Goal: Task Accomplishment & Management: Manage account settings

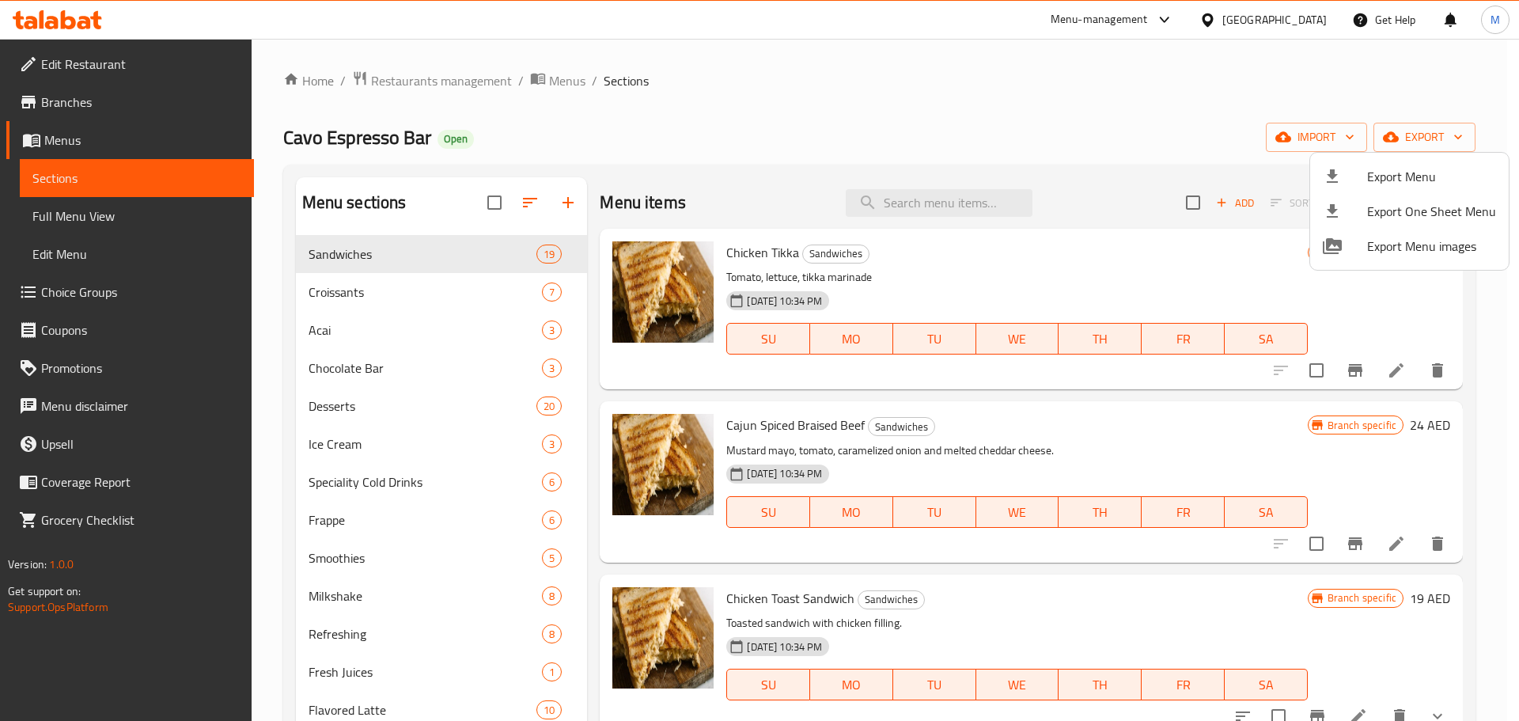
click at [570, 84] on div at bounding box center [759, 360] width 1519 height 721
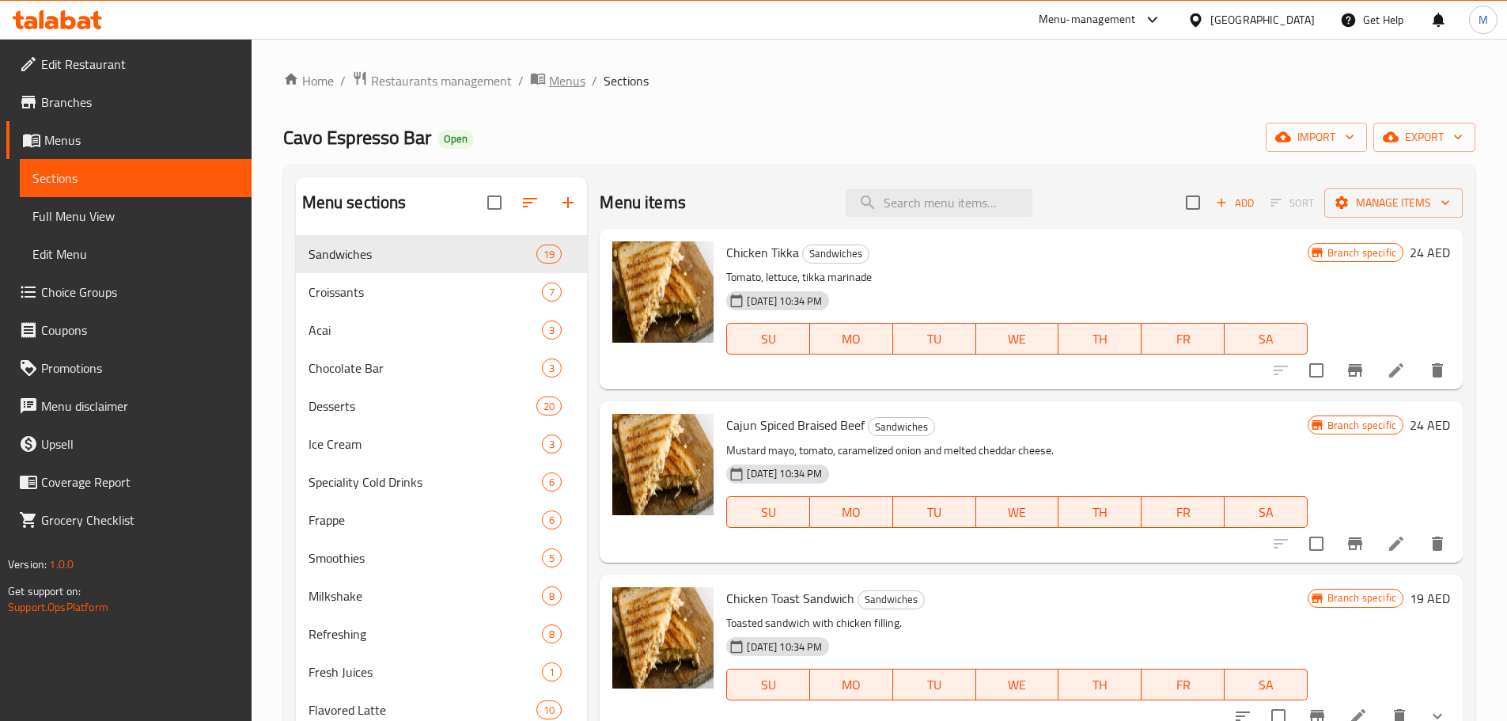
click at [570, 84] on span "Menus" at bounding box center [567, 80] width 36 height 19
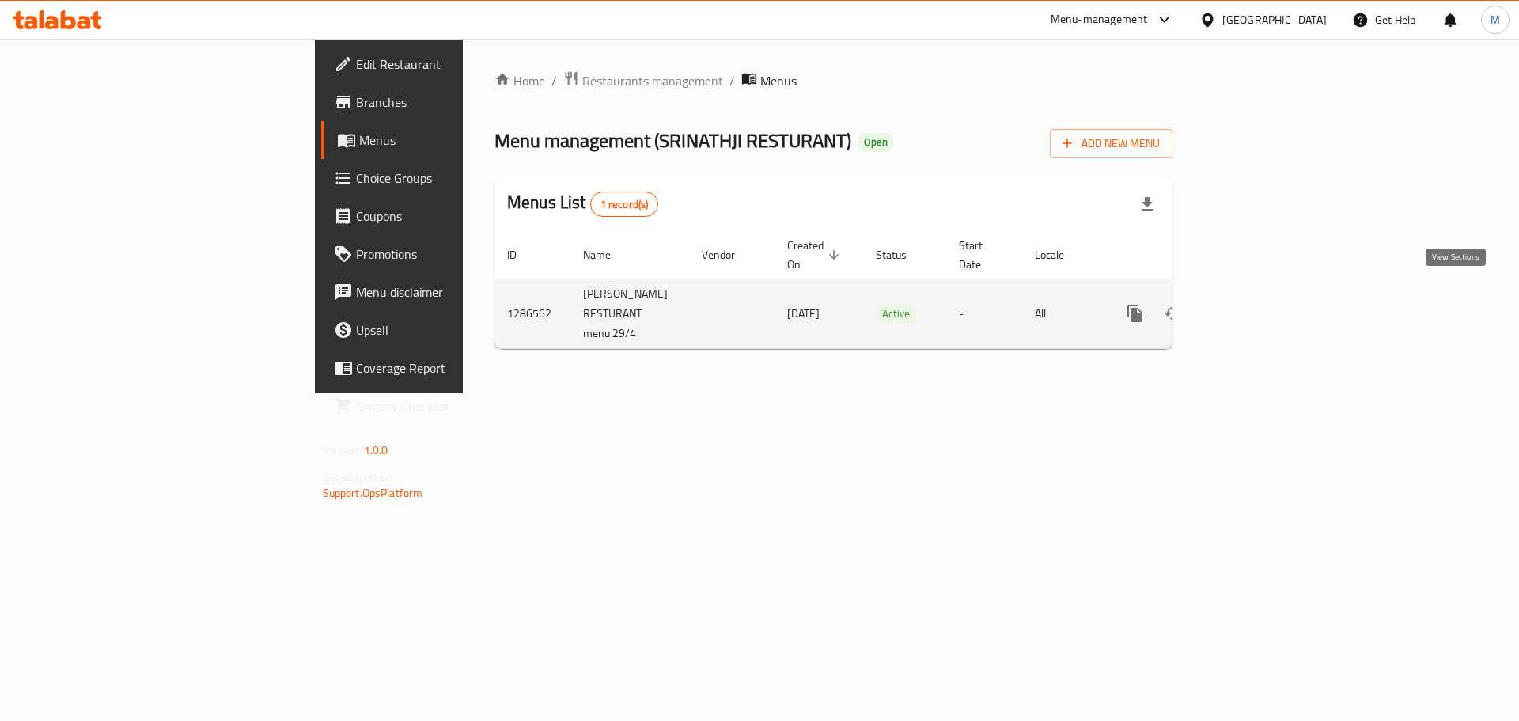
click at [1259, 304] on icon "enhanced table" at bounding box center [1249, 313] width 19 height 19
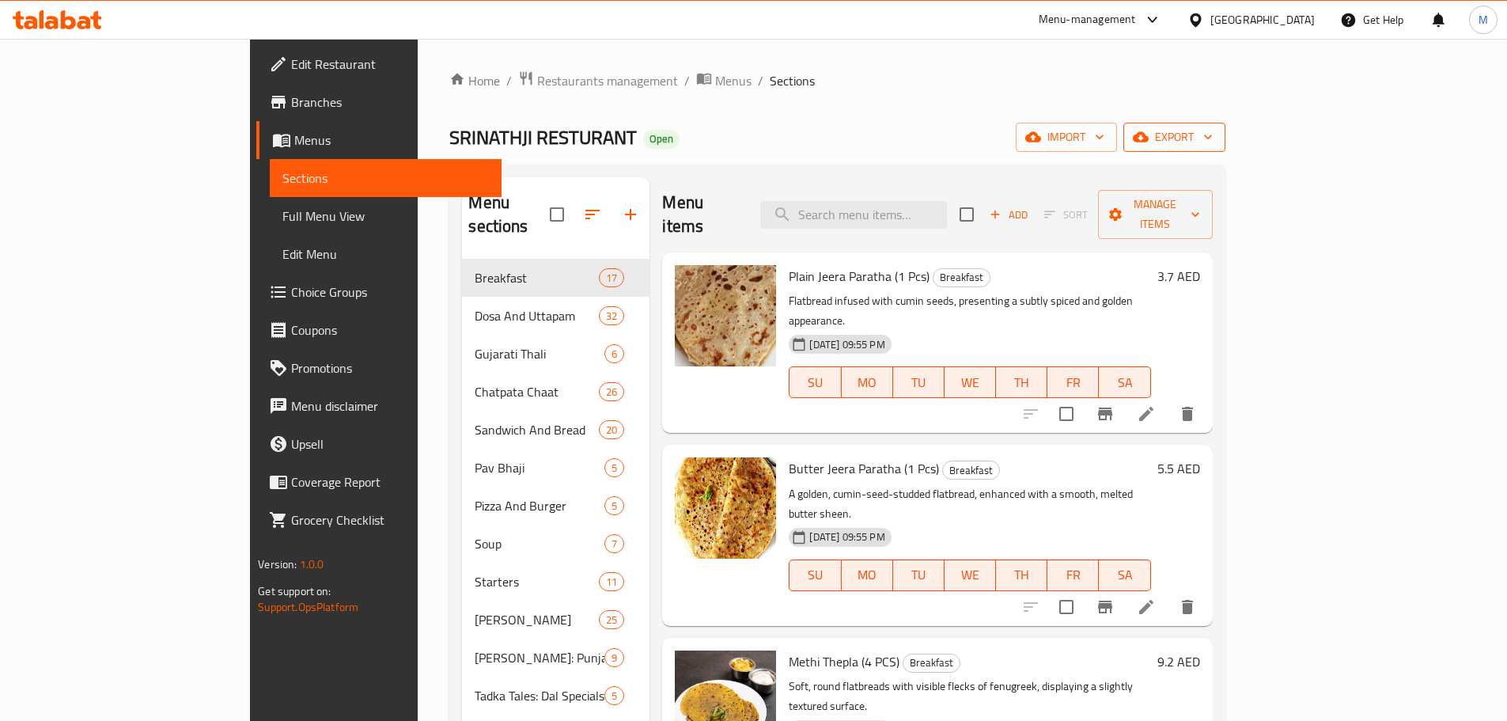
click at [1213, 142] on span "export" at bounding box center [1174, 137] width 77 height 20
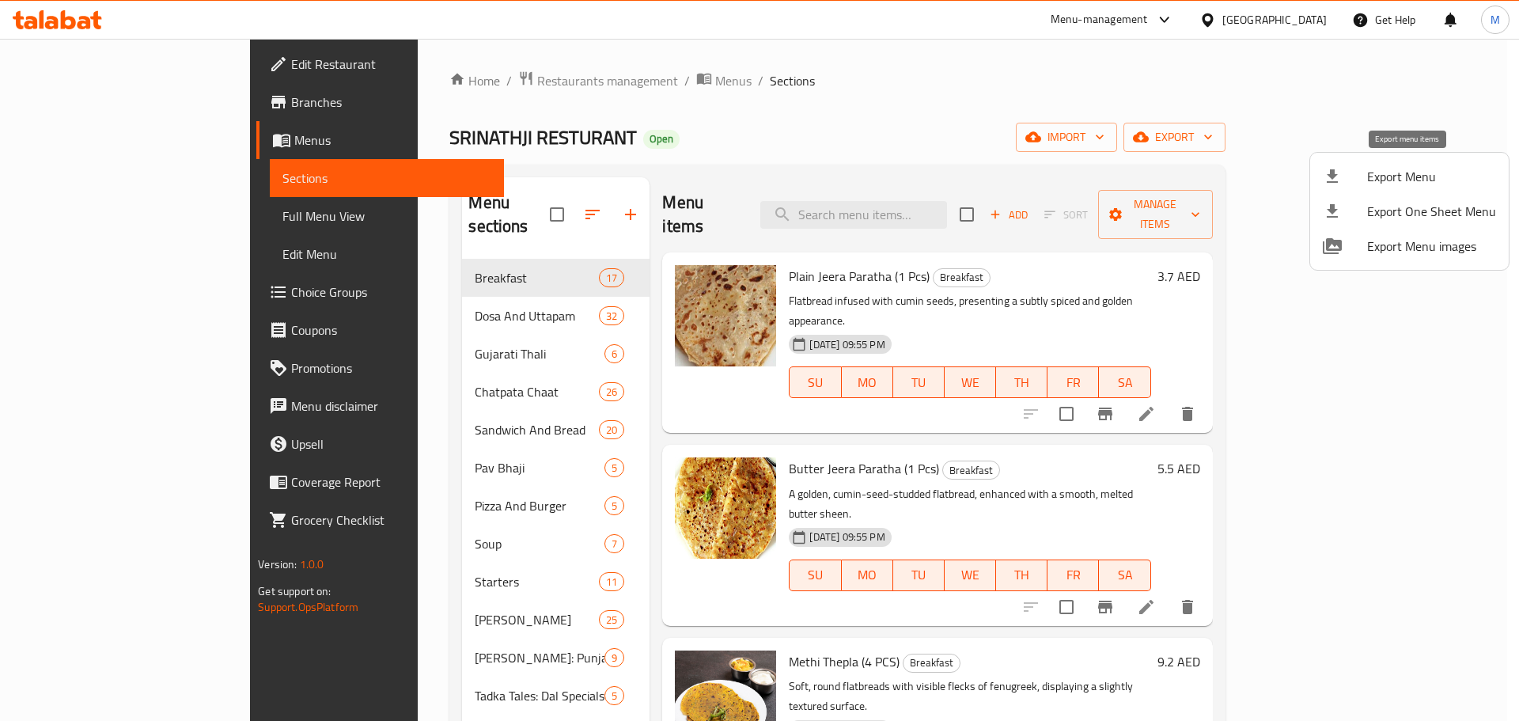
click at [1394, 171] on span "Export Menu" at bounding box center [1431, 176] width 129 height 19
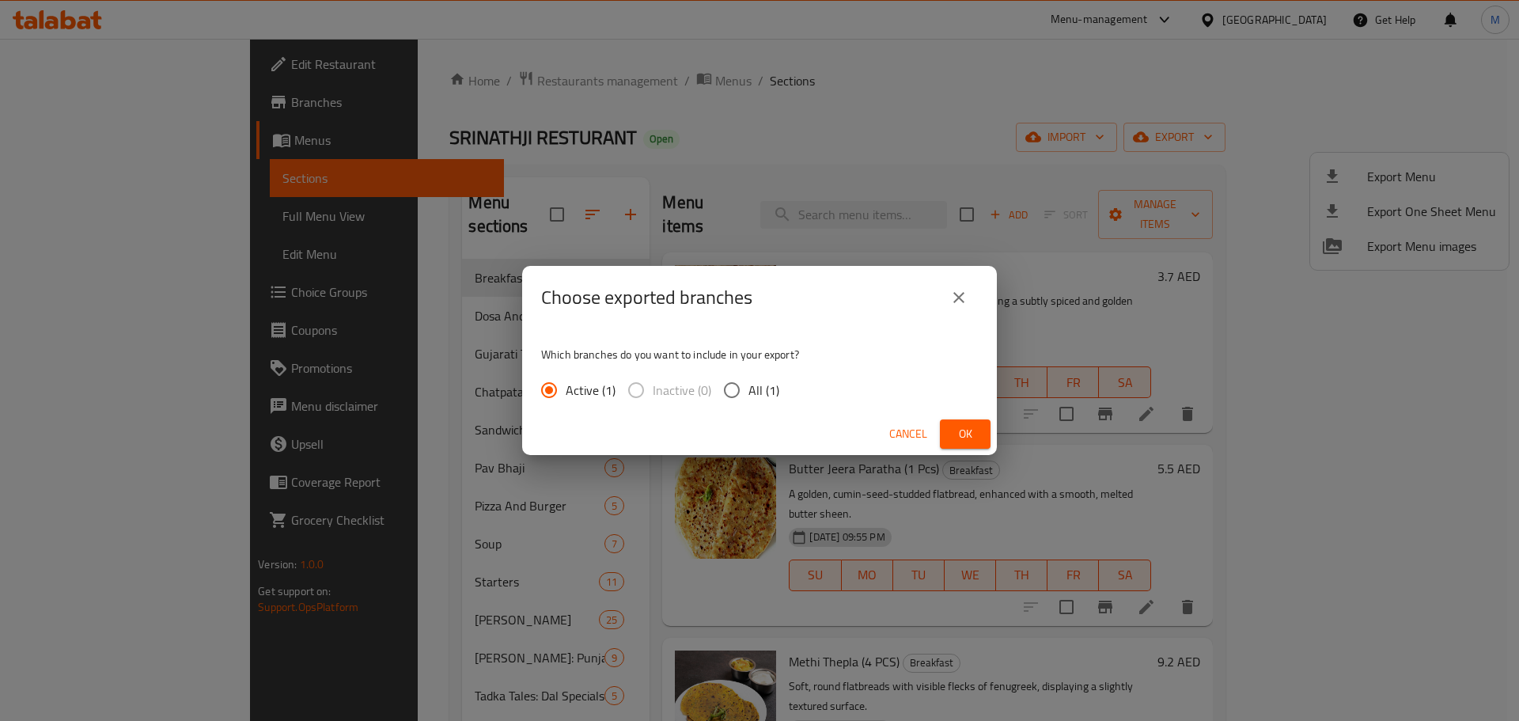
click at [905, 422] on button "Cancel" at bounding box center [908, 433] width 51 height 29
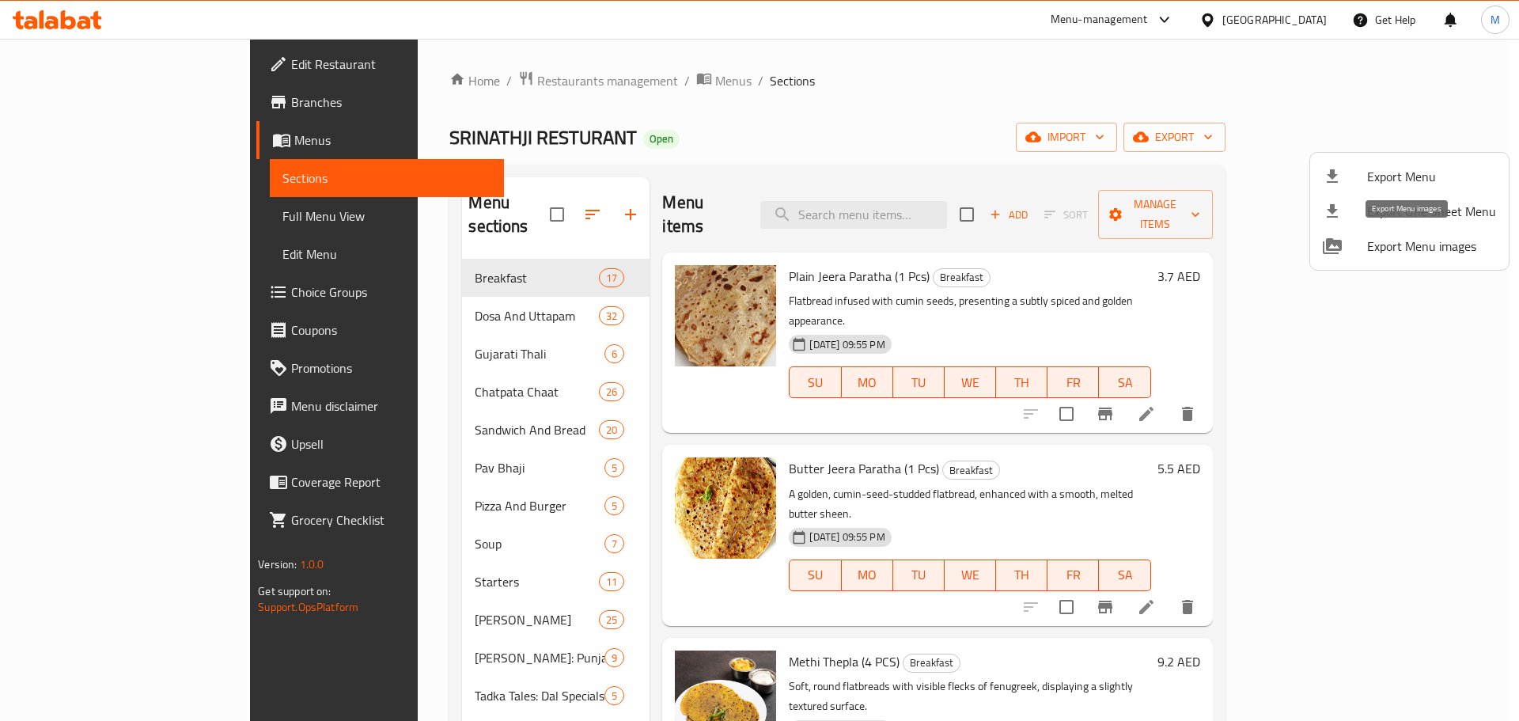
click at [1407, 244] on span "Export Menu images" at bounding box center [1431, 246] width 129 height 19
click at [928, 104] on div at bounding box center [759, 360] width 1519 height 721
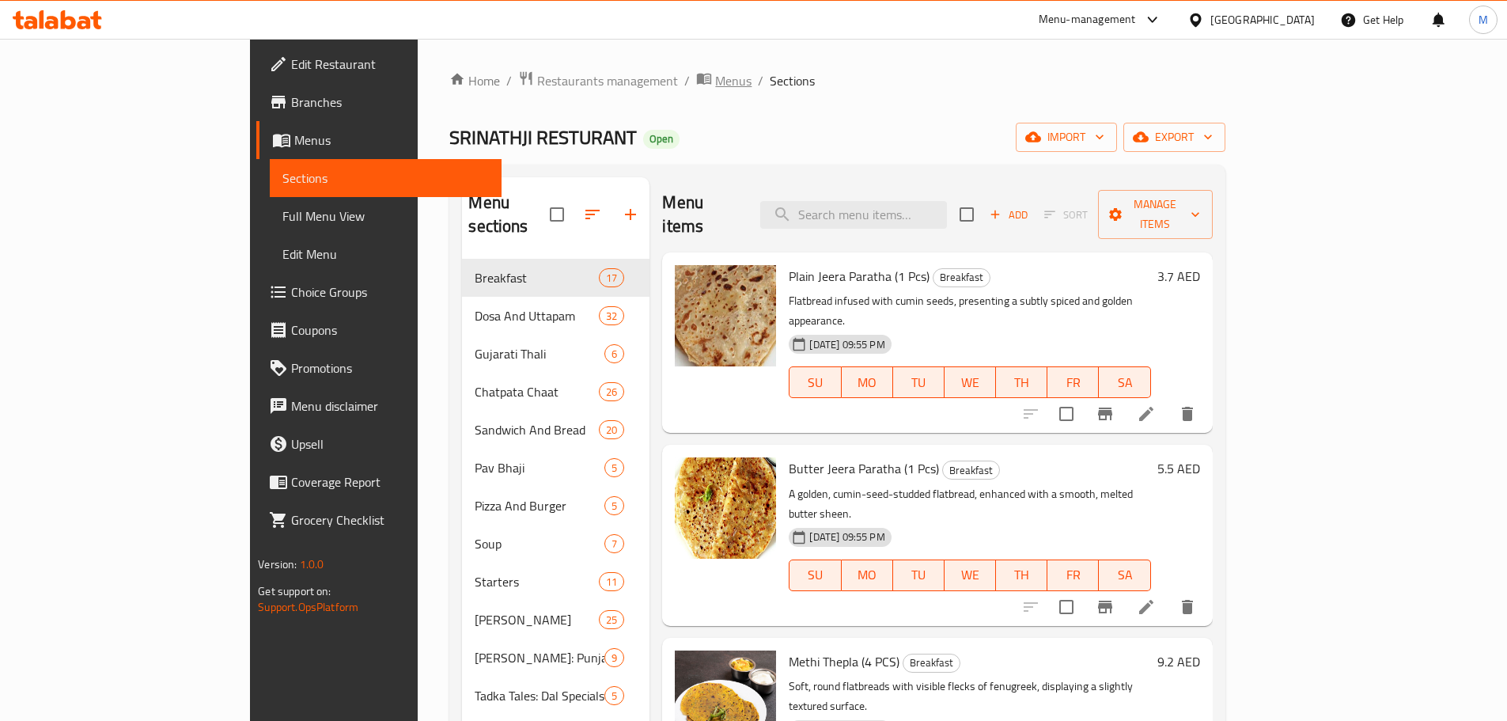
click at [715, 74] on span "Menus" at bounding box center [733, 80] width 36 height 19
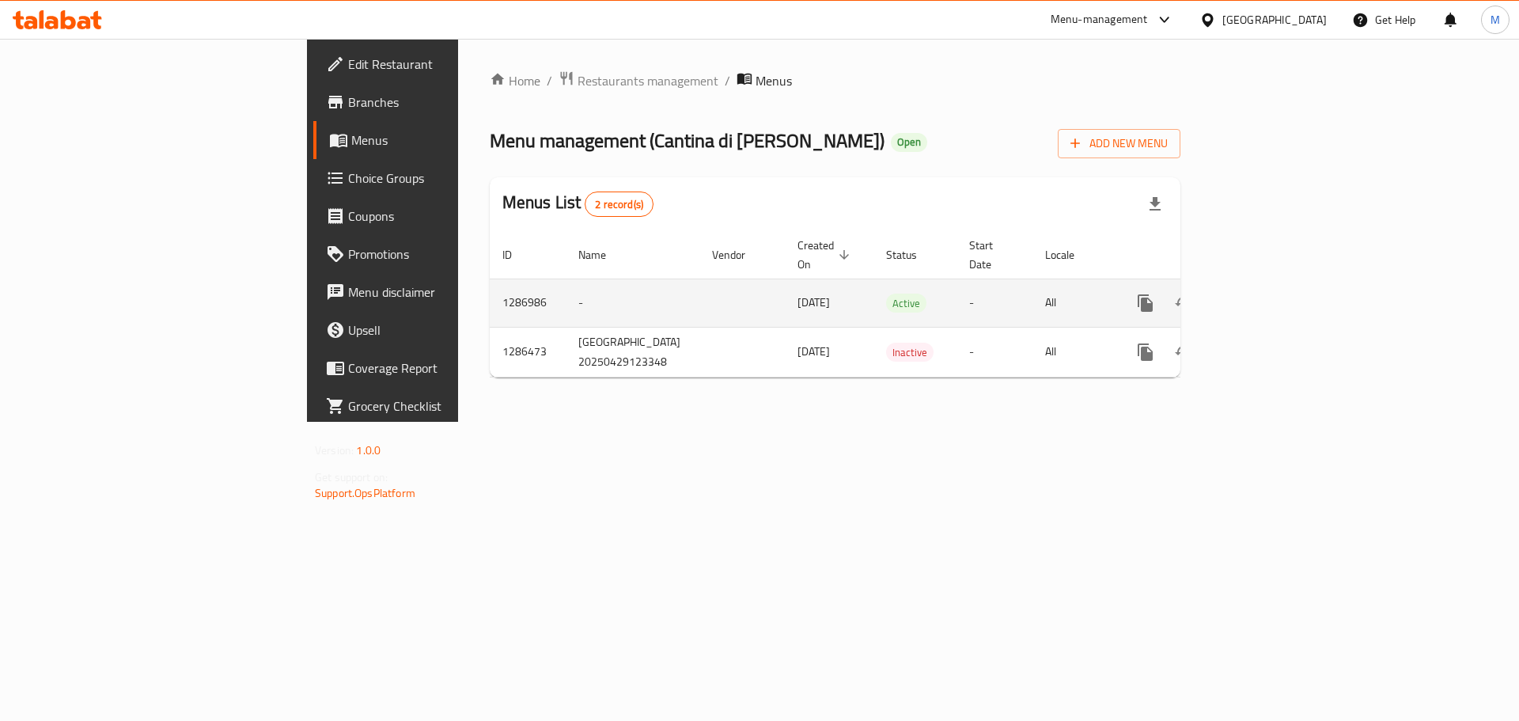
click at [1291, 279] on td "enhanced table" at bounding box center [1202, 303] width 177 height 48
click at [1267, 296] on icon "enhanced table" at bounding box center [1259, 303] width 14 height 14
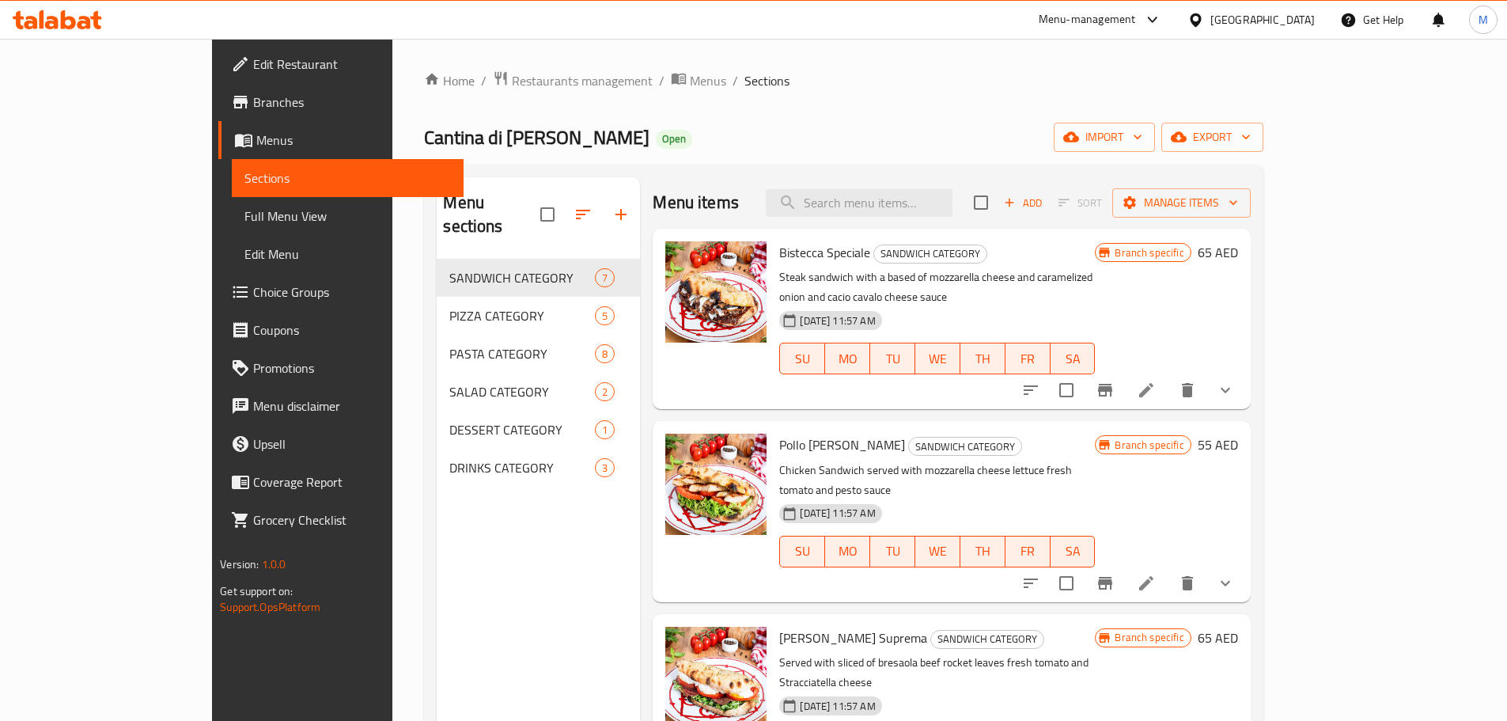
click at [810, 138] on div "Cantina di Marco Open import export" at bounding box center [843, 137] width 839 height 29
click at [690, 90] on span "Menus" at bounding box center [708, 80] width 36 height 19
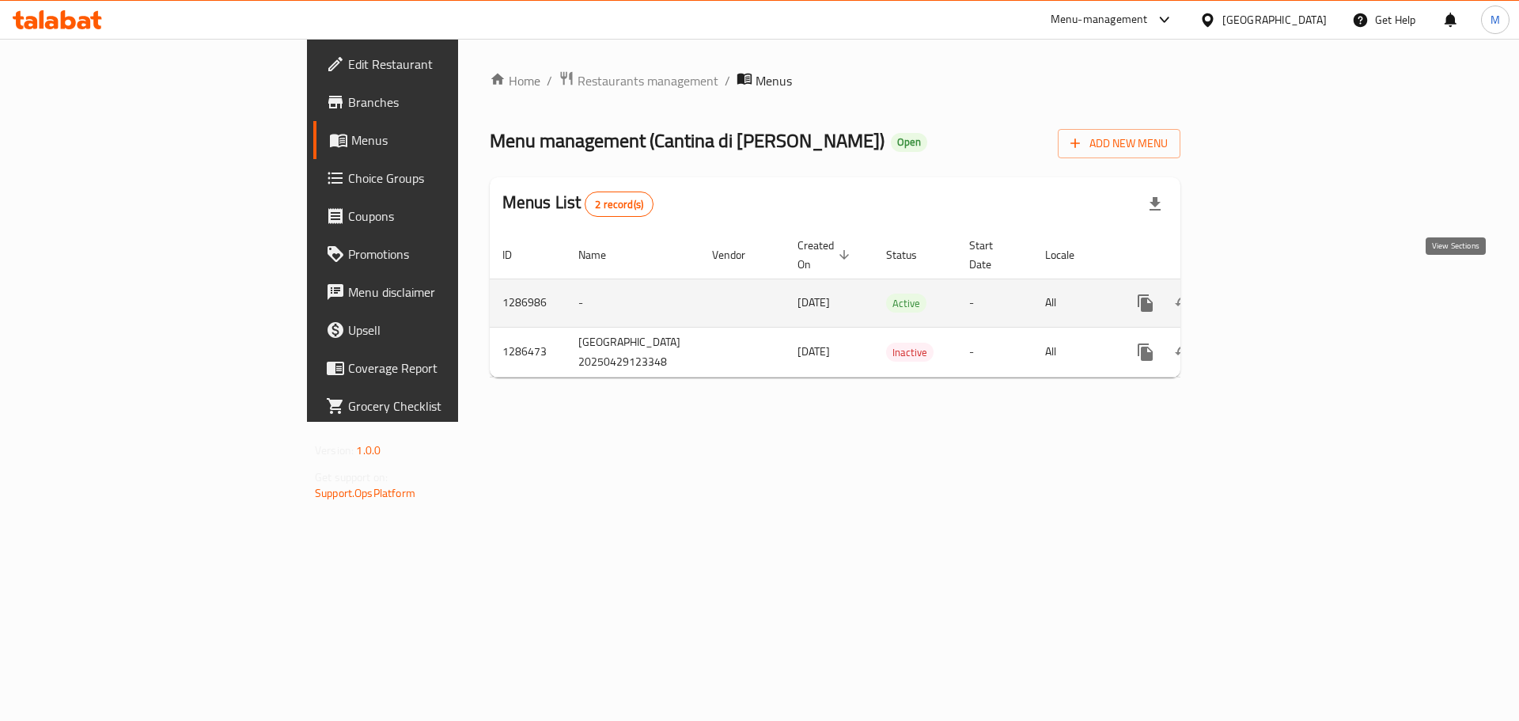
click at [1269, 294] on icon "enhanced table" at bounding box center [1259, 303] width 19 height 19
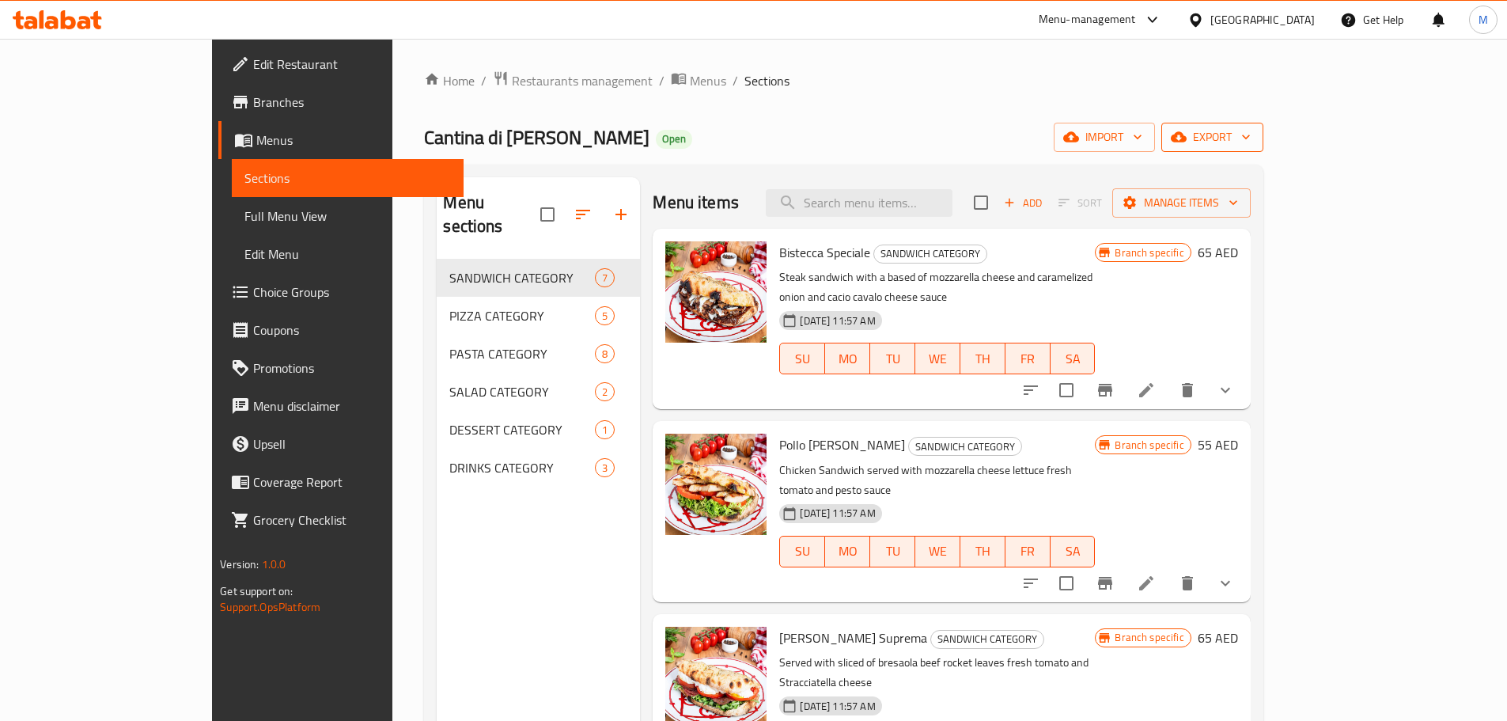
click at [1251, 138] on span "export" at bounding box center [1212, 137] width 77 height 20
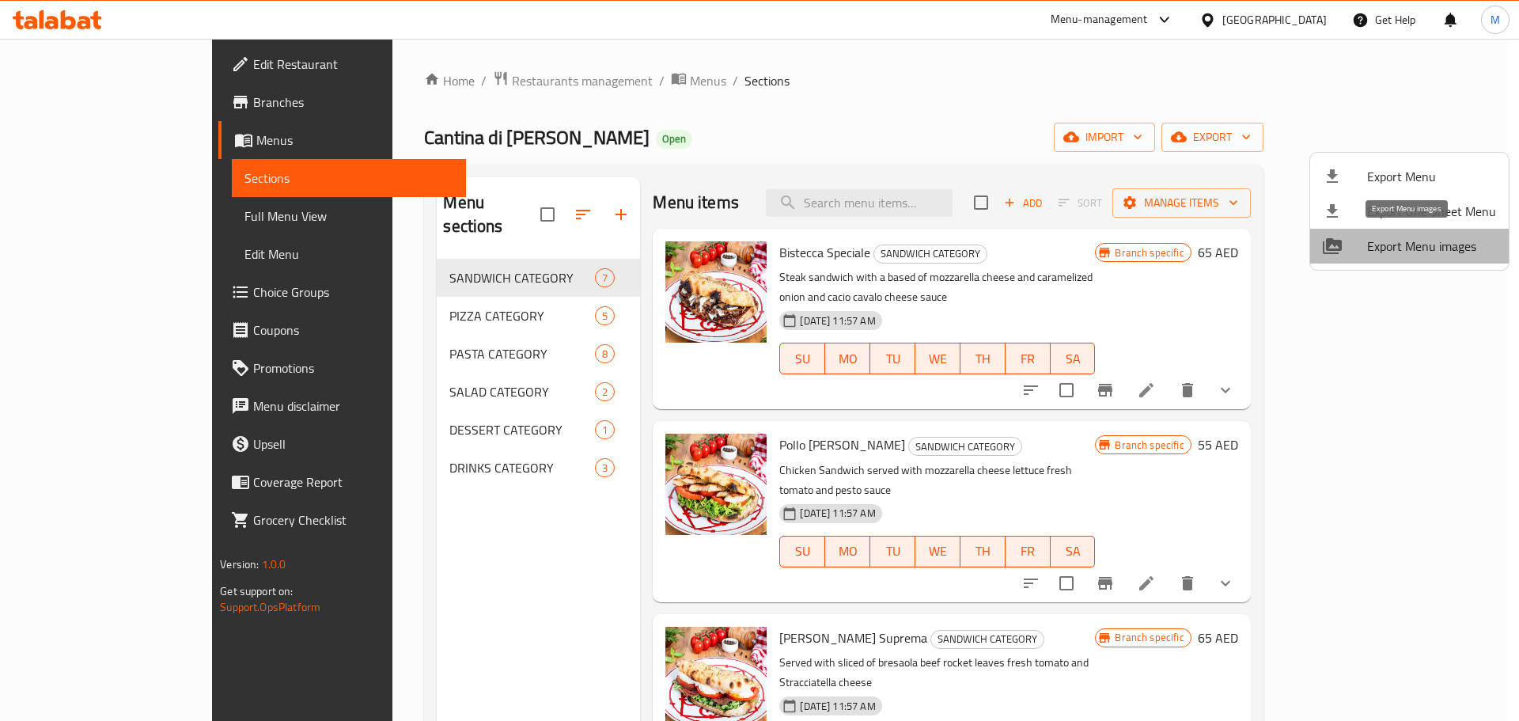
click at [1413, 246] on span "Export Menu images" at bounding box center [1431, 246] width 129 height 19
click at [563, 88] on div at bounding box center [759, 360] width 1519 height 721
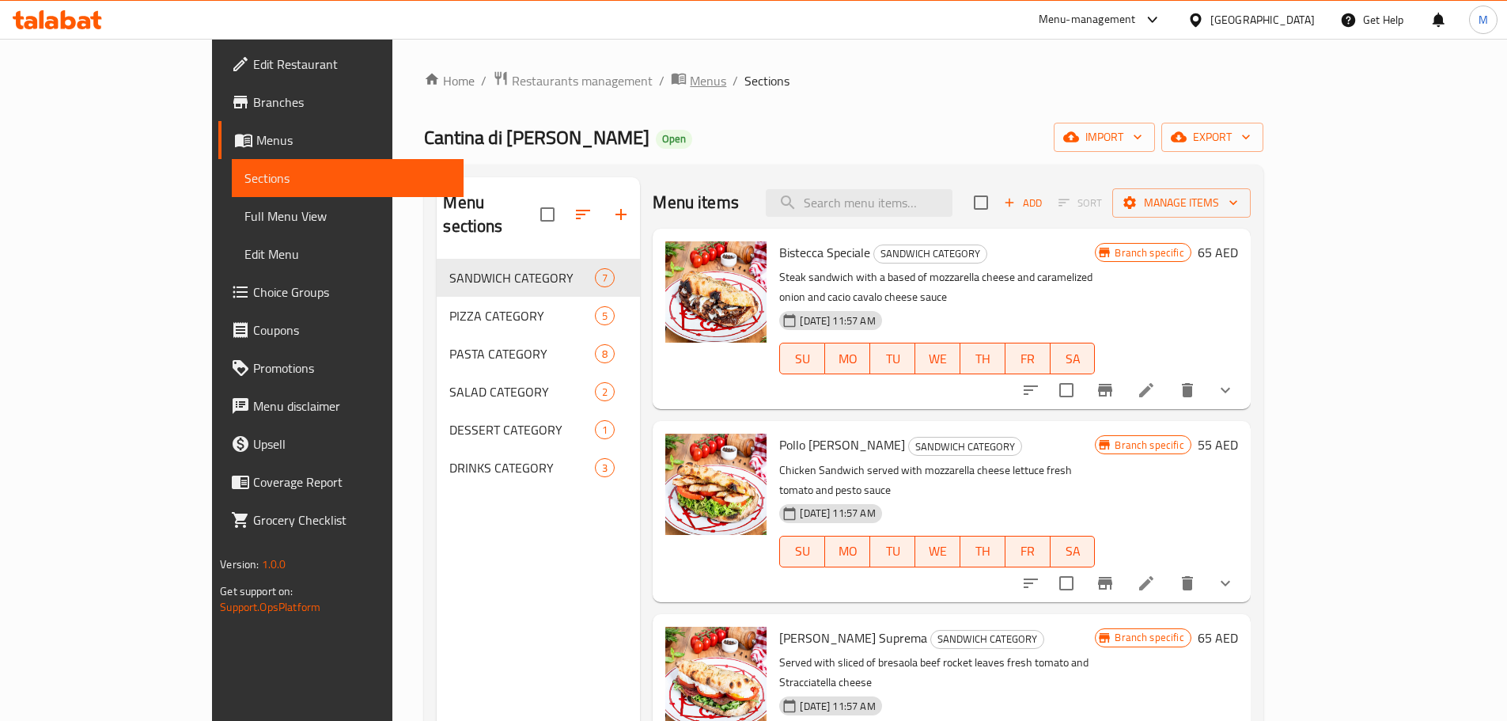
click at [690, 78] on span "Menus" at bounding box center [708, 80] width 36 height 19
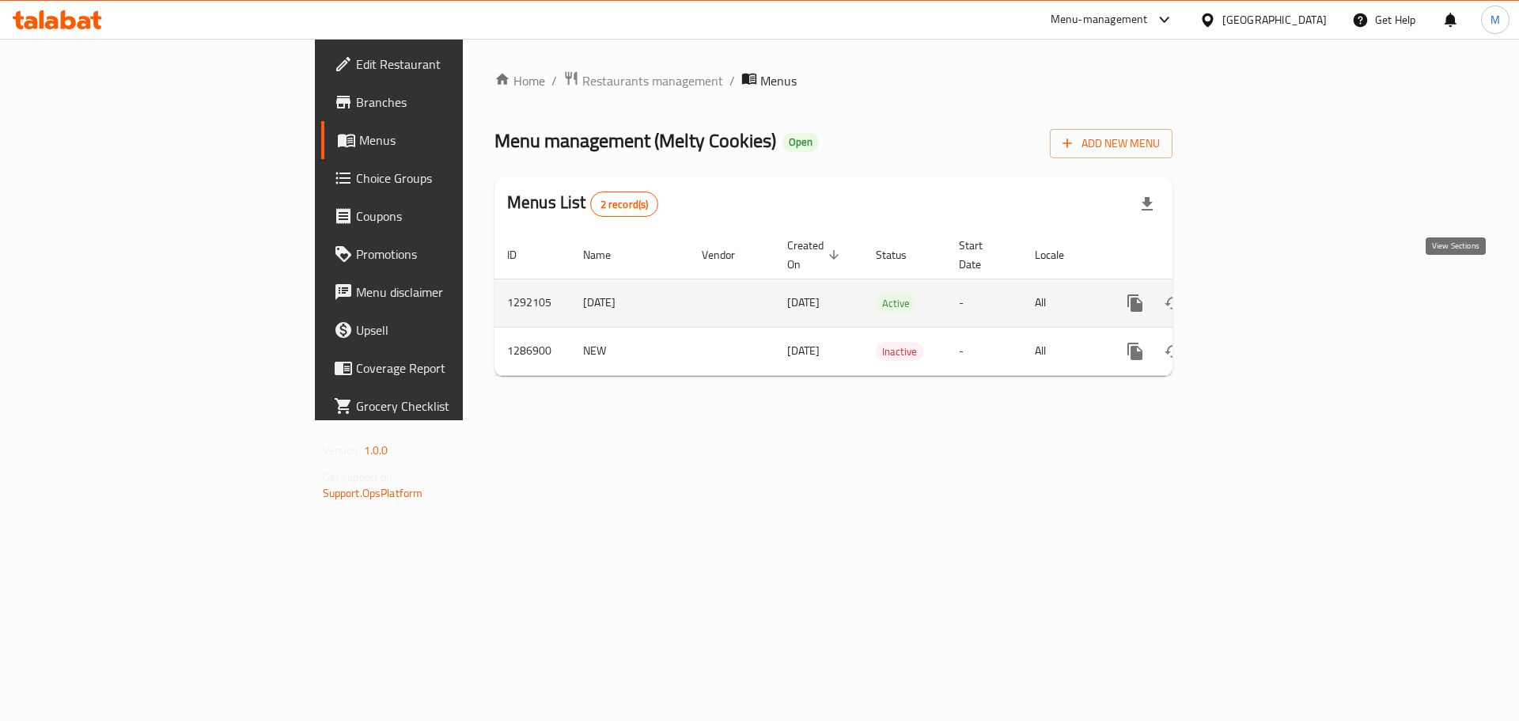
click at [1259, 294] on icon "enhanced table" at bounding box center [1249, 303] width 19 height 19
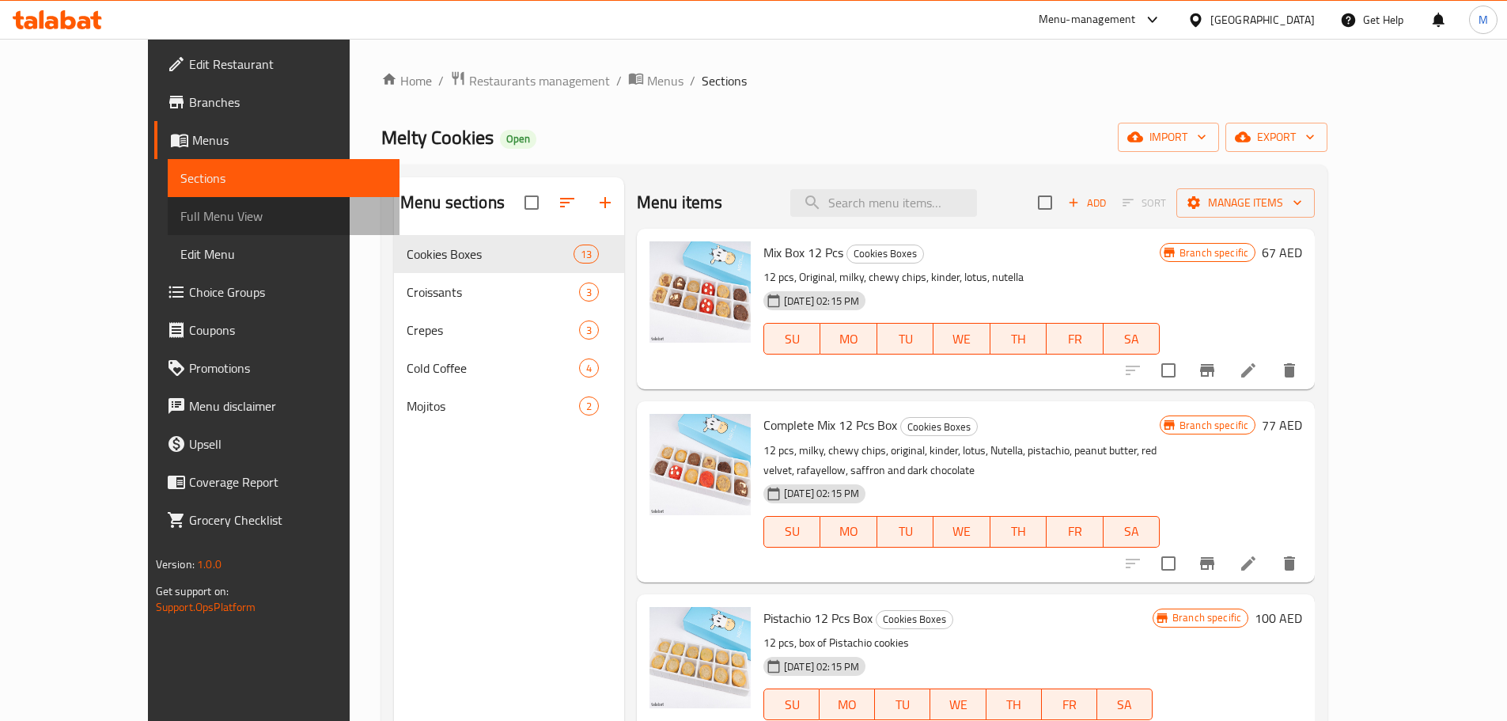
click at [180, 225] on span "Full Menu View" at bounding box center [283, 216] width 207 height 19
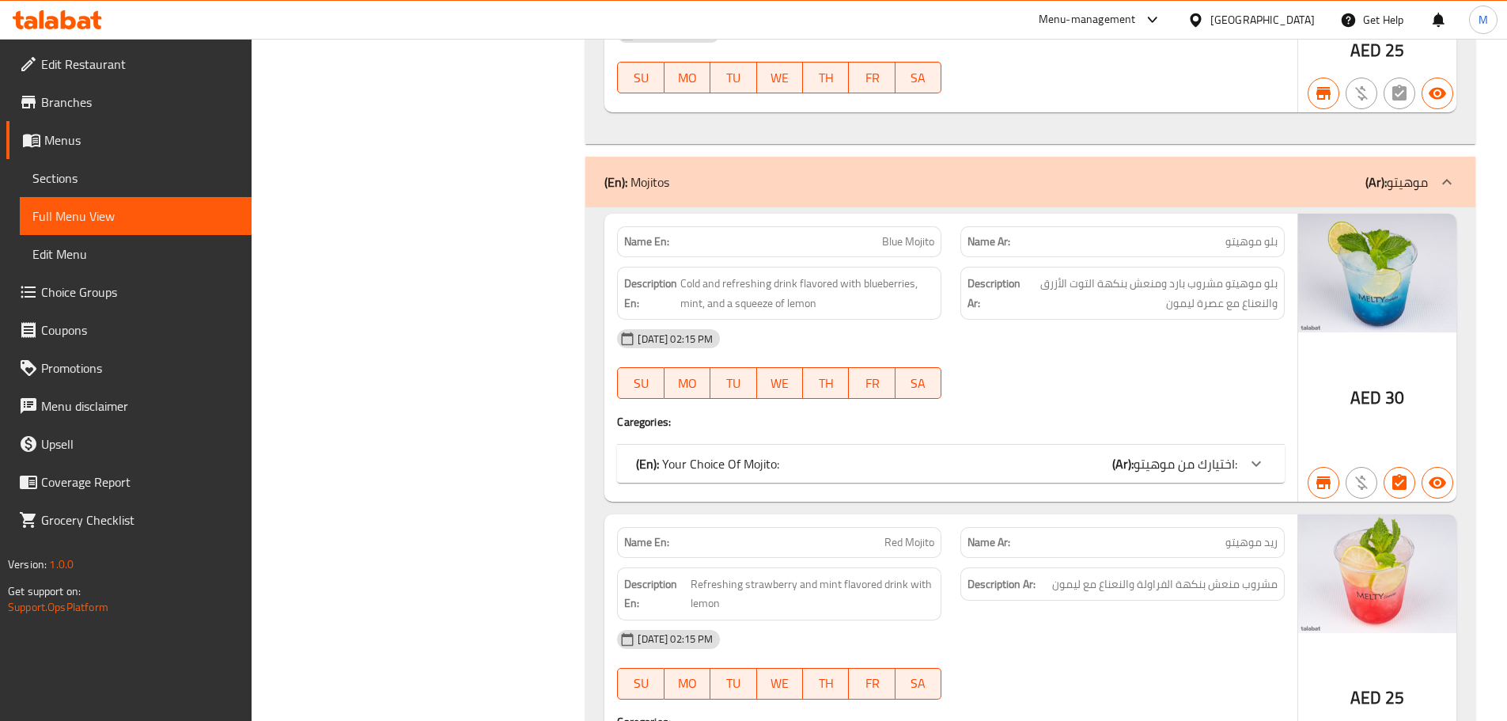
scroll to position [5289, 0]
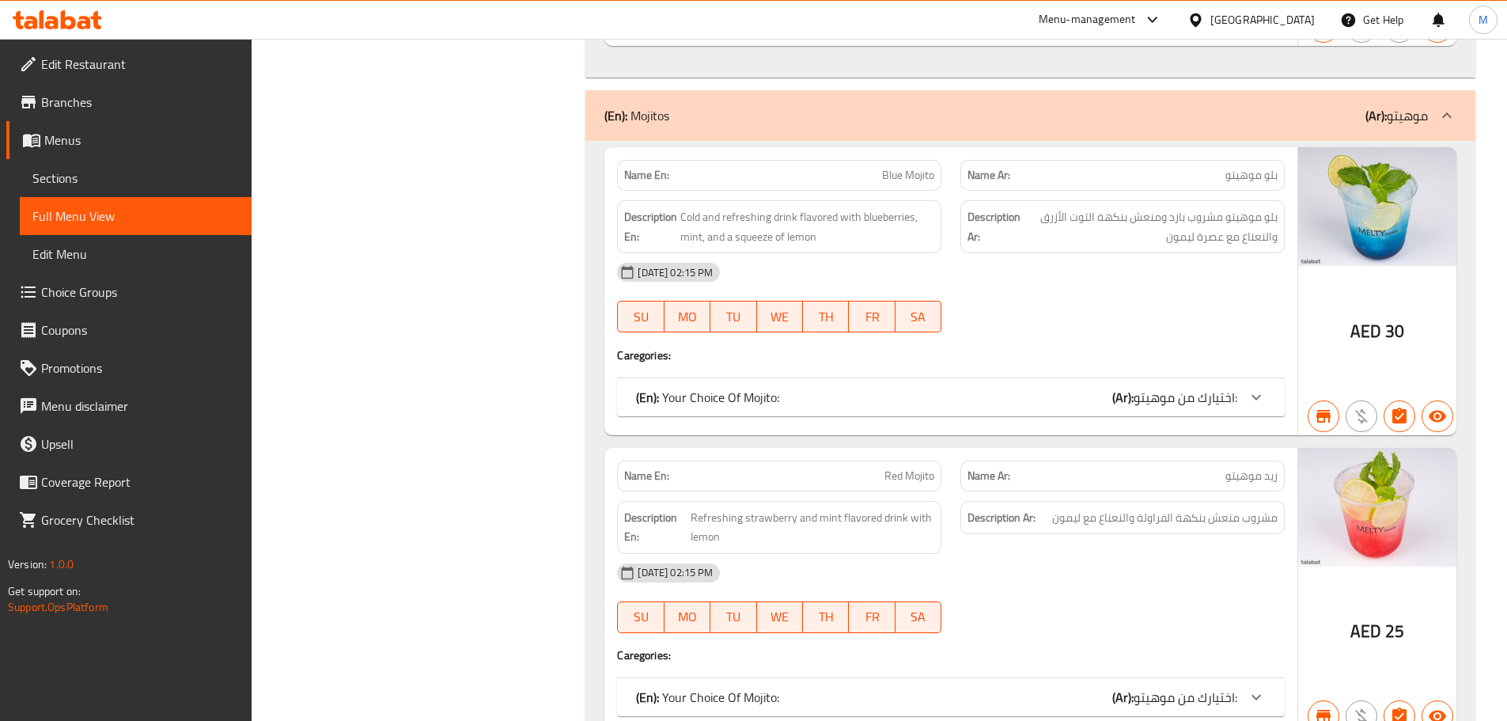
click at [1196, 491] on div "Description Ar: مشروب منعش بنكهة الفراولة والنعناع مع ليمون" at bounding box center [1122, 527] width 343 height 72
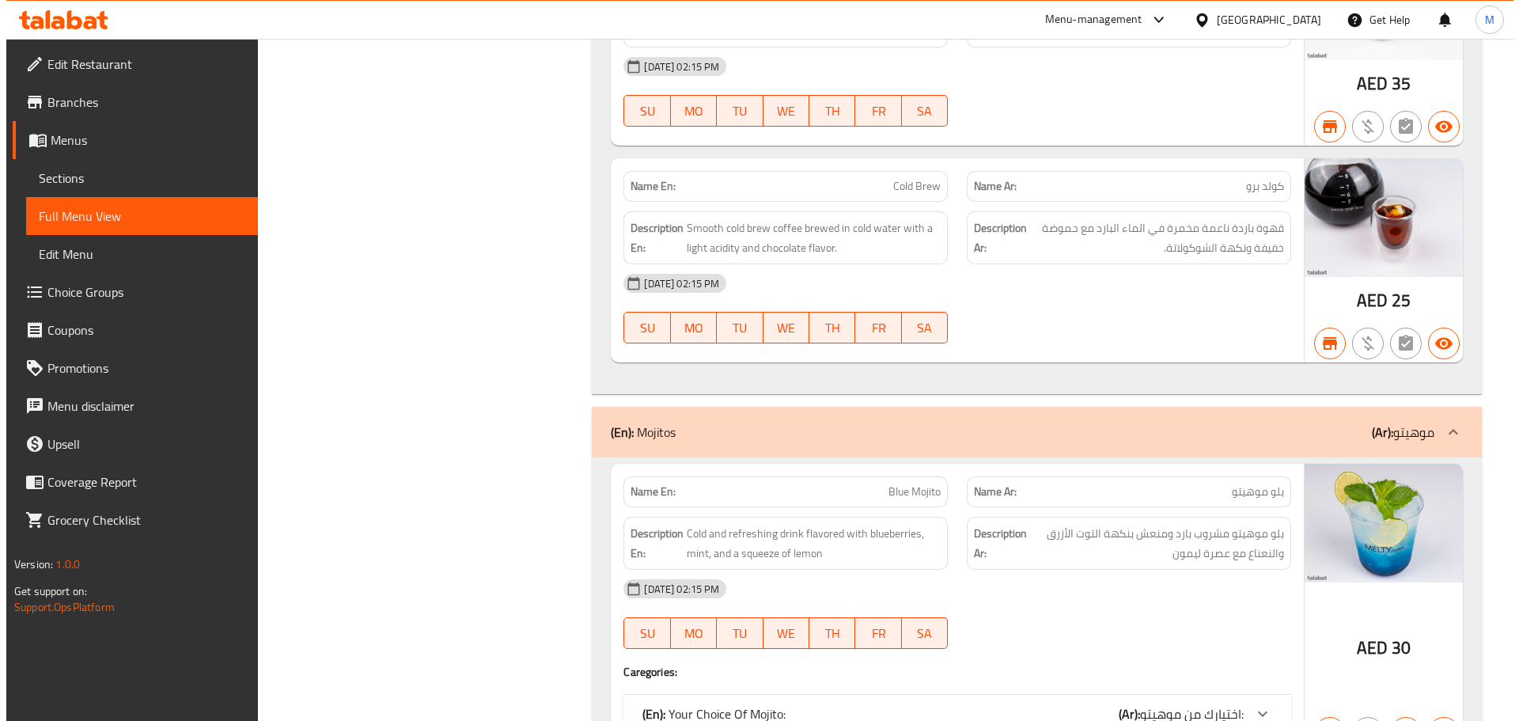
scroll to position [0, 0]
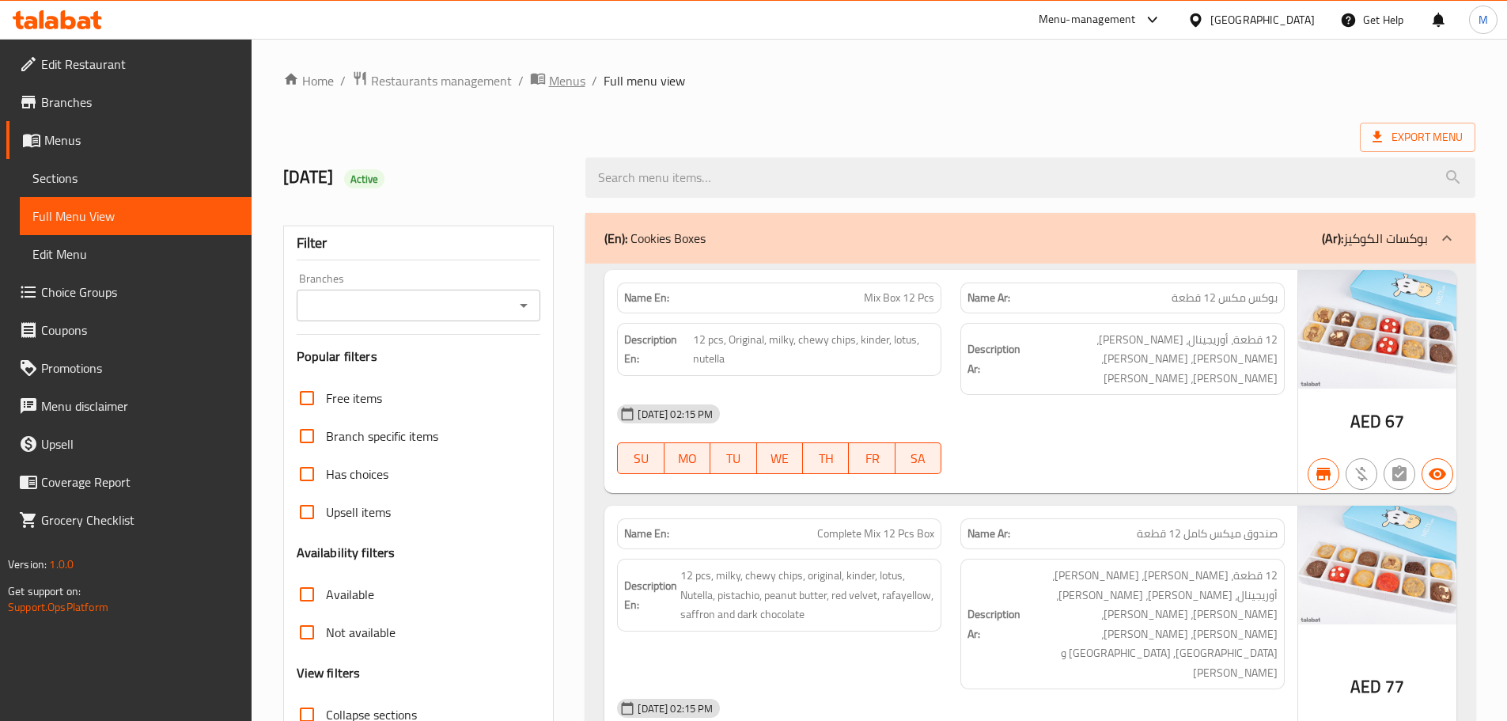
click at [565, 82] on span "Menus" at bounding box center [567, 80] width 36 height 19
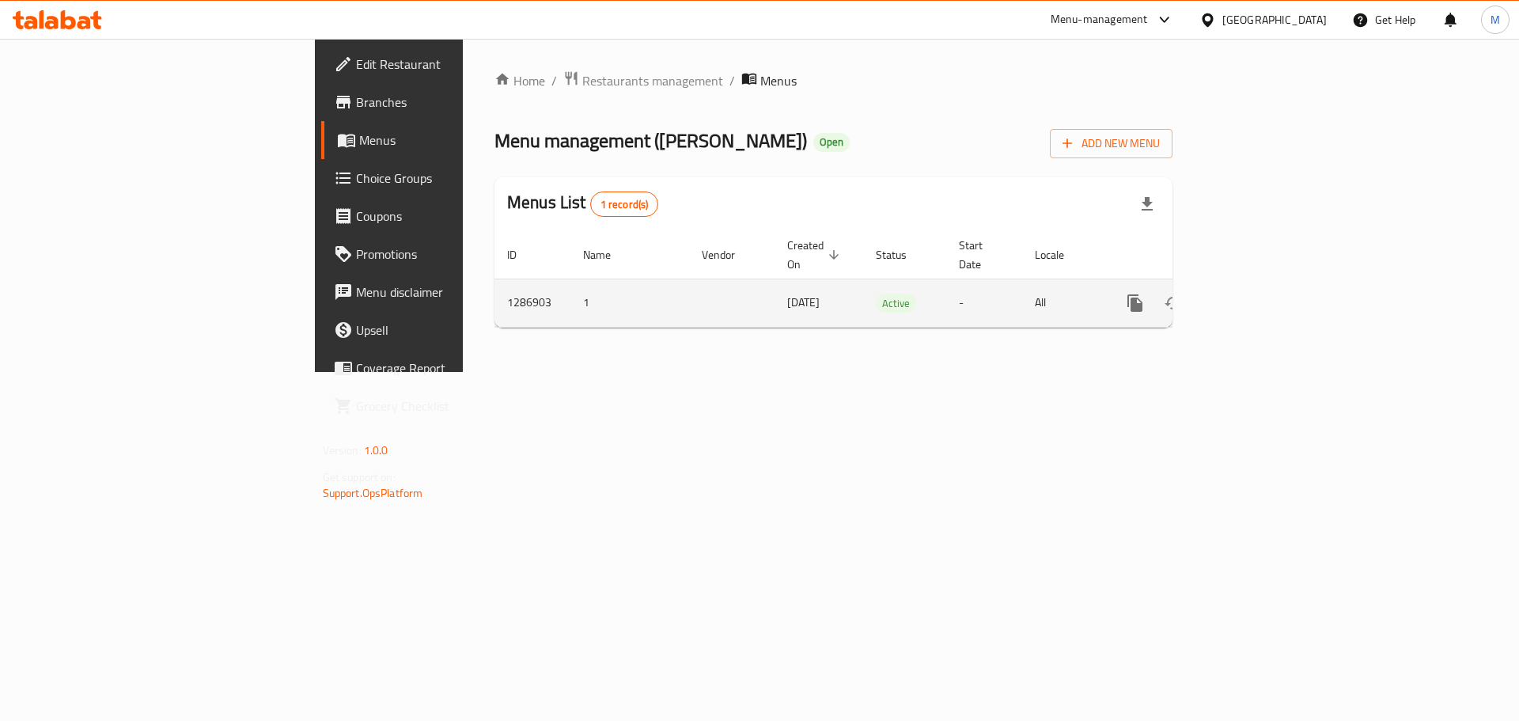
click at [1259, 294] on icon "enhanced table" at bounding box center [1249, 303] width 19 height 19
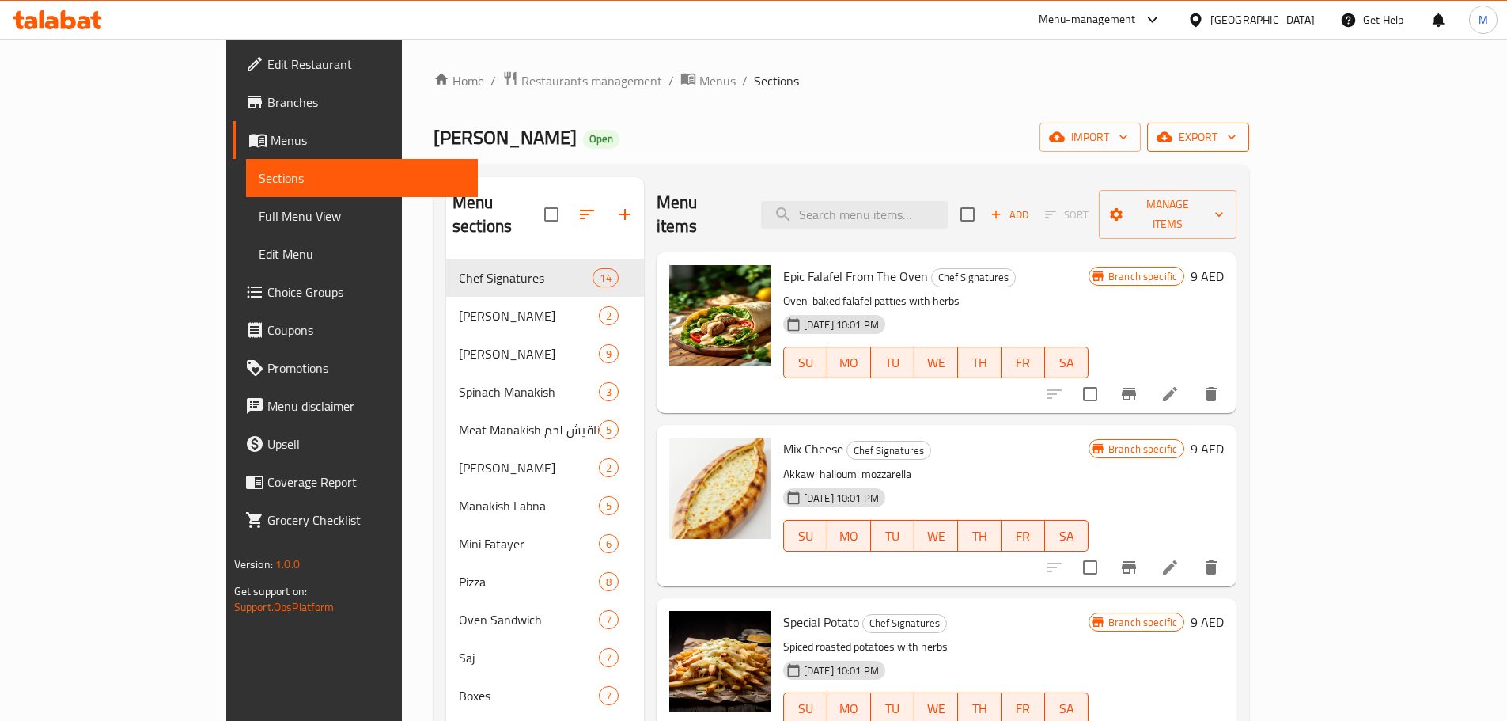
click at [1249, 146] on button "export" at bounding box center [1198, 137] width 102 height 29
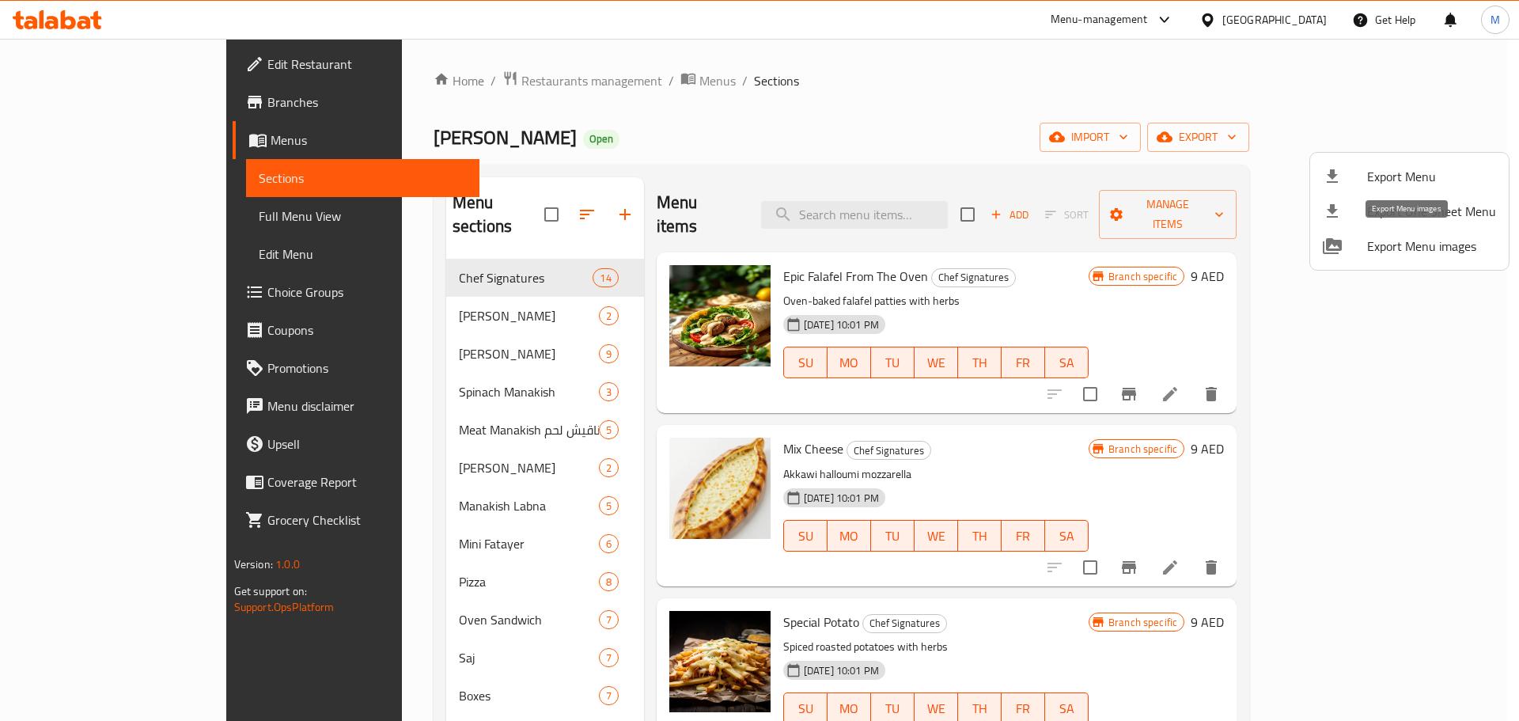
click at [1412, 247] on span "Export Menu images" at bounding box center [1431, 246] width 129 height 19
click at [1385, 371] on div at bounding box center [759, 360] width 1519 height 721
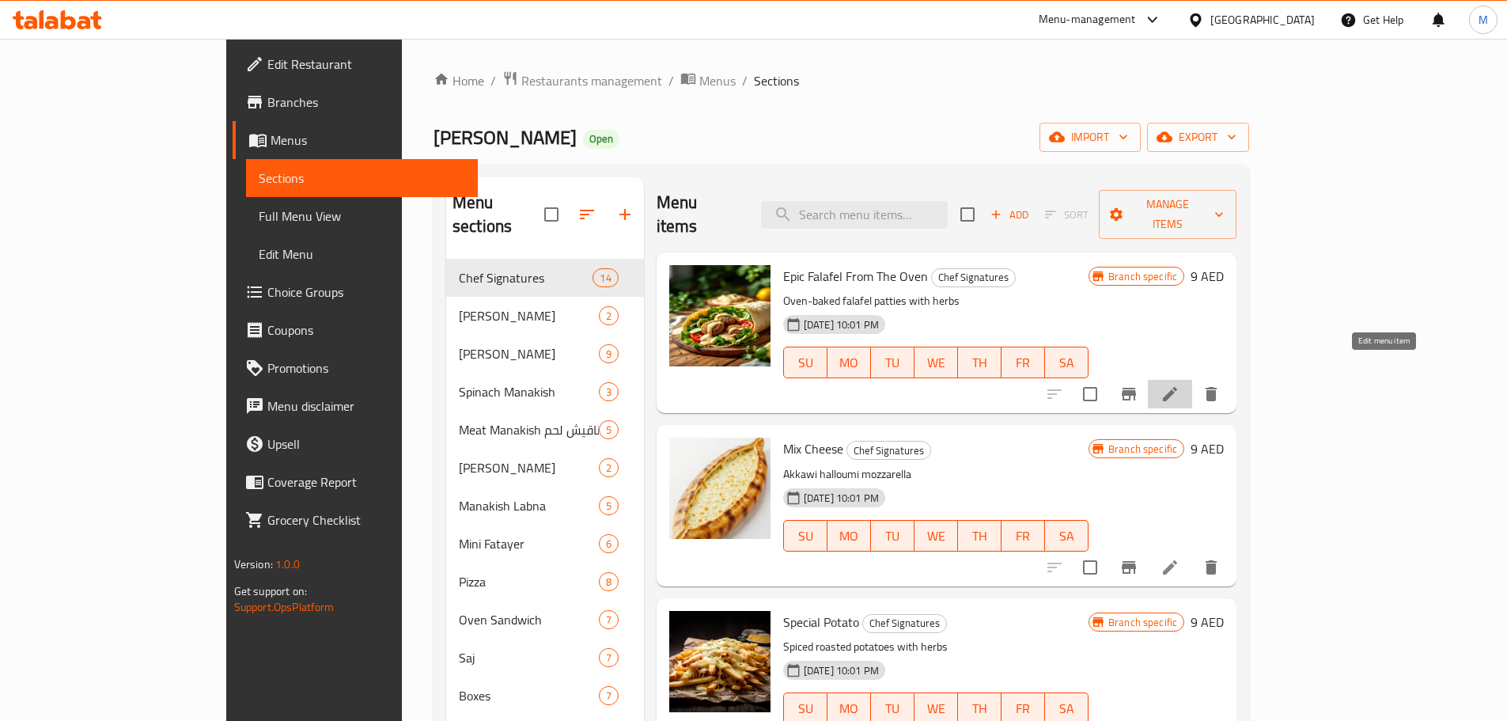
click at [1180, 385] on icon at bounding box center [1170, 394] width 19 height 19
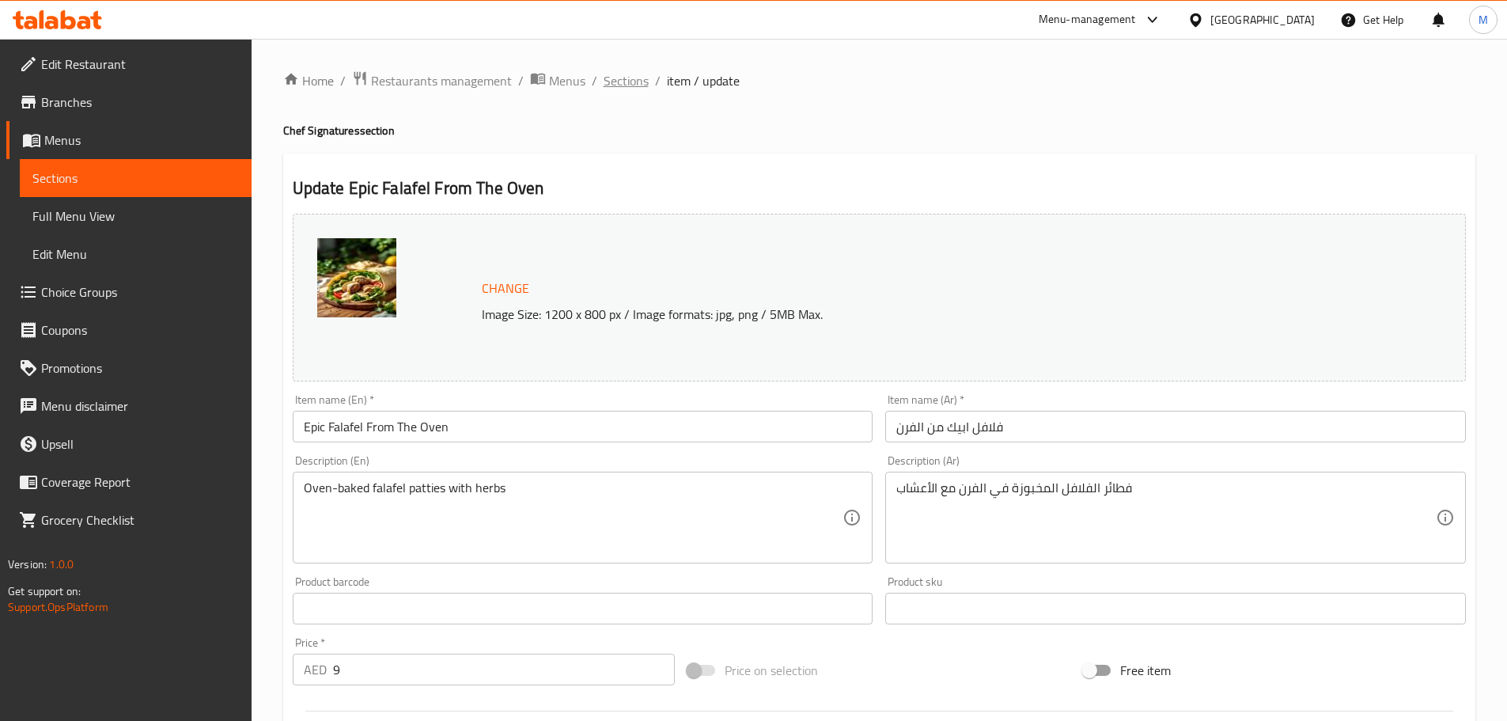
click at [617, 85] on span "Sections" at bounding box center [626, 80] width 45 height 19
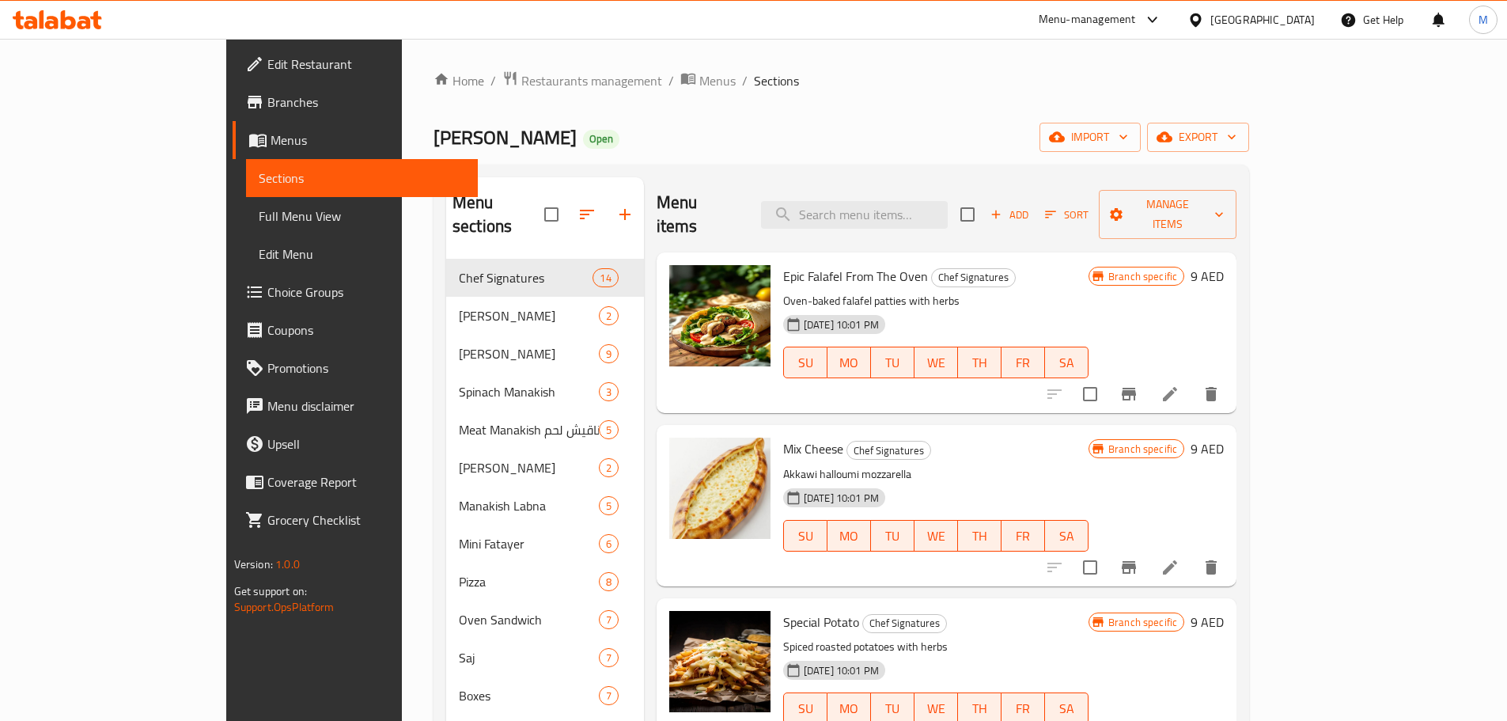
click at [1192, 553] on li at bounding box center [1170, 567] width 44 height 28
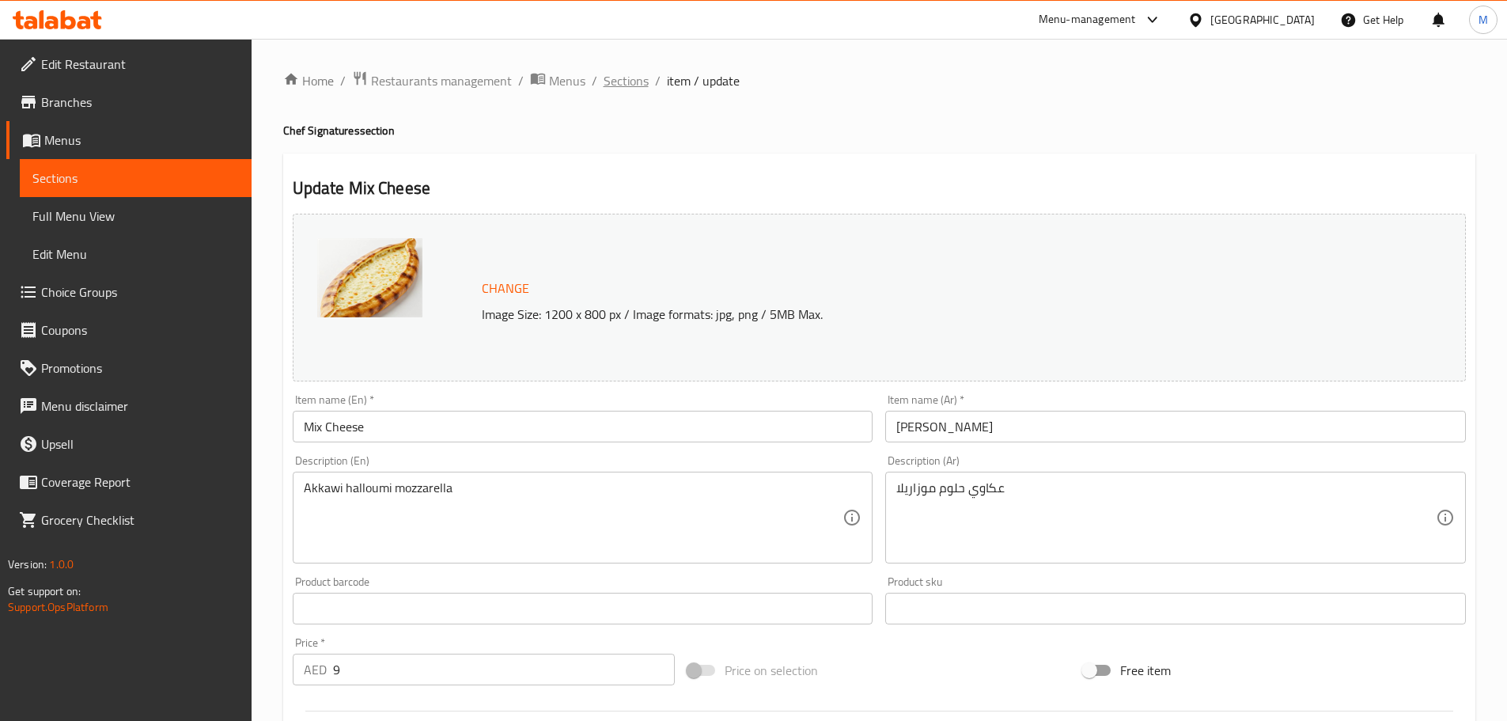
click at [635, 85] on span "Sections" at bounding box center [626, 80] width 45 height 19
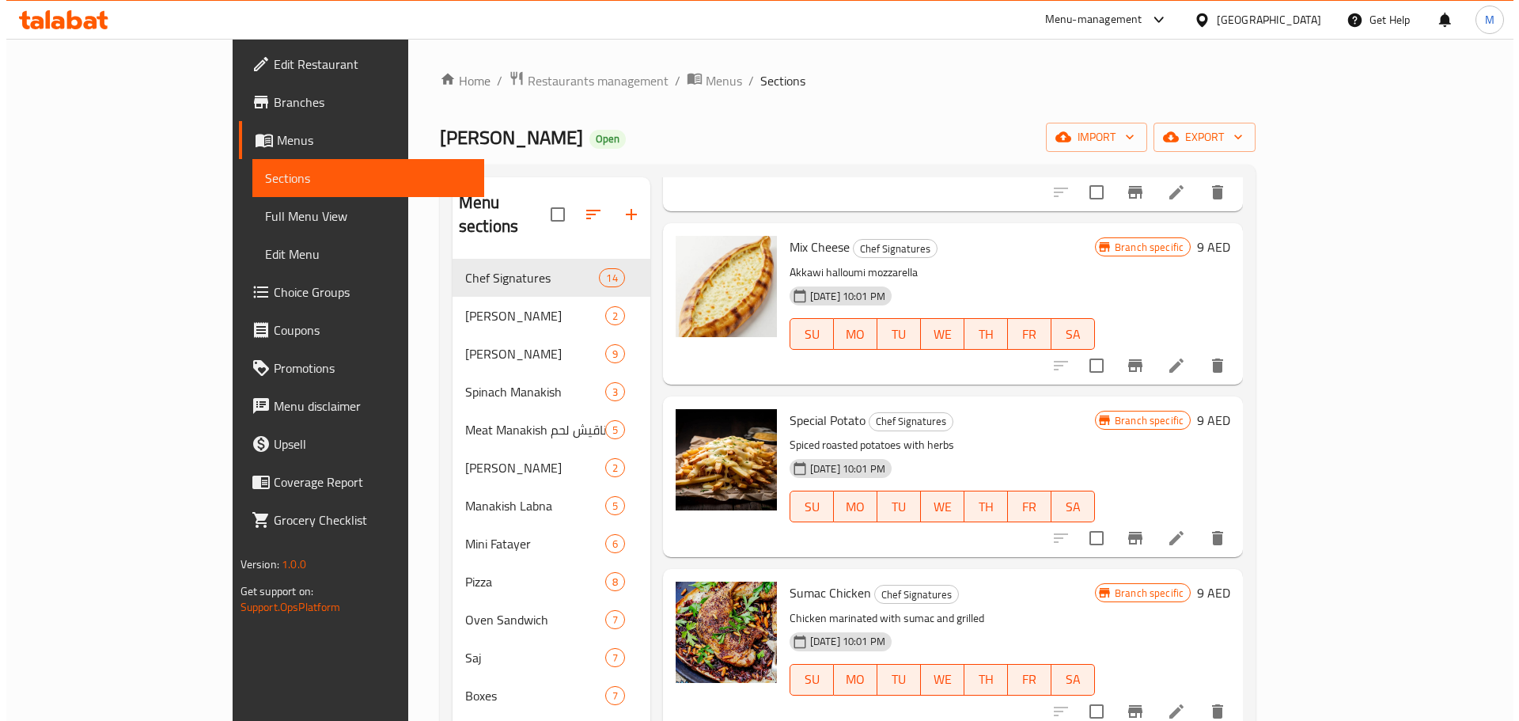
scroll to position [237, 0]
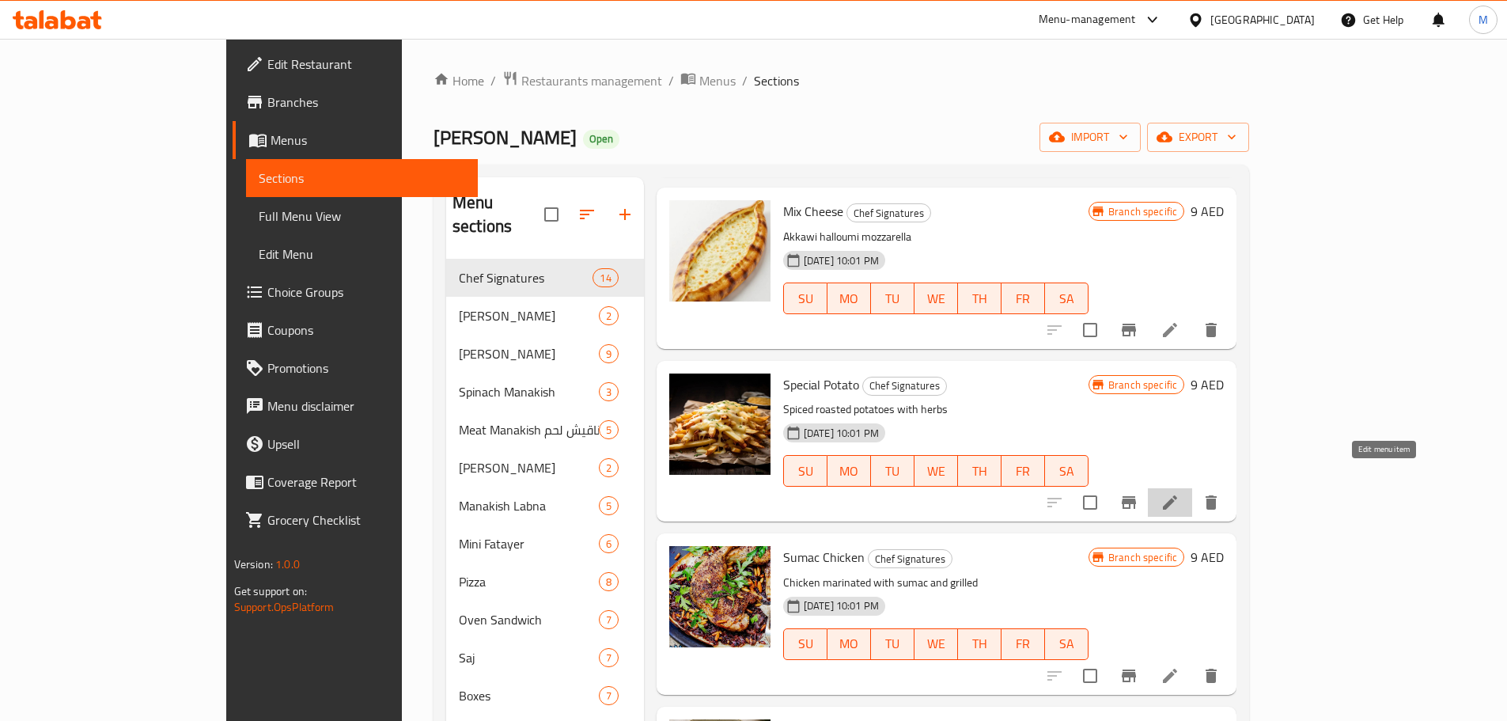
click at [1180, 493] on icon at bounding box center [1170, 502] width 19 height 19
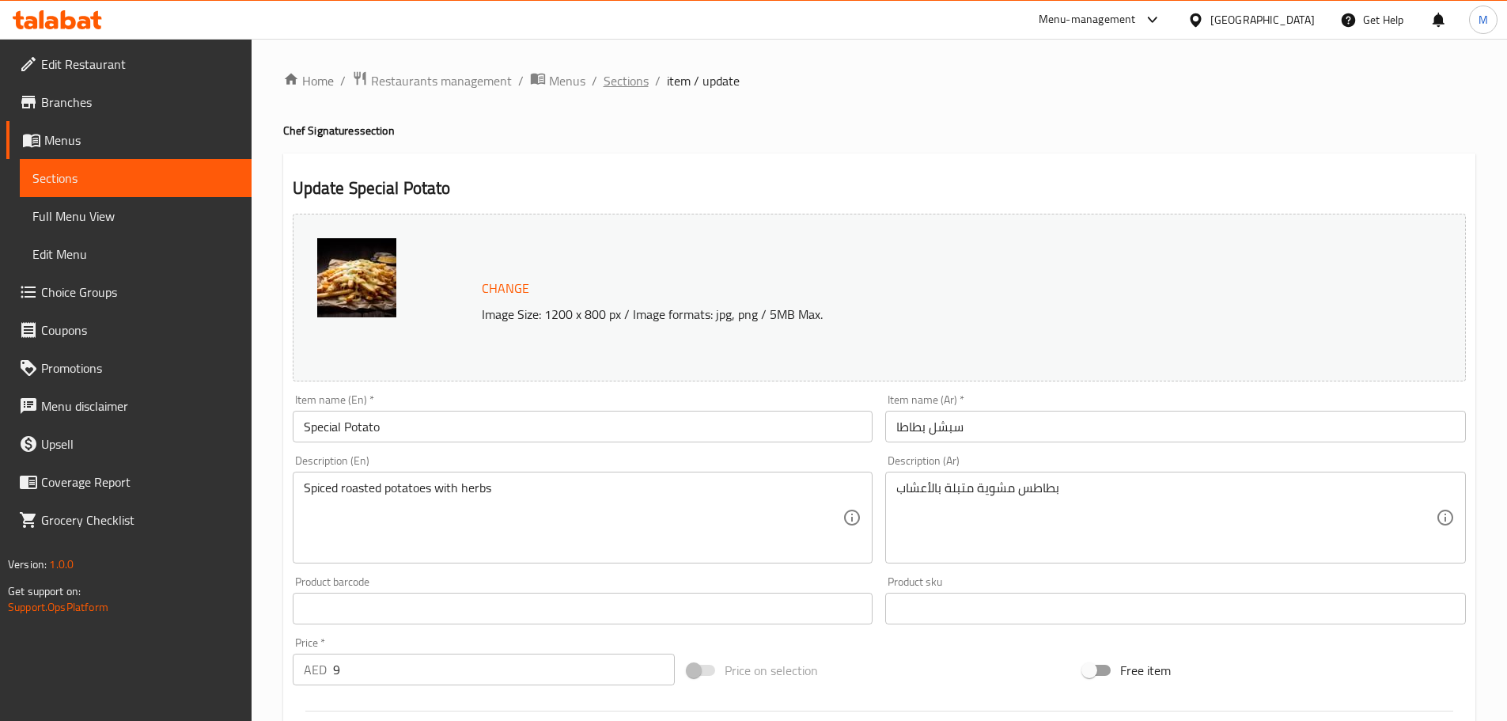
click at [623, 84] on span "Sections" at bounding box center [626, 80] width 45 height 19
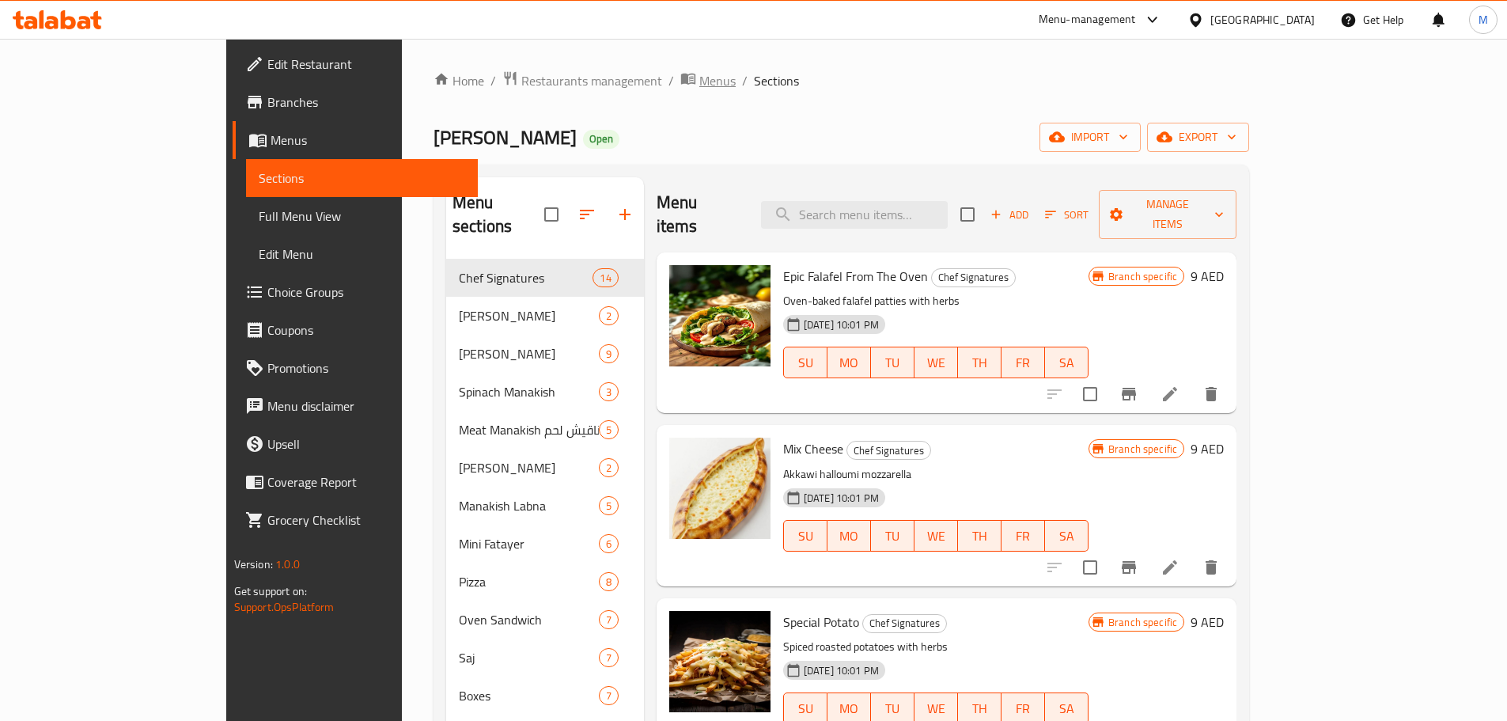
click at [699, 81] on span "Menus" at bounding box center [717, 80] width 36 height 19
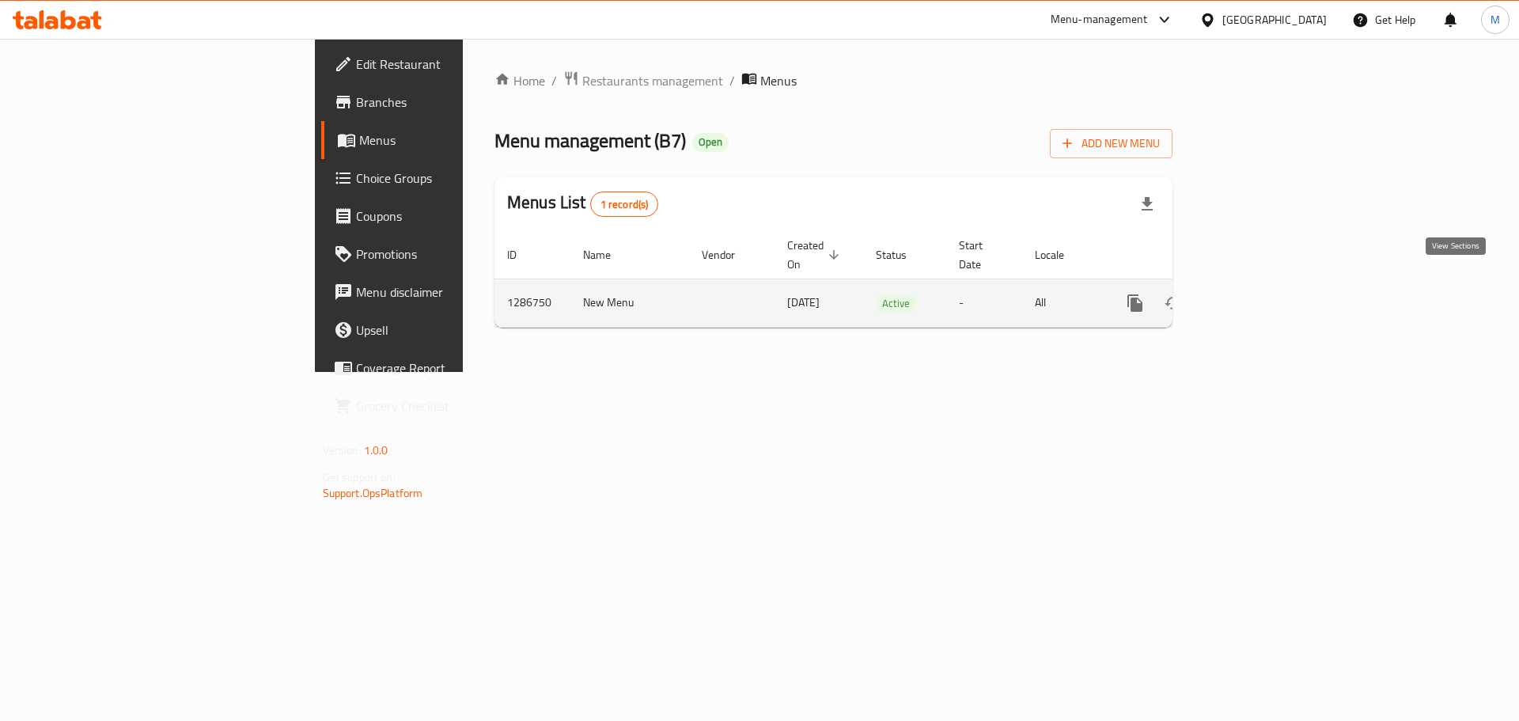
click at [1259, 294] on icon "enhanced table" at bounding box center [1249, 303] width 19 height 19
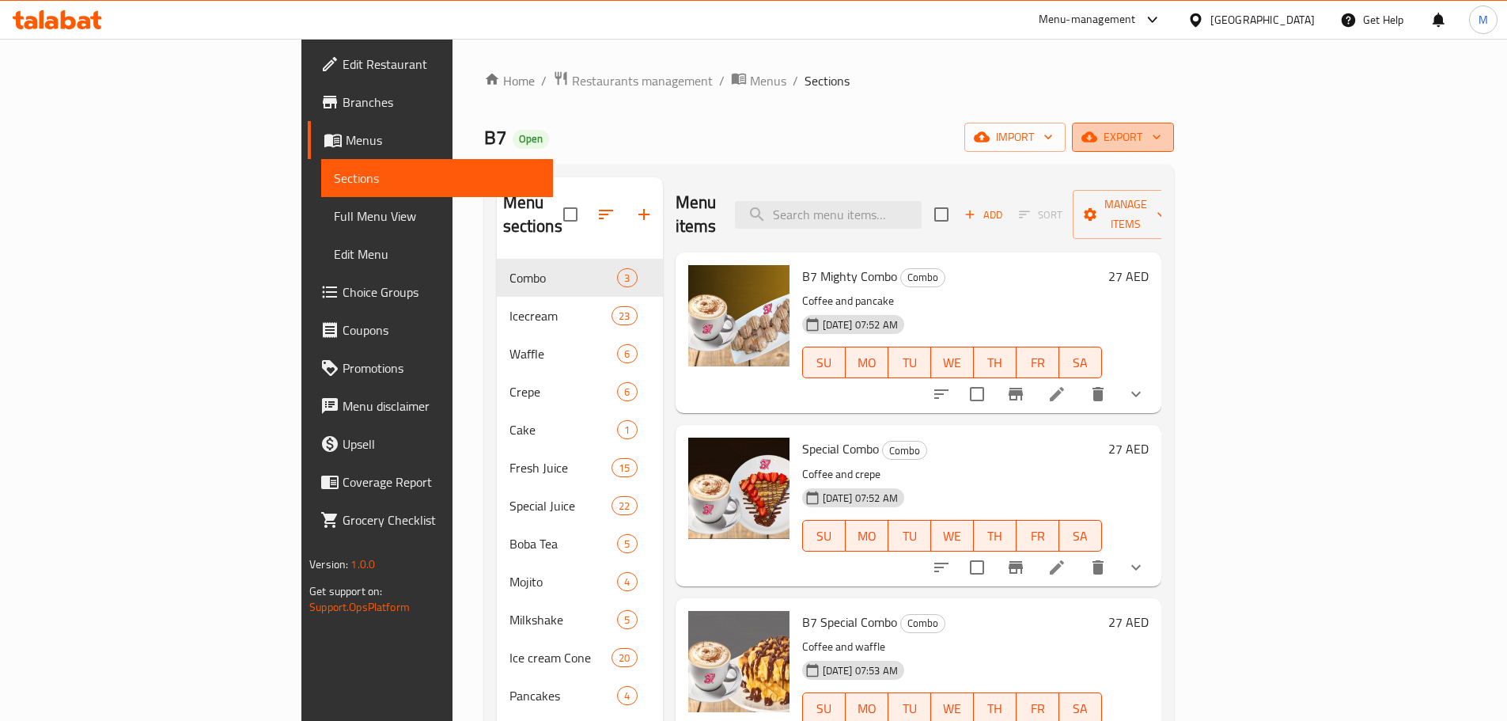
click at [1162, 135] on span "export" at bounding box center [1123, 137] width 77 height 20
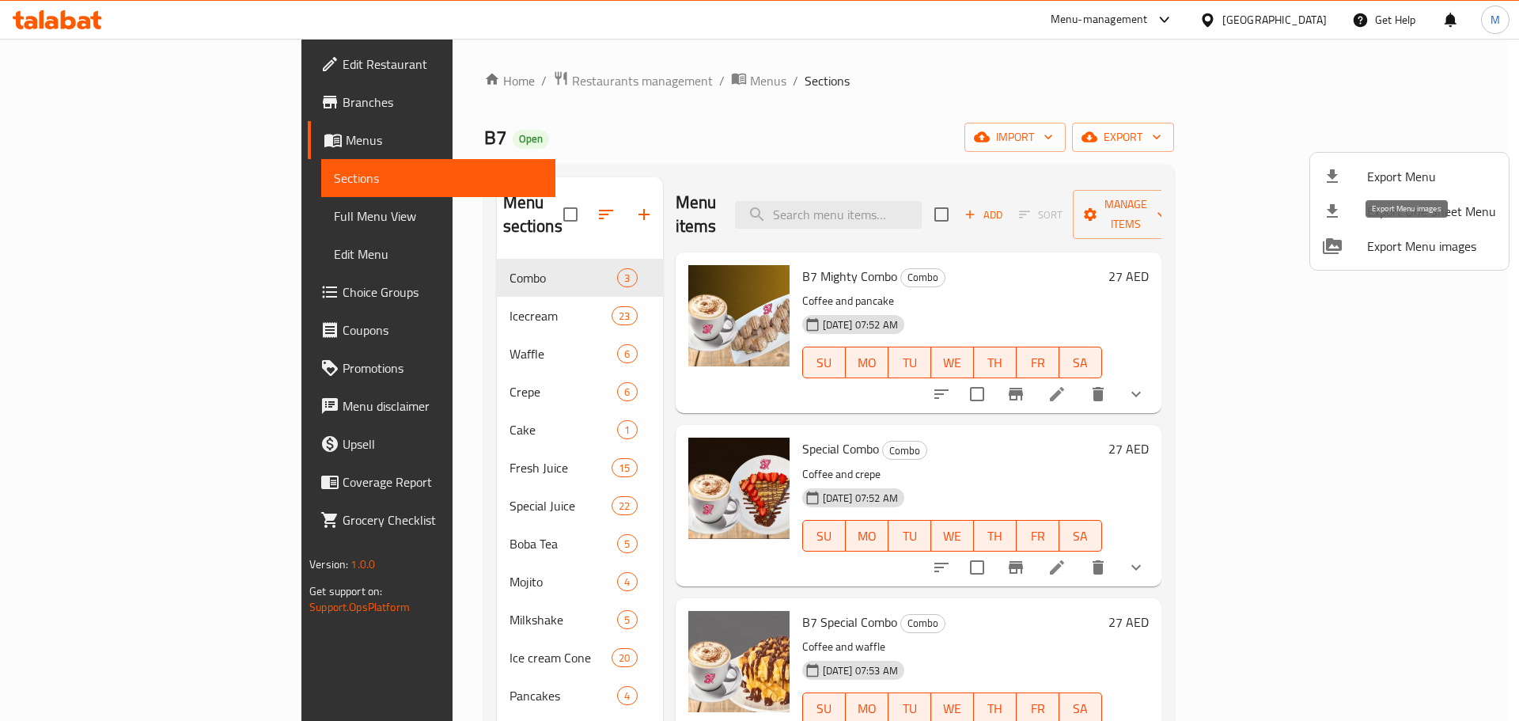
click at [1425, 252] on span "Export Menu images" at bounding box center [1431, 246] width 129 height 19
click at [1021, 233] on div at bounding box center [759, 360] width 1519 height 721
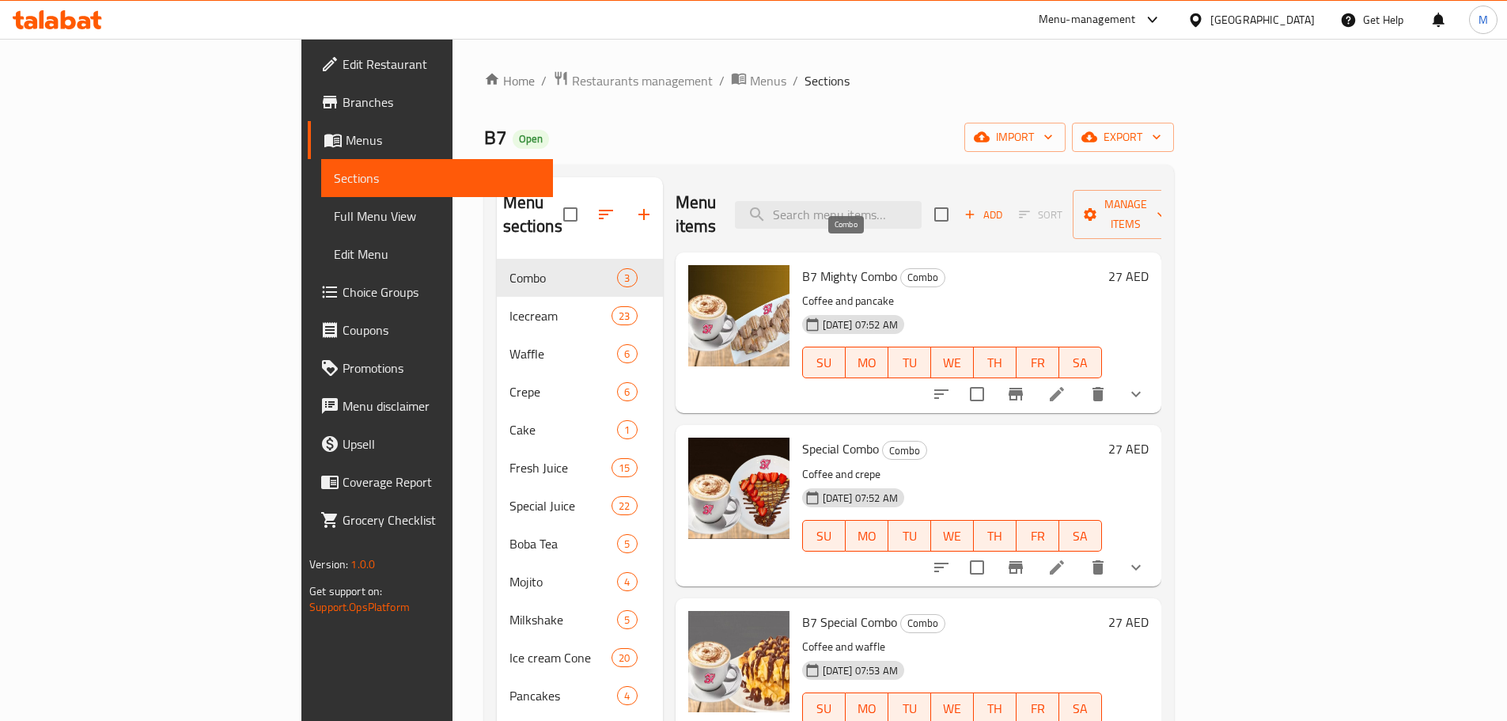
click at [901, 268] on span "Combo" at bounding box center [923, 277] width 44 height 18
click at [750, 76] on span "Menus" at bounding box center [768, 80] width 36 height 19
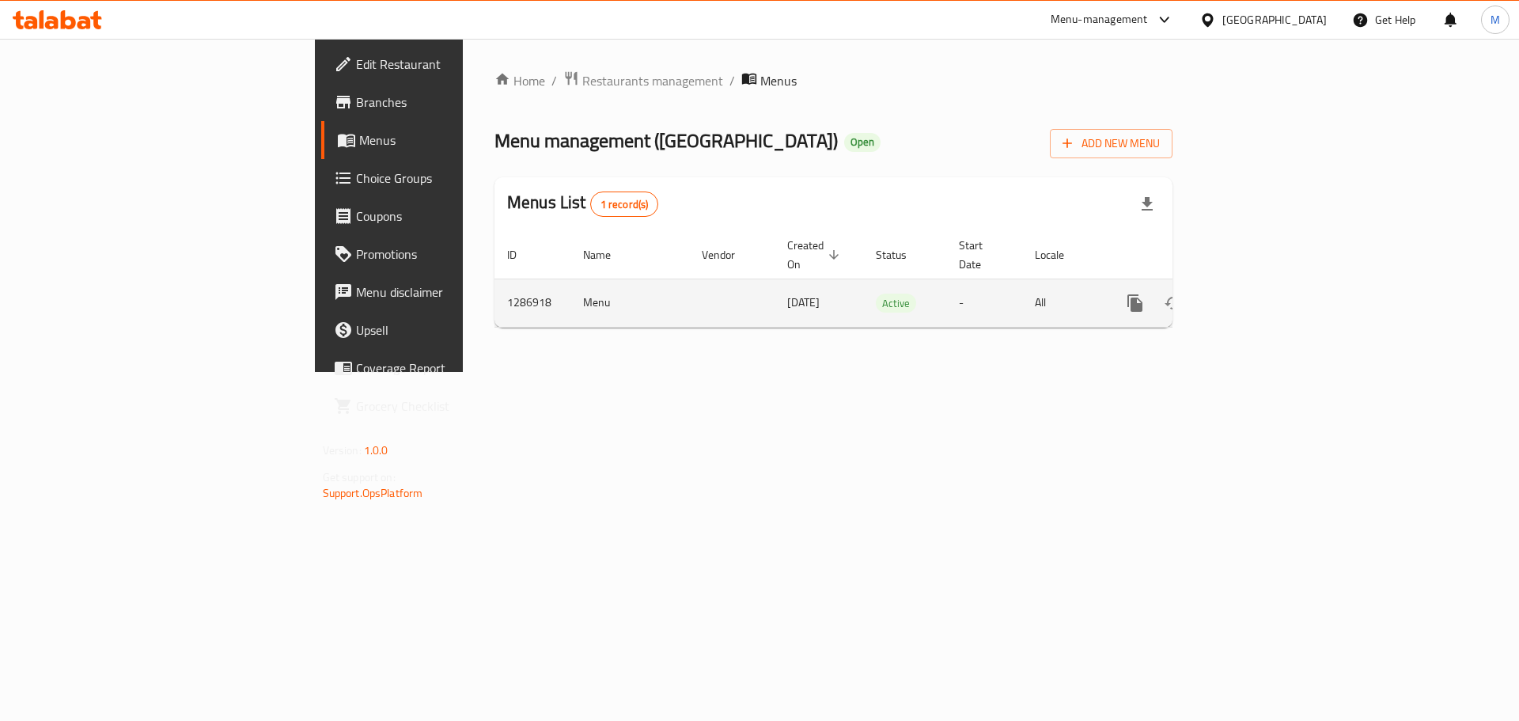
click at [1259, 294] on icon "enhanced table" at bounding box center [1249, 303] width 19 height 19
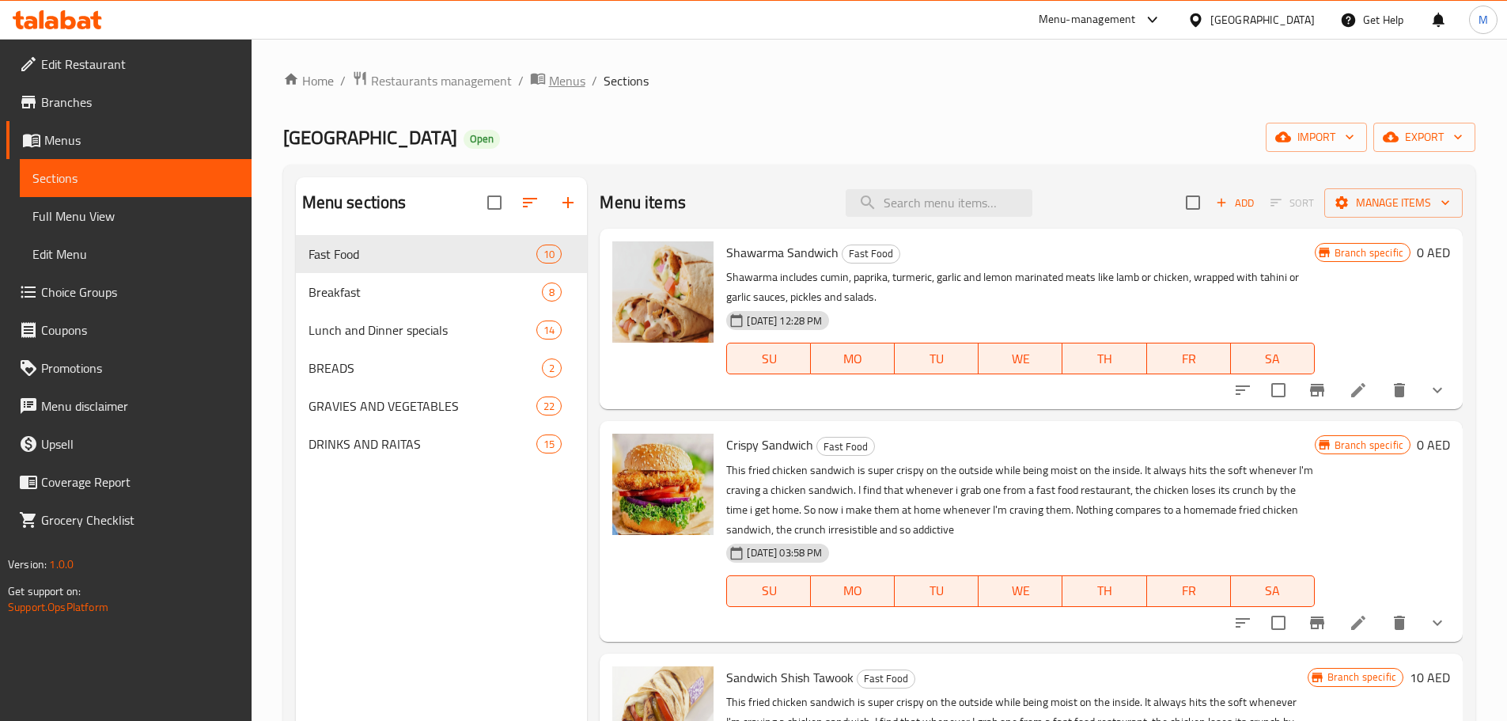
click at [572, 79] on span "Menus" at bounding box center [567, 80] width 36 height 19
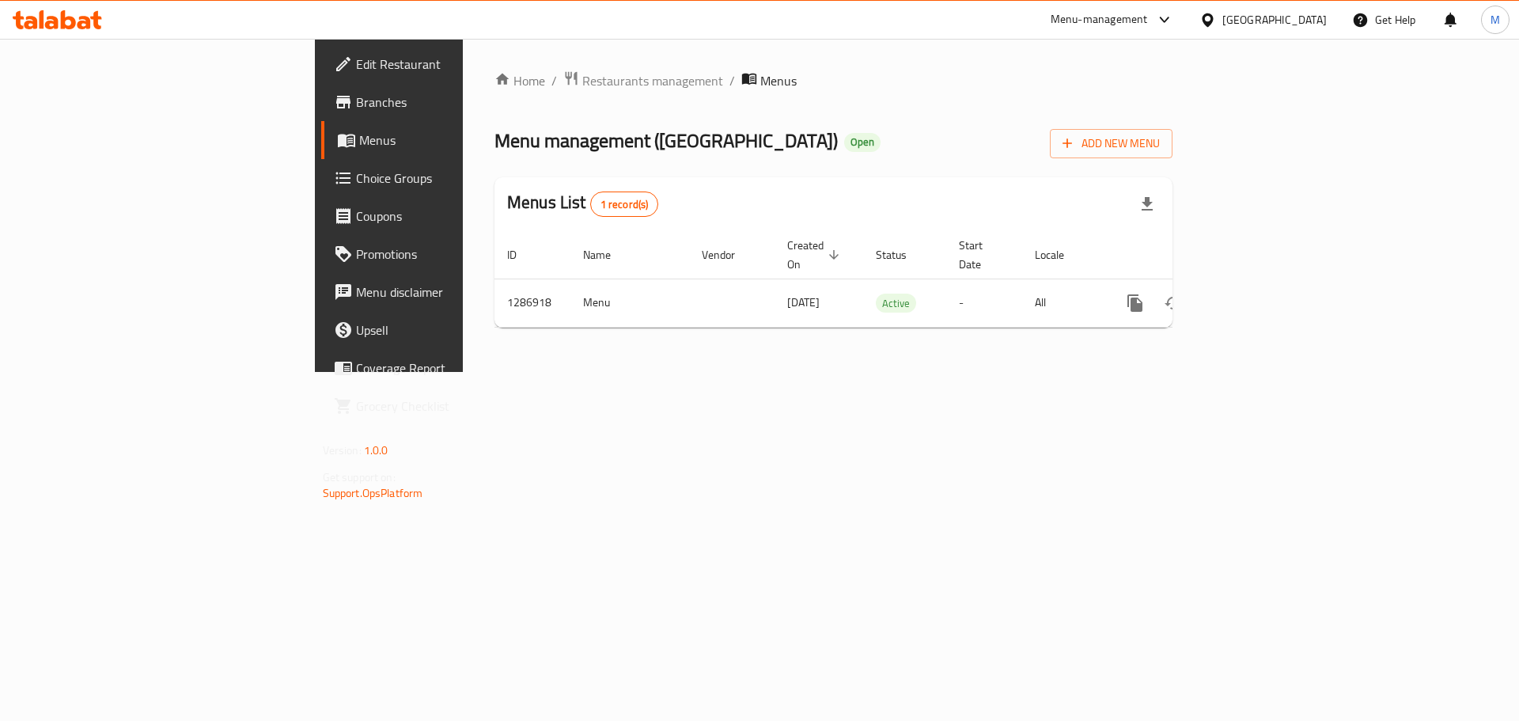
click at [760, 74] on span "Menus" at bounding box center [778, 80] width 36 height 19
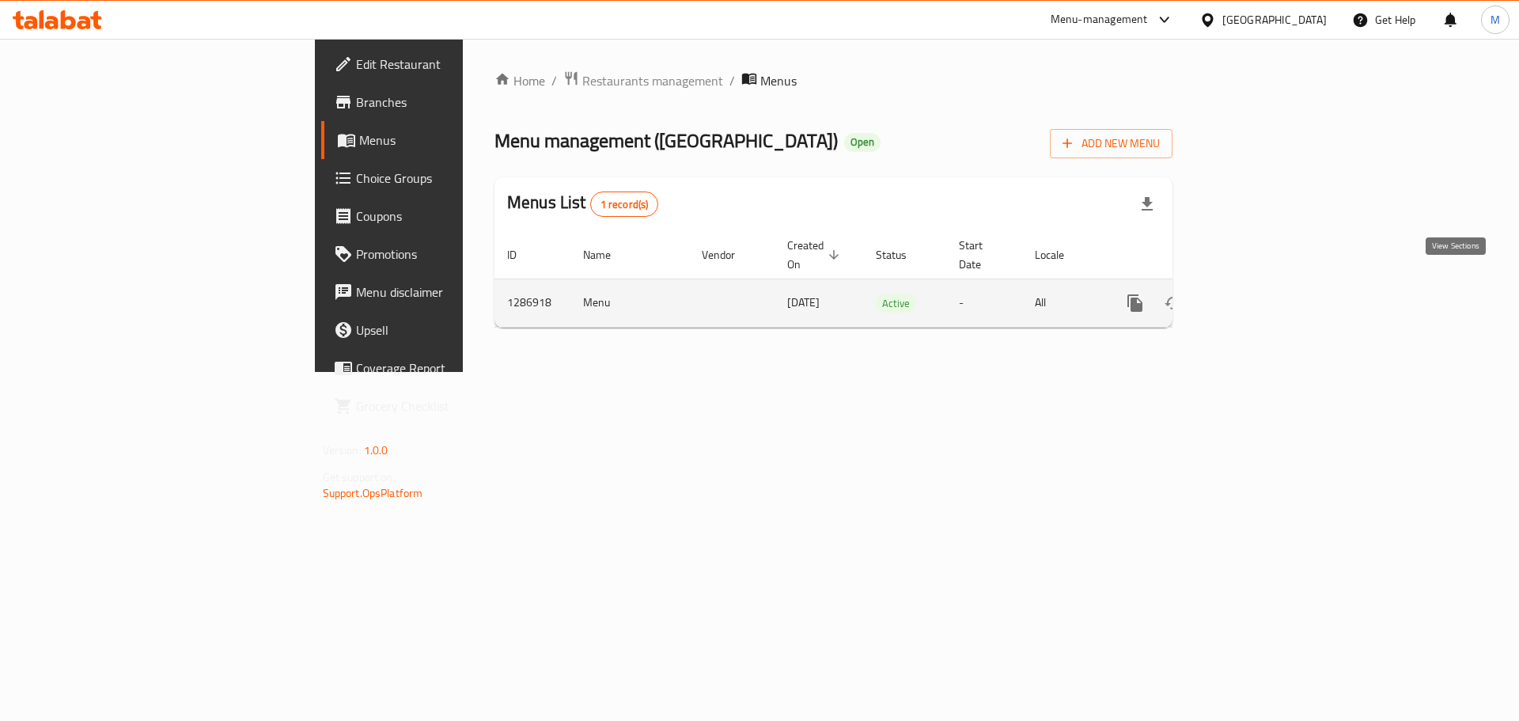
click at [1268, 296] on link "enhanced table" at bounding box center [1249, 303] width 38 height 38
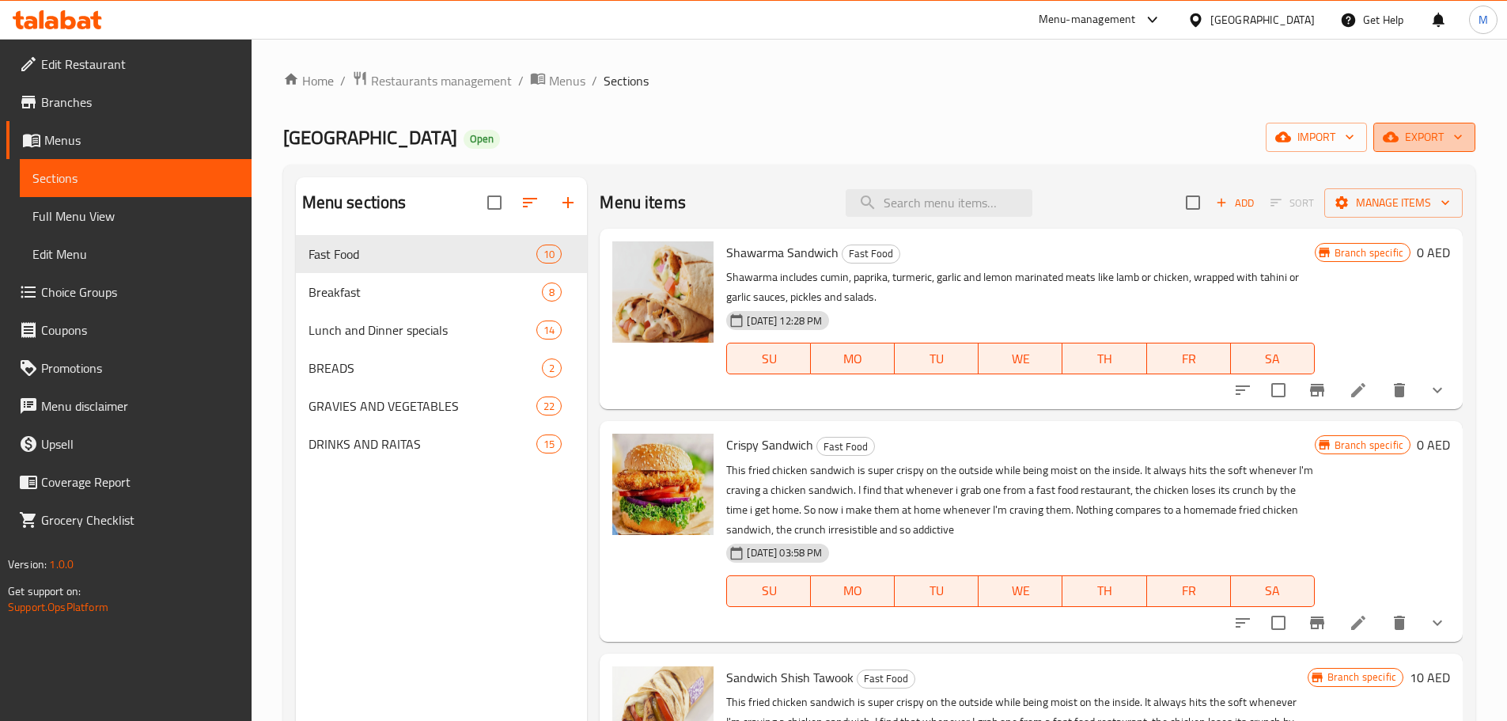
click at [1439, 148] on button "export" at bounding box center [1425, 137] width 102 height 29
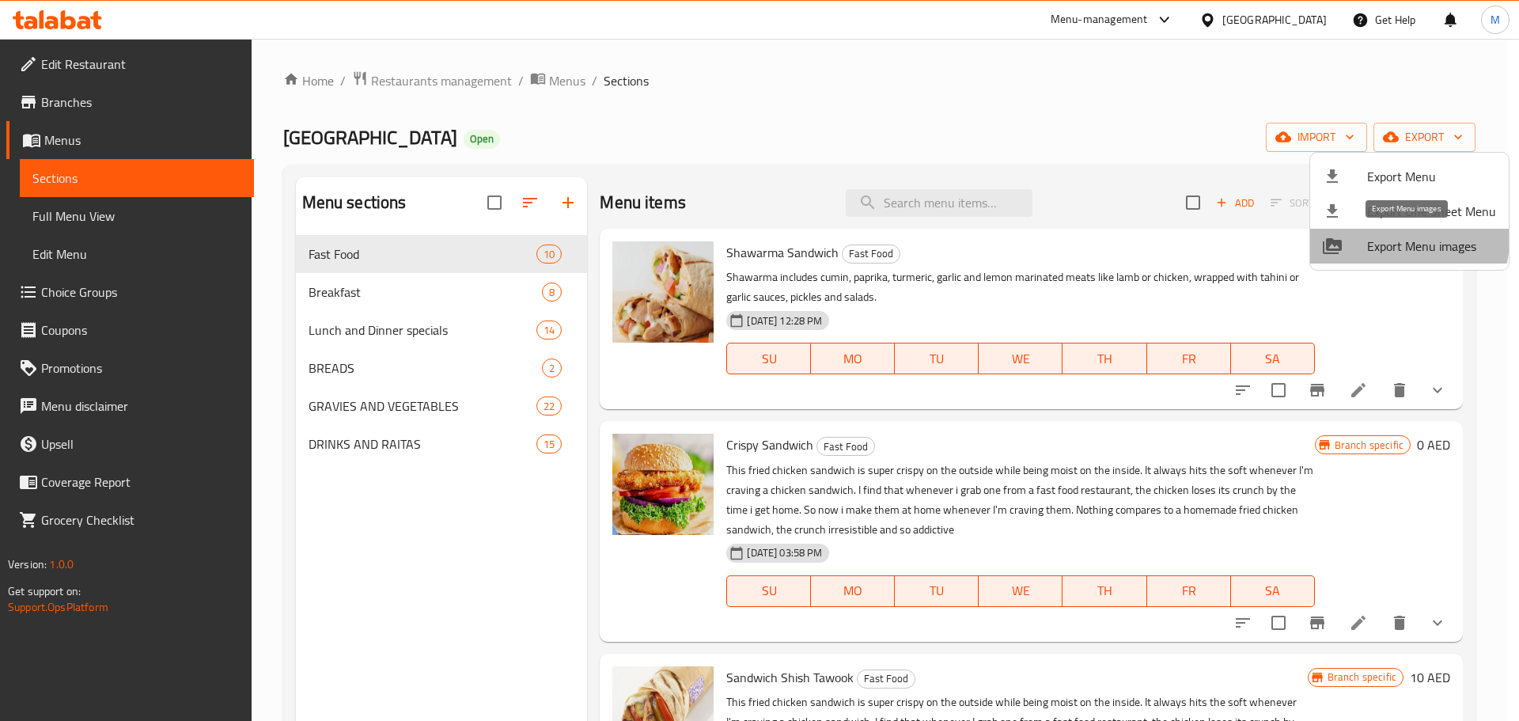
click at [1395, 239] on span "Export Menu images" at bounding box center [1431, 246] width 129 height 19
click at [560, 73] on div at bounding box center [759, 360] width 1519 height 721
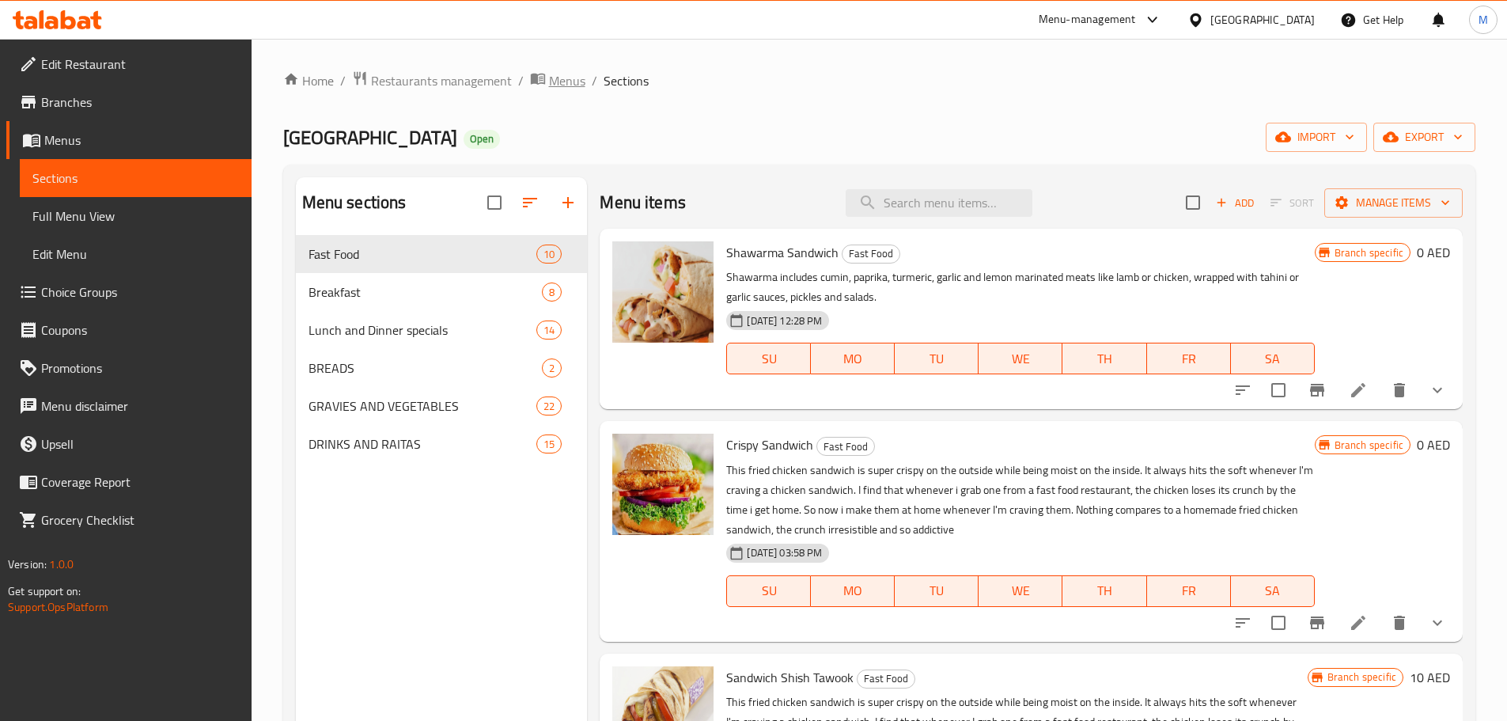
click at [560, 74] on span "Menus" at bounding box center [567, 80] width 36 height 19
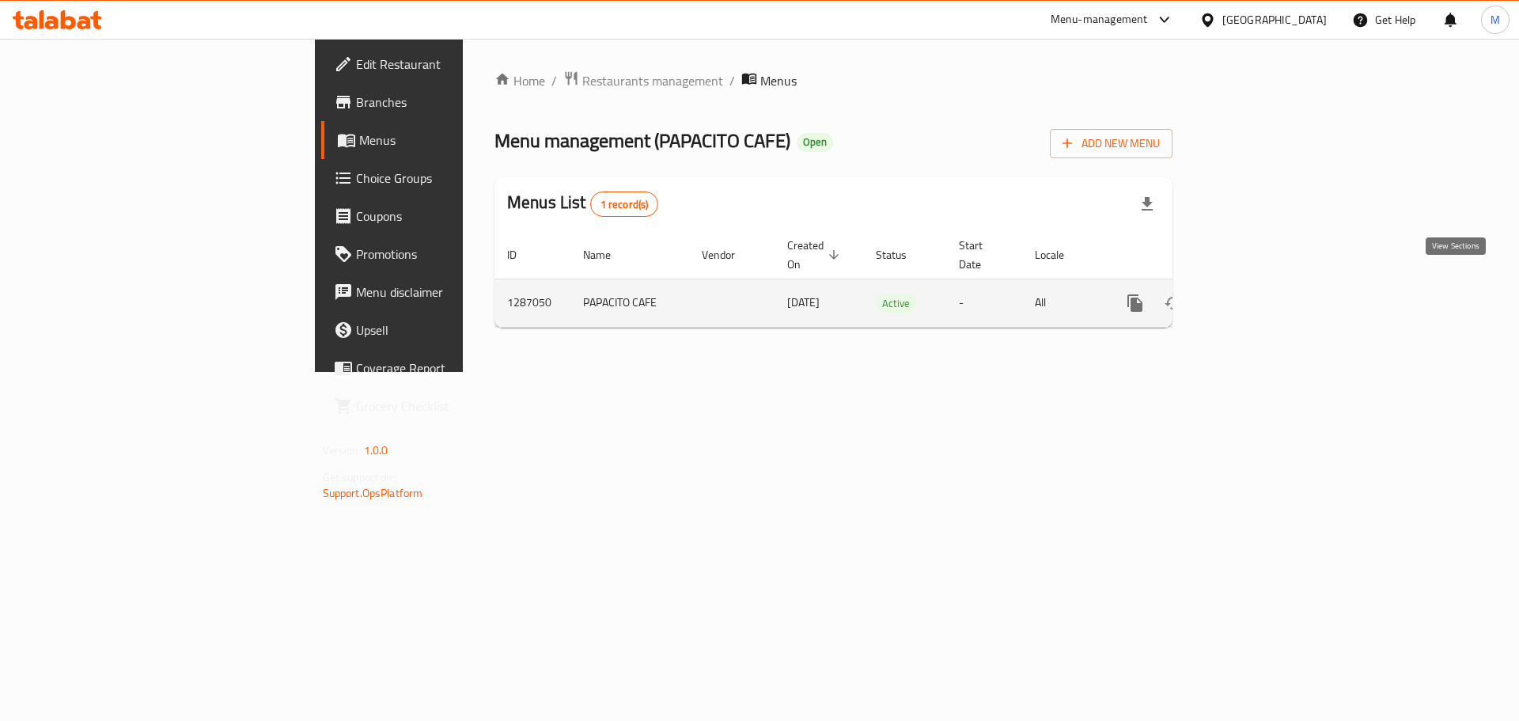
click at [1268, 284] on link "enhanced table" at bounding box center [1249, 303] width 38 height 38
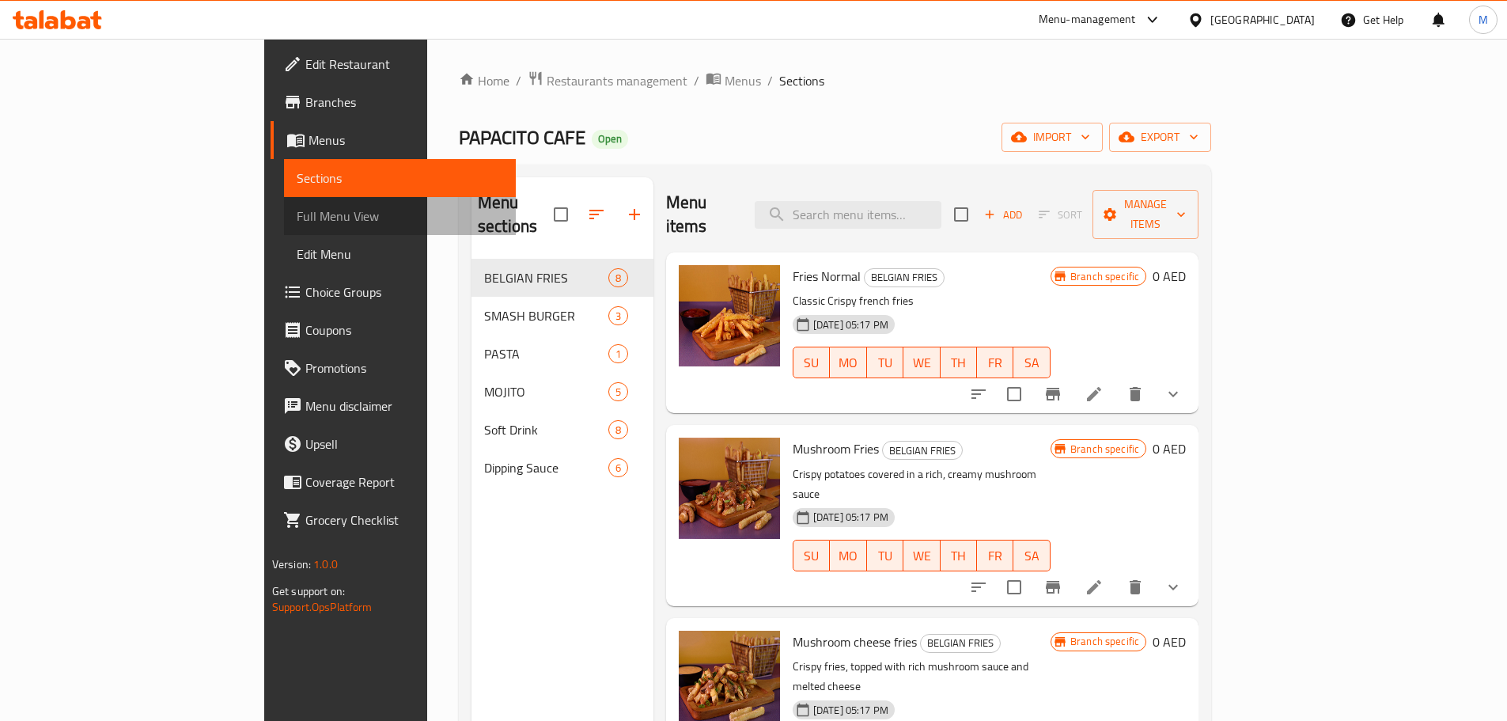
click at [297, 218] on span "Full Menu View" at bounding box center [400, 216] width 207 height 19
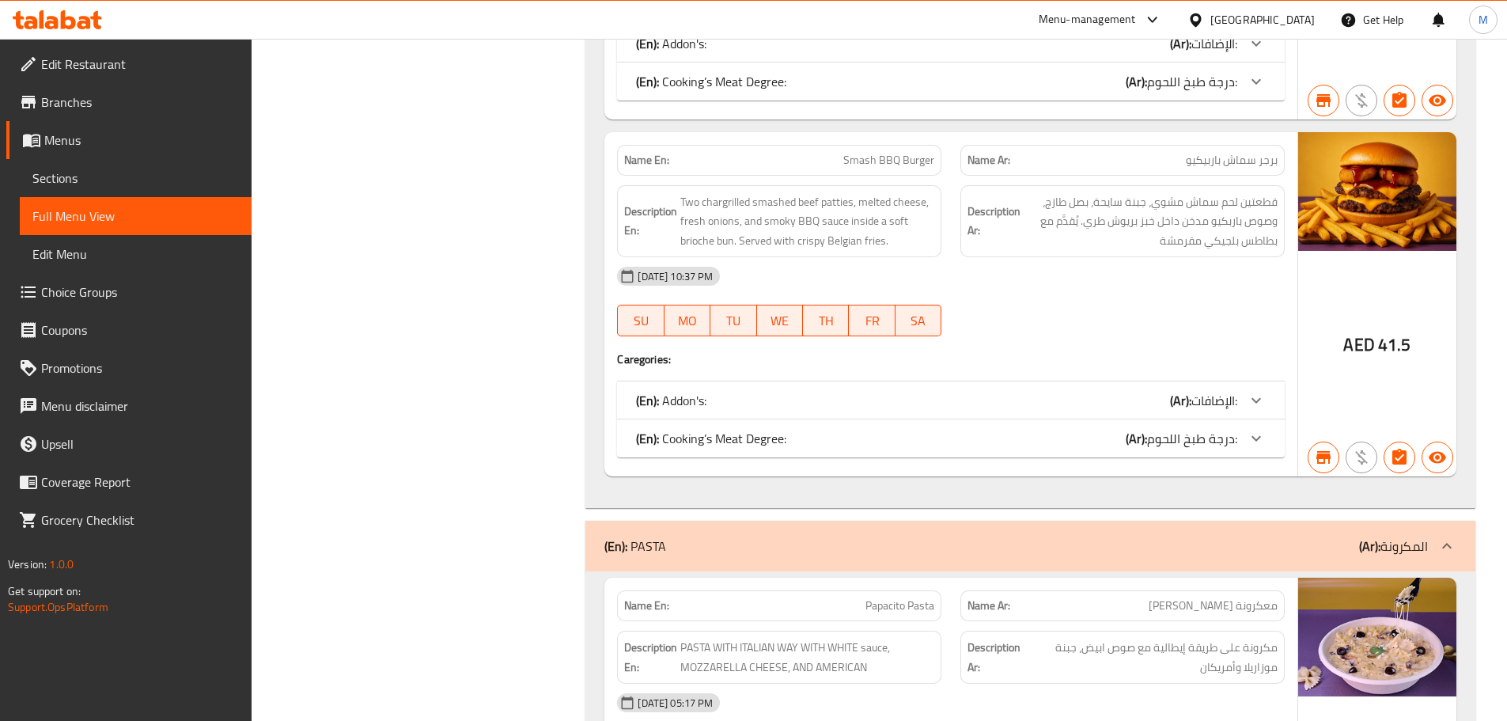
scroll to position [4510, 0]
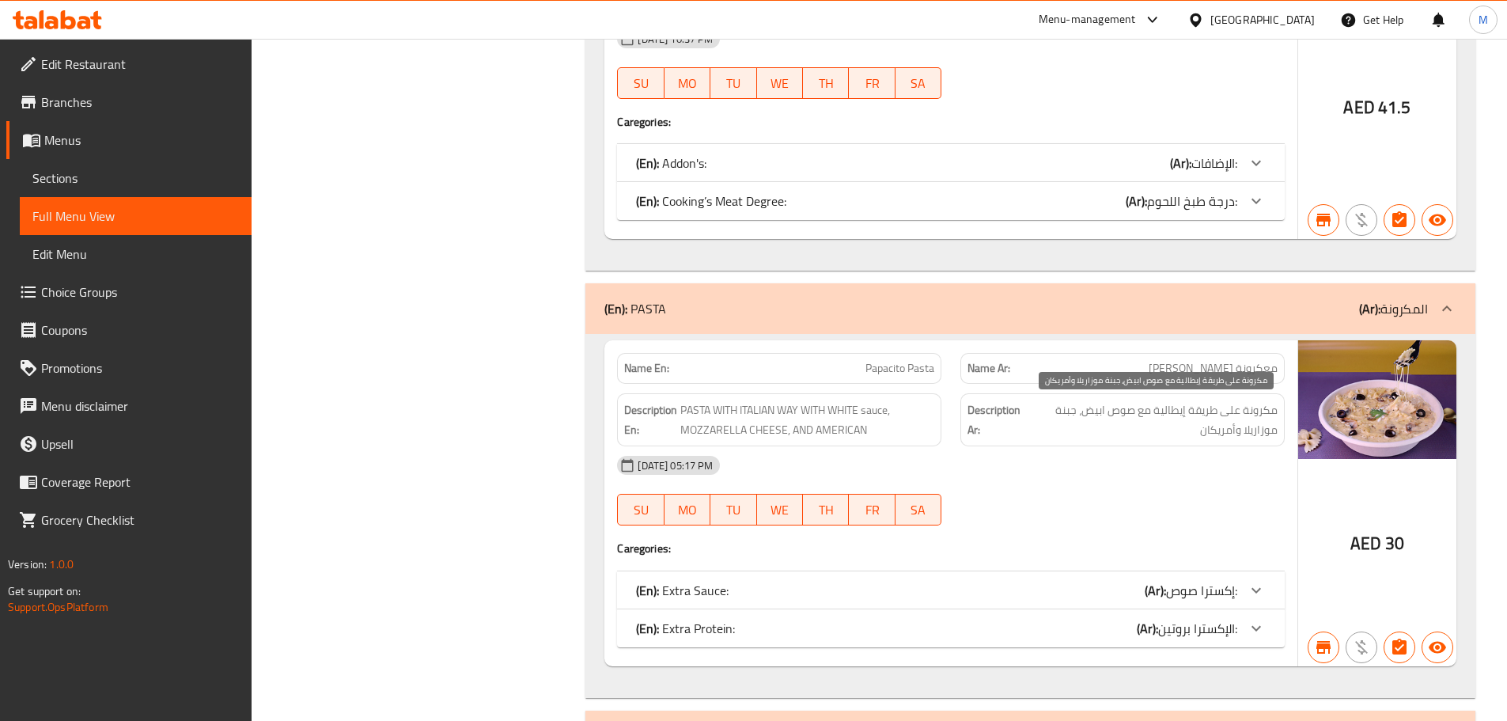
click at [1142, 427] on span "مكرونة على طريقة إيطالية مع صوص ابيض، جبنة موزاريلا وأمريكان" at bounding box center [1152, 419] width 251 height 39
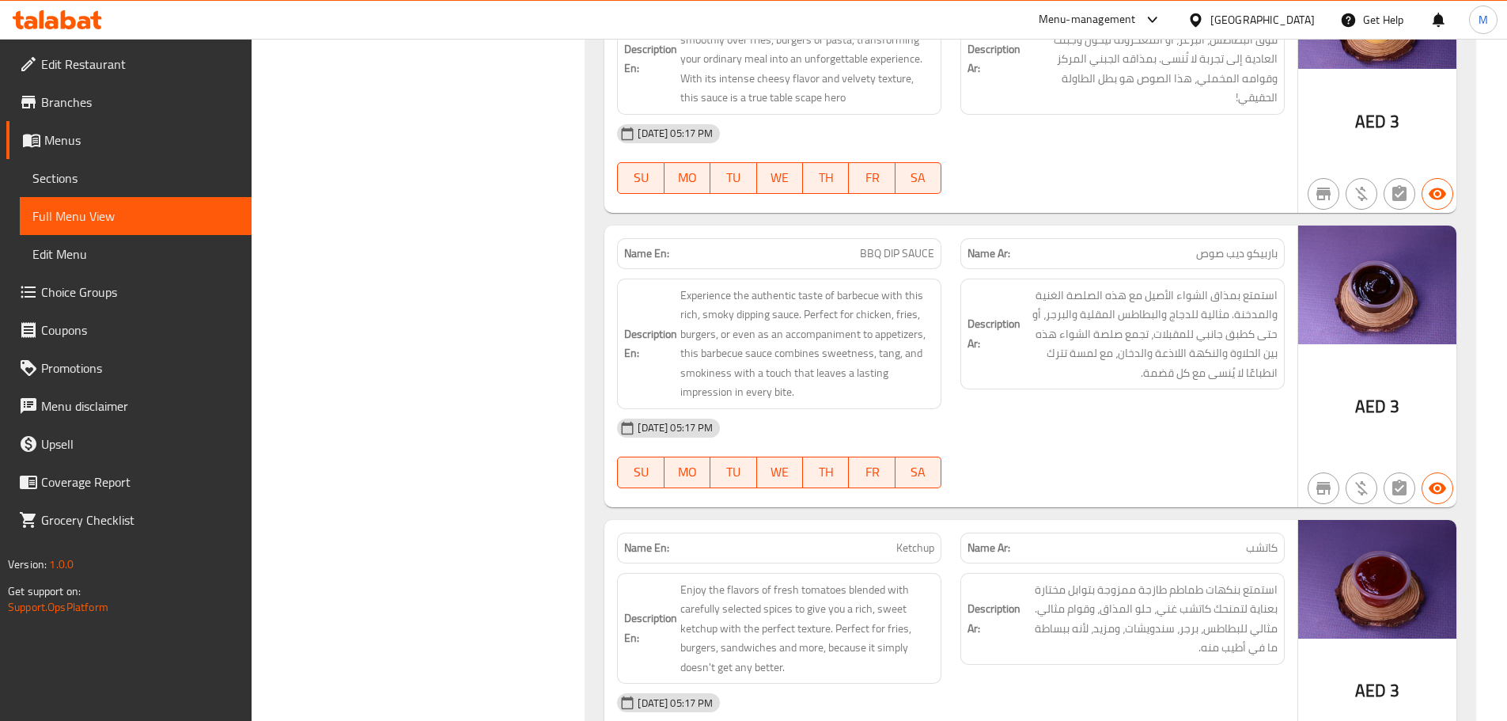
scroll to position [8800, 0]
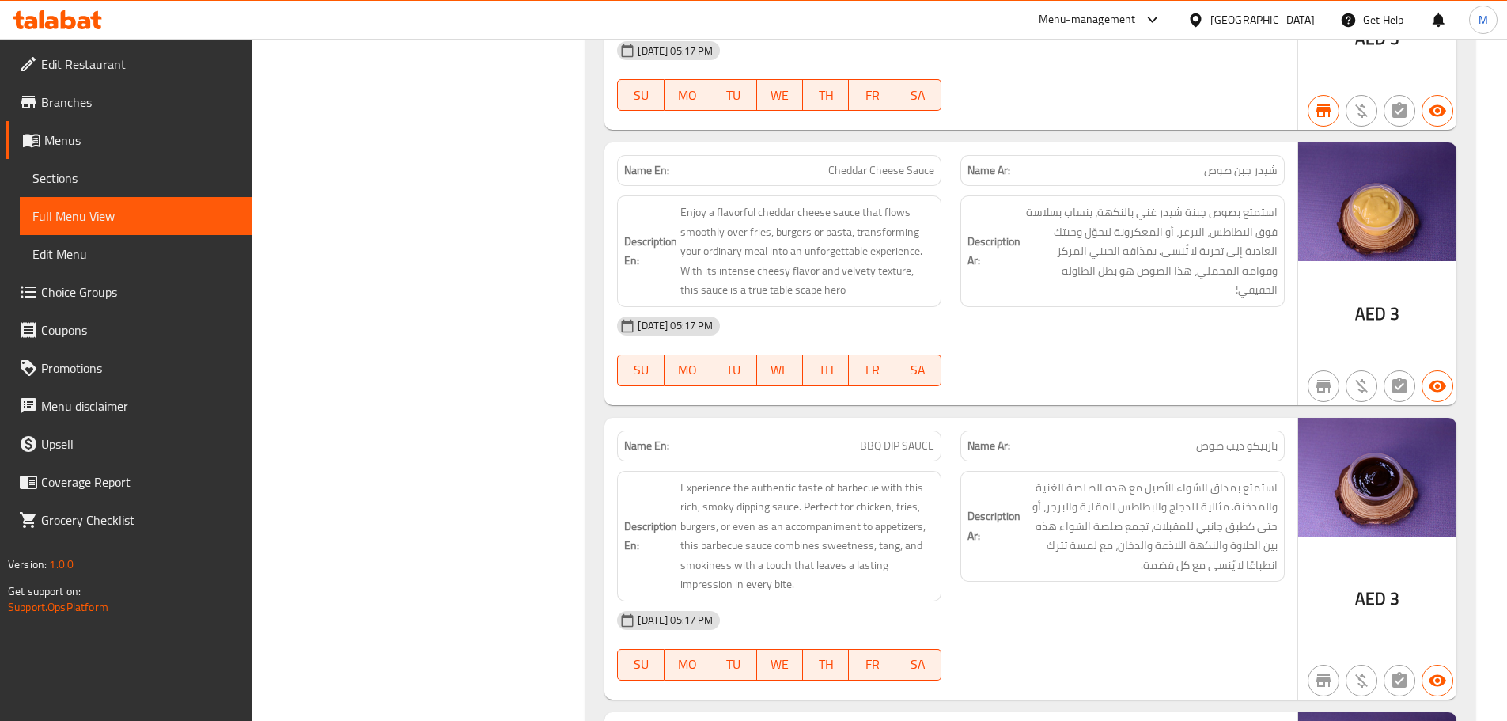
drag, startPoint x: 188, startPoint y: 168, endPoint x: 218, endPoint y: 174, distance: 31.5
click at [188, 168] on link "Sections" at bounding box center [136, 178] width 232 height 38
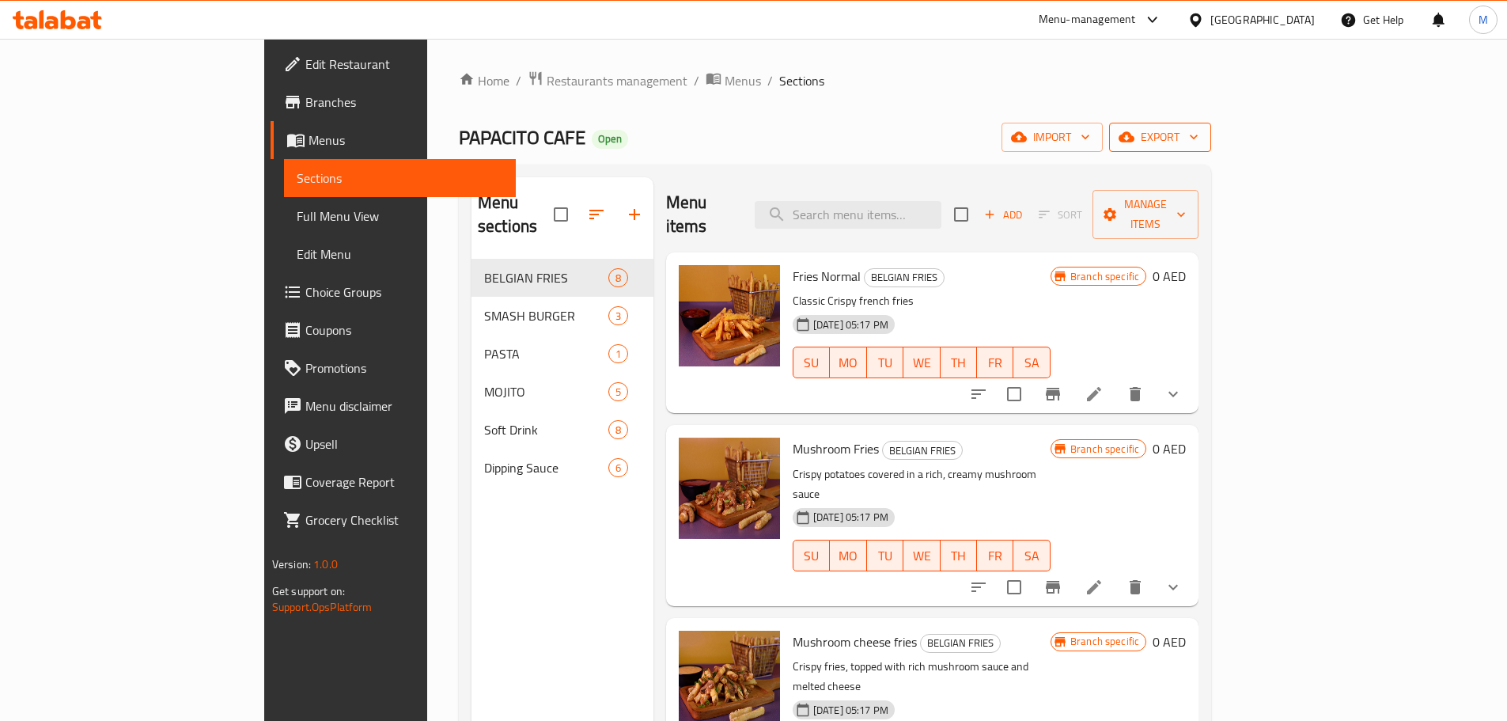
click at [1199, 131] on span "export" at bounding box center [1160, 137] width 77 height 20
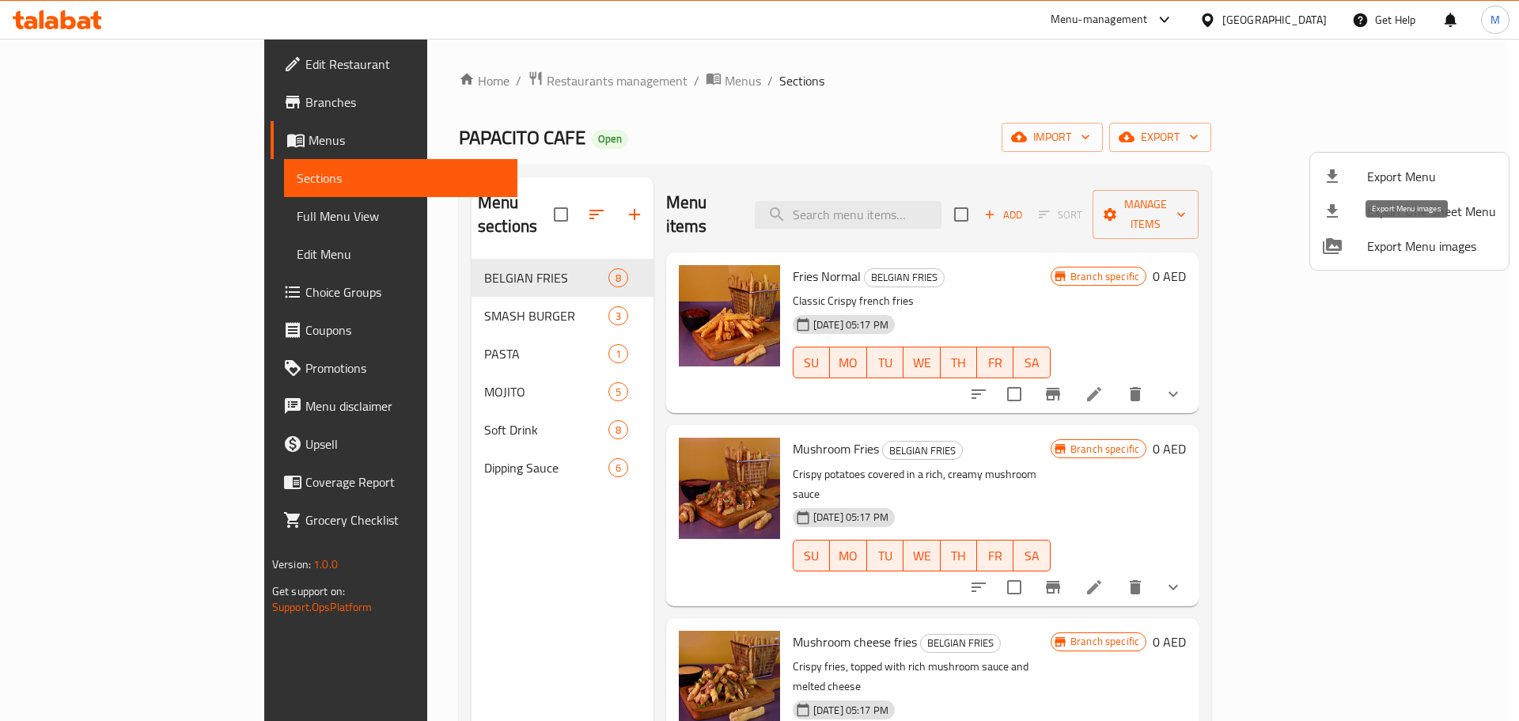
click at [1387, 251] on span "Export Menu images" at bounding box center [1431, 246] width 129 height 19
click at [405, 281] on div at bounding box center [759, 360] width 1519 height 721
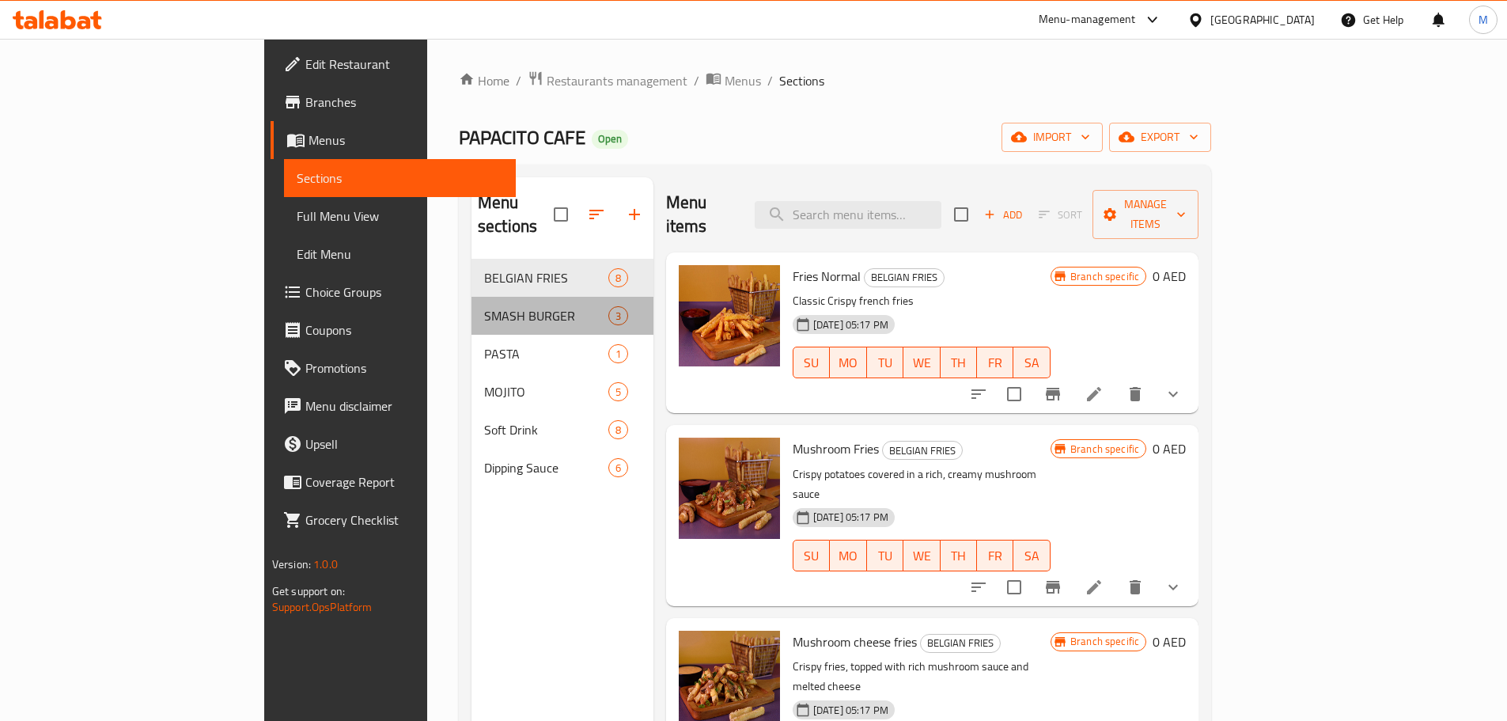
click at [472, 297] on div "SMASH BURGER 3" at bounding box center [563, 316] width 182 height 38
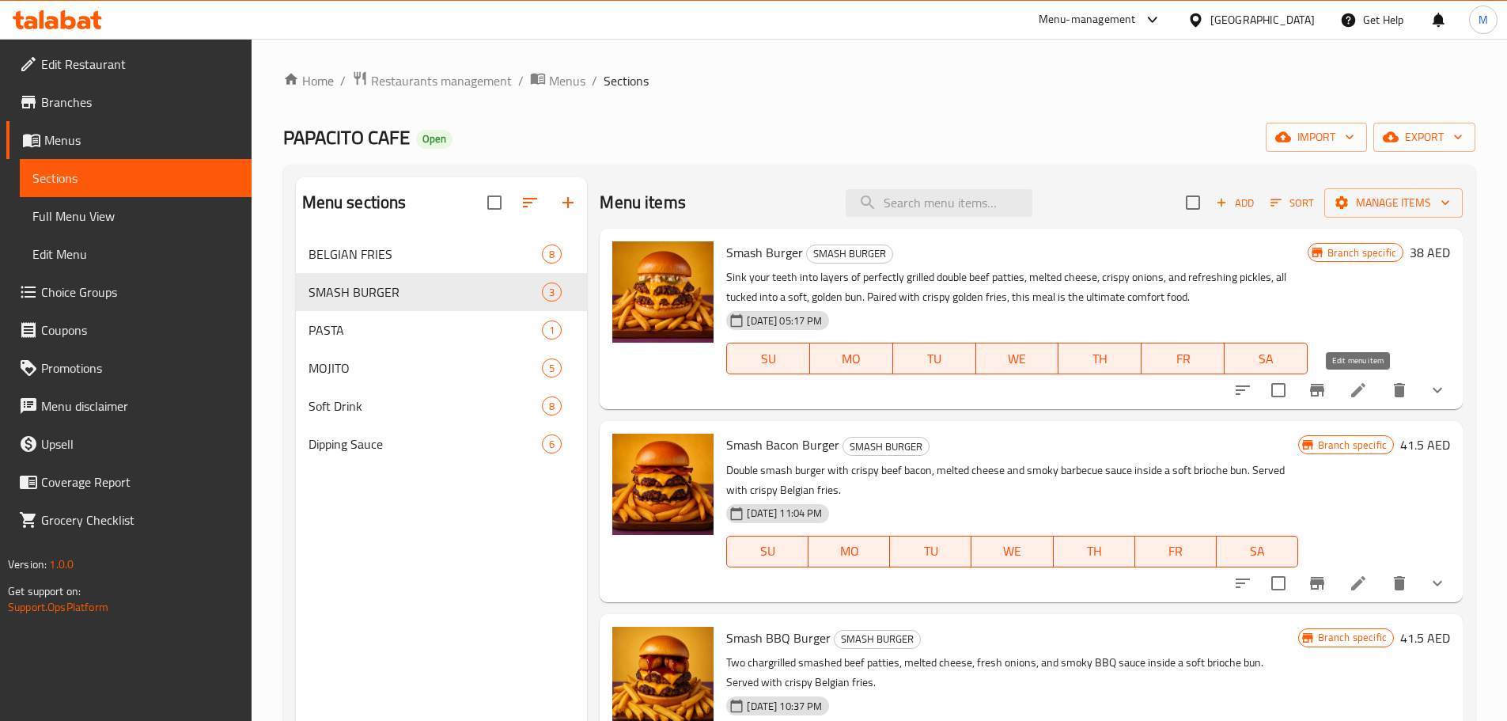
click at [1359, 381] on icon at bounding box center [1358, 390] width 19 height 19
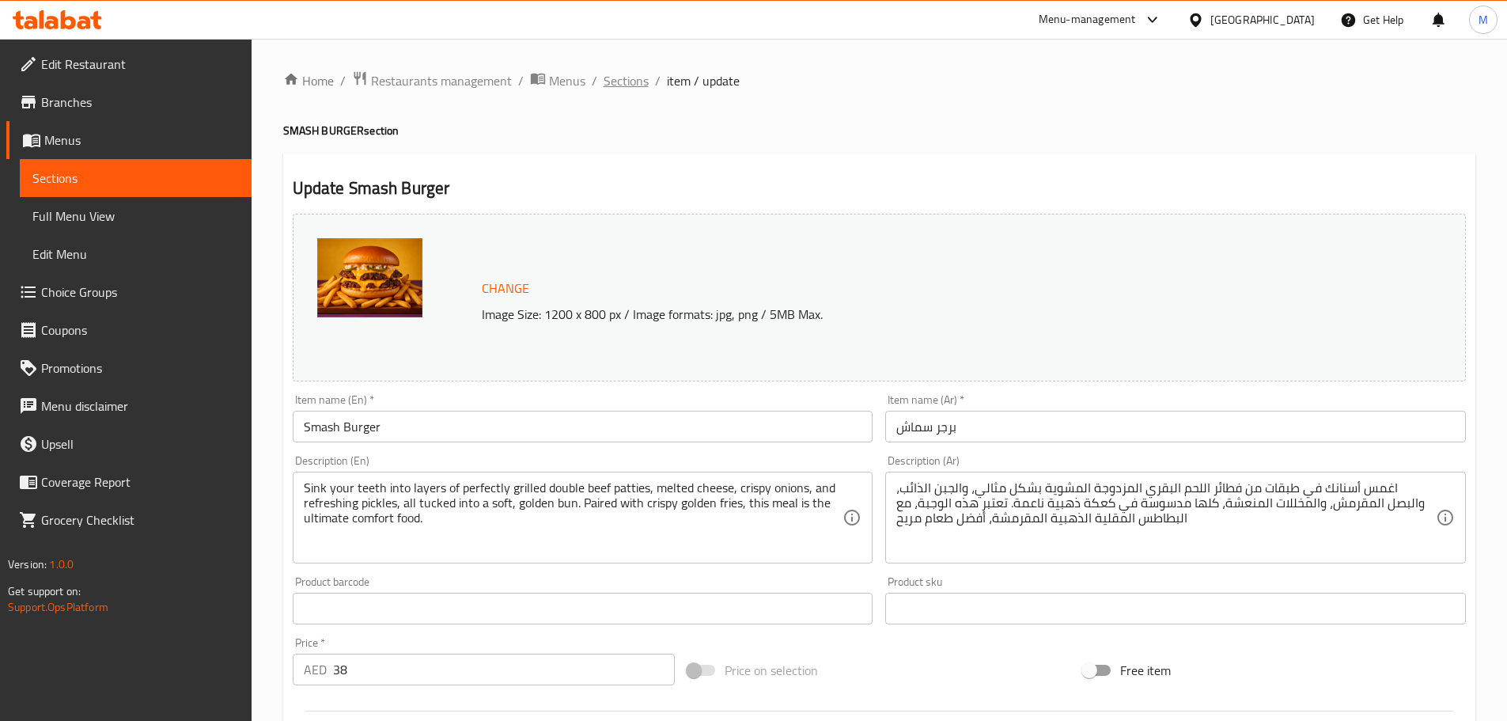
click at [613, 71] on span "Sections" at bounding box center [626, 80] width 45 height 19
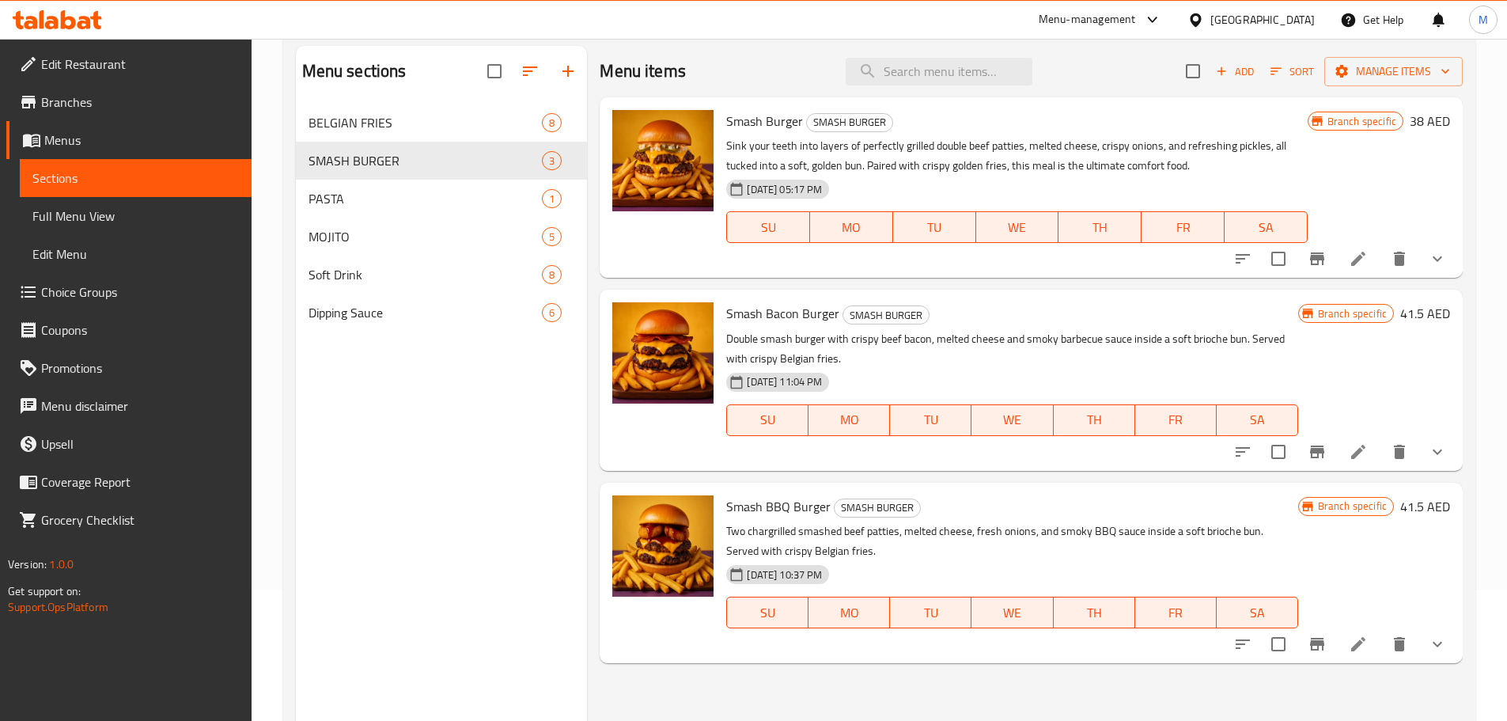
scroll to position [158, 0]
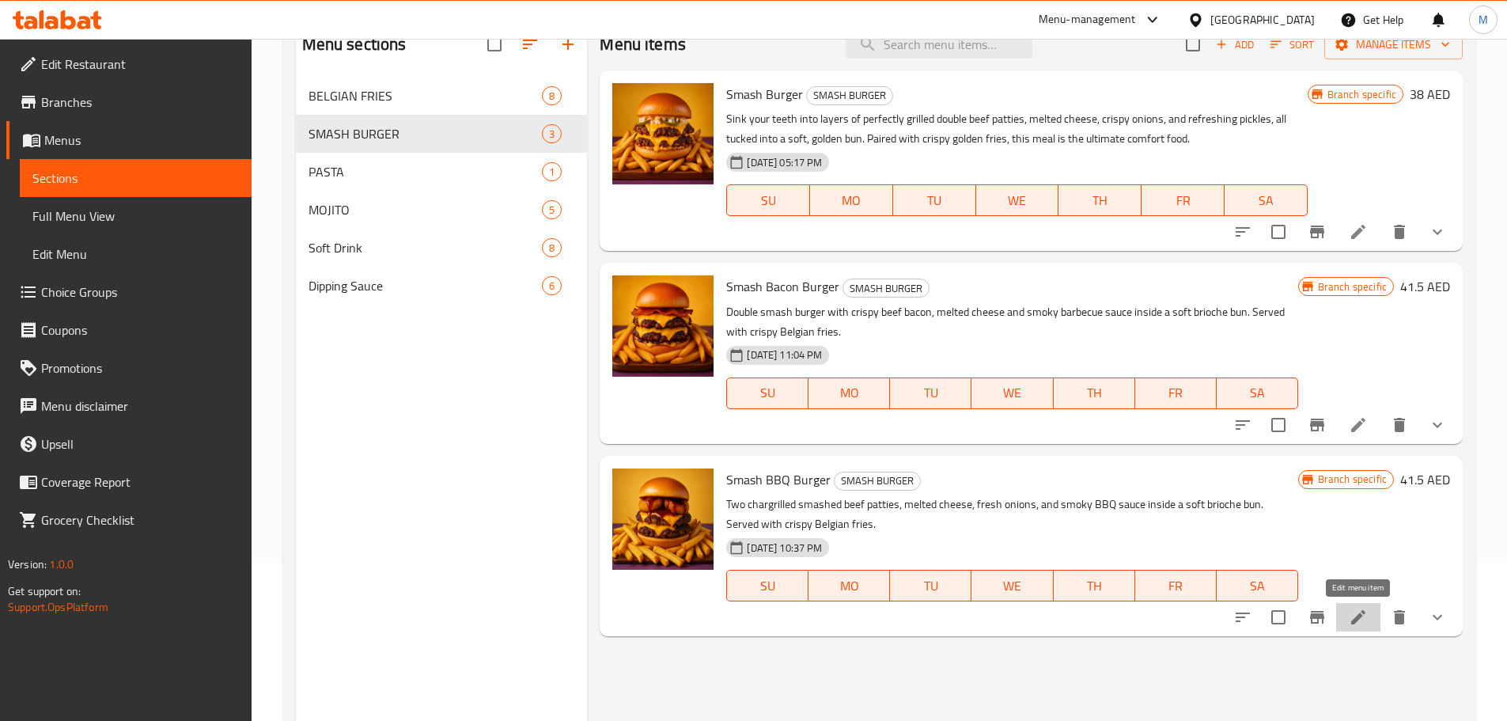
click at [1359, 616] on icon at bounding box center [1358, 617] width 14 height 14
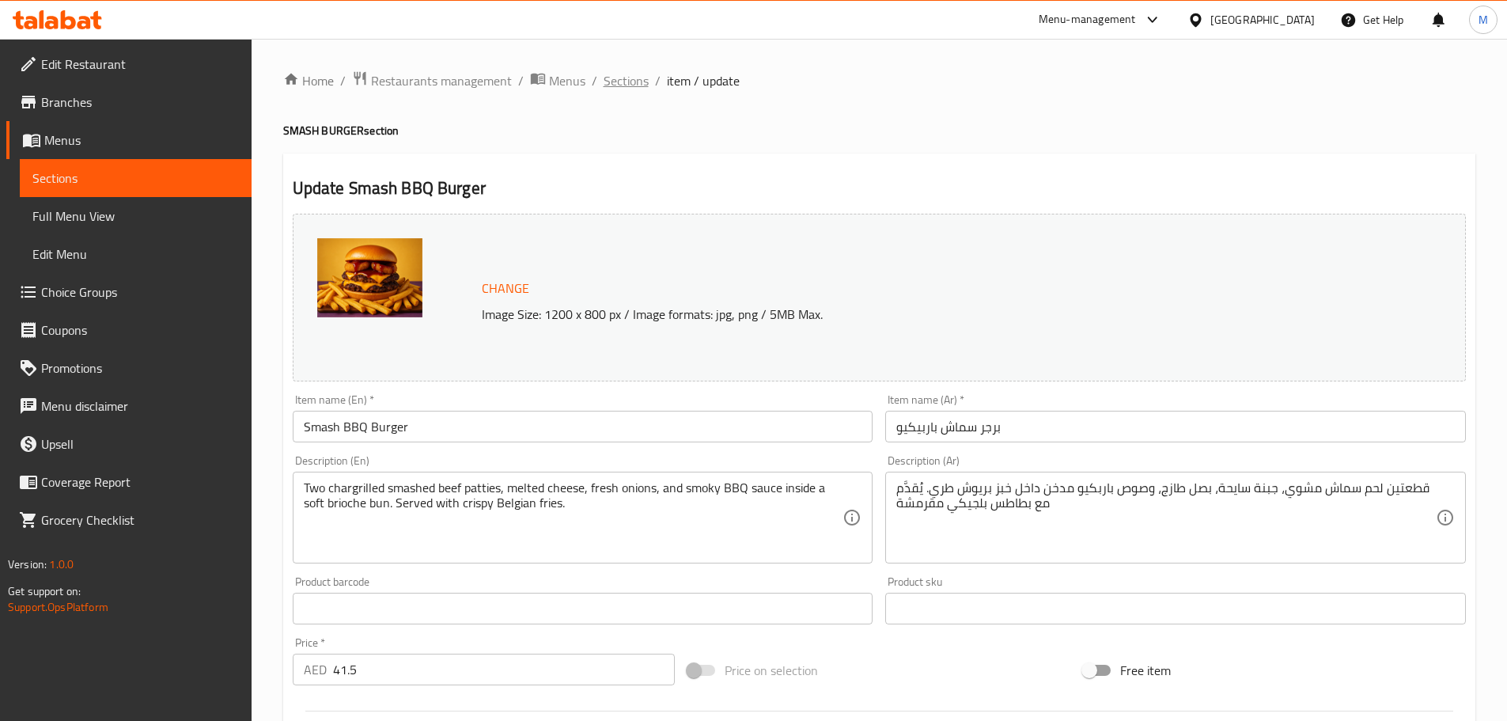
click at [637, 81] on span "Sections" at bounding box center [626, 80] width 45 height 19
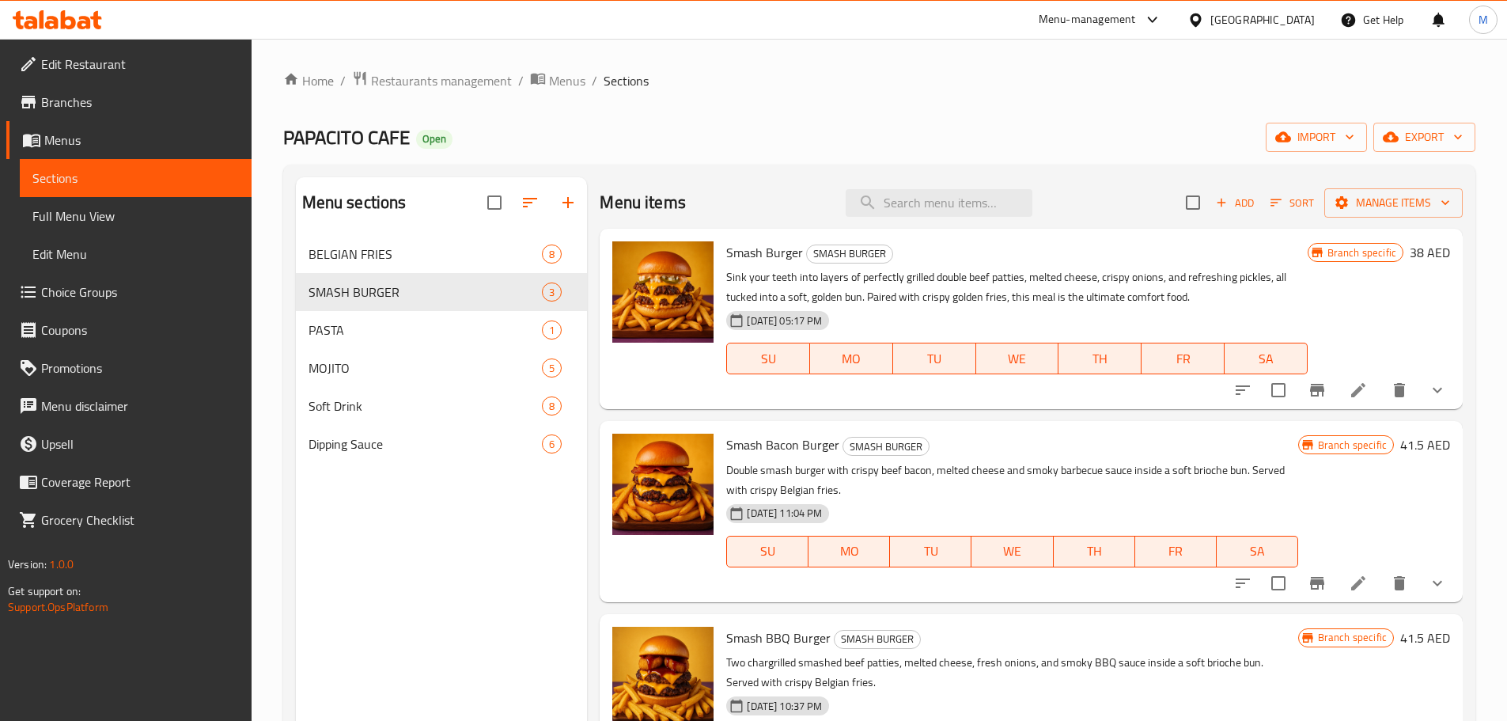
click at [1355, 581] on icon at bounding box center [1358, 583] width 19 height 19
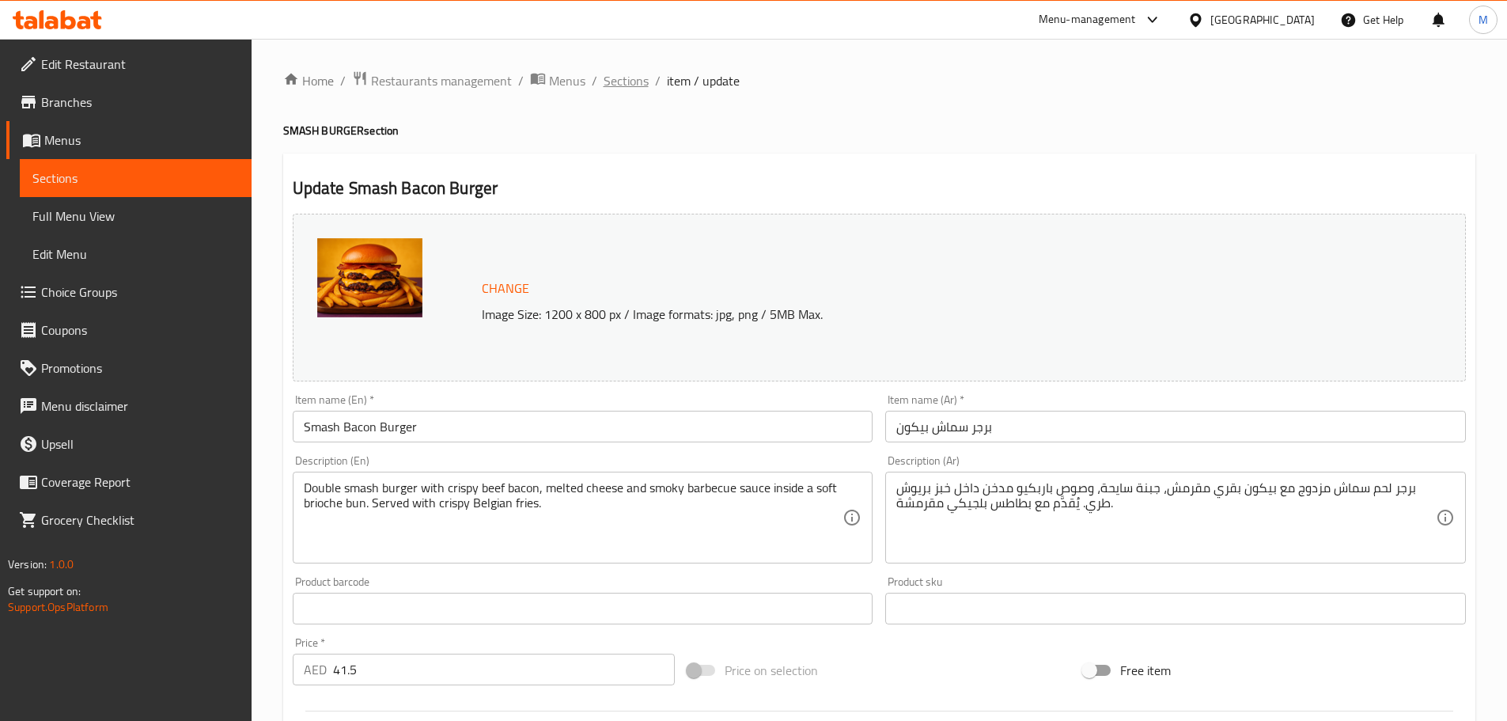
click at [629, 85] on span "Sections" at bounding box center [626, 80] width 45 height 19
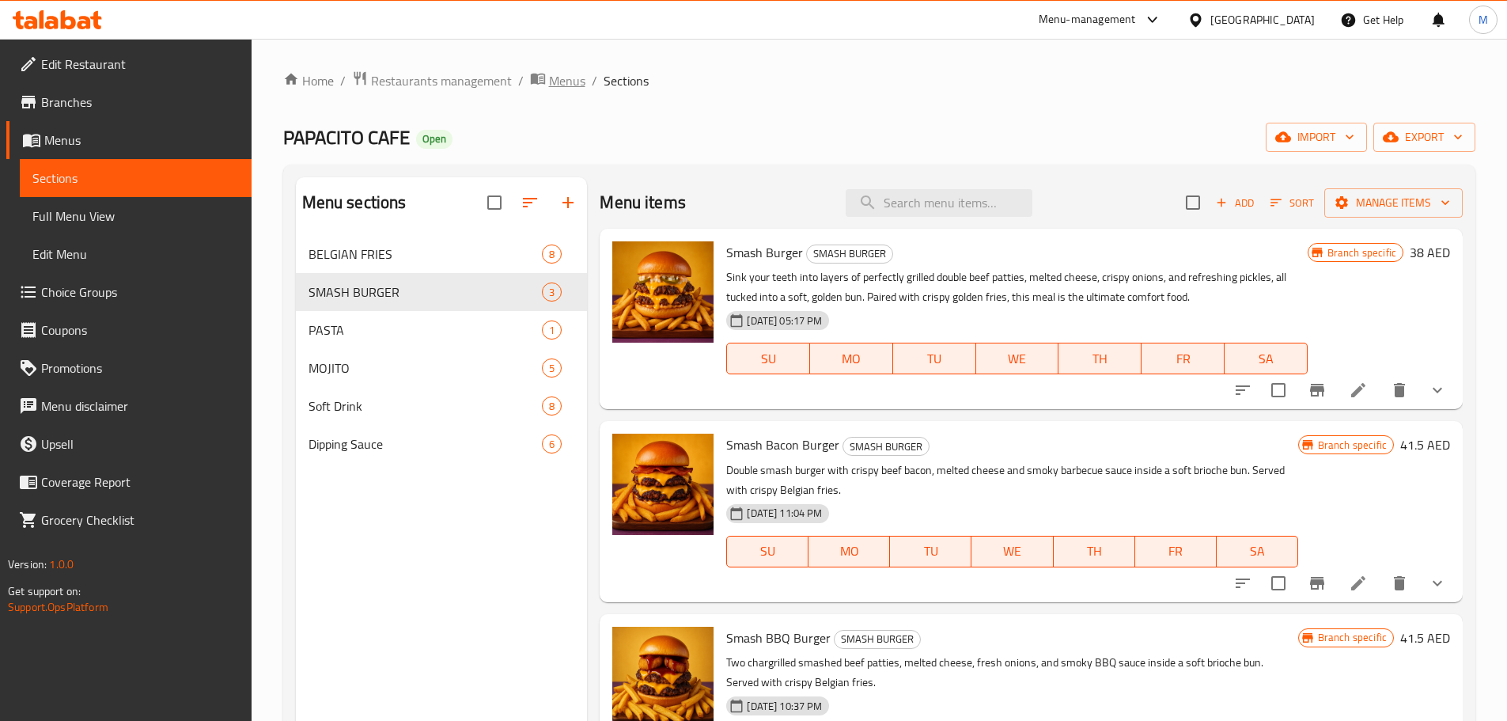
click at [580, 80] on span "Menus" at bounding box center [567, 80] width 36 height 19
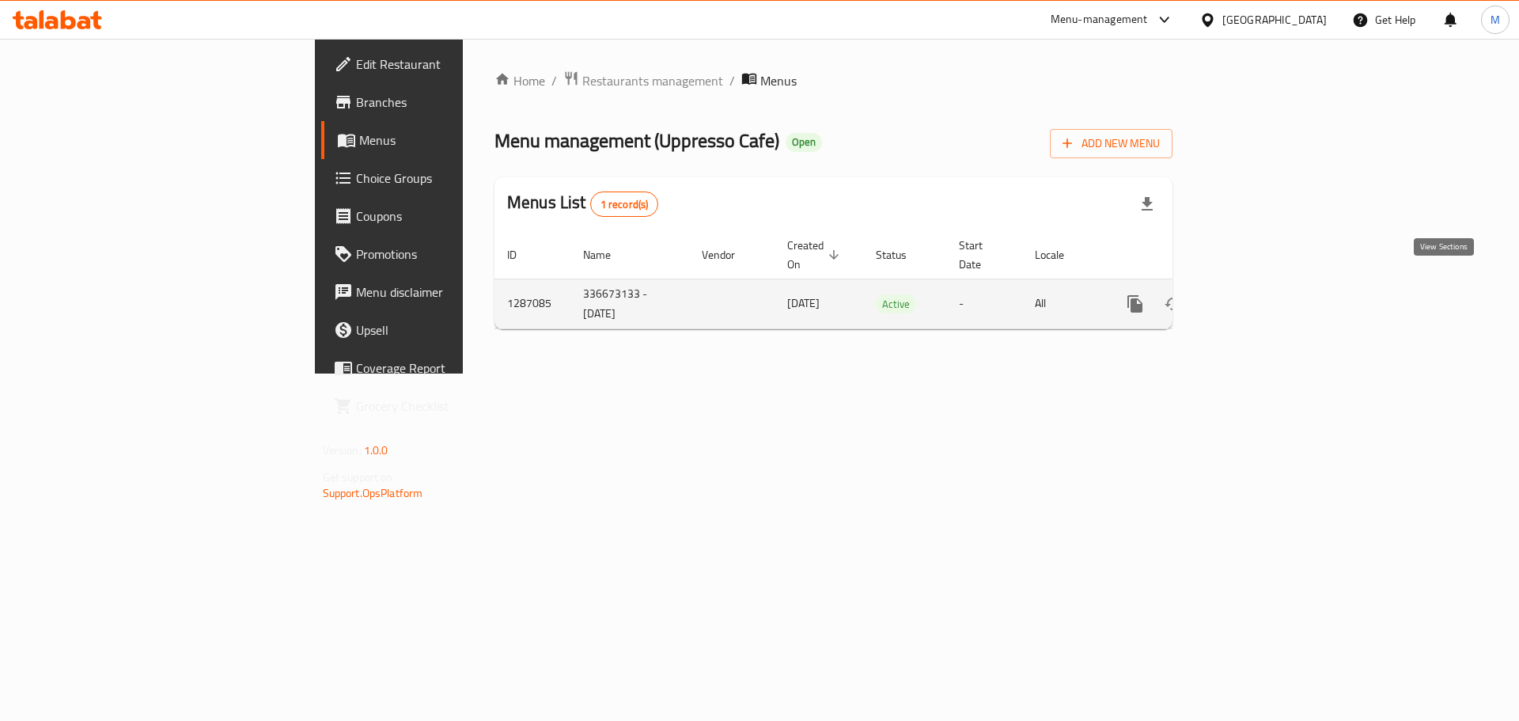
click at [1259, 294] on icon "enhanced table" at bounding box center [1249, 303] width 19 height 19
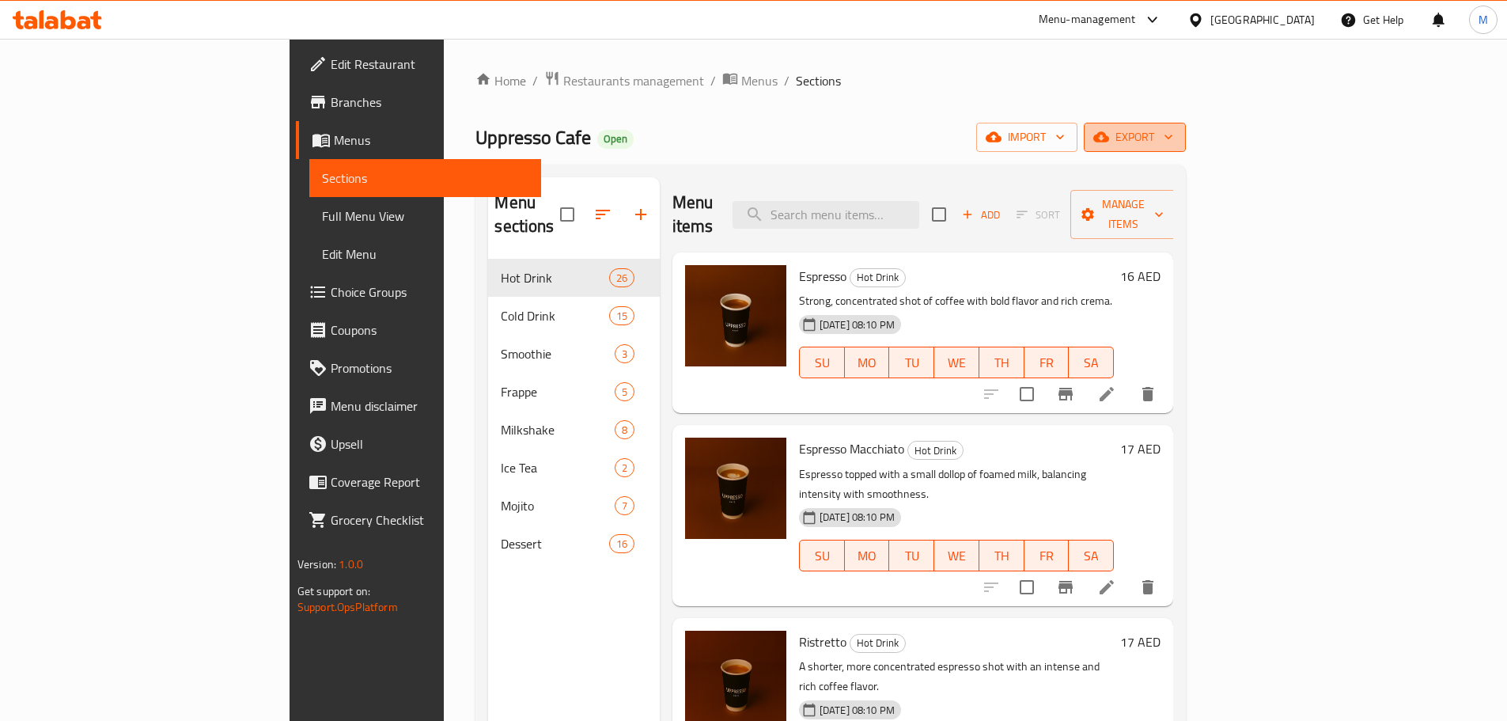
click at [1173, 128] on span "export" at bounding box center [1135, 137] width 77 height 20
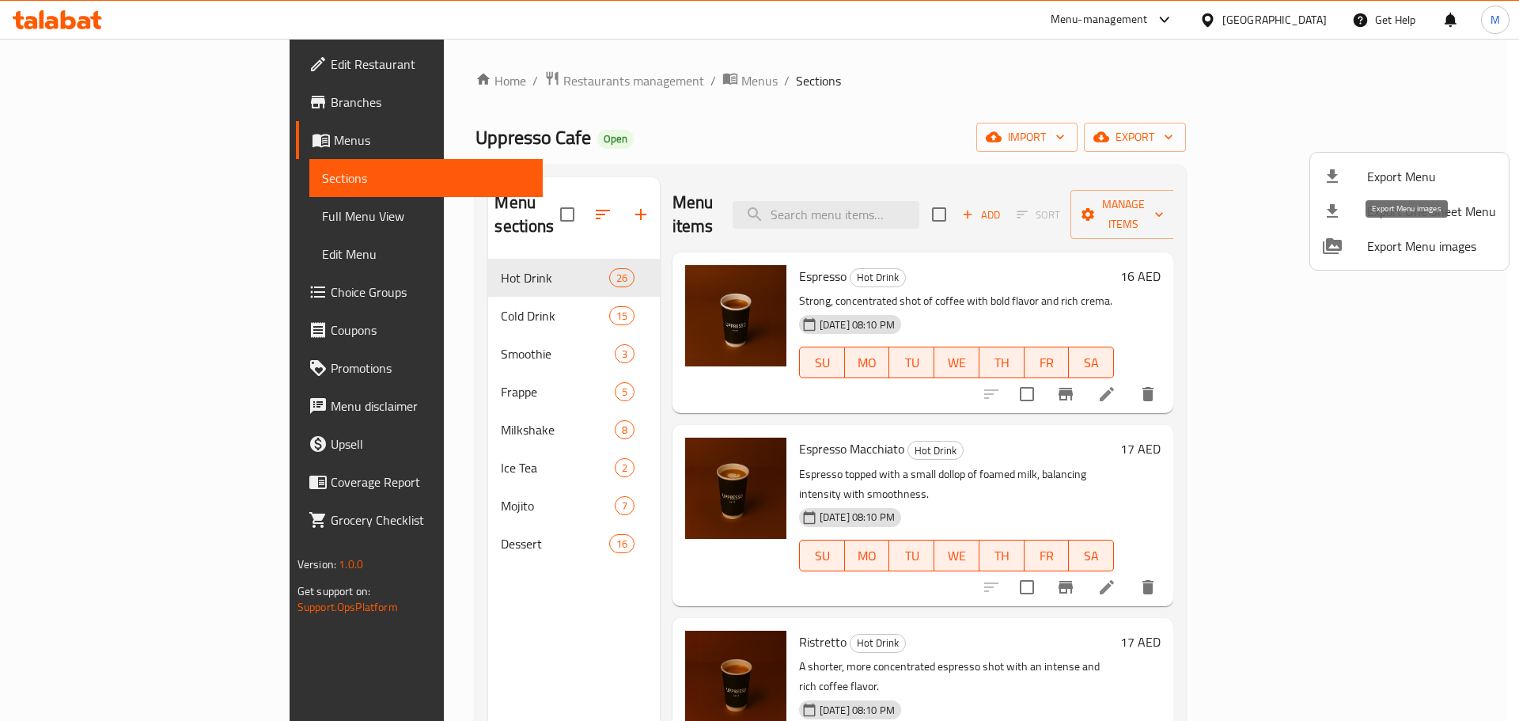
click at [1400, 243] on span "Export Menu images" at bounding box center [1431, 246] width 129 height 19
drag, startPoint x: 118, startPoint y: 196, endPoint x: 112, endPoint y: 233, distance: 37.6
click at [116, 203] on div at bounding box center [759, 360] width 1519 height 721
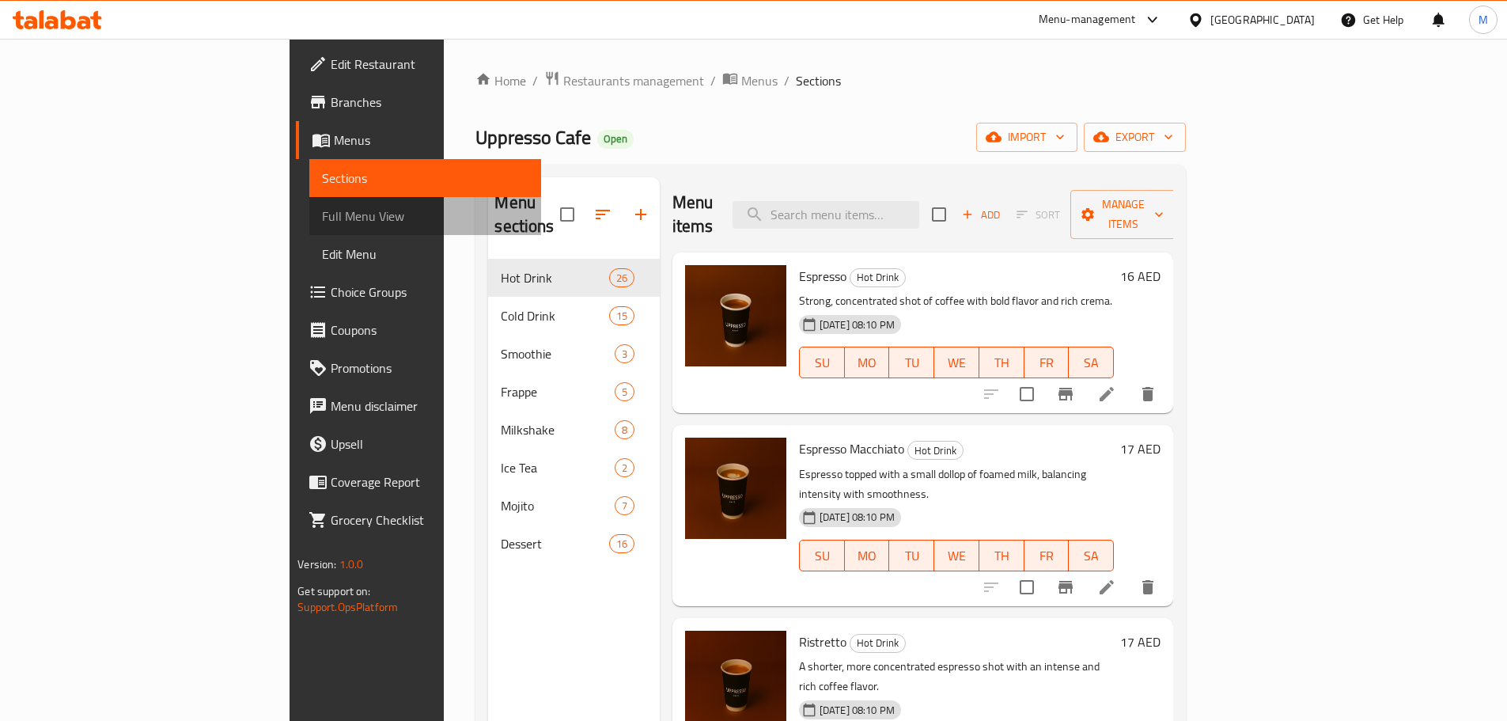
click at [309, 233] on link "Full Menu View" at bounding box center [425, 216] width 232 height 38
click at [309, 228] on link "Full Menu View" at bounding box center [425, 216] width 232 height 38
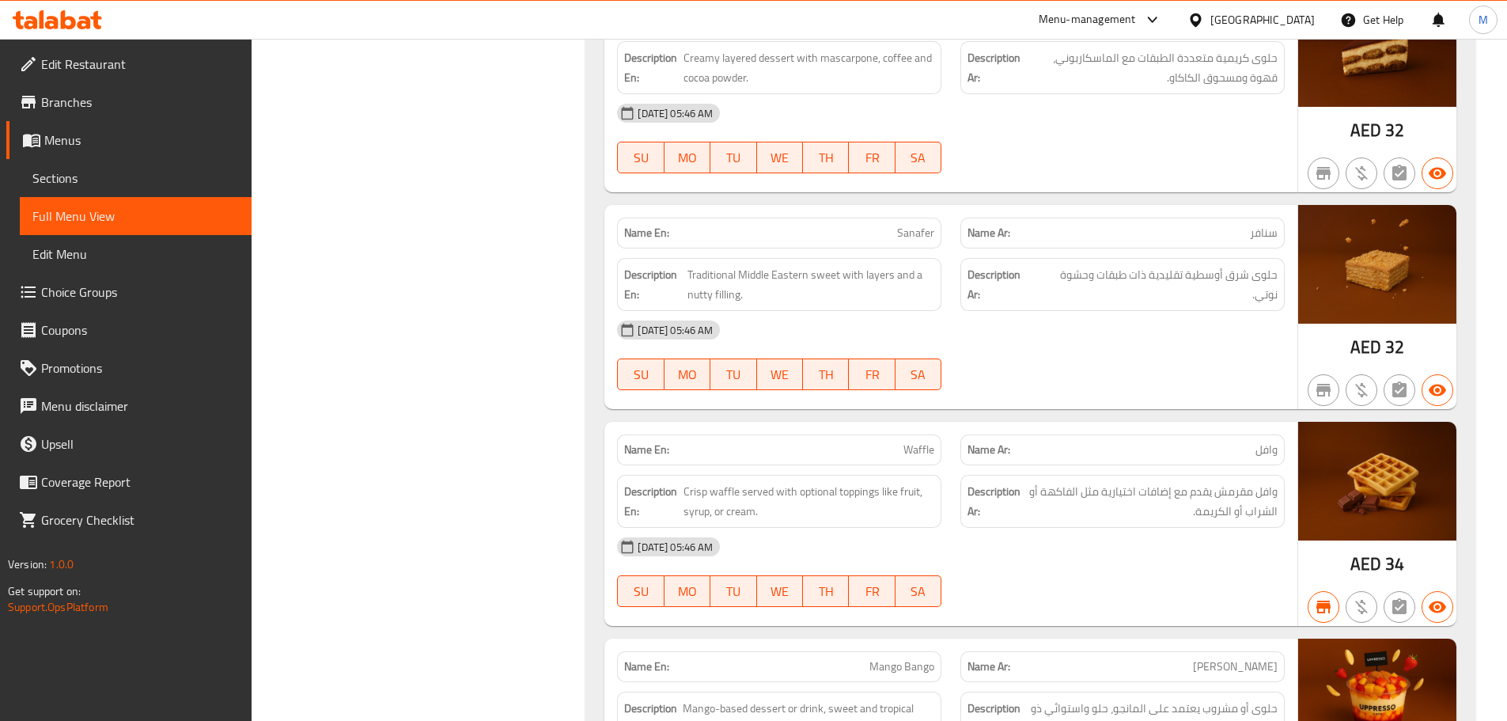
scroll to position [19872, 0]
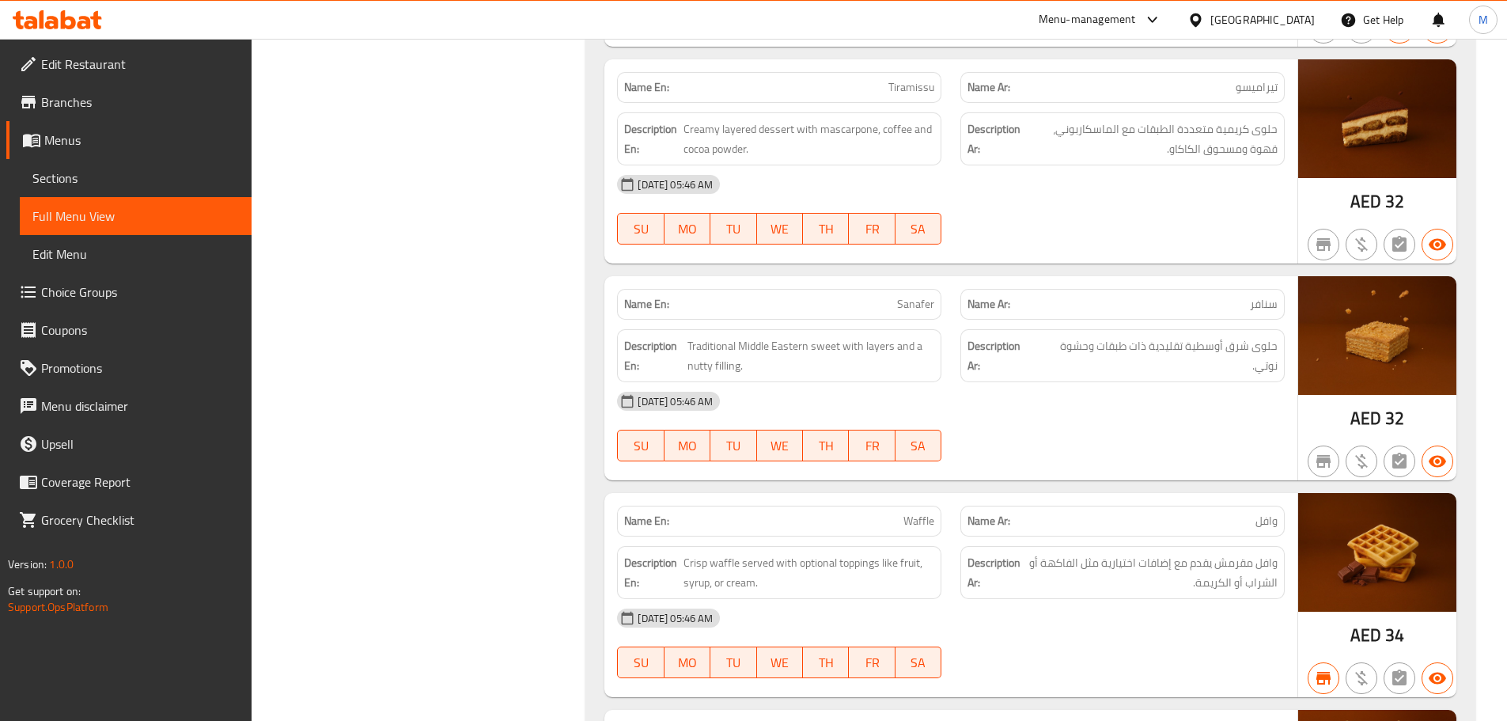
click at [156, 166] on link "Sections" at bounding box center [136, 178] width 232 height 38
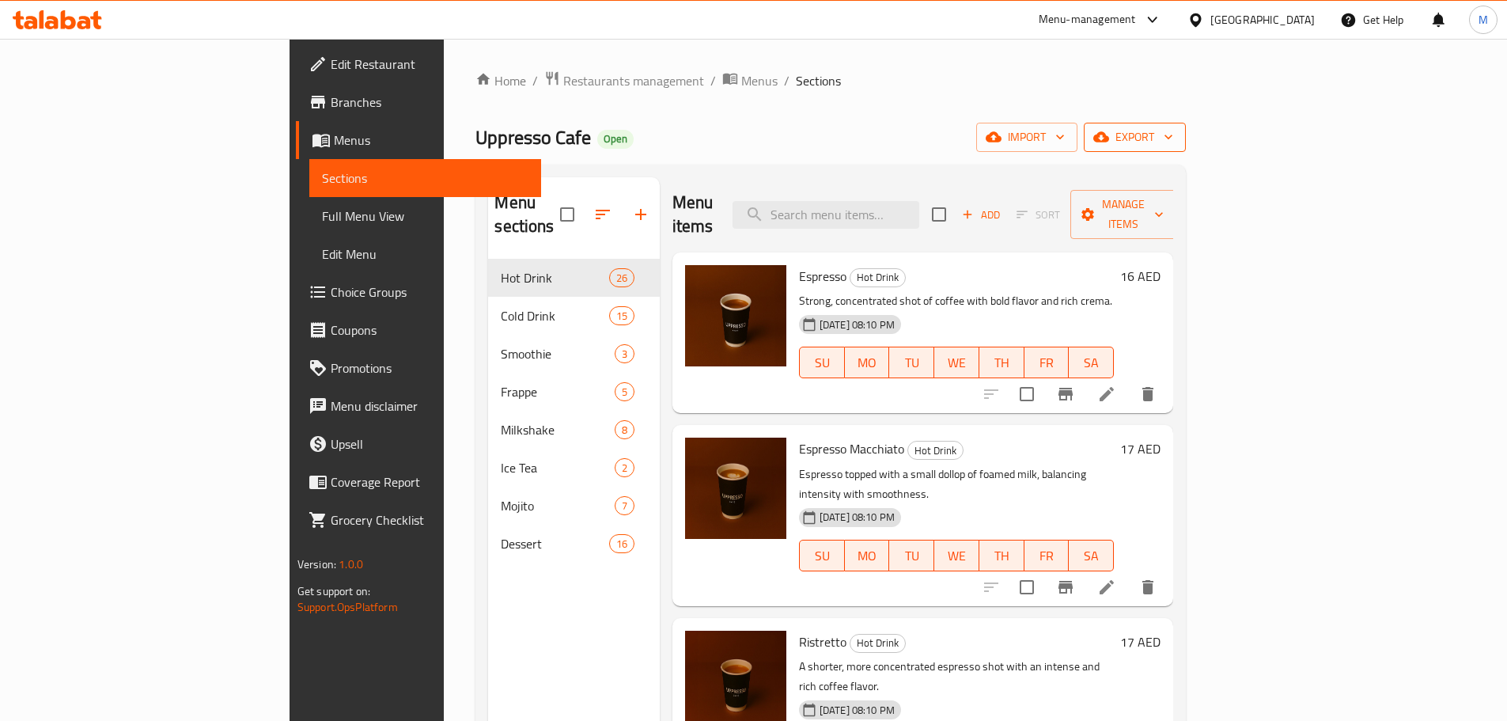
click at [1173, 135] on span "export" at bounding box center [1135, 137] width 77 height 20
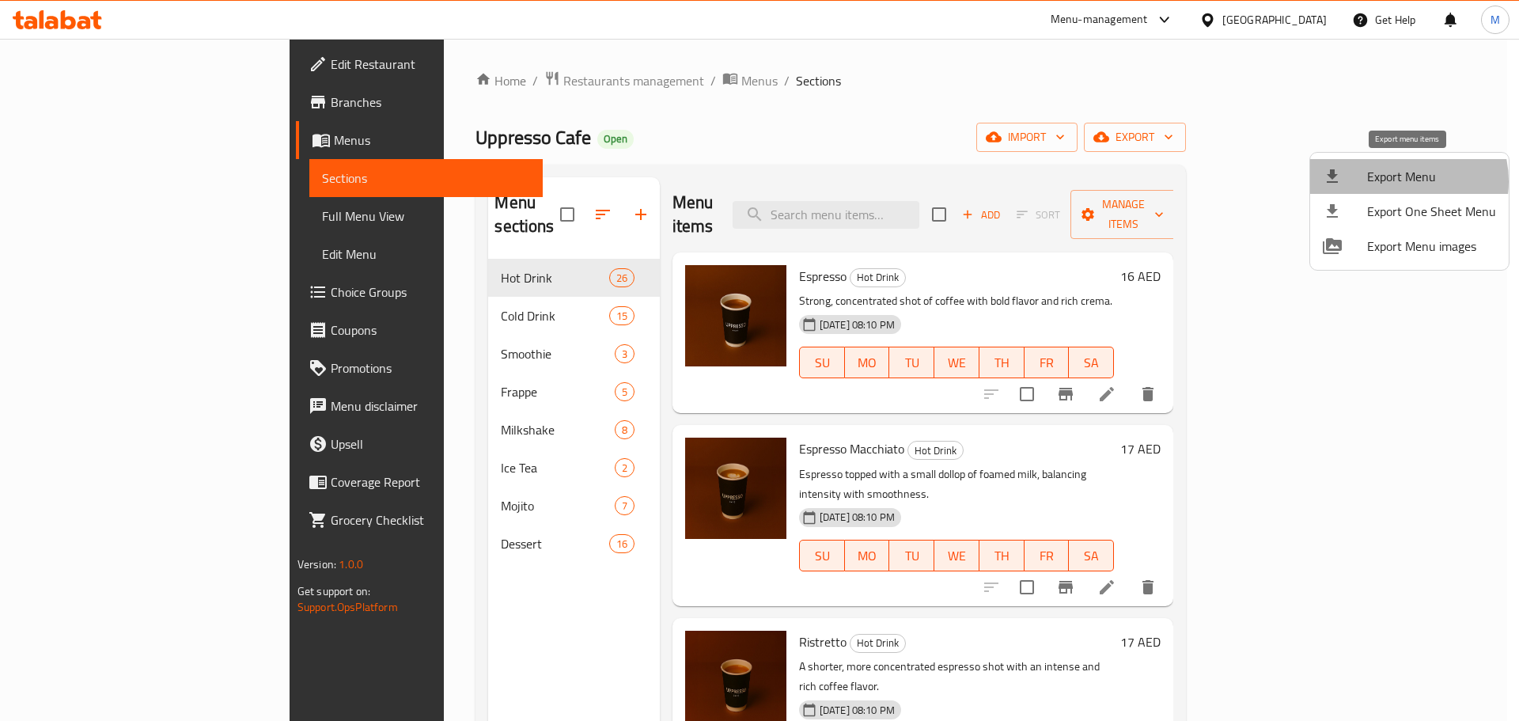
click at [1395, 183] on span "Export Menu" at bounding box center [1431, 176] width 129 height 19
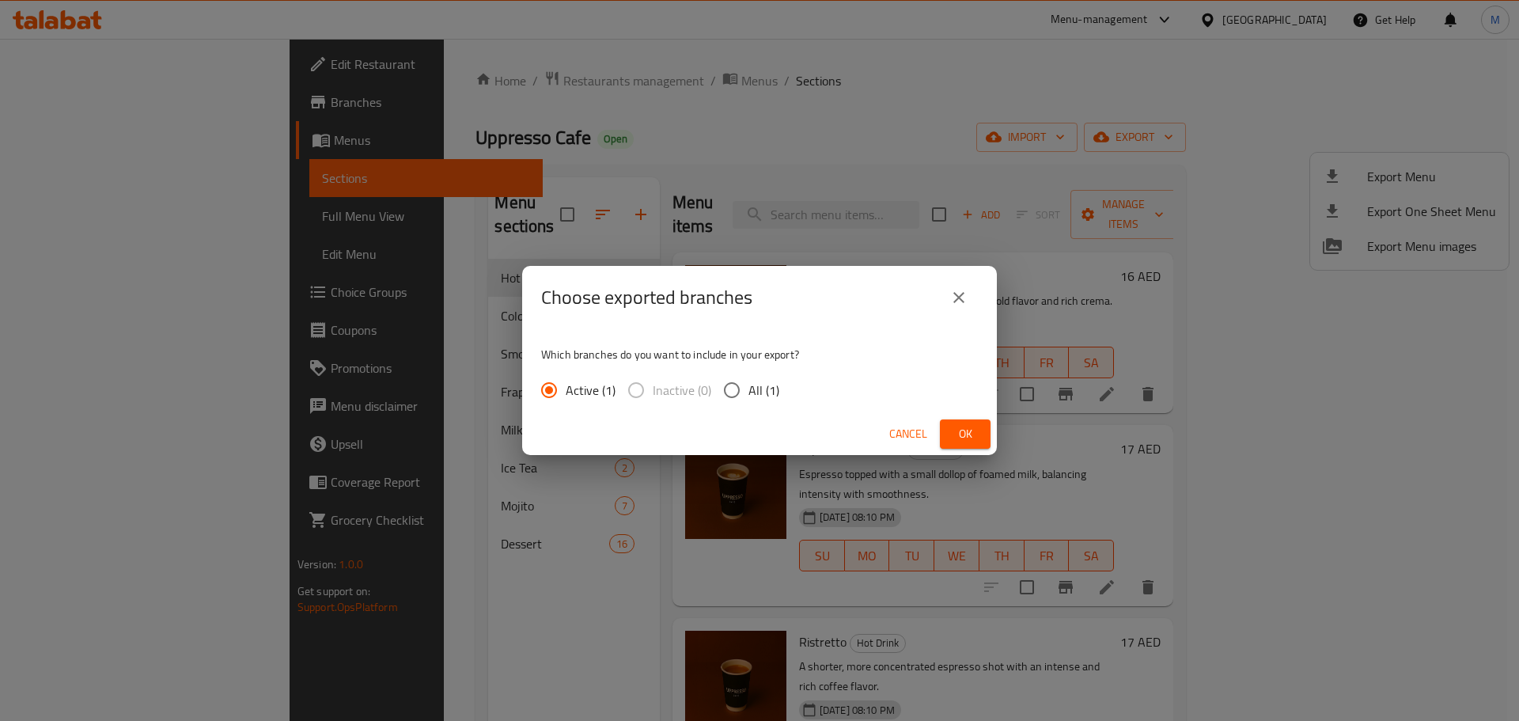
click at [742, 392] on input "All (1)" at bounding box center [731, 389] width 33 height 33
radio input "true"
click at [959, 436] on span "Ok" at bounding box center [965, 434] width 25 height 20
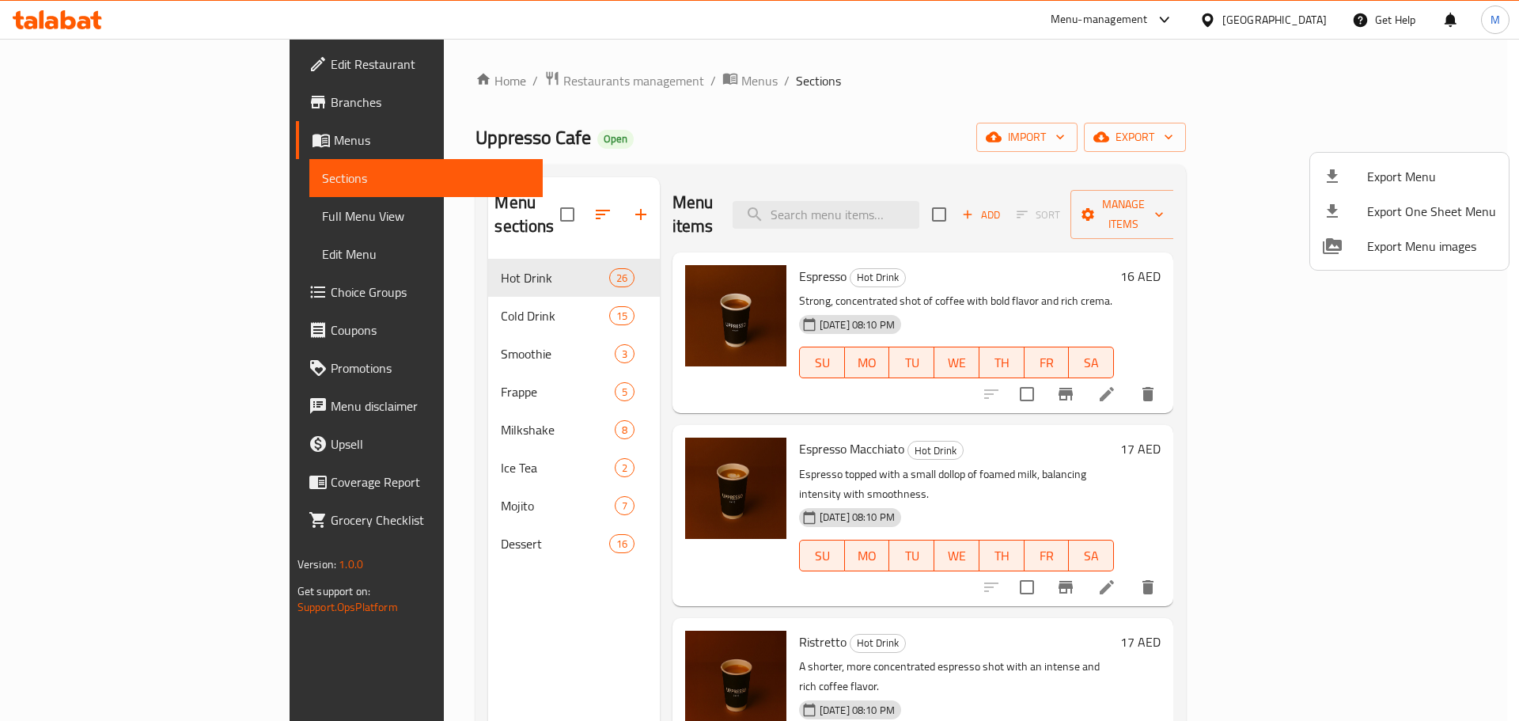
click at [570, 83] on div at bounding box center [759, 360] width 1519 height 721
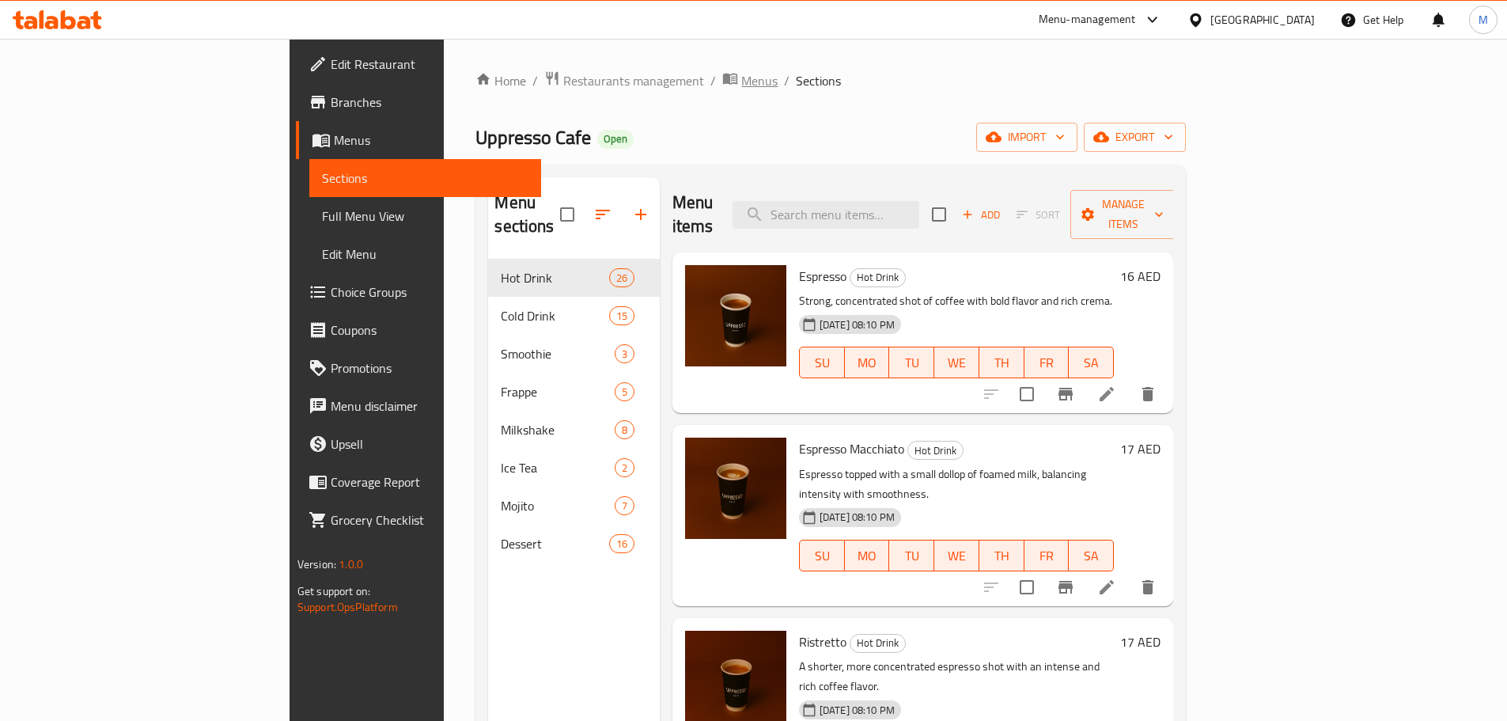
click at [741, 83] on span "Menus" at bounding box center [759, 80] width 36 height 19
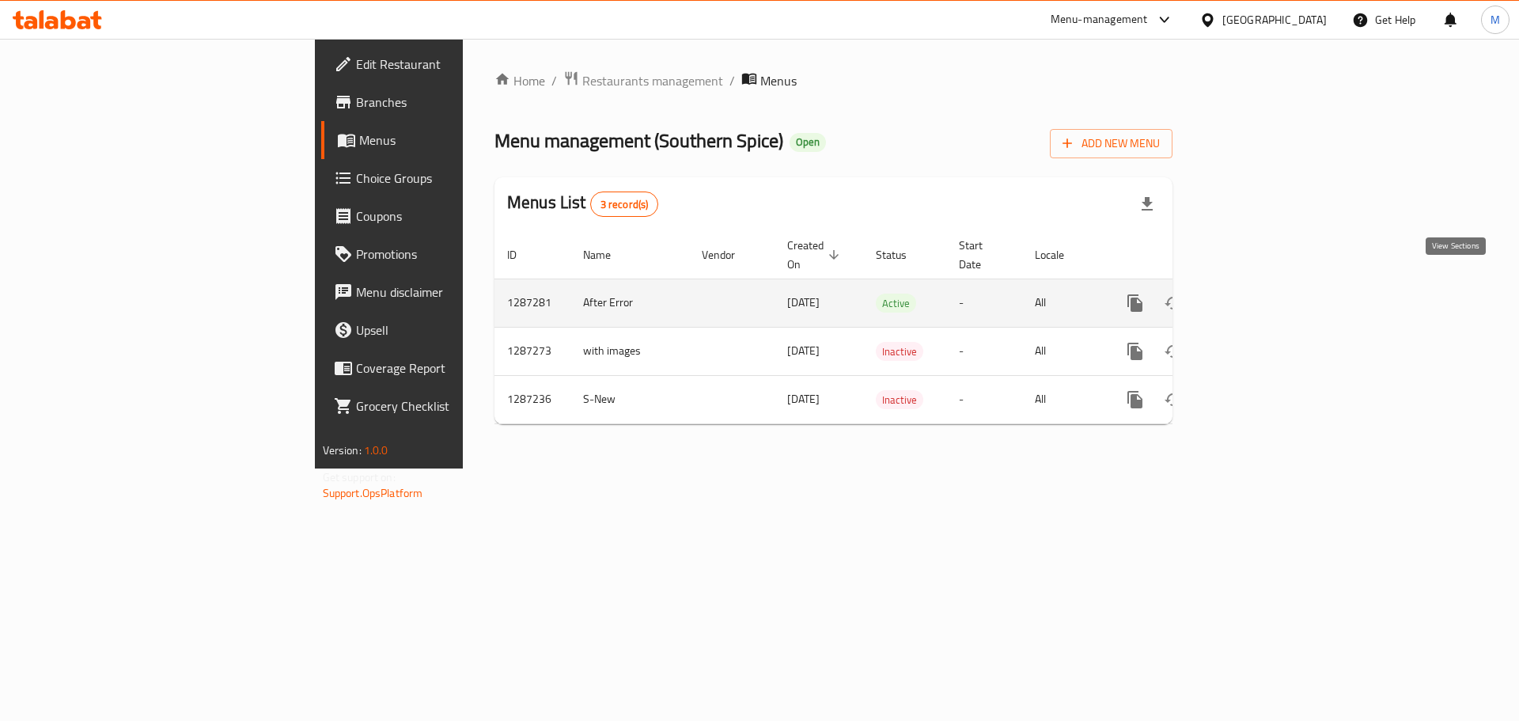
click at [1259, 294] on icon "enhanced table" at bounding box center [1249, 303] width 19 height 19
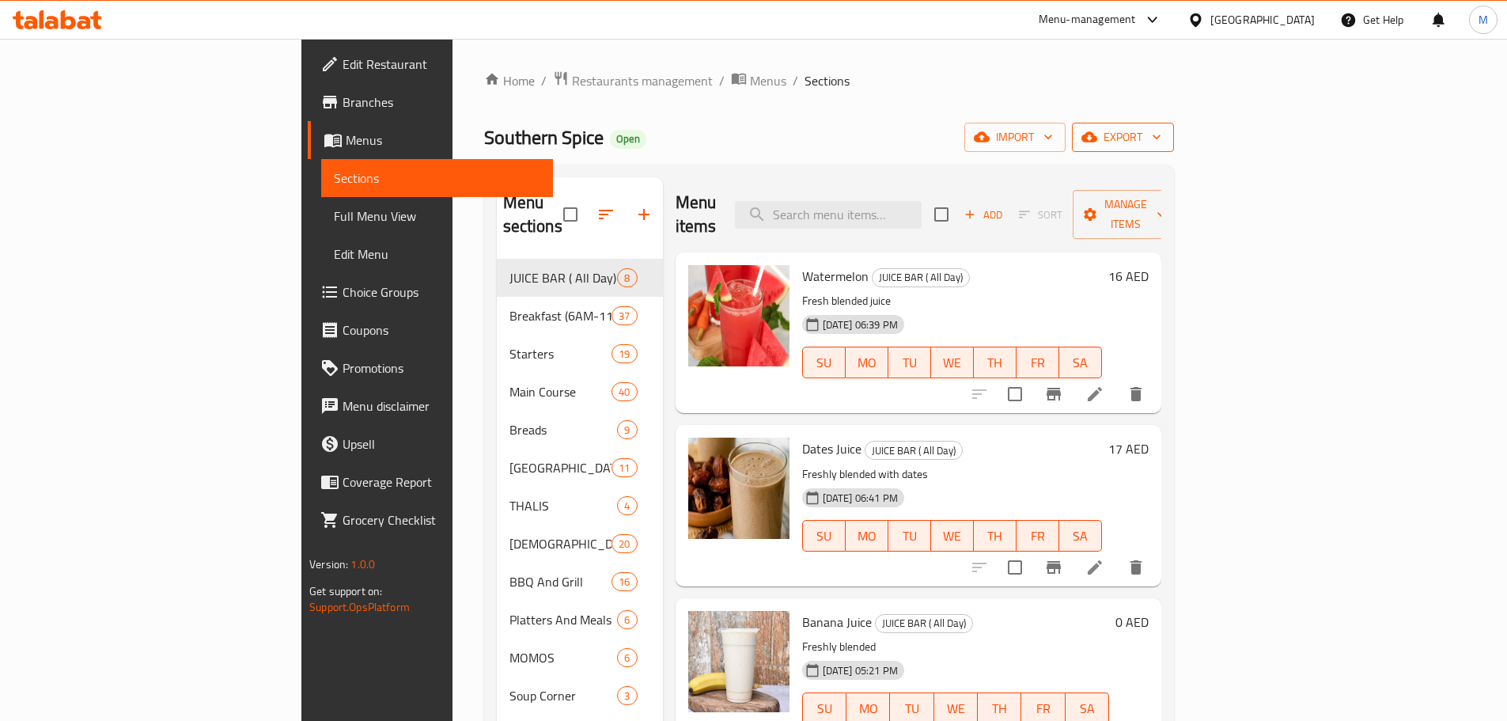
click at [1165, 145] on icon "button" at bounding box center [1157, 137] width 16 height 16
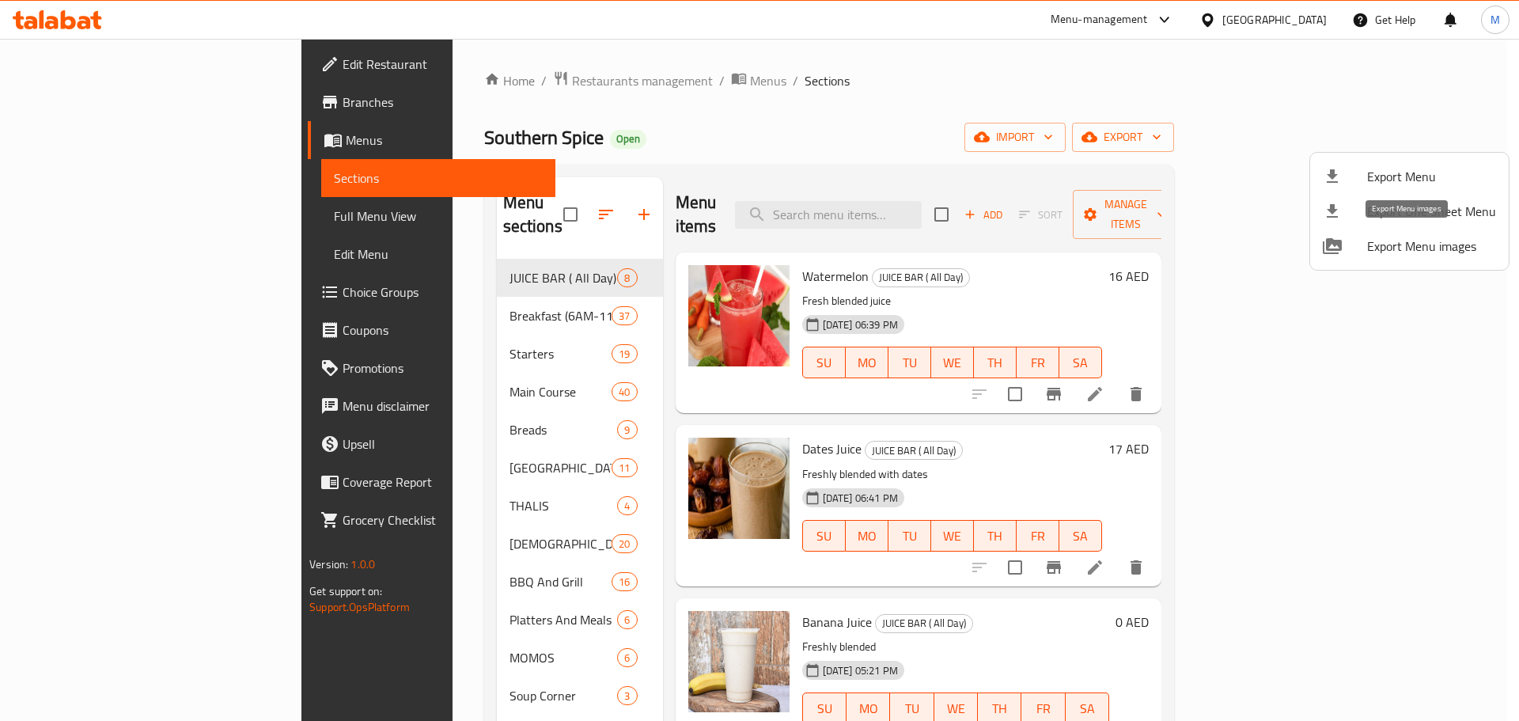
click at [1417, 249] on span "Export Menu images" at bounding box center [1431, 246] width 129 height 19
drag, startPoint x: 885, startPoint y: 198, endPoint x: 885, endPoint y: 208, distance: 10.3
click at [885, 199] on div at bounding box center [759, 360] width 1519 height 721
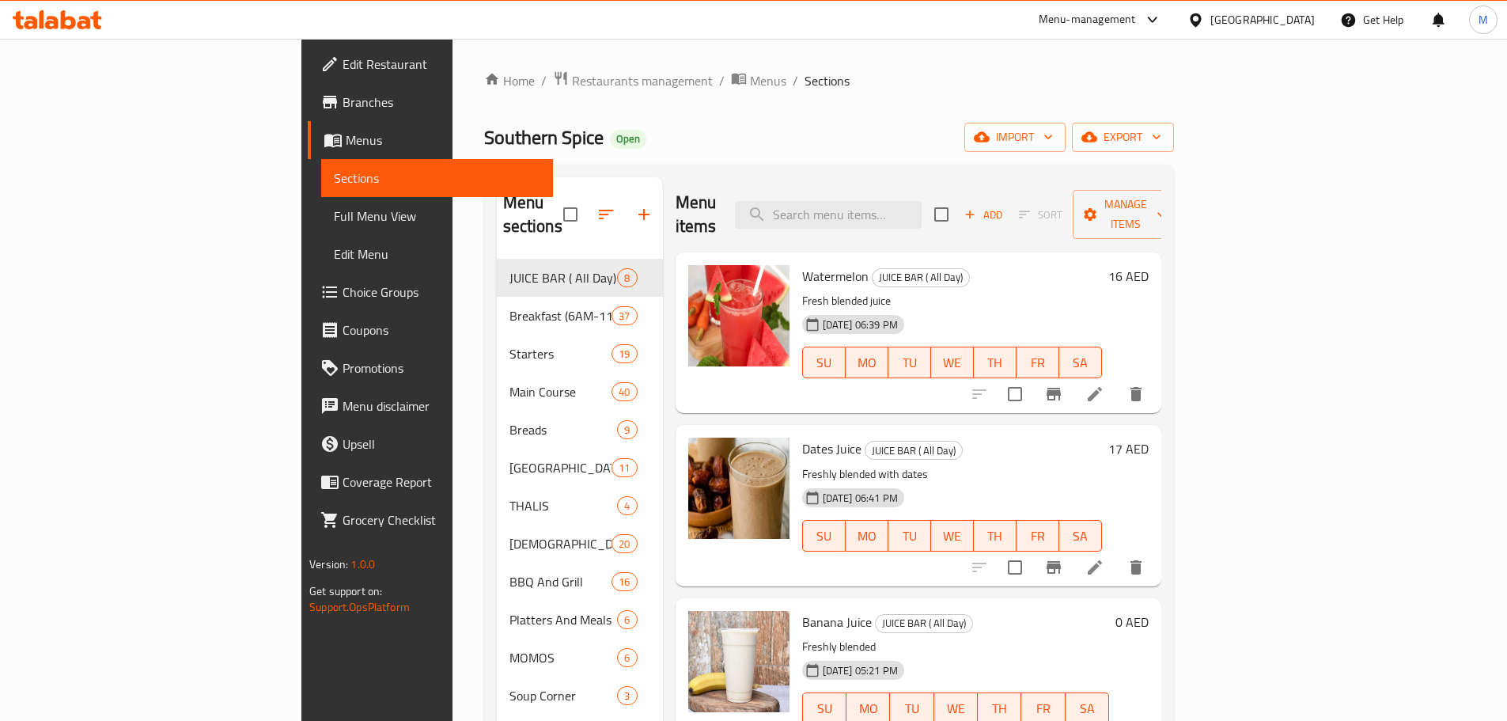
click at [778, 141] on div "Southern Spice Open import export" at bounding box center [829, 137] width 690 height 29
click at [881, 201] on input "search" at bounding box center [828, 215] width 187 height 28
paste input "Idly (2pcs)"
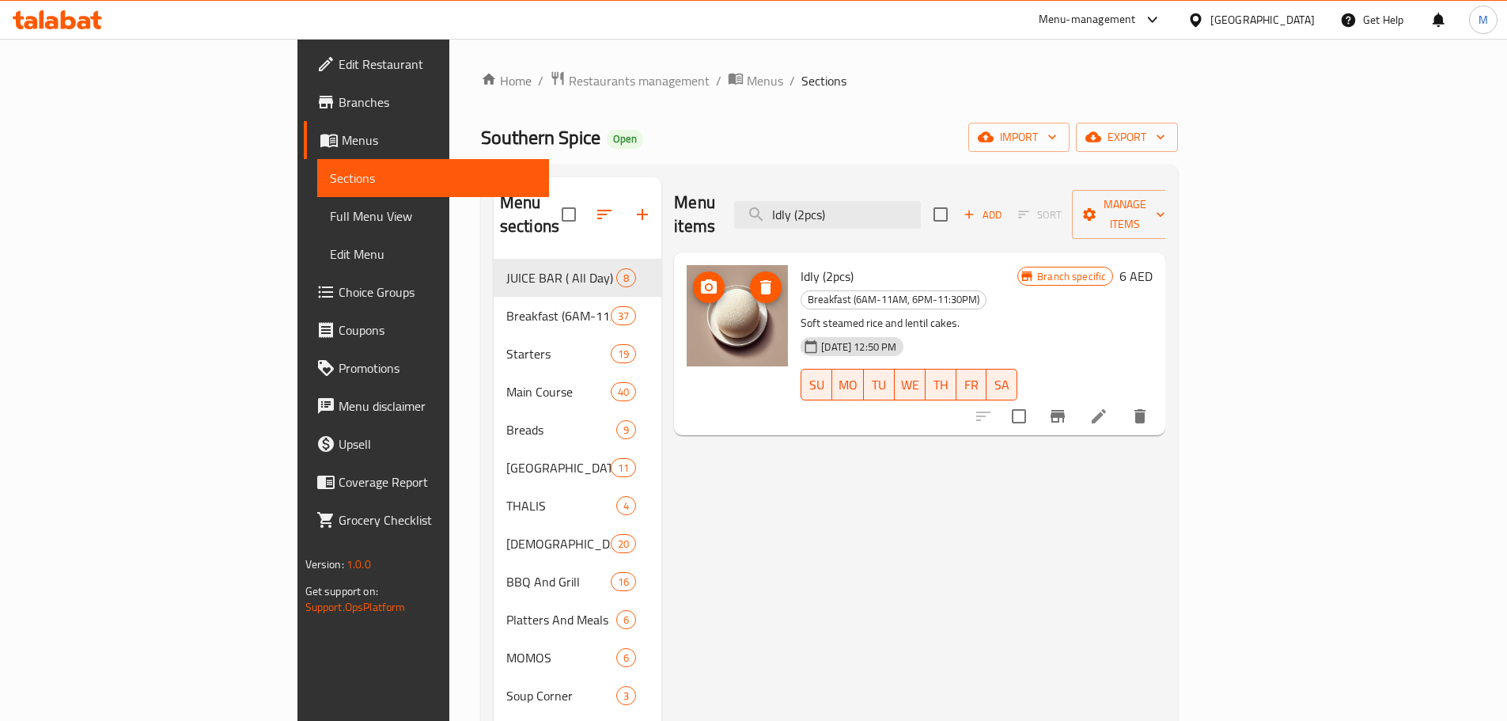
type input "Idly (2pcs)"
click at [1106, 409] on icon at bounding box center [1099, 416] width 14 height 14
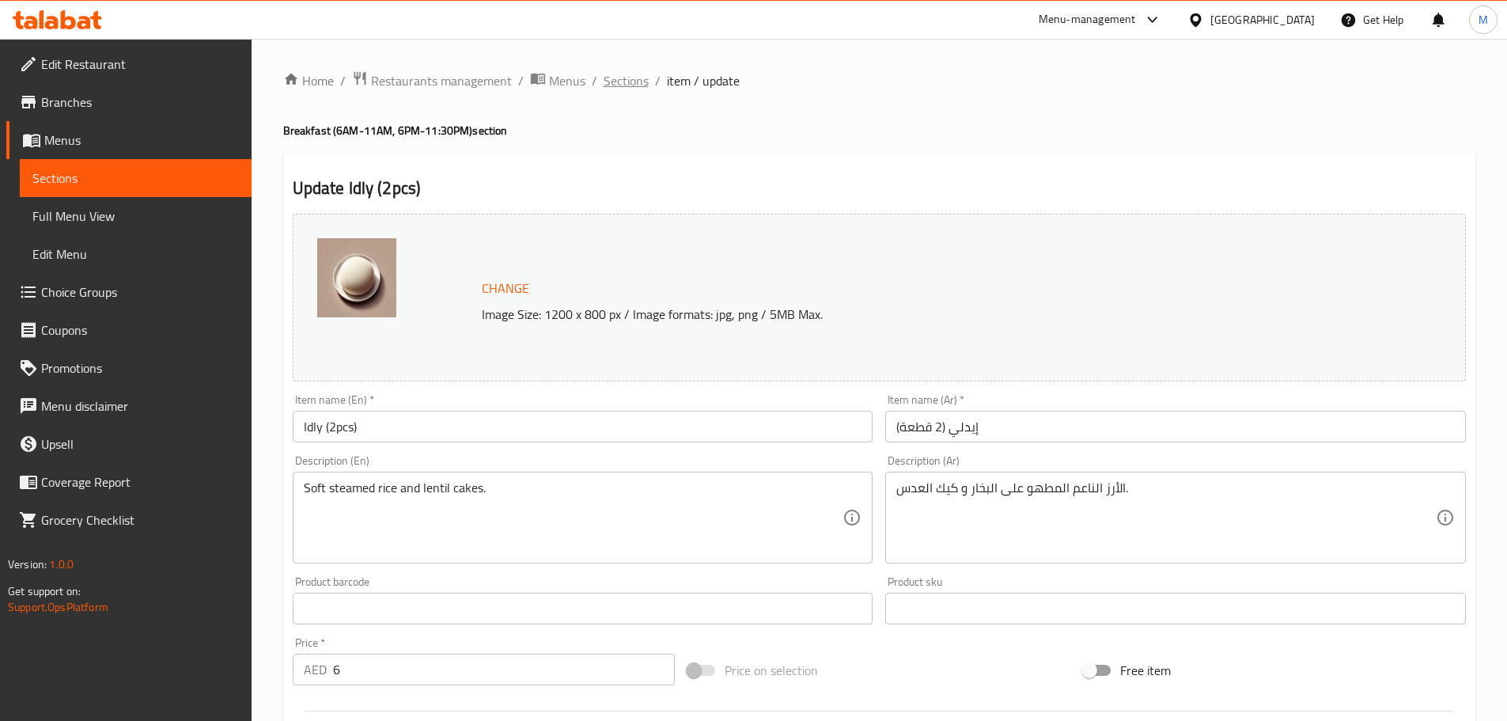
click at [632, 81] on span "Sections" at bounding box center [626, 80] width 45 height 19
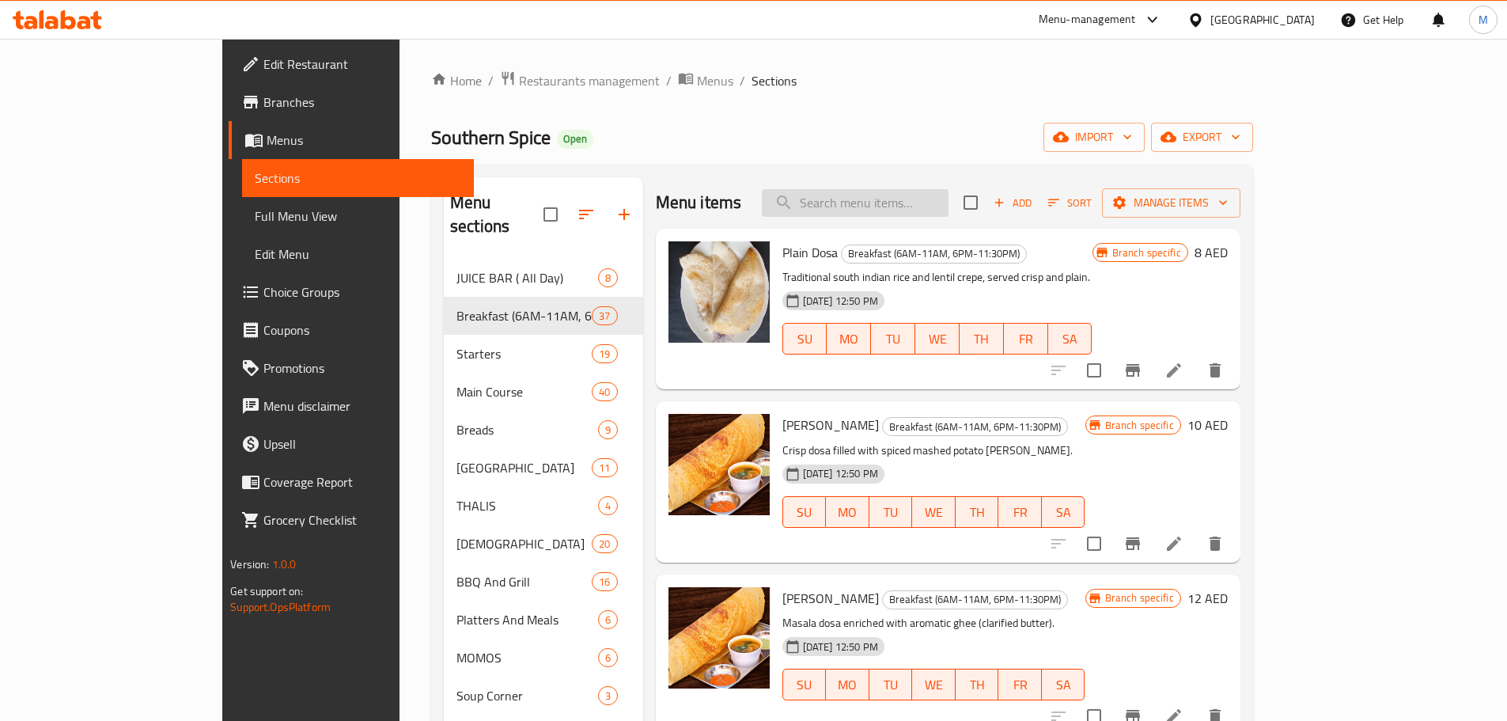
click at [934, 210] on input "search" at bounding box center [855, 203] width 187 height 28
paste input "Omlette"
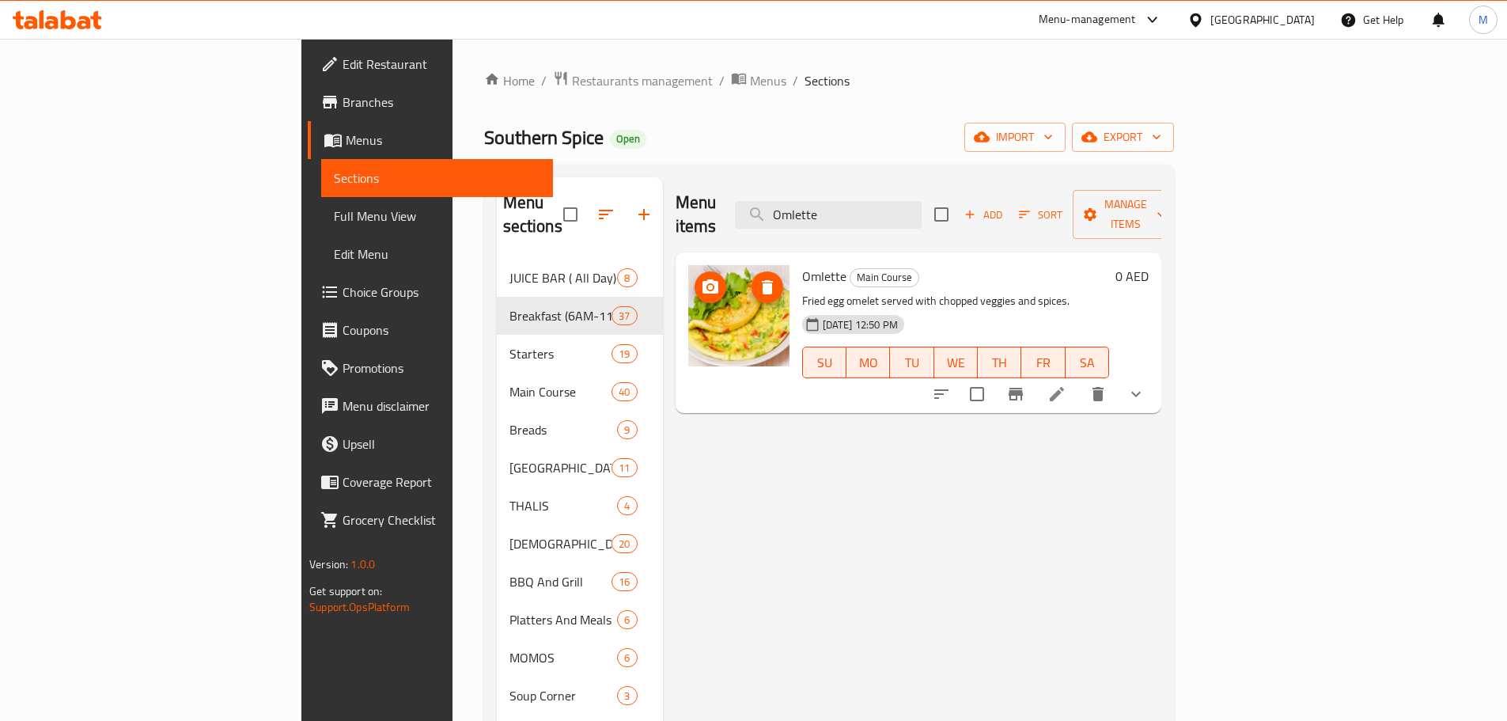
type input "Omlette"
click at [1067, 385] on icon at bounding box center [1057, 394] width 19 height 19
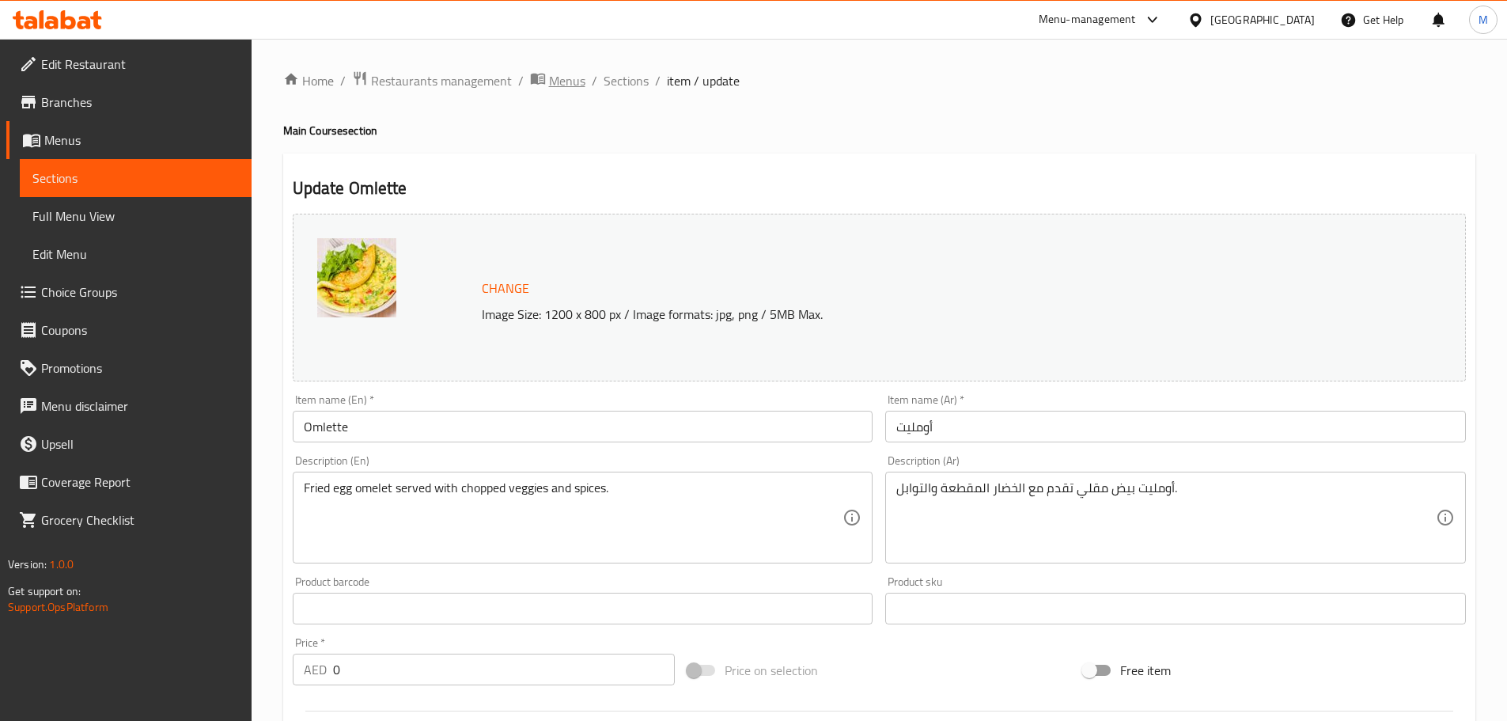
click at [567, 80] on span "Menus" at bounding box center [567, 80] width 36 height 19
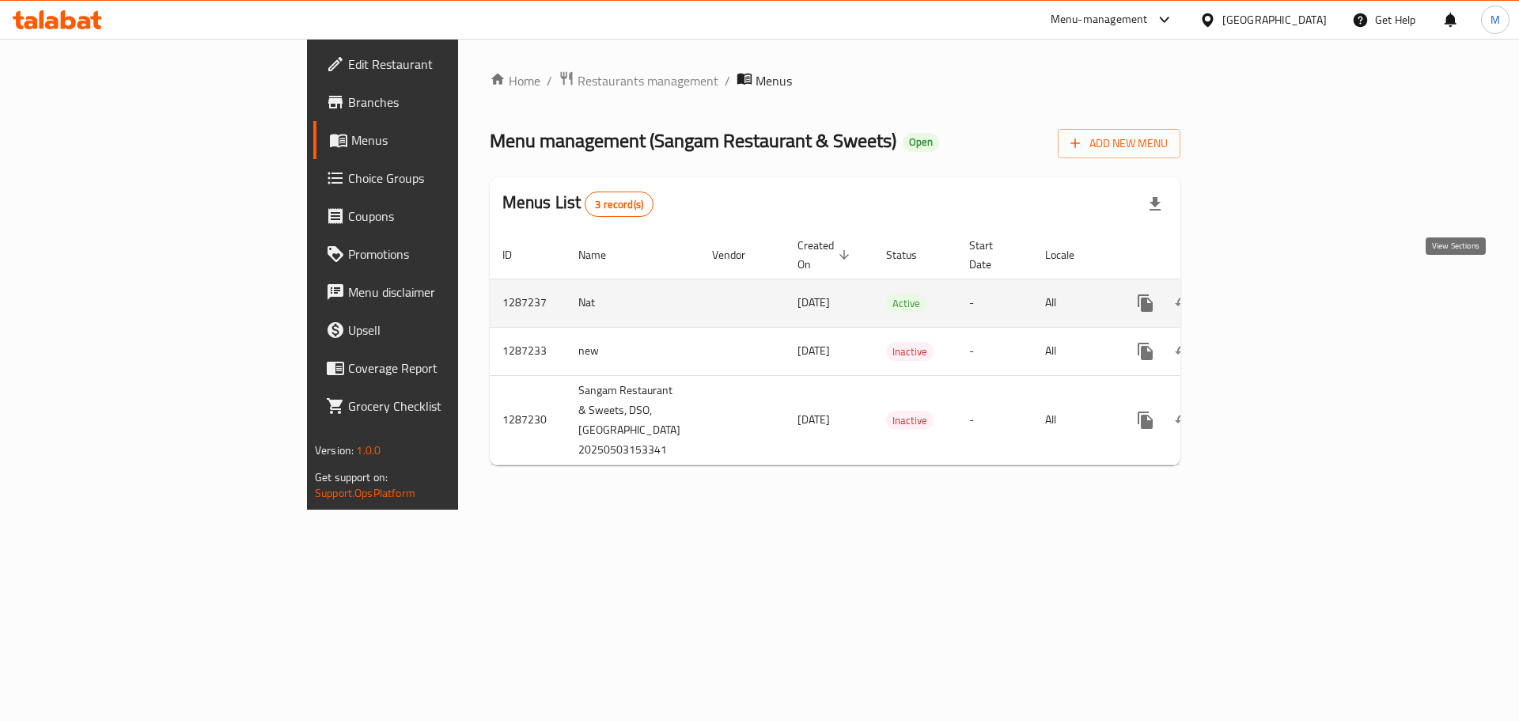
click at [1269, 294] on icon "enhanced table" at bounding box center [1259, 303] width 19 height 19
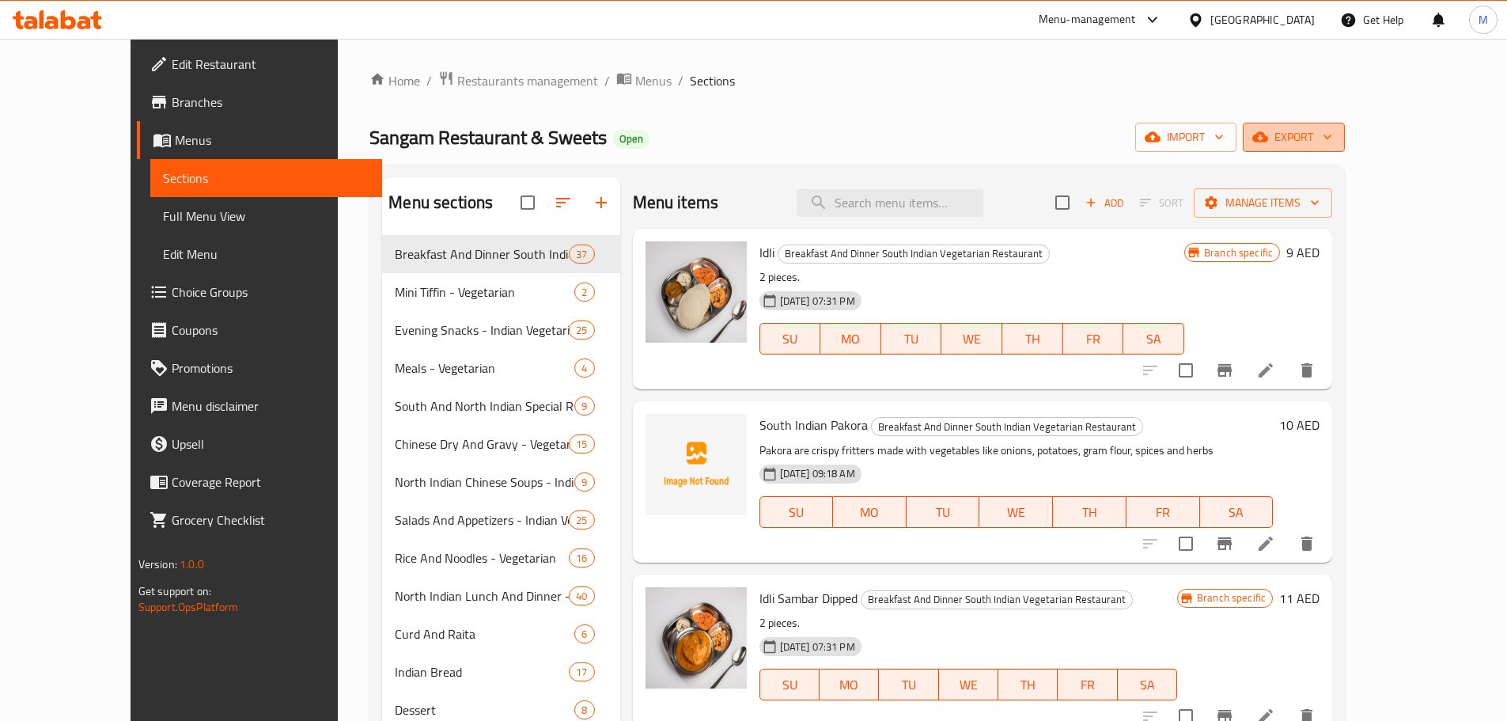
click at [1336, 140] on icon "button" at bounding box center [1328, 137] width 16 height 16
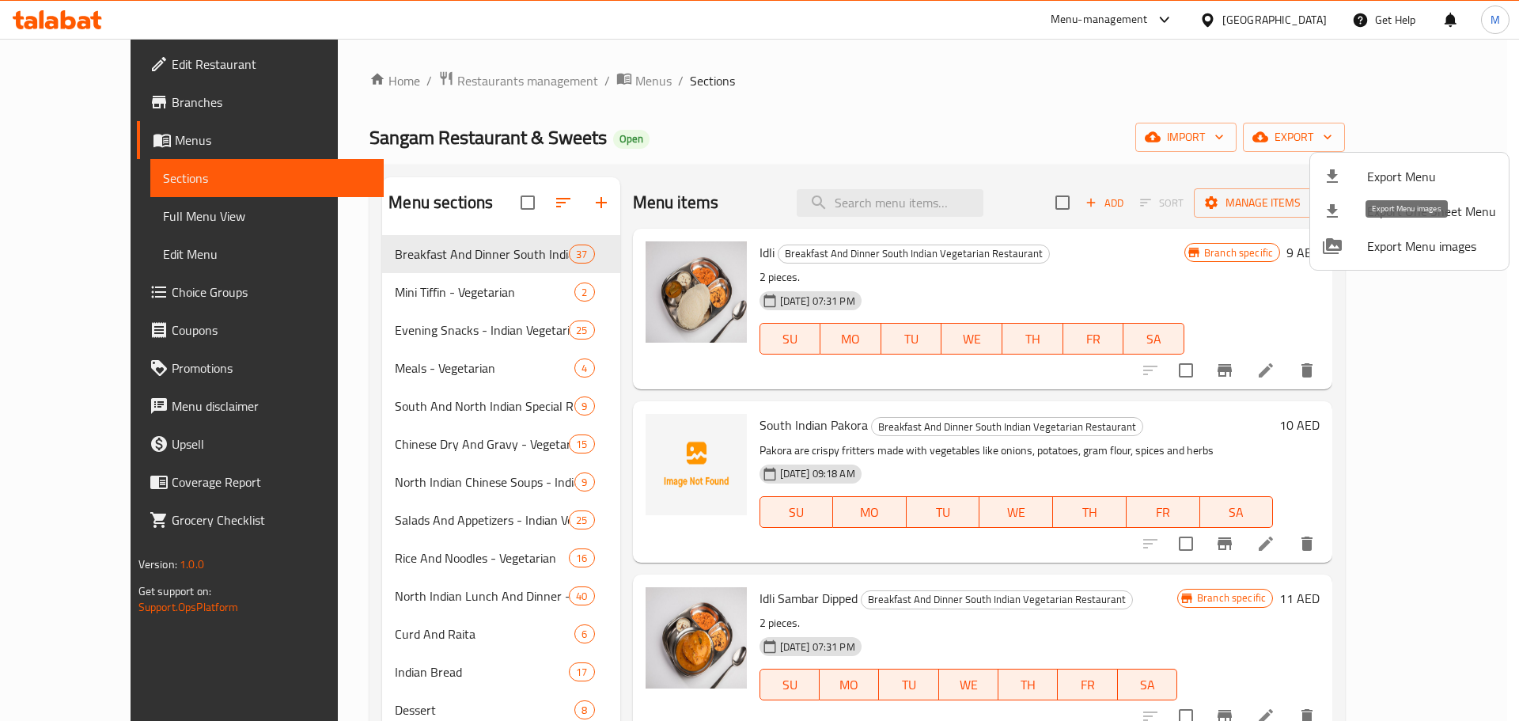
click at [1434, 251] on span "Export Menu images" at bounding box center [1431, 246] width 129 height 19
drag, startPoint x: 881, startPoint y: 197, endPoint x: 890, endPoint y: 201, distance: 10.3
click at [881, 197] on div at bounding box center [759, 360] width 1519 height 721
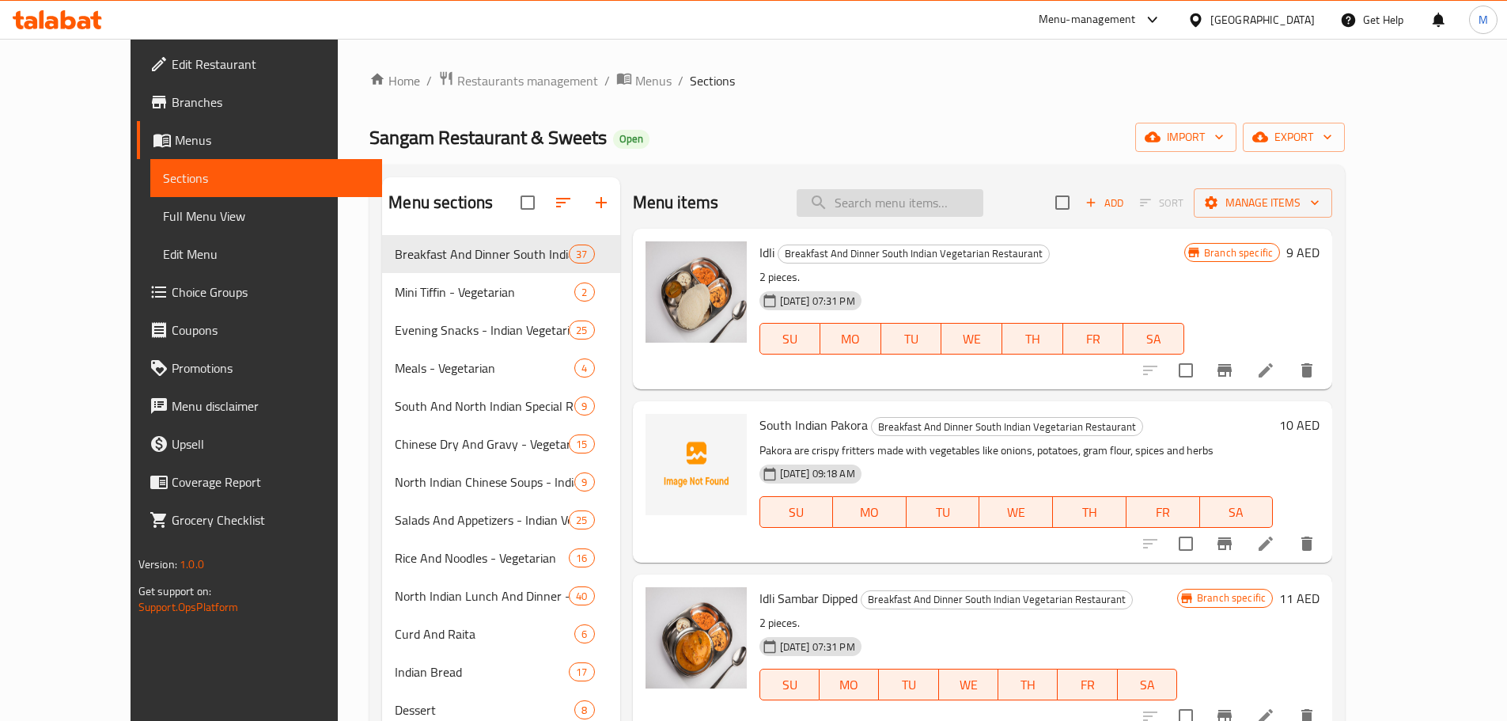
click at [898, 206] on input "search" at bounding box center [890, 203] width 187 height 28
paste input "Cream Of Tomato Soup"
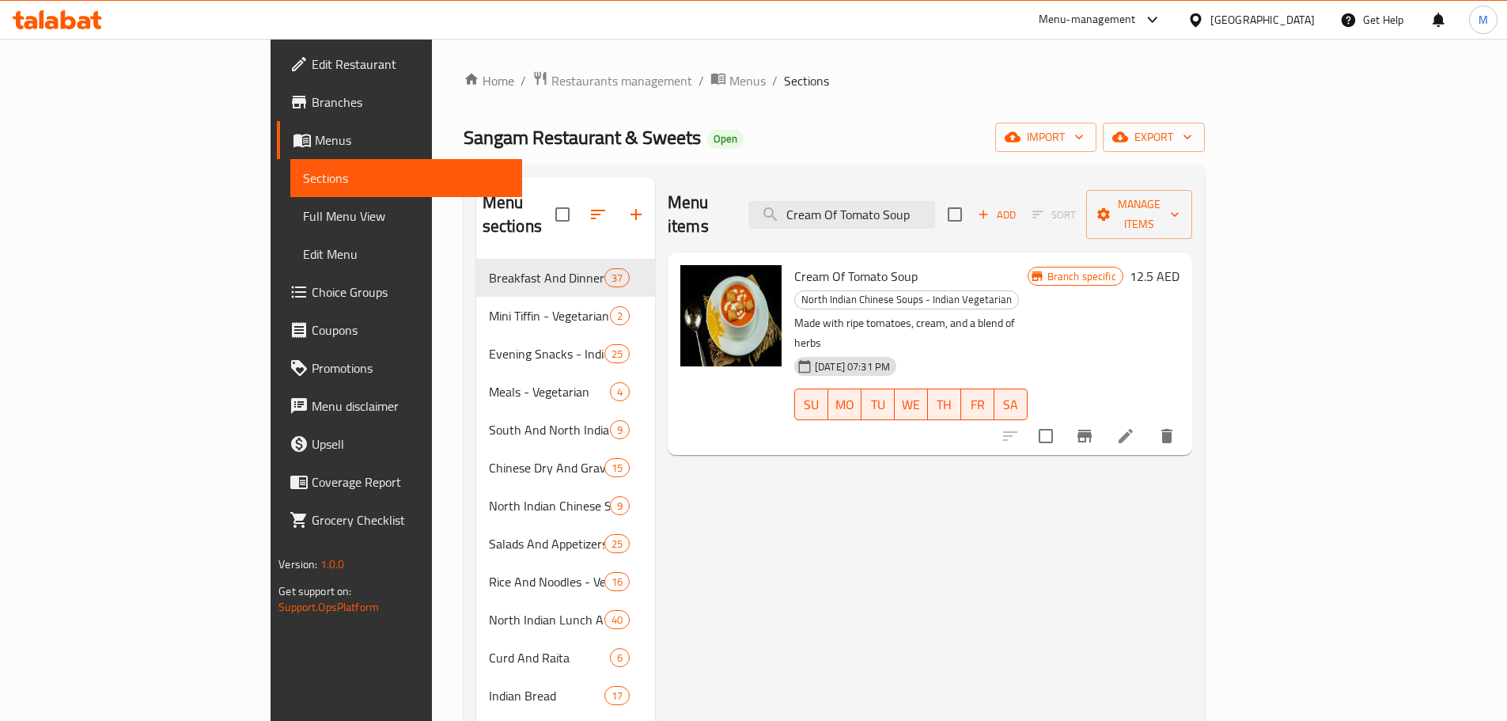
type input "Cream Of Tomato Soup"
click at [1148, 422] on li at bounding box center [1126, 436] width 44 height 28
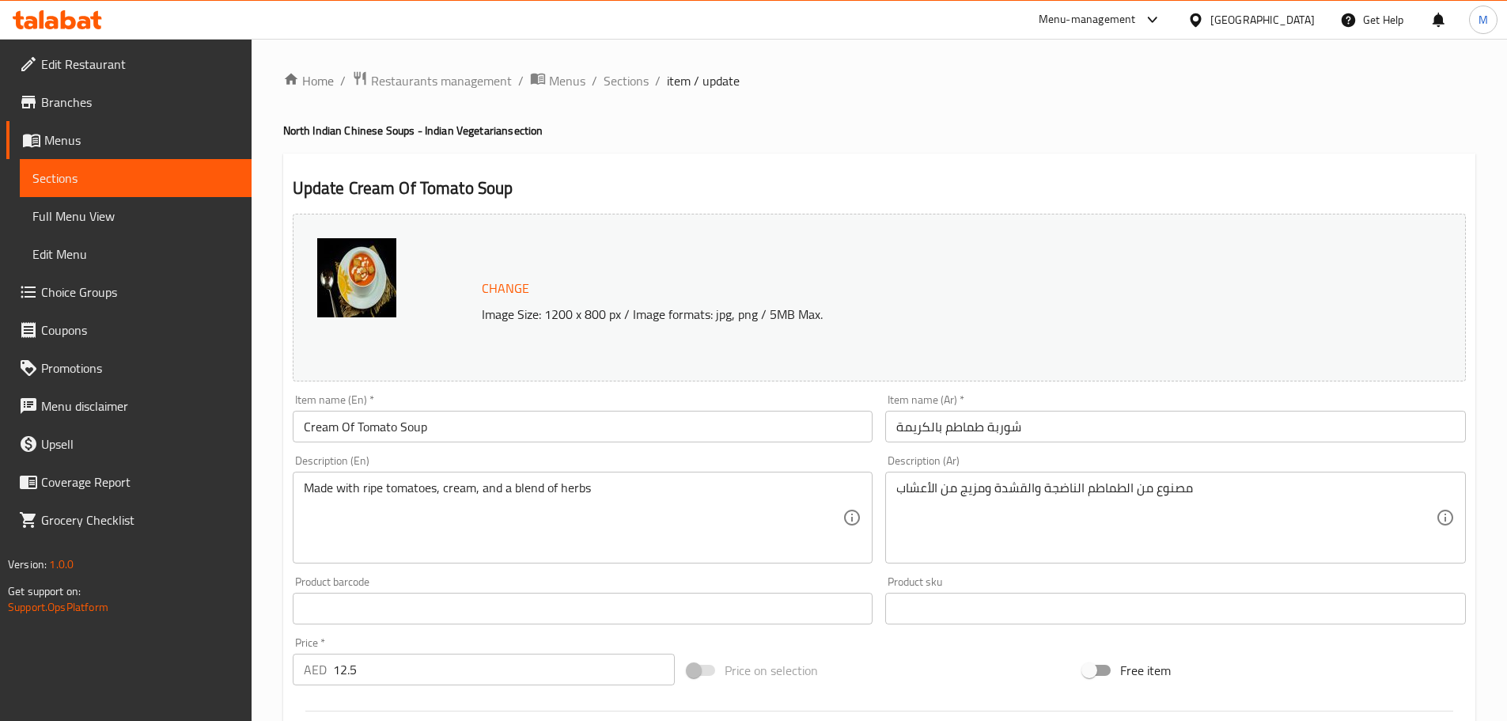
drag, startPoint x: 619, startPoint y: 79, endPoint x: 530, endPoint y: 22, distance: 105.3
click at [619, 79] on span "Sections" at bounding box center [626, 80] width 45 height 19
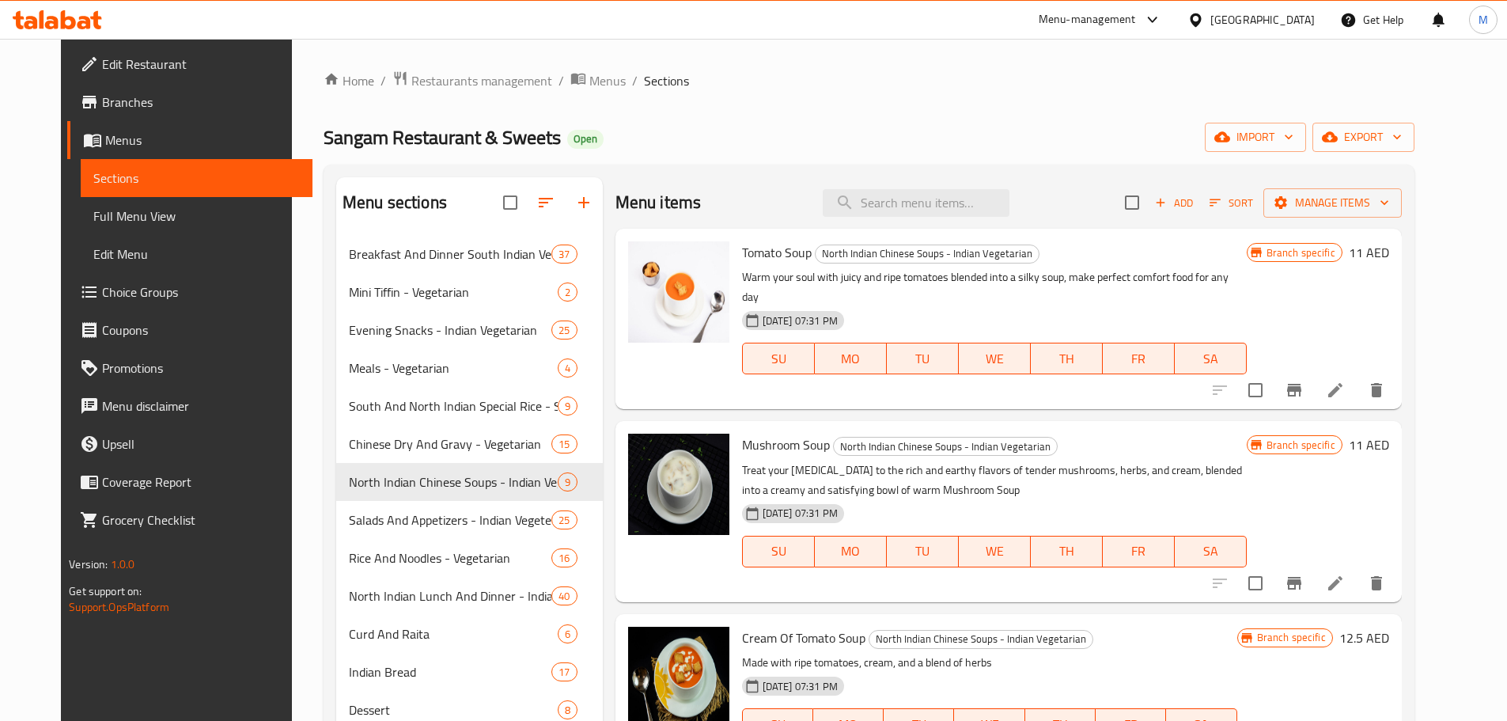
click at [847, 184] on div "Menu items Add Sort Manage items" at bounding box center [1009, 202] width 786 height 51
click at [918, 200] on input "search" at bounding box center [916, 203] width 187 height 28
paste input "Fruit Salad"
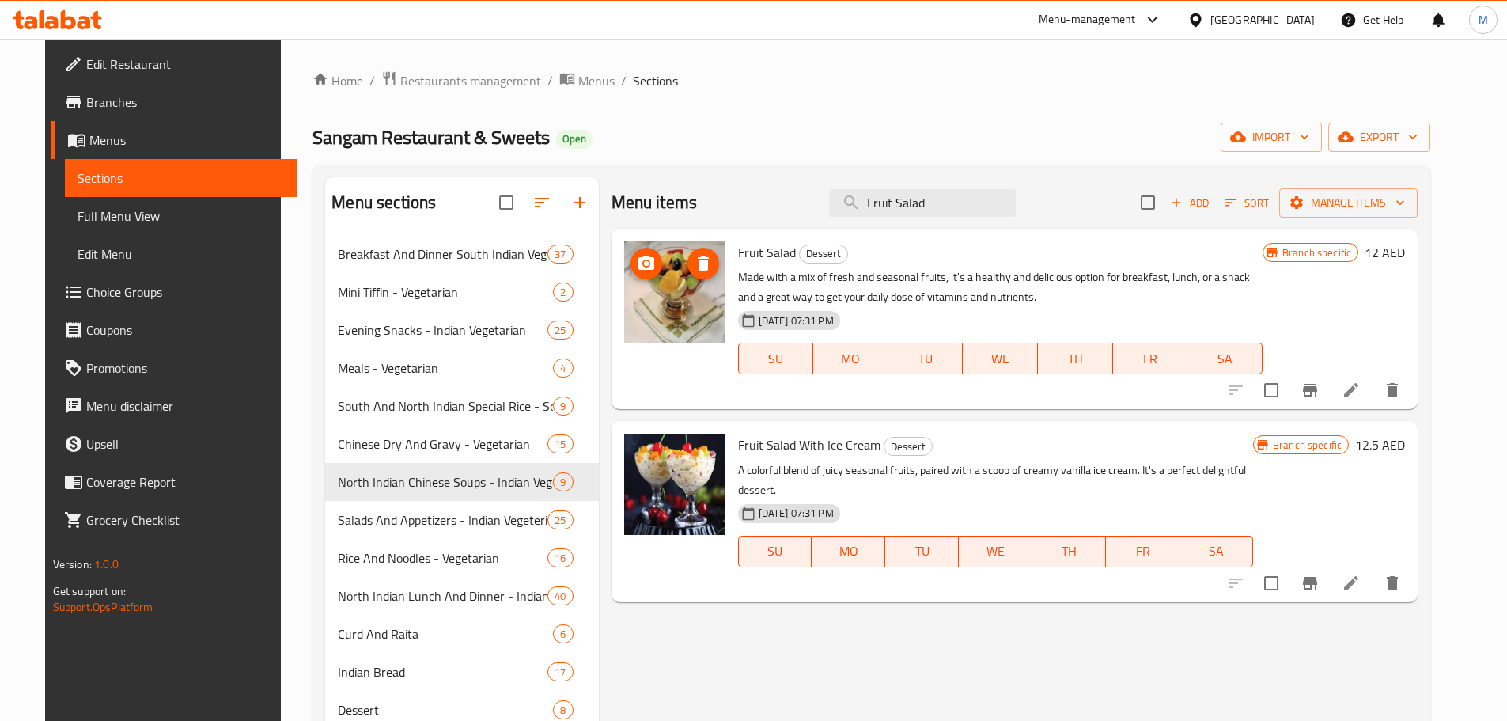
type input "Fruit Salad"
click at [1361, 381] on icon at bounding box center [1351, 390] width 19 height 19
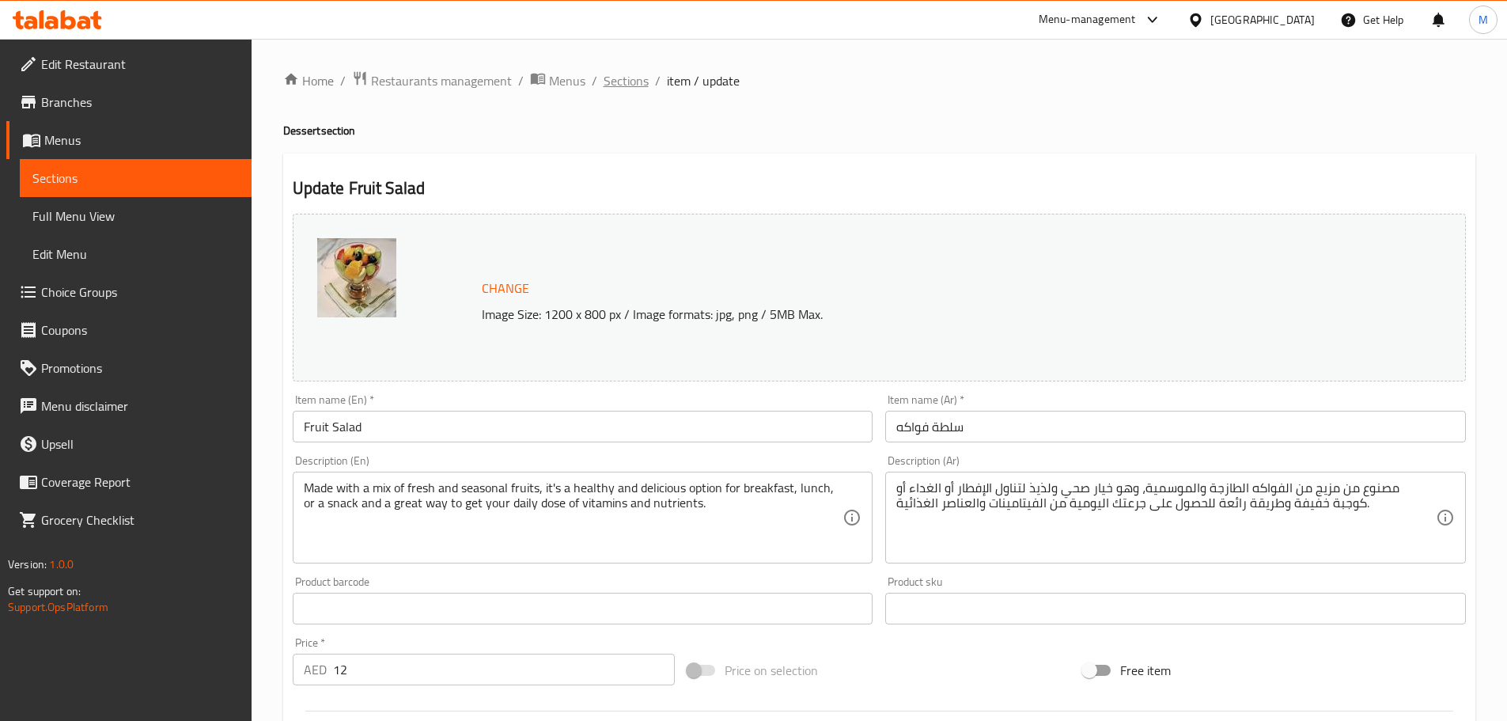
click at [608, 63] on div "Home / Restaurants management / Menus / Sections / item / update Dessert sectio…" at bounding box center [880, 590] width 1256 height 1102
click at [631, 86] on span "Sections" at bounding box center [626, 80] width 45 height 19
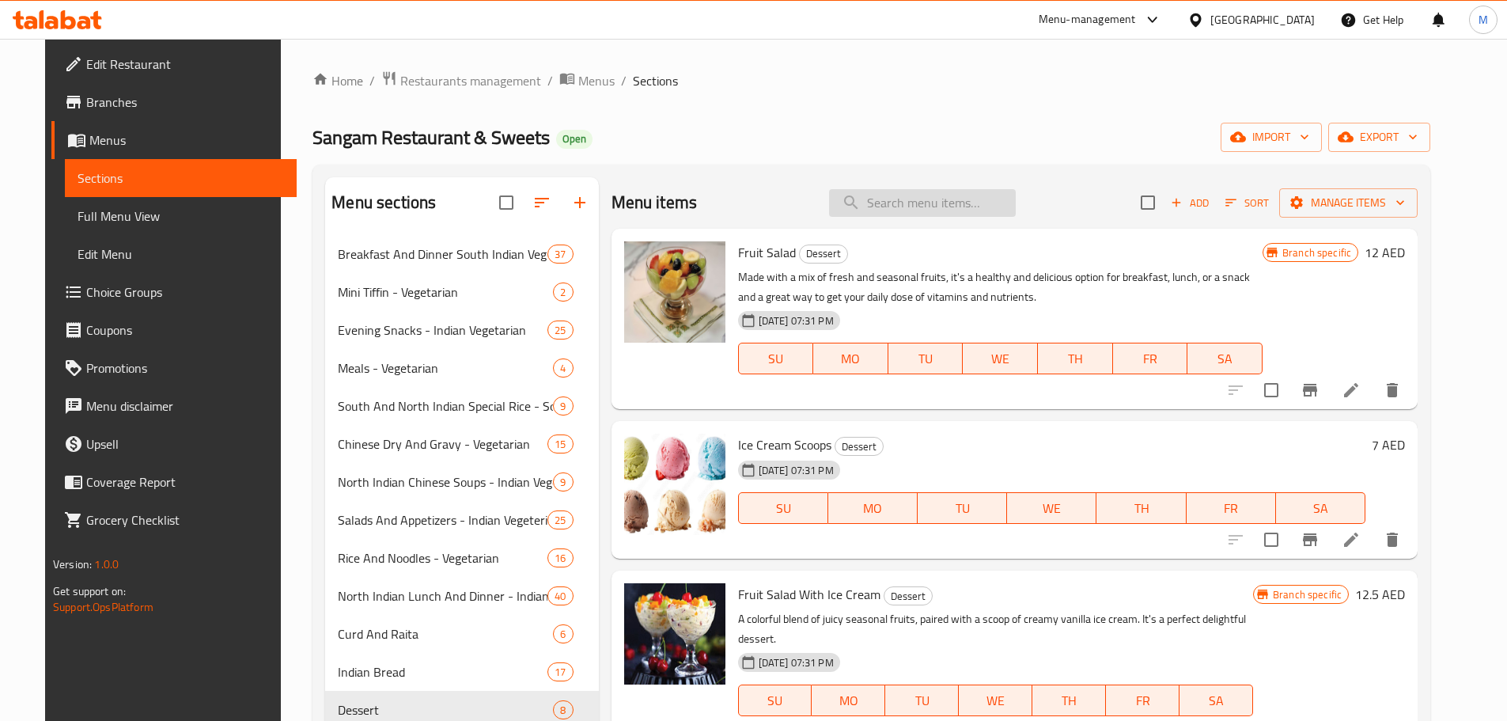
click at [923, 208] on input "search" at bounding box center [922, 203] width 187 height 28
paste input "Mushroom Fried Rice"
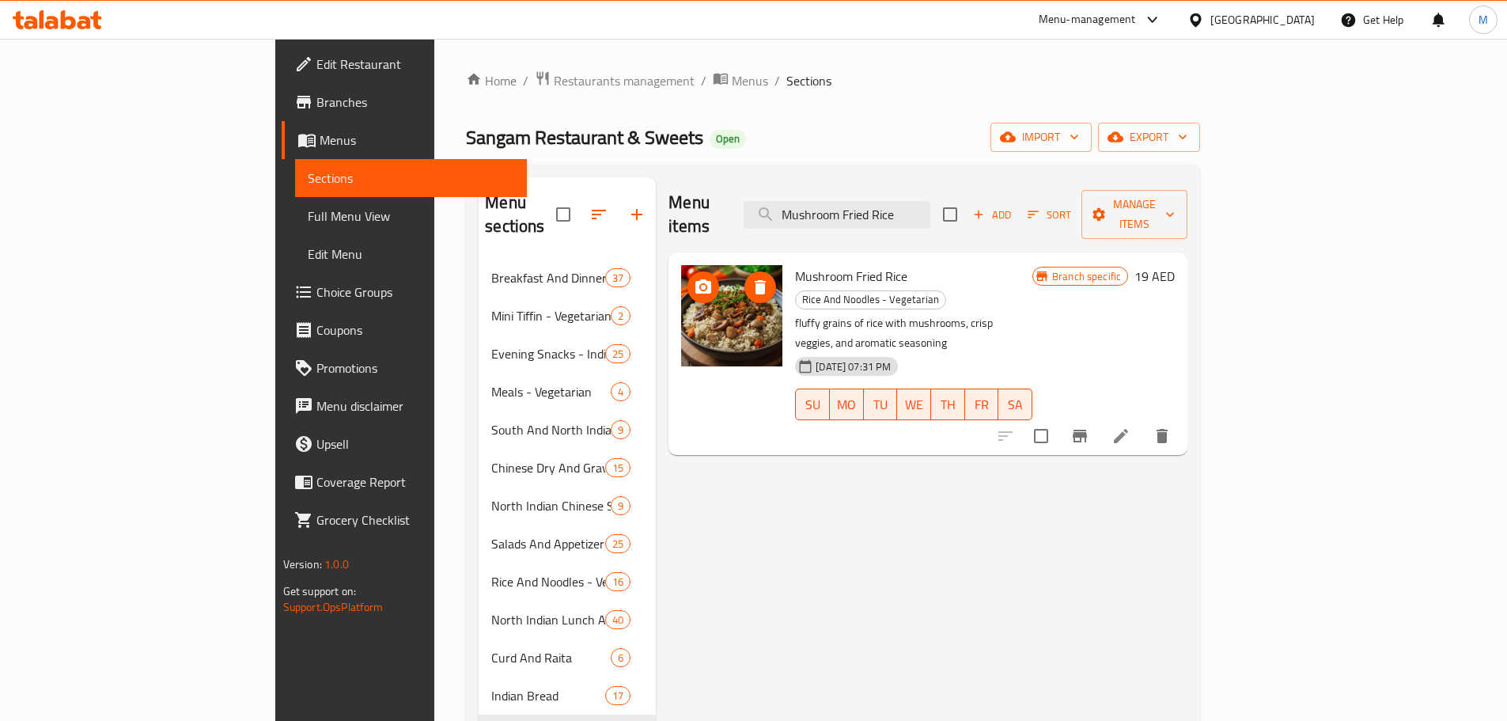
type input "Mushroom Fried Rice"
click at [1128, 429] on icon at bounding box center [1121, 436] width 14 height 14
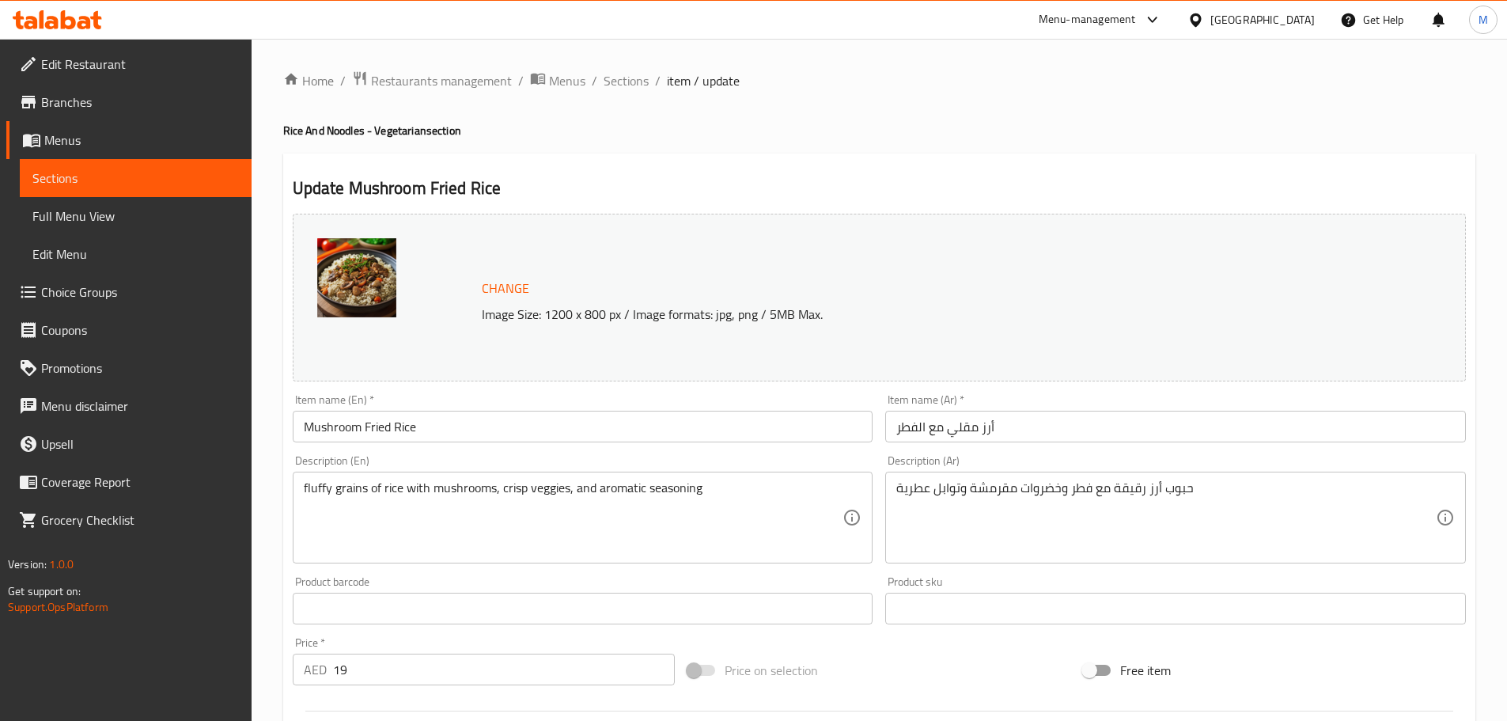
drag, startPoint x: 637, startPoint y: 81, endPoint x: 650, endPoint y: 104, distance: 26.9
click at [637, 81] on span "Sections" at bounding box center [626, 80] width 45 height 19
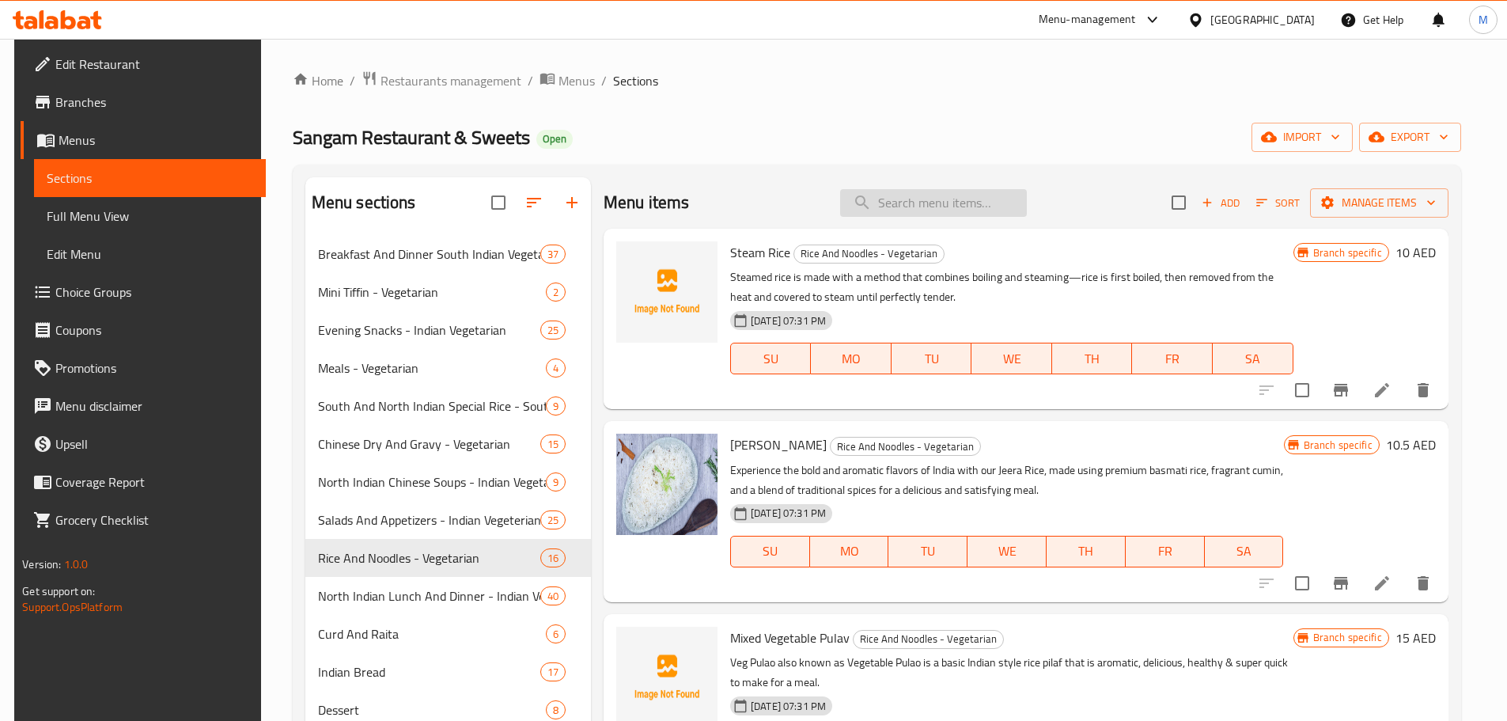
click at [883, 205] on input "search" at bounding box center [933, 203] width 187 height 28
paste input "Pudina Paratha"
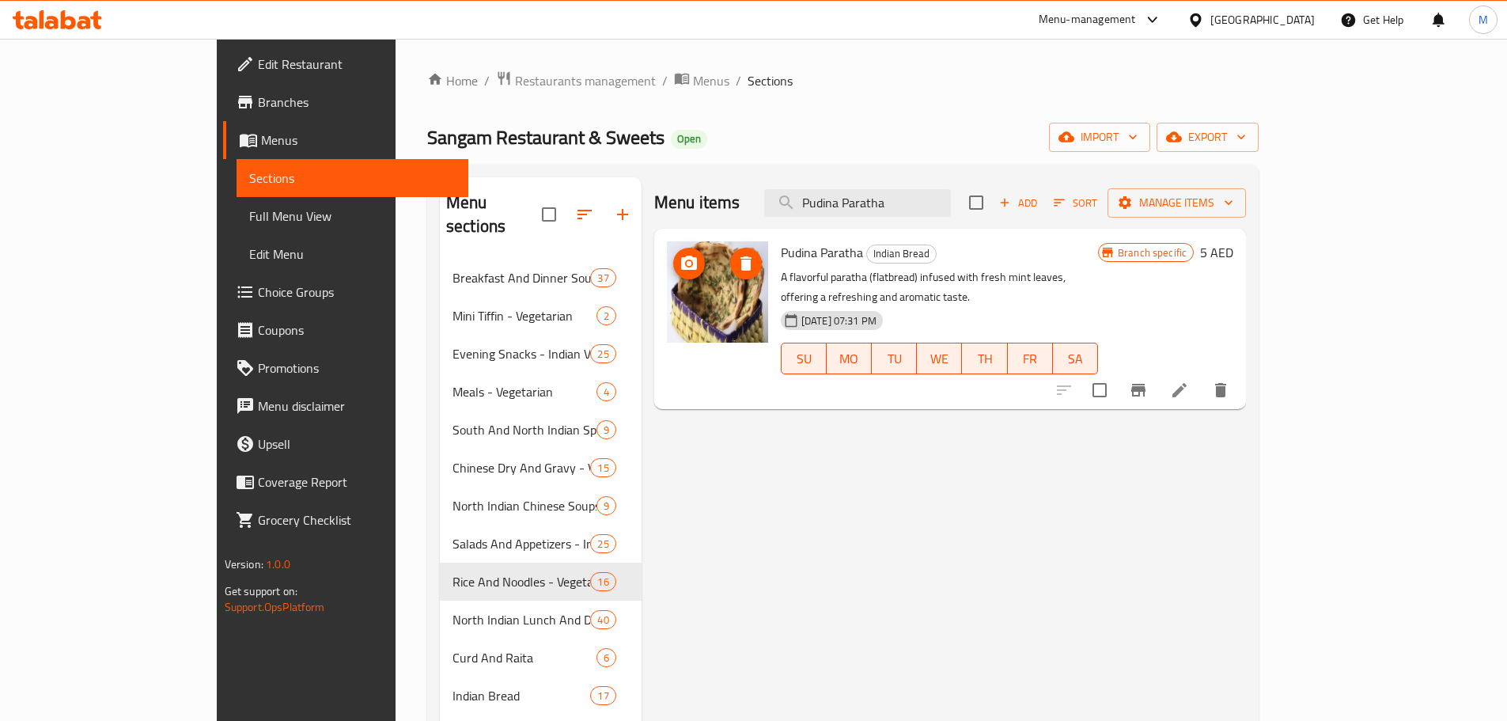
type input "Pudina Paratha"
click at [1189, 381] on icon at bounding box center [1179, 390] width 19 height 19
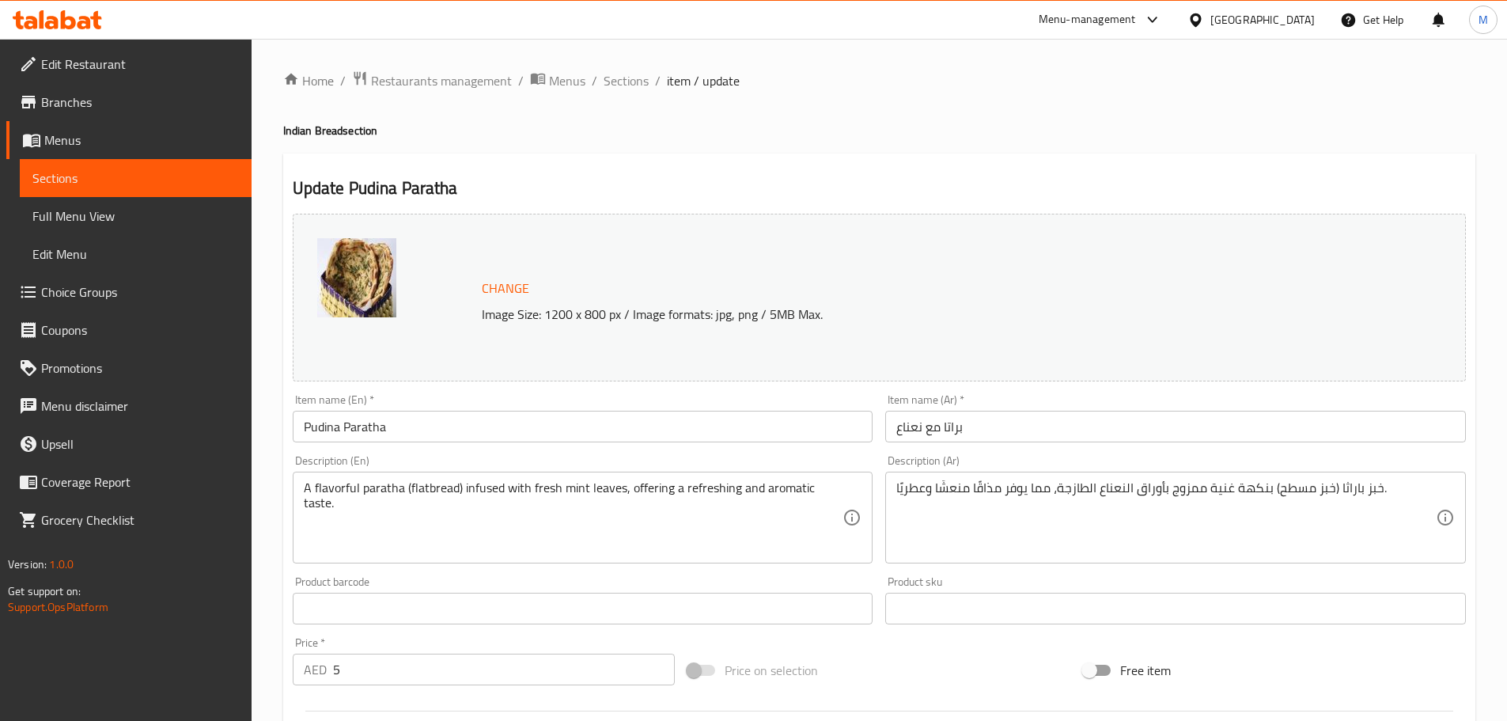
click at [635, 63] on div "Home / Restaurants management / Menus / Sections / item / update Indian Bread s…" at bounding box center [880, 590] width 1256 height 1102
click at [631, 76] on span "Sections" at bounding box center [626, 80] width 45 height 19
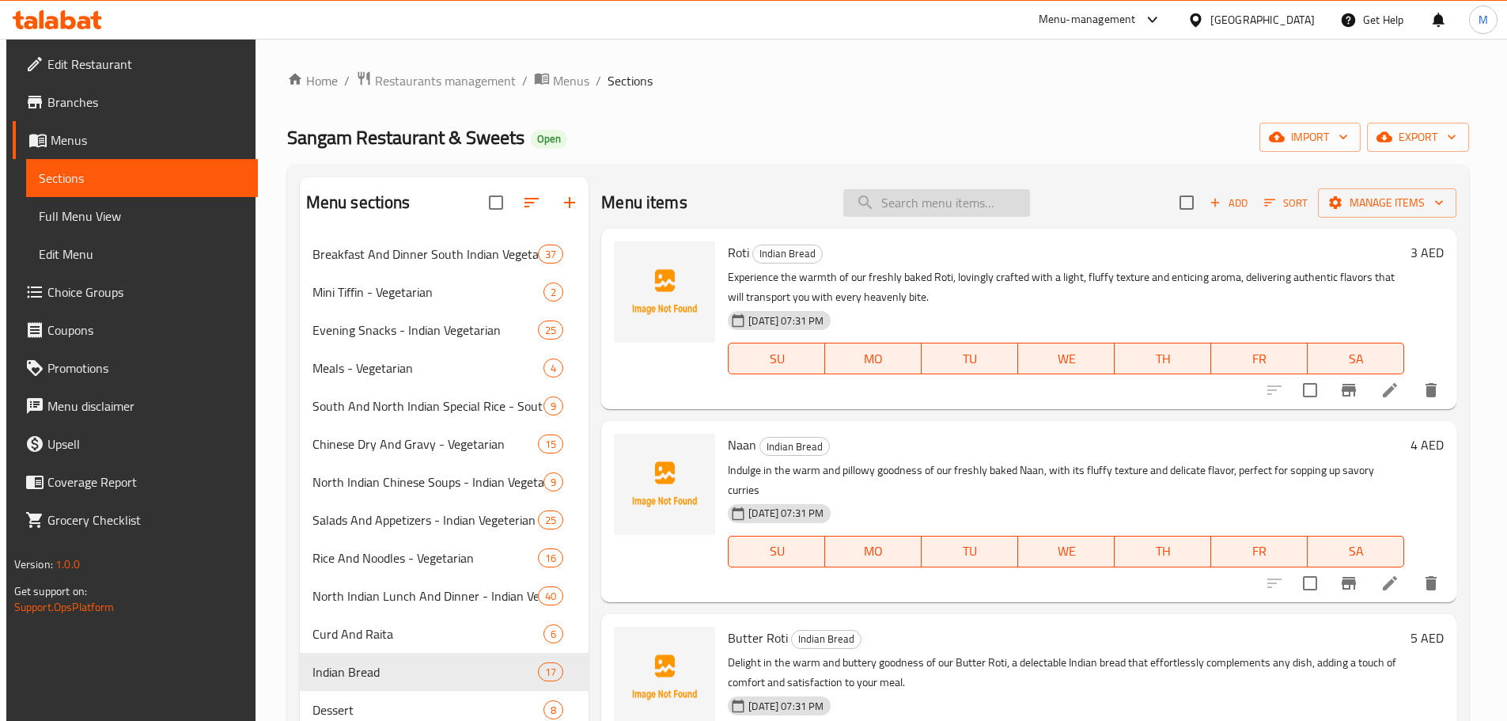
click at [874, 207] on input "search" at bounding box center [936, 203] width 187 height 28
paste input "Mushroom Fried Rice"
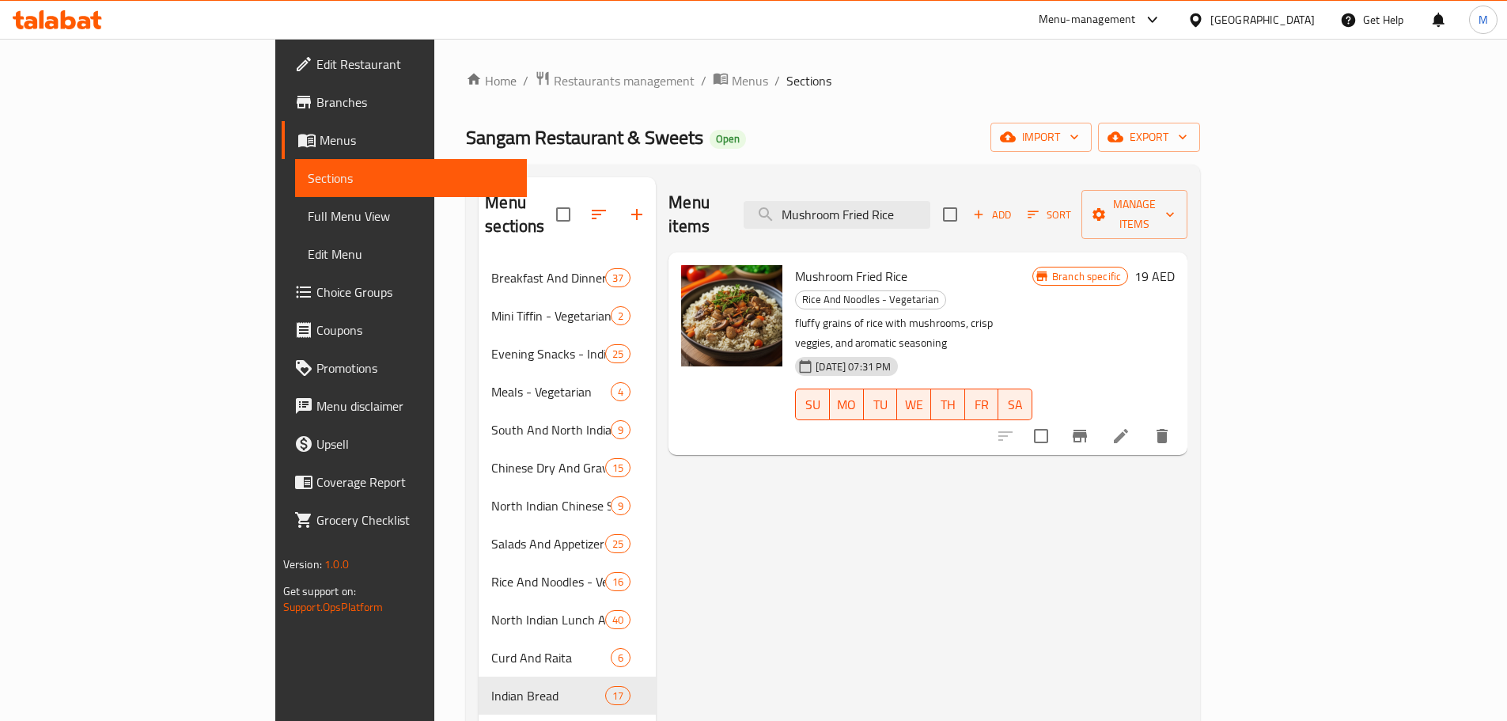
type input "Mushroom Fried Rice"
click at [1128, 429] on icon at bounding box center [1121, 436] width 14 height 14
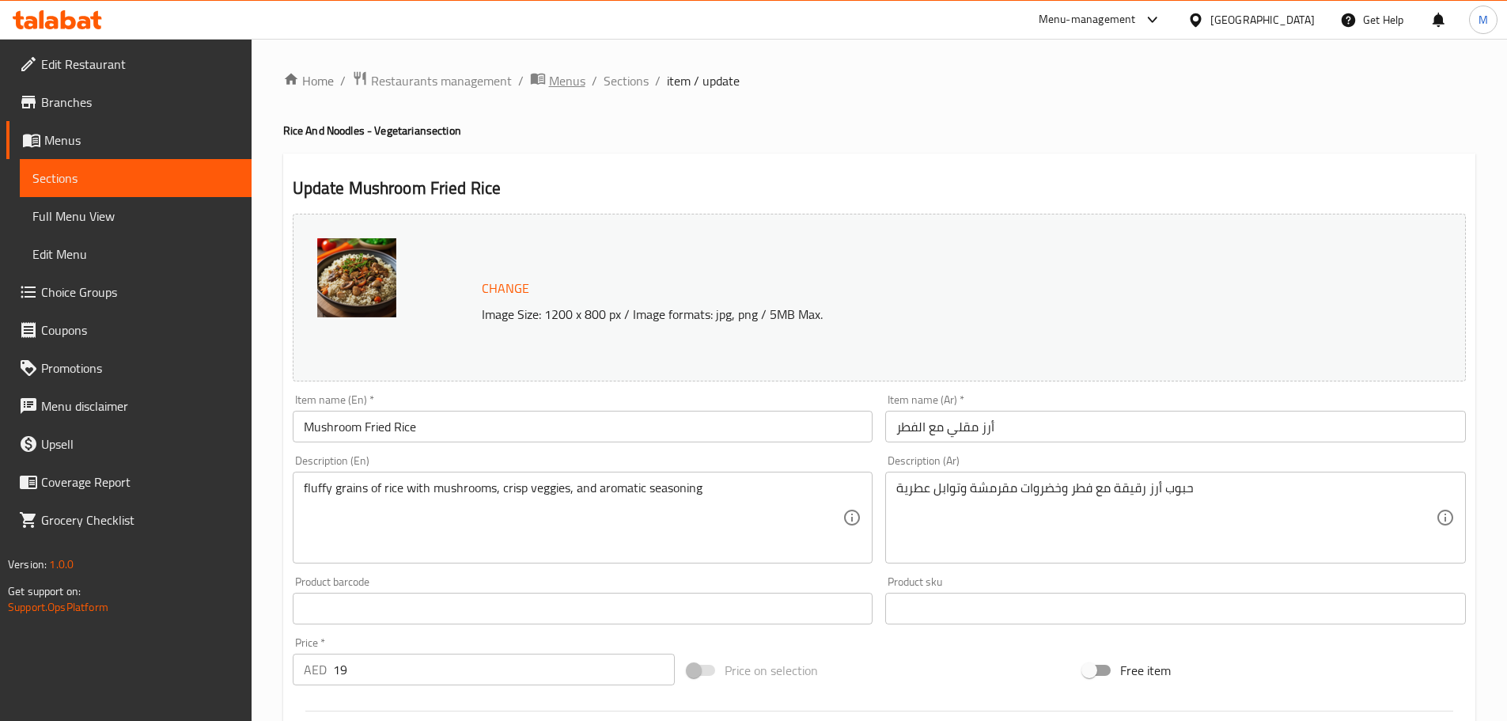
click at [552, 82] on span "Menus" at bounding box center [567, 80] width 36 height 19
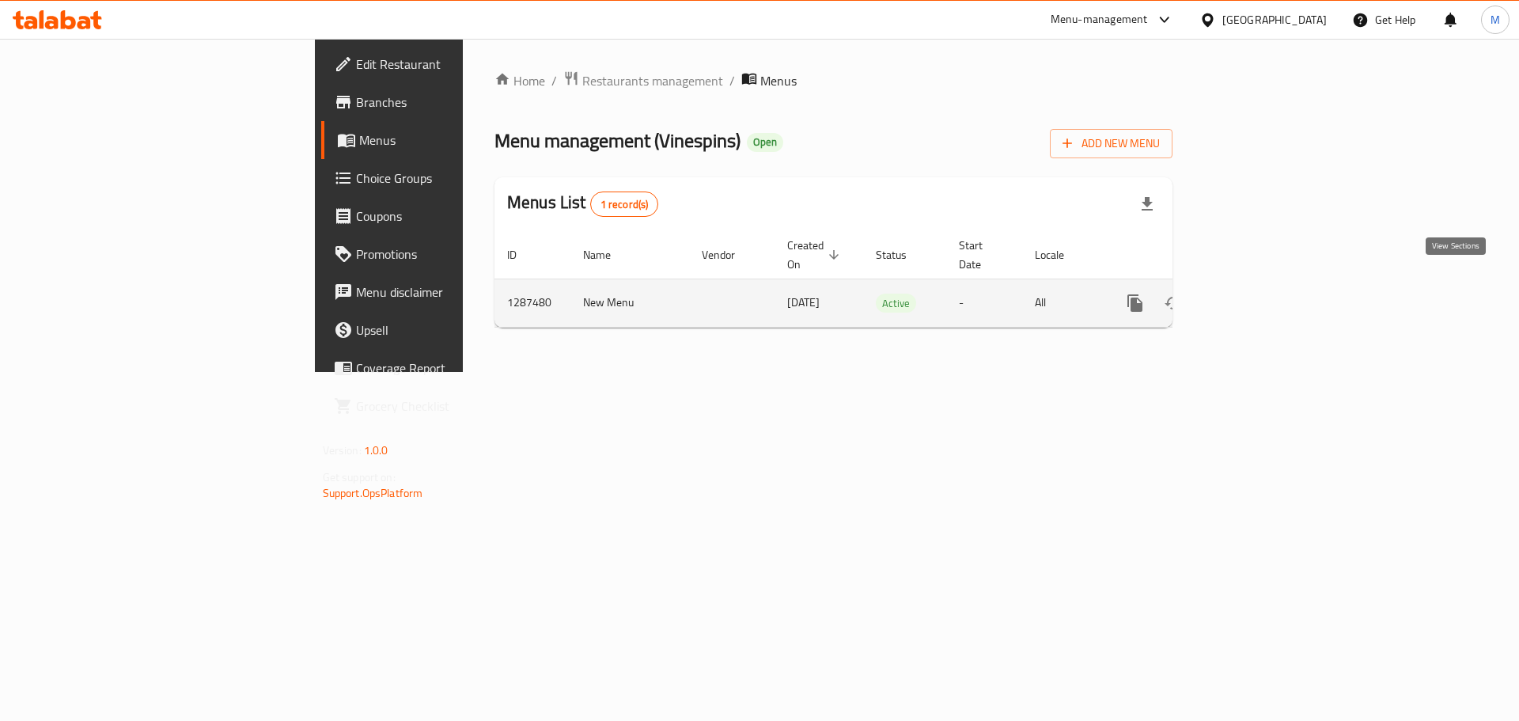
click at [1259, 294] on icon "enhanced table" at bounding box center [1249, 303] width 19 height 19
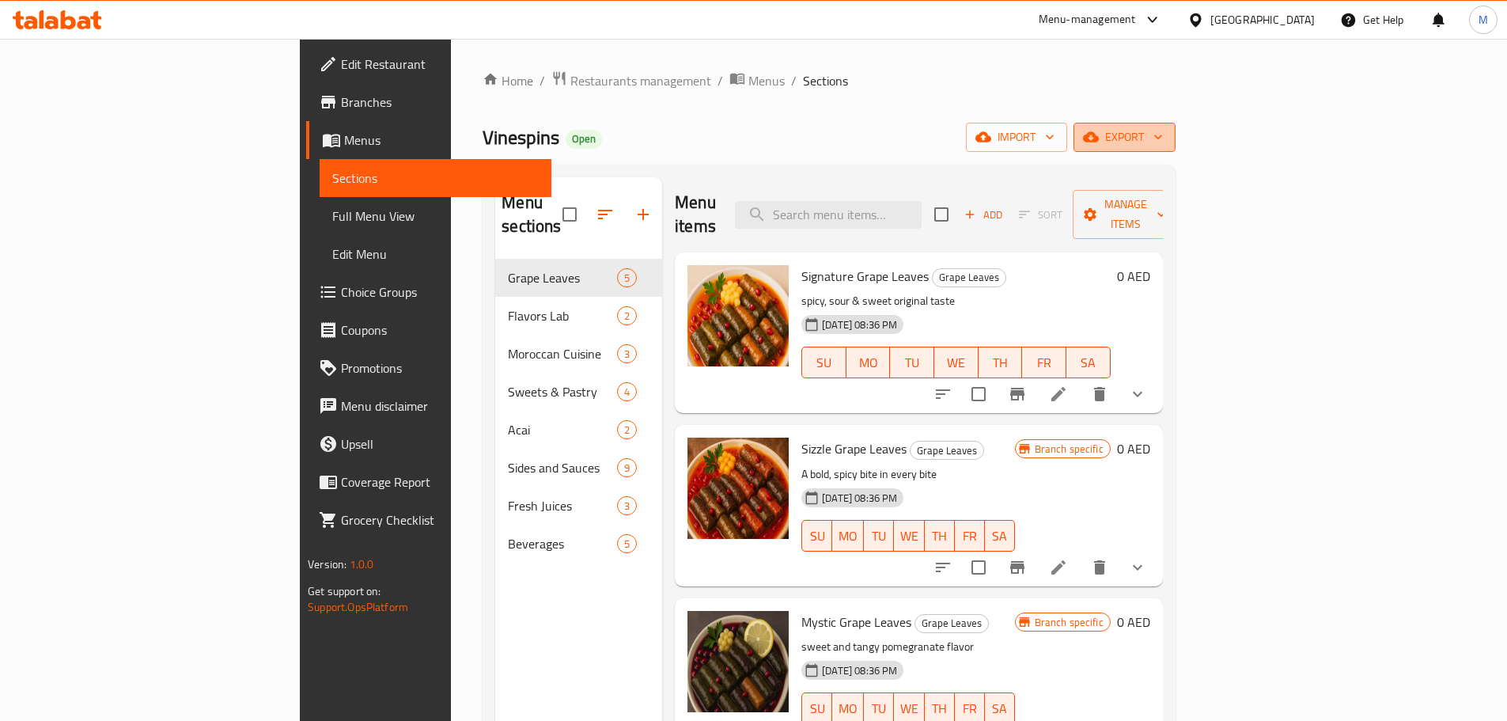
click at [1163, 138] on span "export" at bounding box center [1124, 137] width 77 height 20
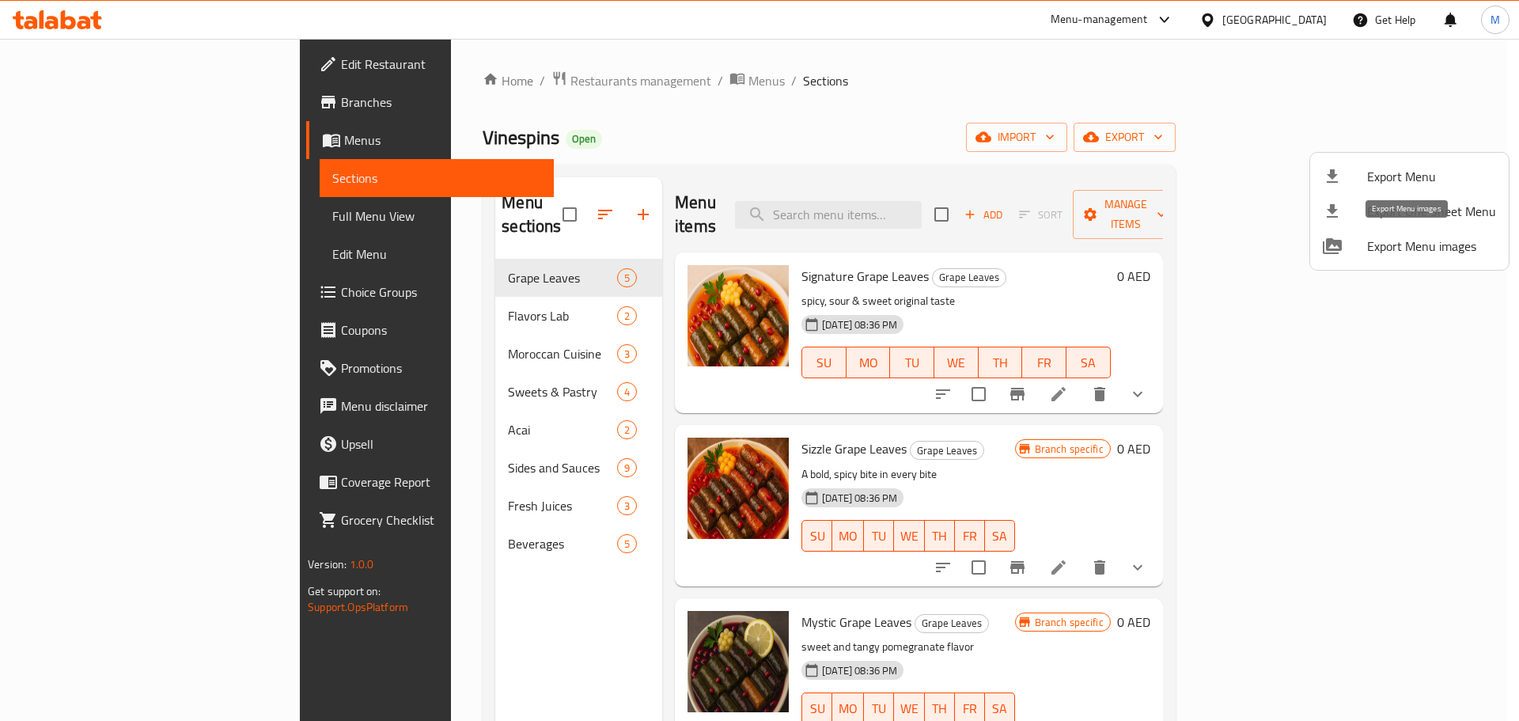
click at [1391, 256] on span "Export Menu images" at bounding box center [1431, 246] width 129 height 19
click at [1437, 171] on span "Export Menu" at bounding box center [1431, 176] width 129 height 19
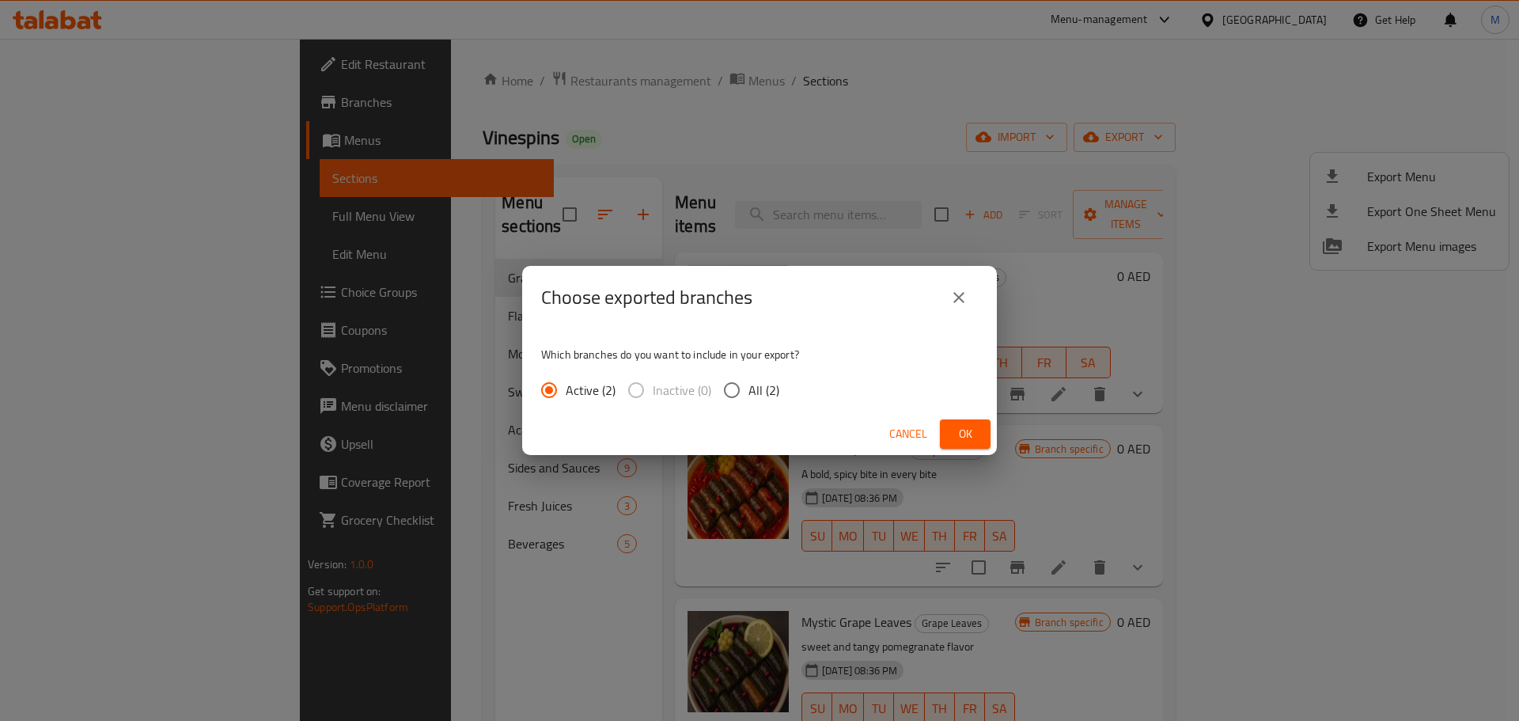
click at [754, 396] on span "All (2)" at bounding box center [763, 390] width 31 height 19
click at [748, 396] on input "All (2)" at bounding box center [731, 389] width 33 height 33
radio input "true"
click at [954, 433] on span "Ok" at bounding box center [965, 434] width 25 height 20
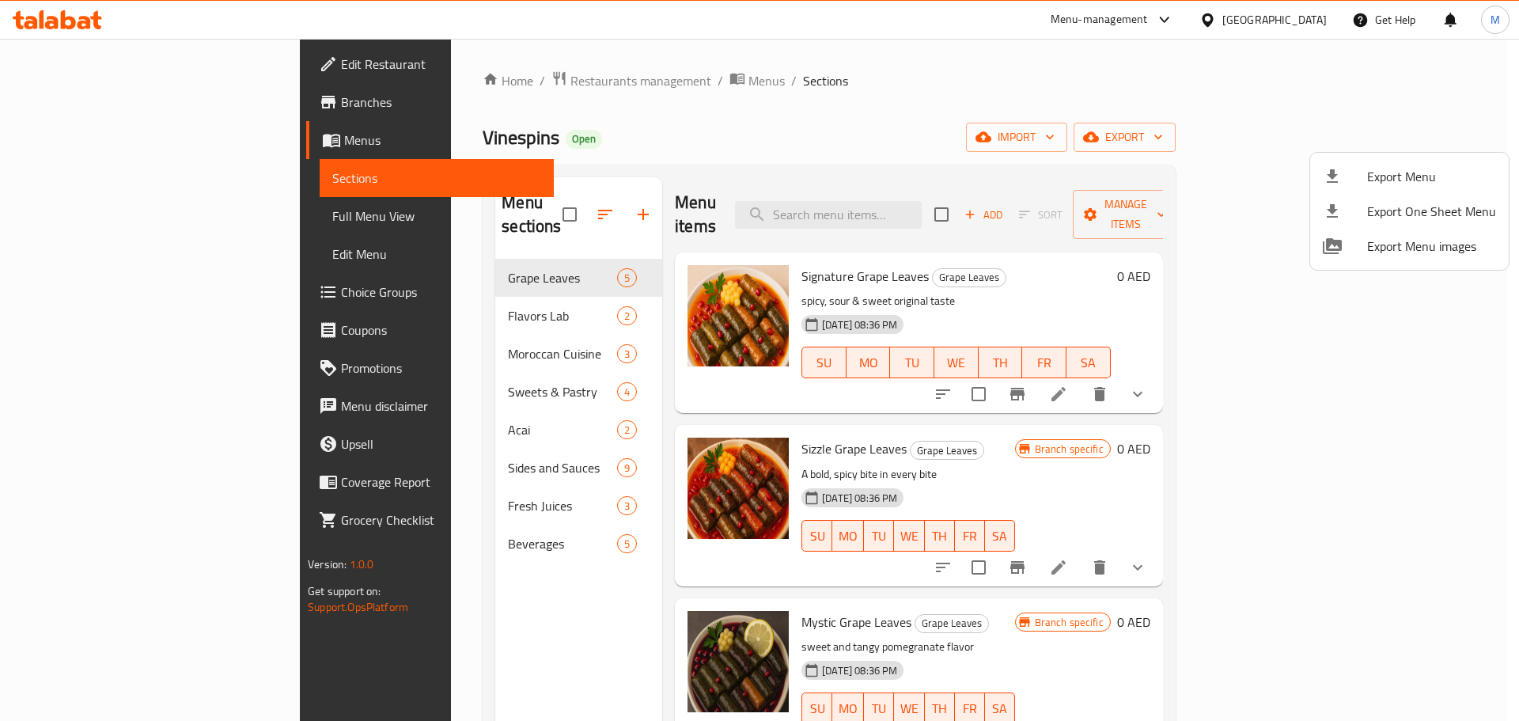
click at [561, 83] on div at bounding box center [759, 360] width 1519 height 721
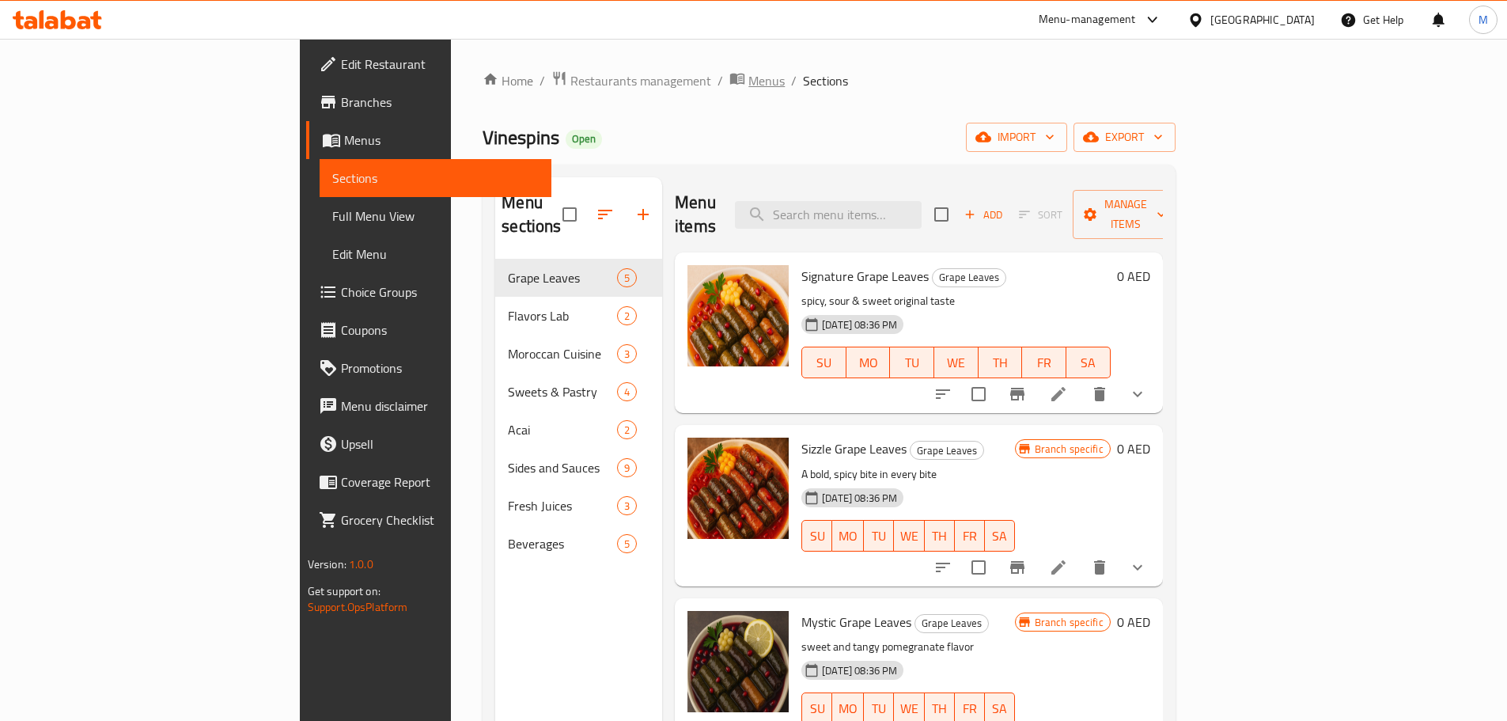
click at [748, 82] on span "Menus" at bounding box center [766, 80] width 36 height 19
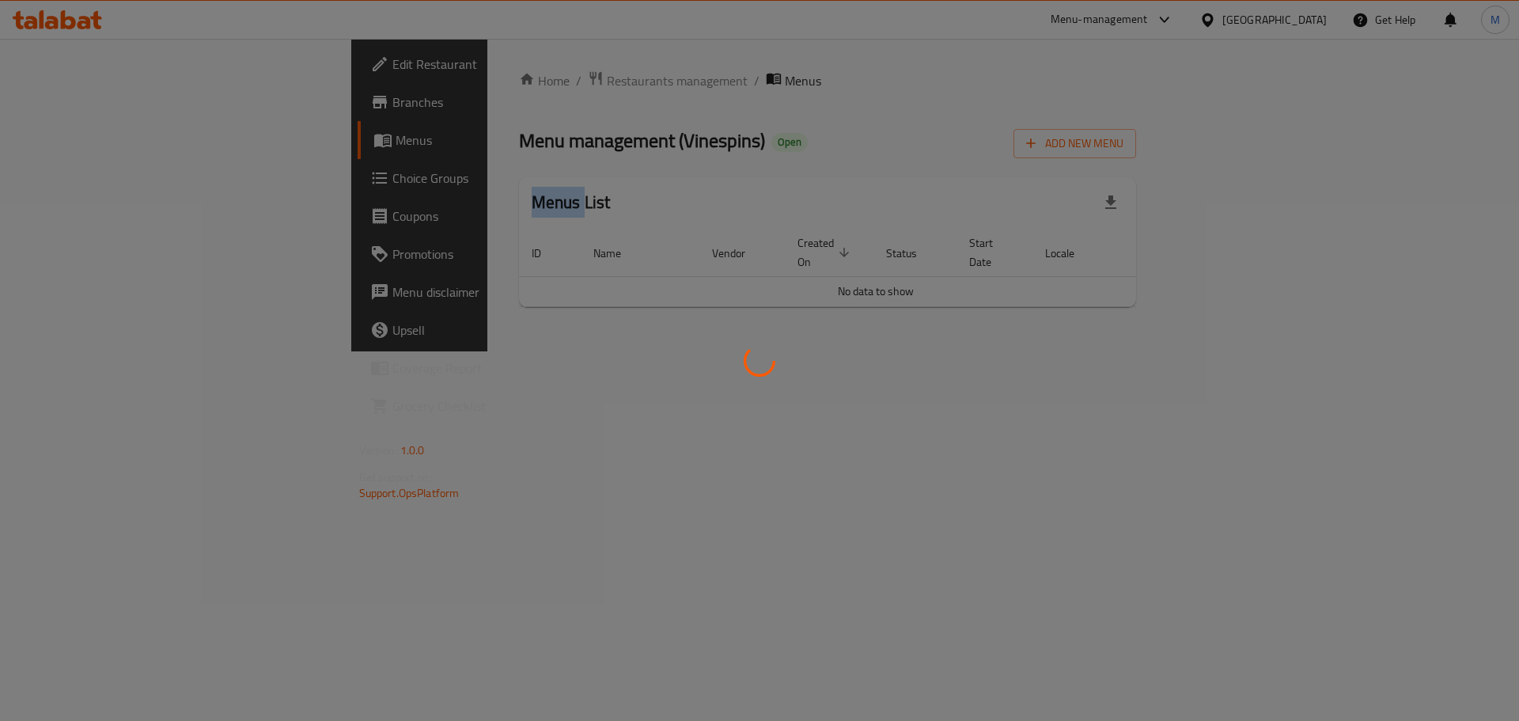
click at [577, 82] on div at bounding box center [759, 360] width 1519 height 721
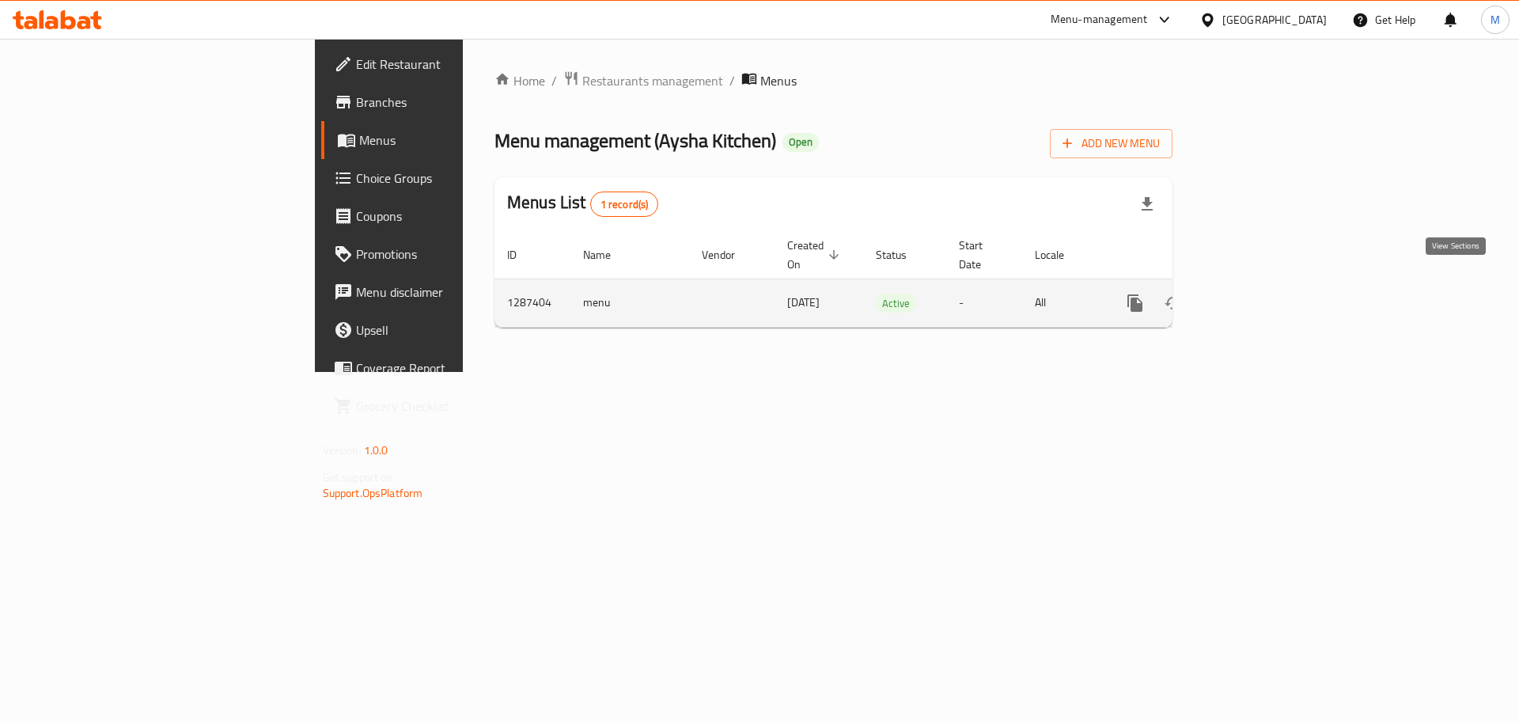
click at [1268, 290] on link "enhanced table" at bounding box center [1249, 303] width 38 height 38
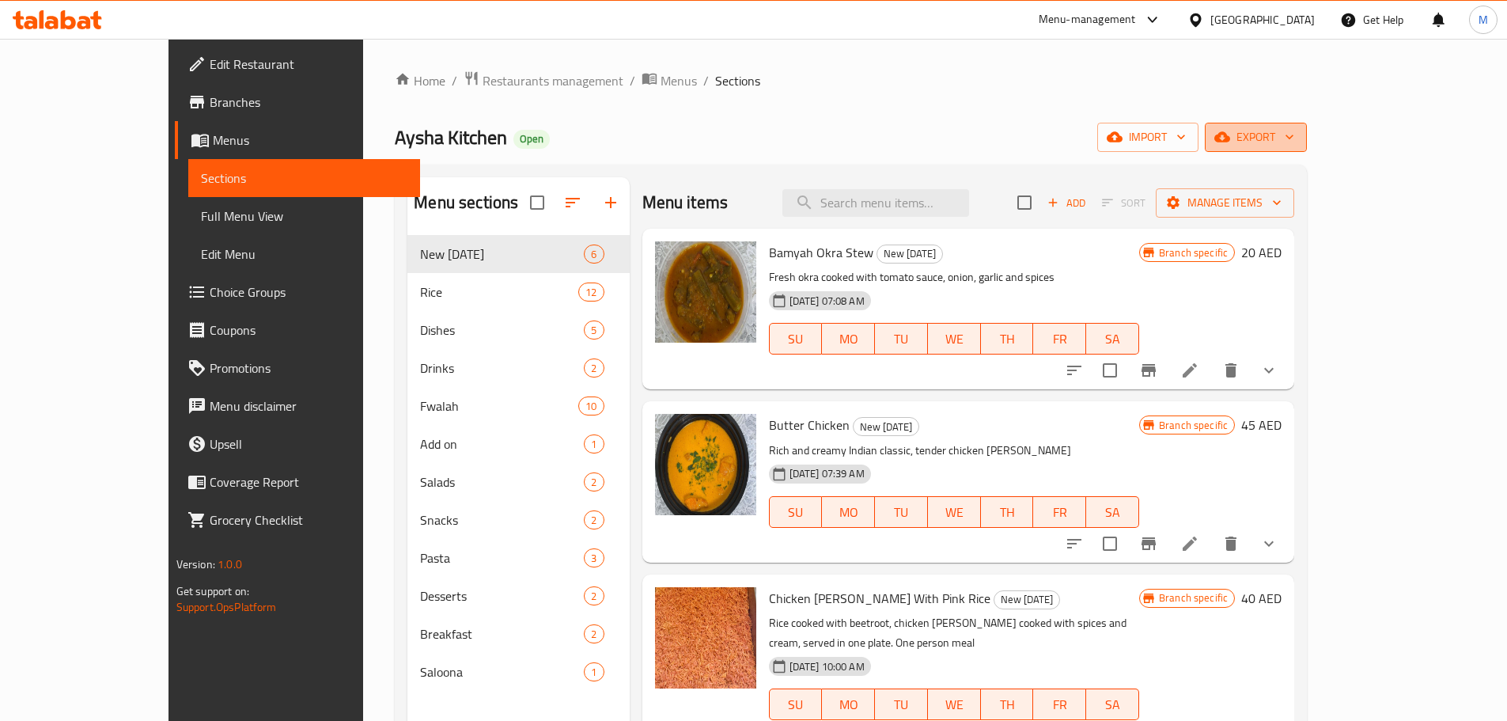
click at [1294, 127] on span "export" at bounding box center [1256, 137] width 77 height 20
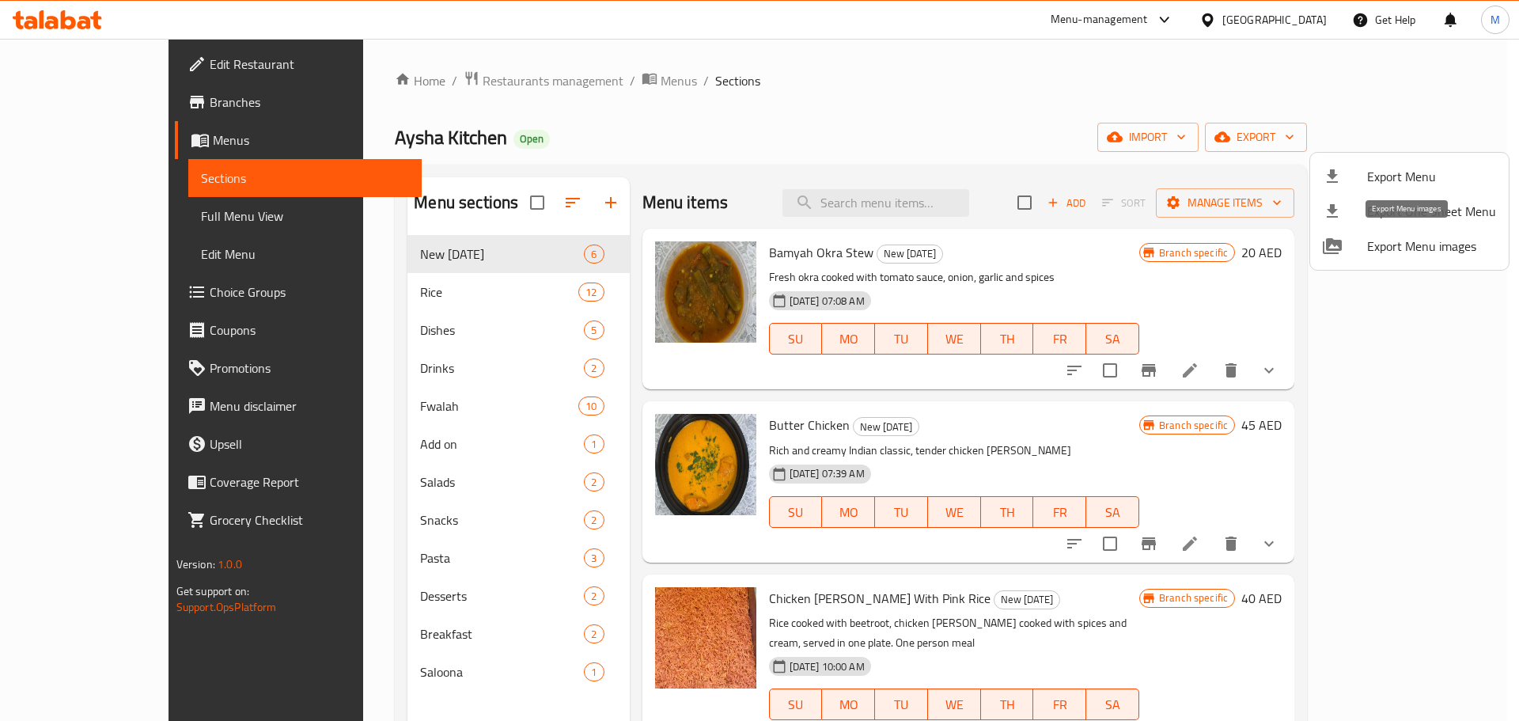
click at [1429, 244] on span "Export Menu images" at bounding box center [1431, 246] width 129 height 19
click at [563, 81] on div at bounding box center [759, 360] width 1519 height 721
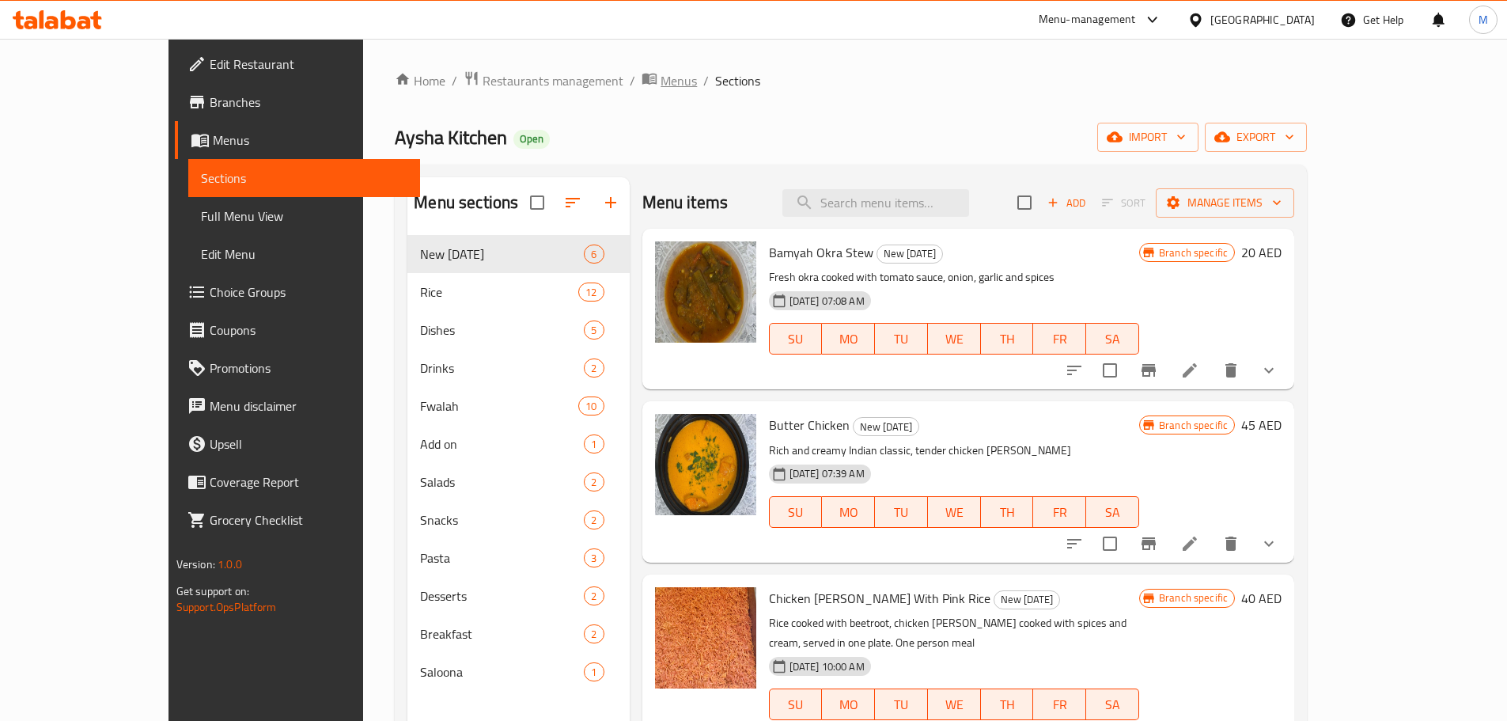
click at [661, 81] on span "Menus" at bounding box center [679, 80] width 36 height 19
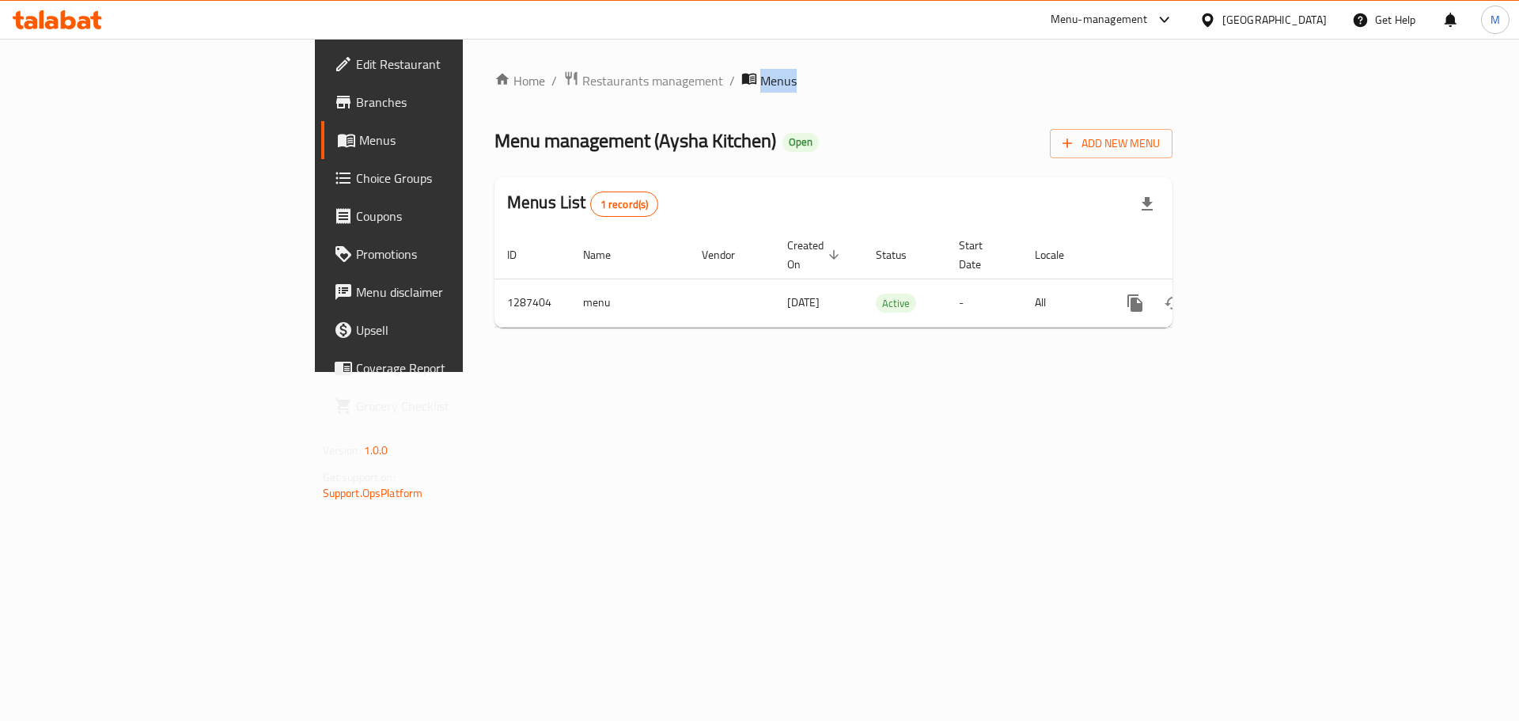
click at [760, 81] on span "Menus" at bounding box center [778, 80] width 36 height 19
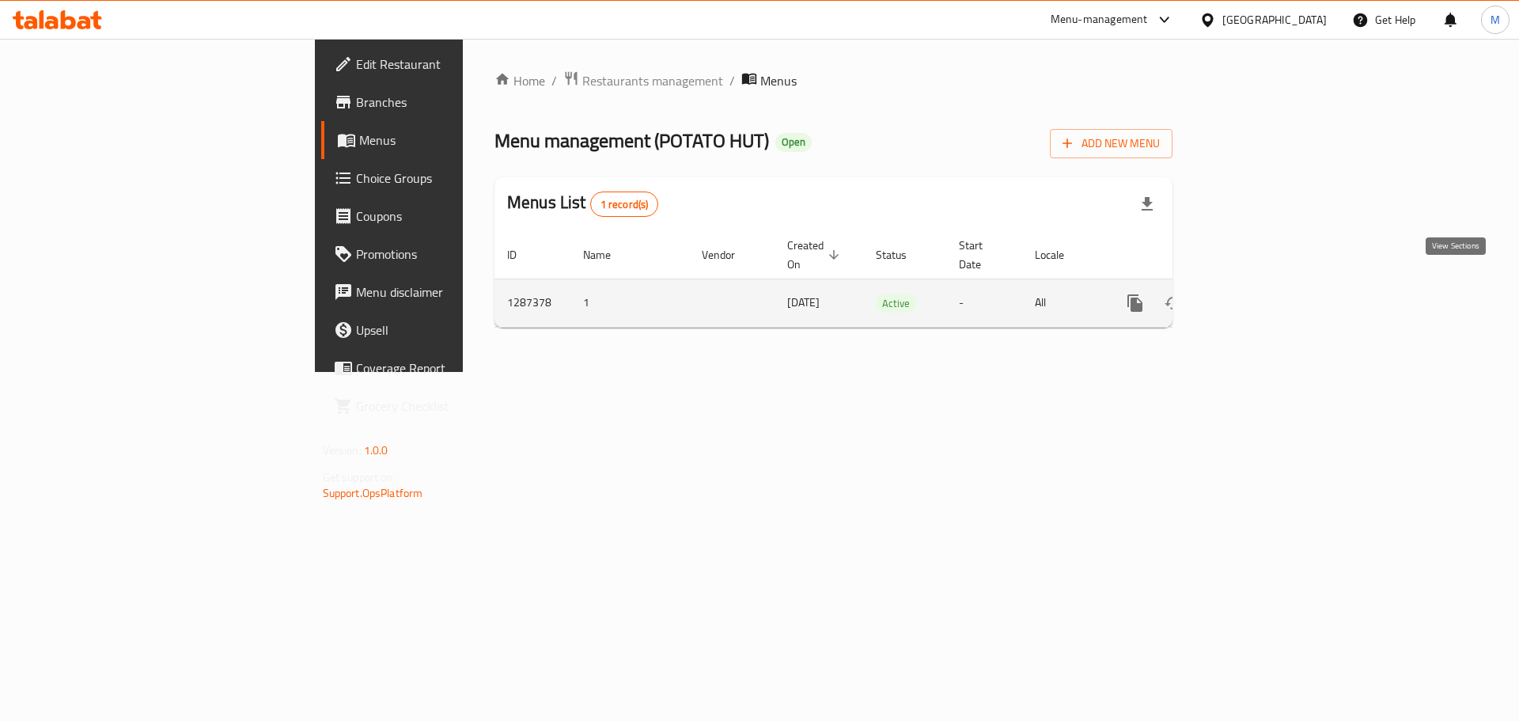
click at [1259, 294] on icon "enhanced table" at bounding box center [1249, 303] width 19 height 19
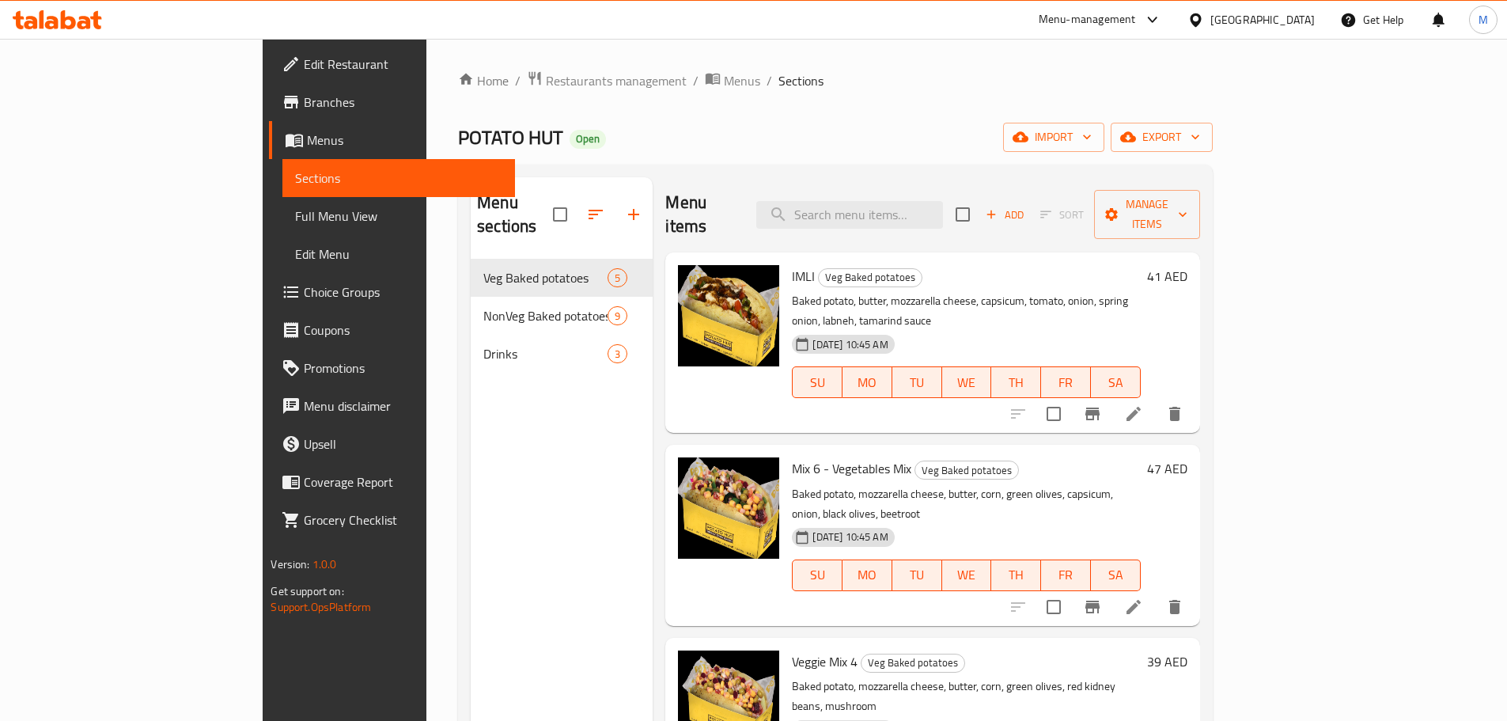
click at [295, 213] on span "Full Menu View" at bounding box center [398, 216] width 207 height 19
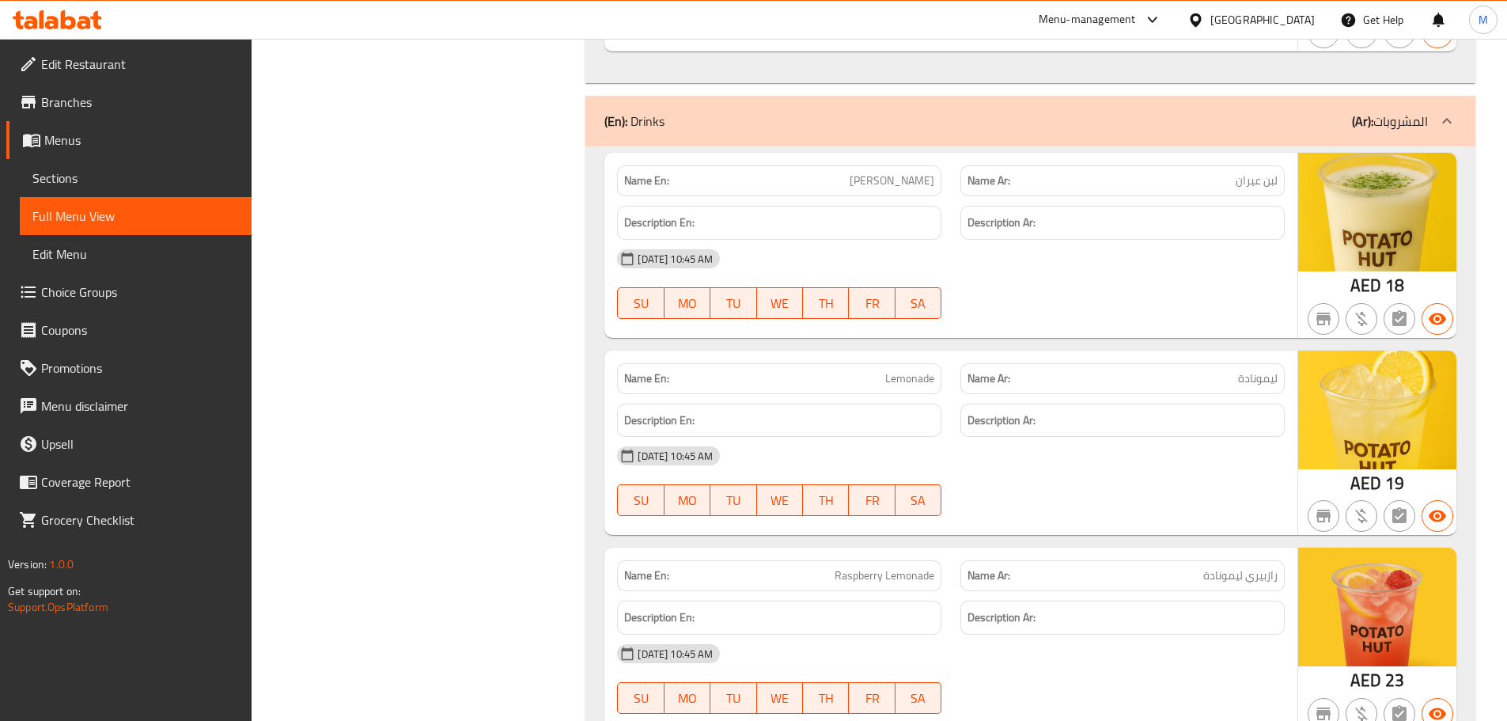
scroll to position [3346, 0]
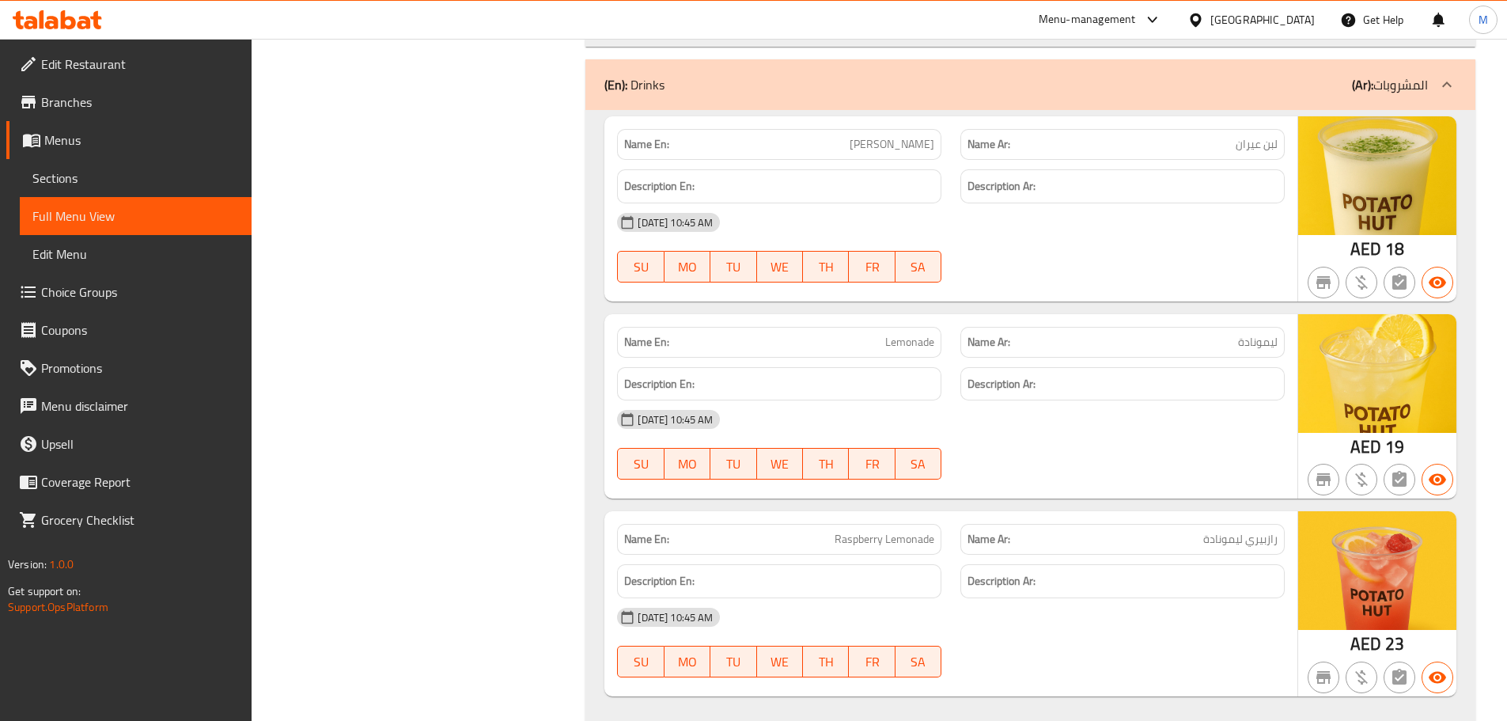
click at [1124, 367] on div "Description Ar:" at bounding box center [1123, 384] width 324 height 34
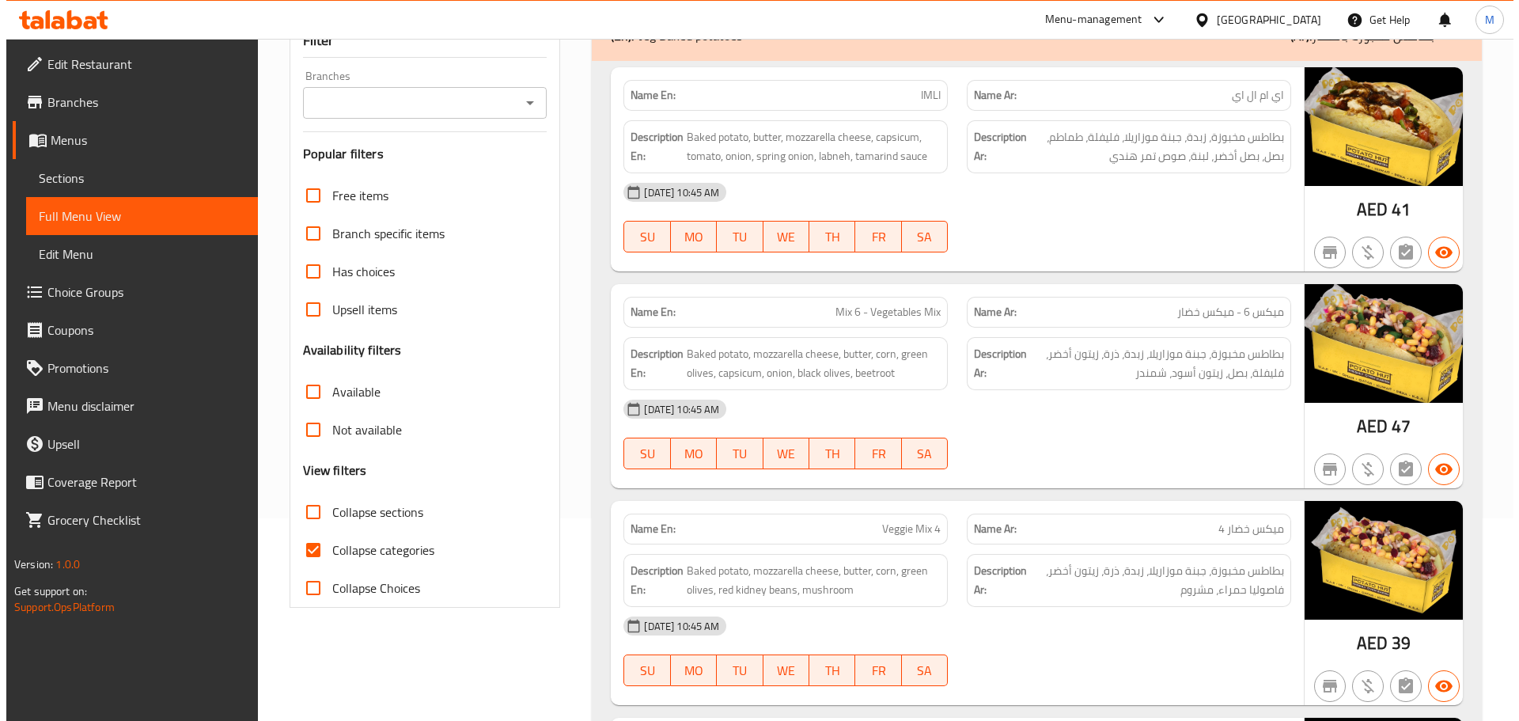
scroll to position [0, 0]
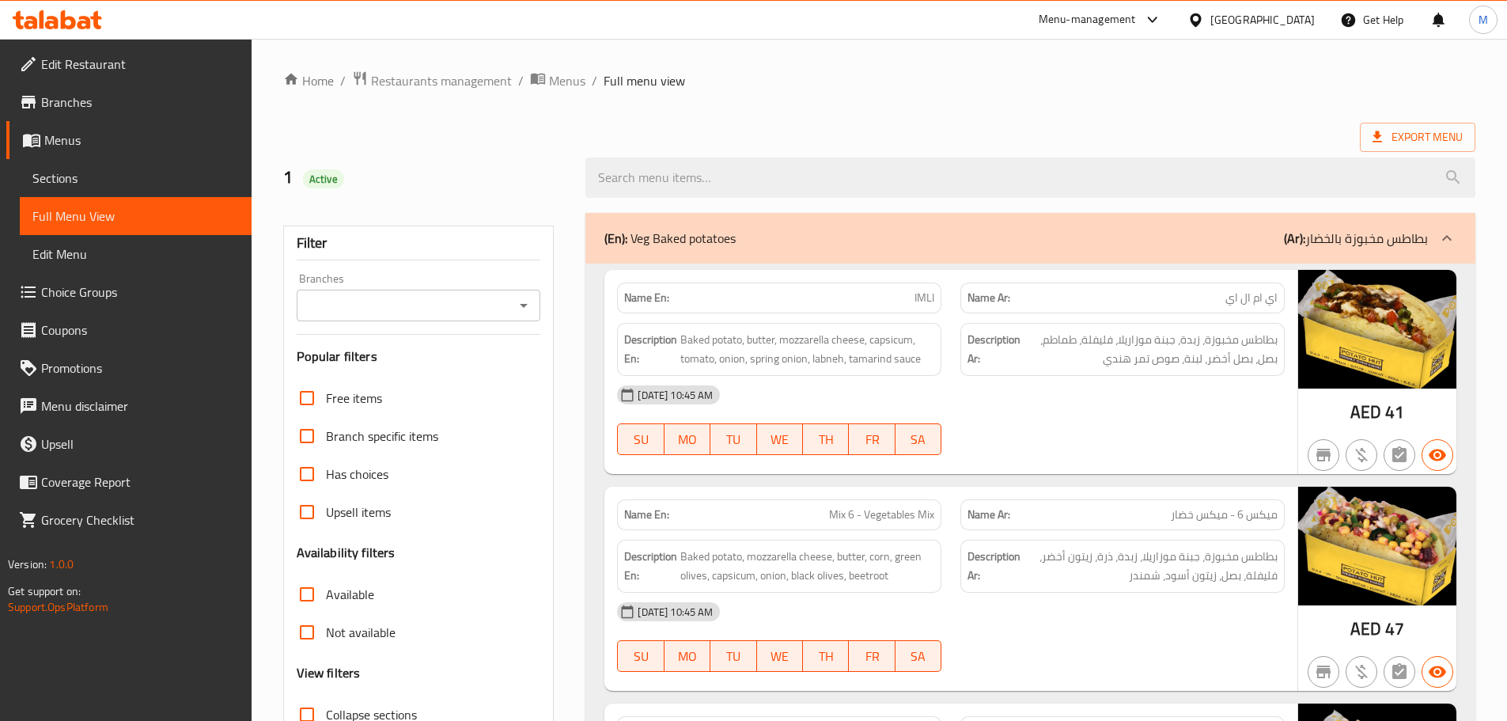
click at [562, 84] on span "Menus" at bounding box center [567, 80] width 36 height 19
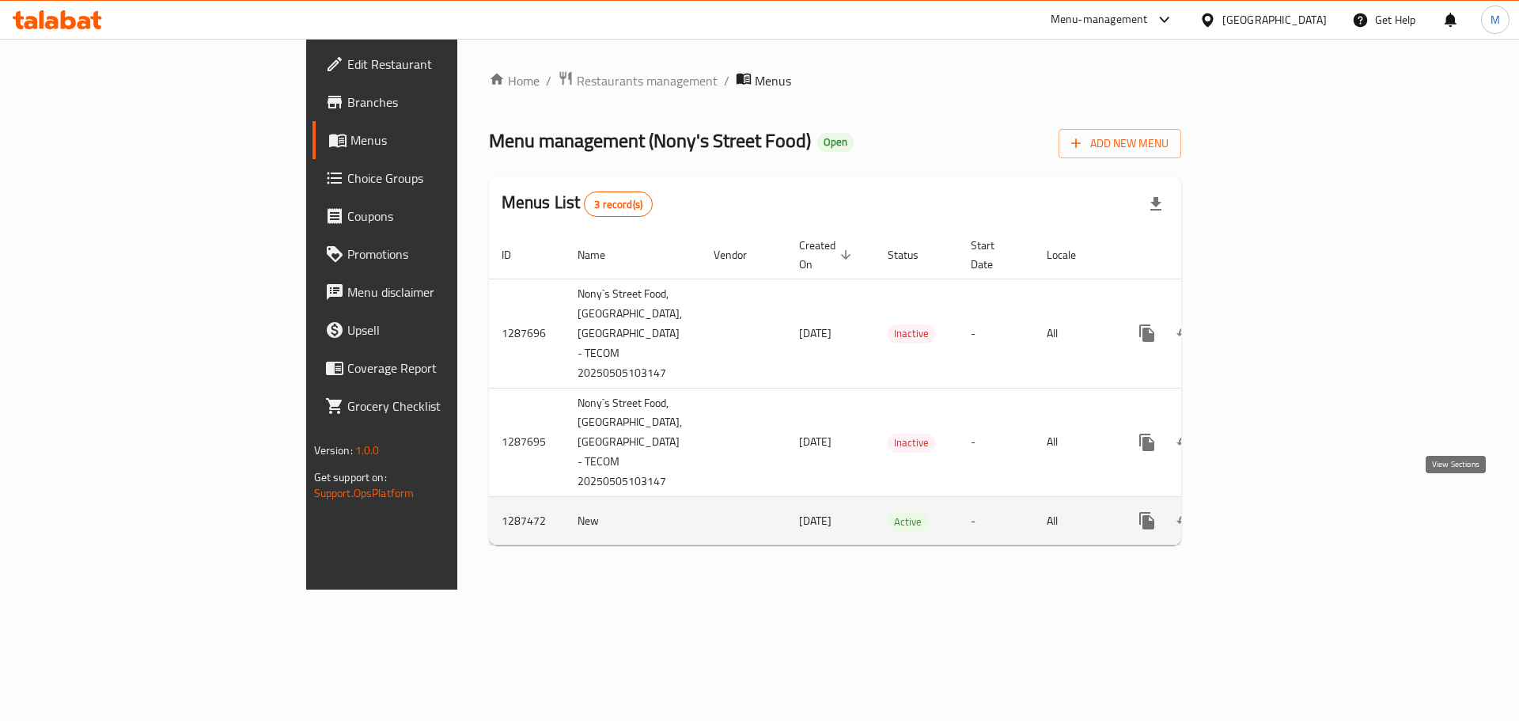
click at [1271, 511] on icon "enhanced table" at bounding box center [1261, 520] width 19 height 19
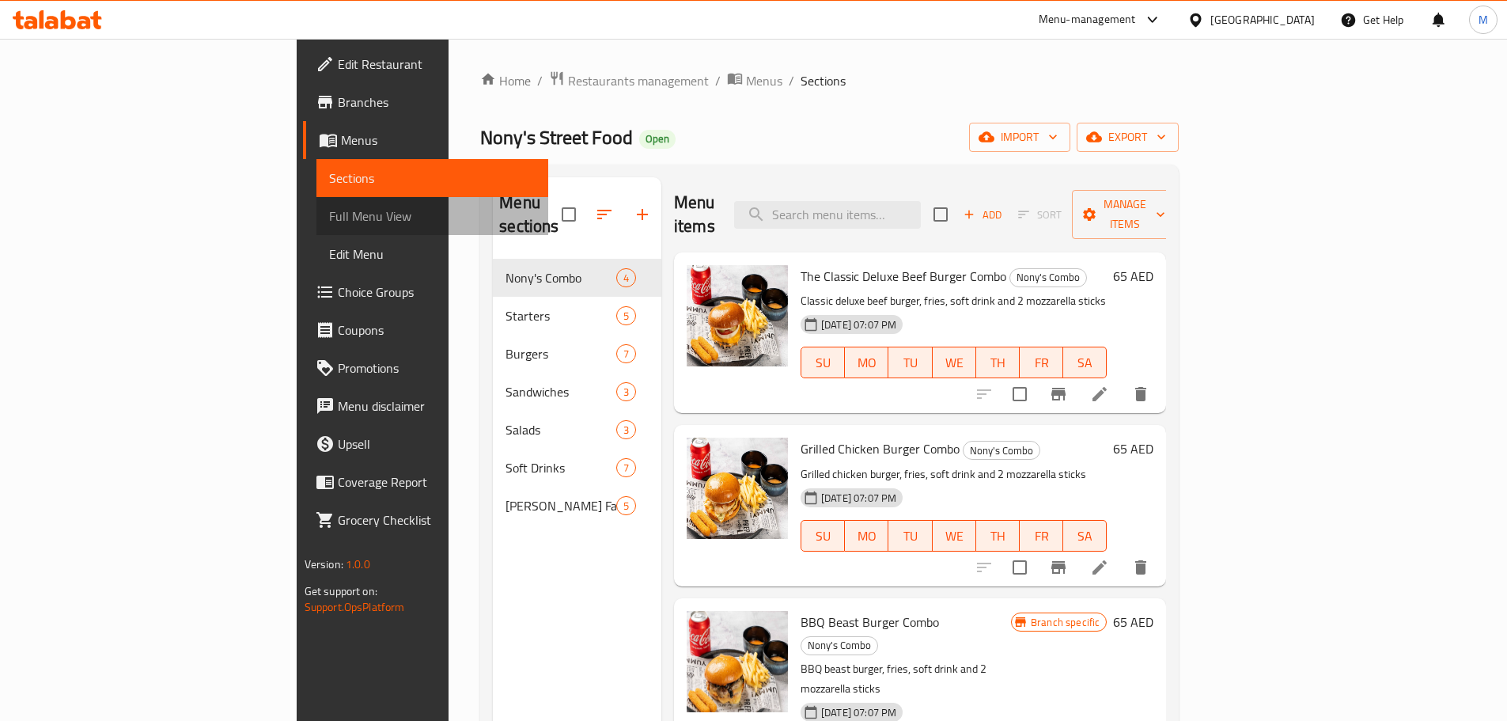
click at [329, 218] on span "Full Menu View" at bounding box center [432, 216] width 207 height 19
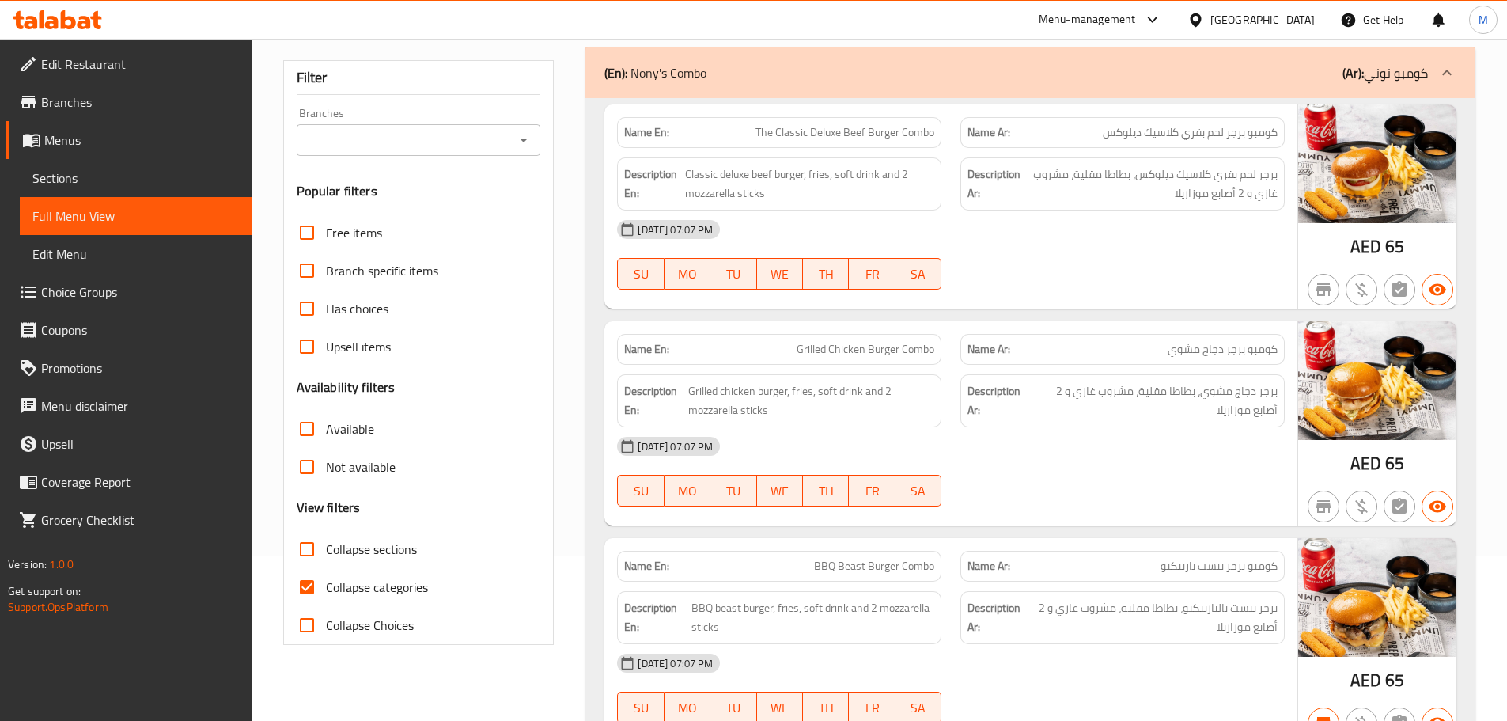
scroll to position [158, 0]
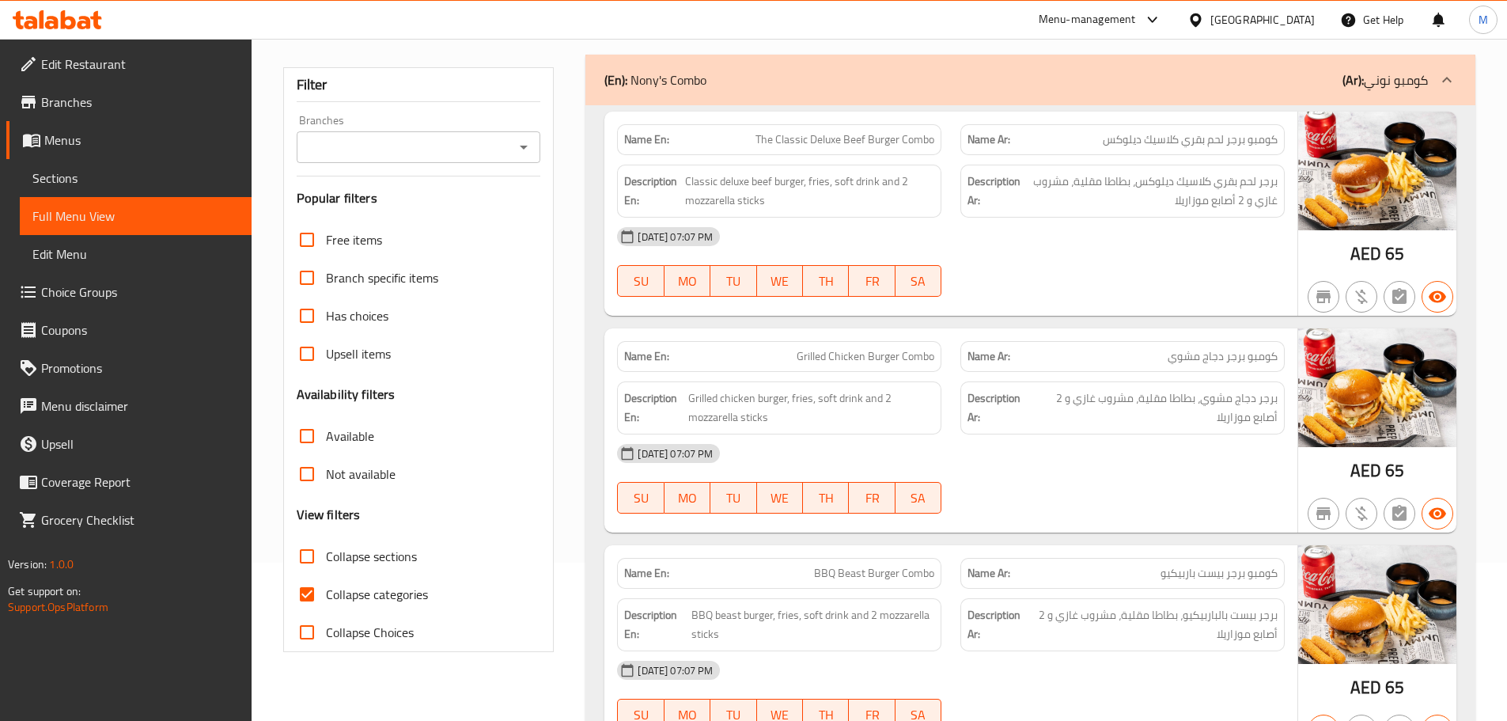
click at [1112, 263] on div "05-05-2025 07:07 PM SU MO TU WE TH FR SA" at bounding box center [951, 262] width 687 height 89
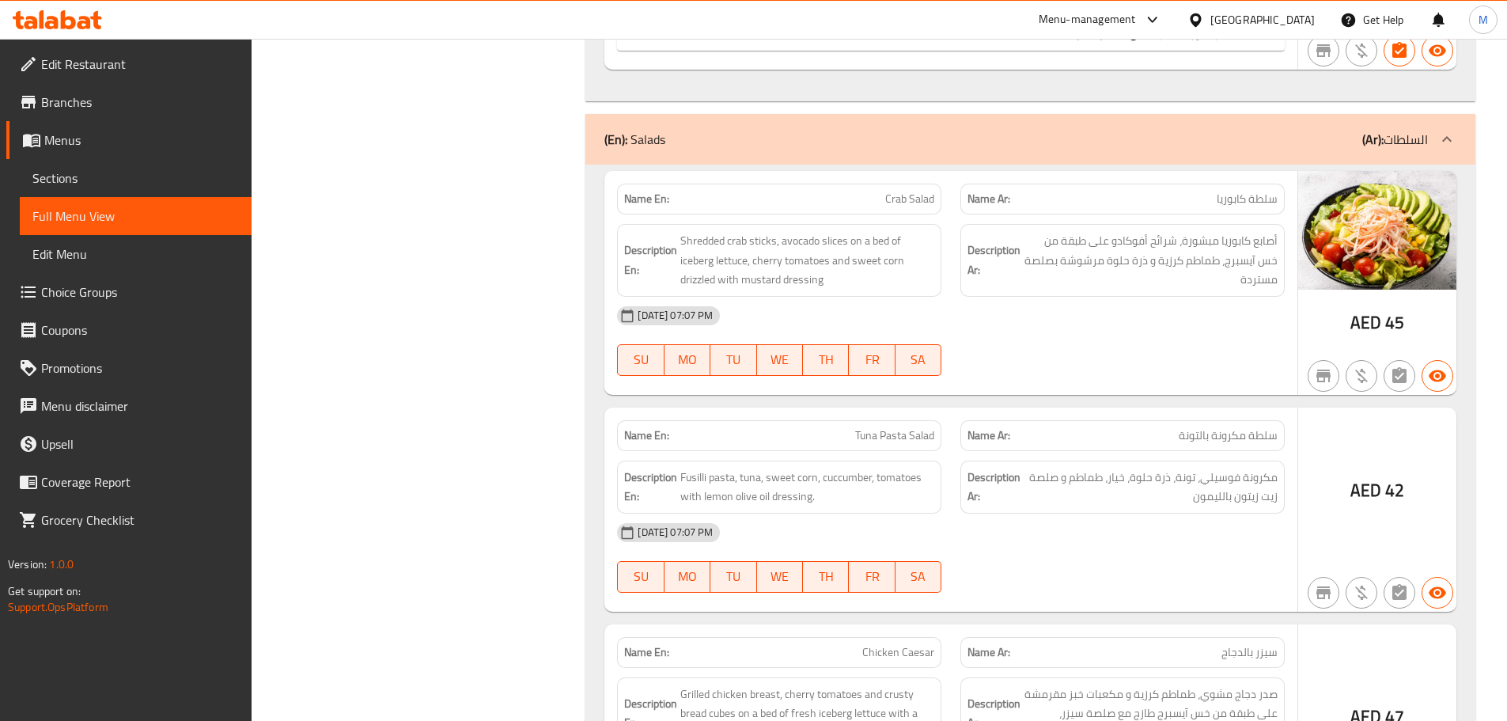
scroll to position [6464, 0]
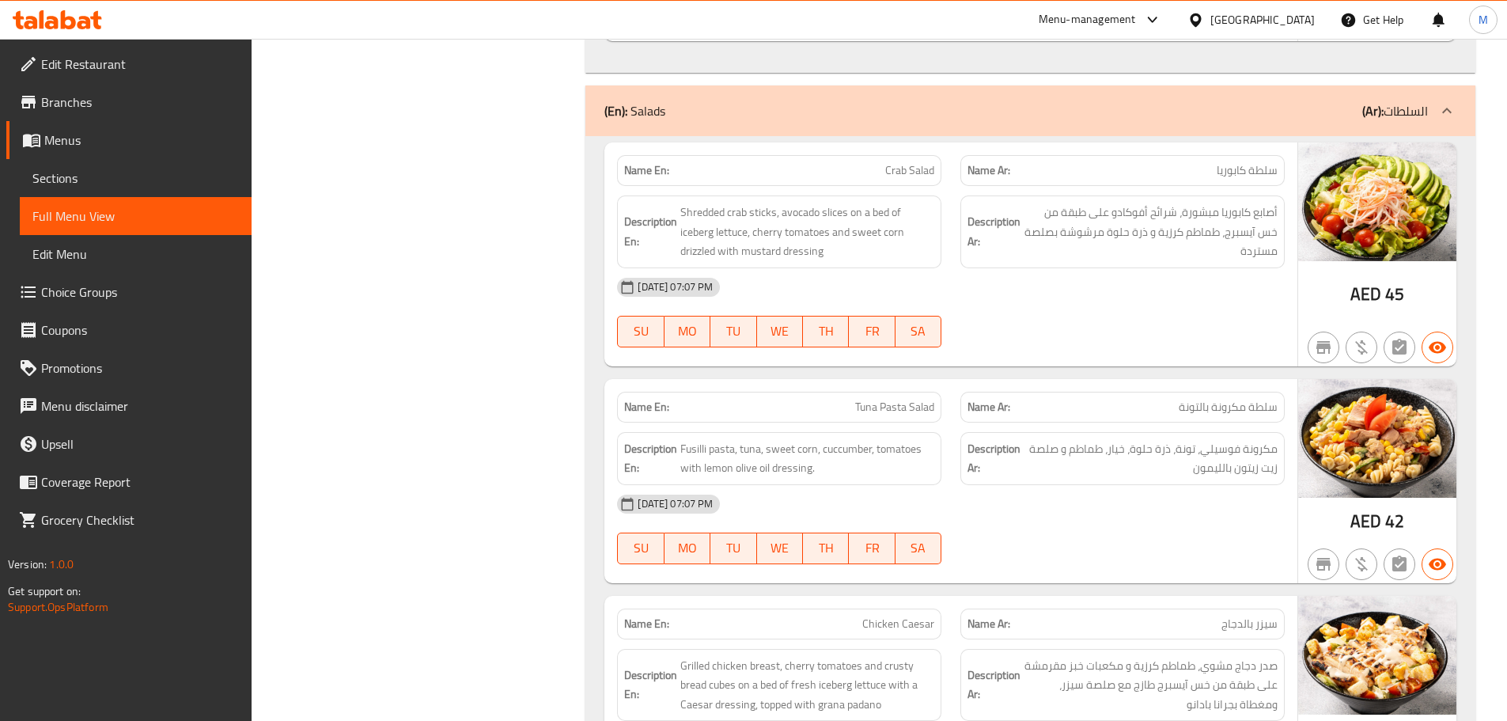
click at [1155, 268] on div "05-05-2025 07:07 PM SU MO TU WE TH FR SA" at bounding box center [951, 312] width 687 height 89
click at [1154, 399] on p "Name Ar: سلطة مكرونة بالتونة" at bounding box center [1123, 407] width 310 height 17
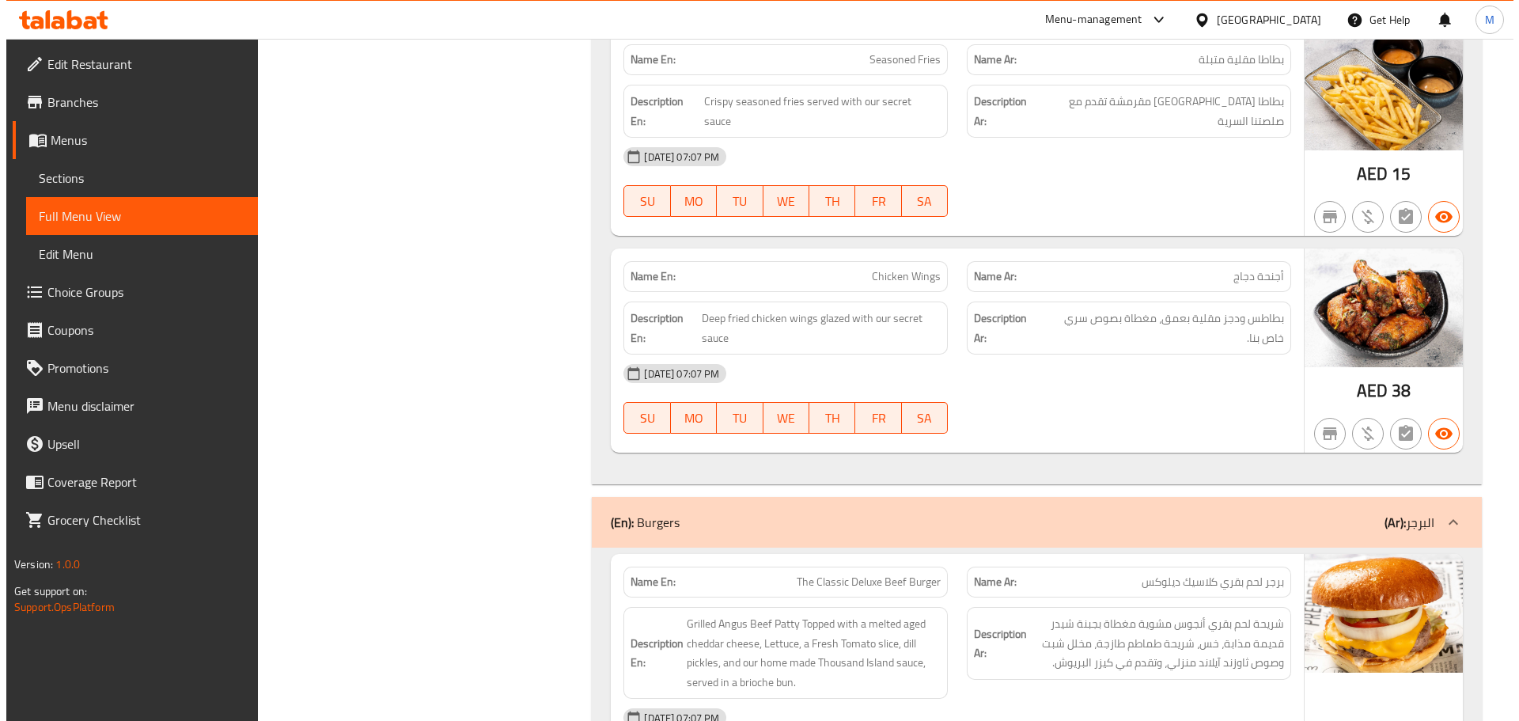
scroll to position [0, 0]
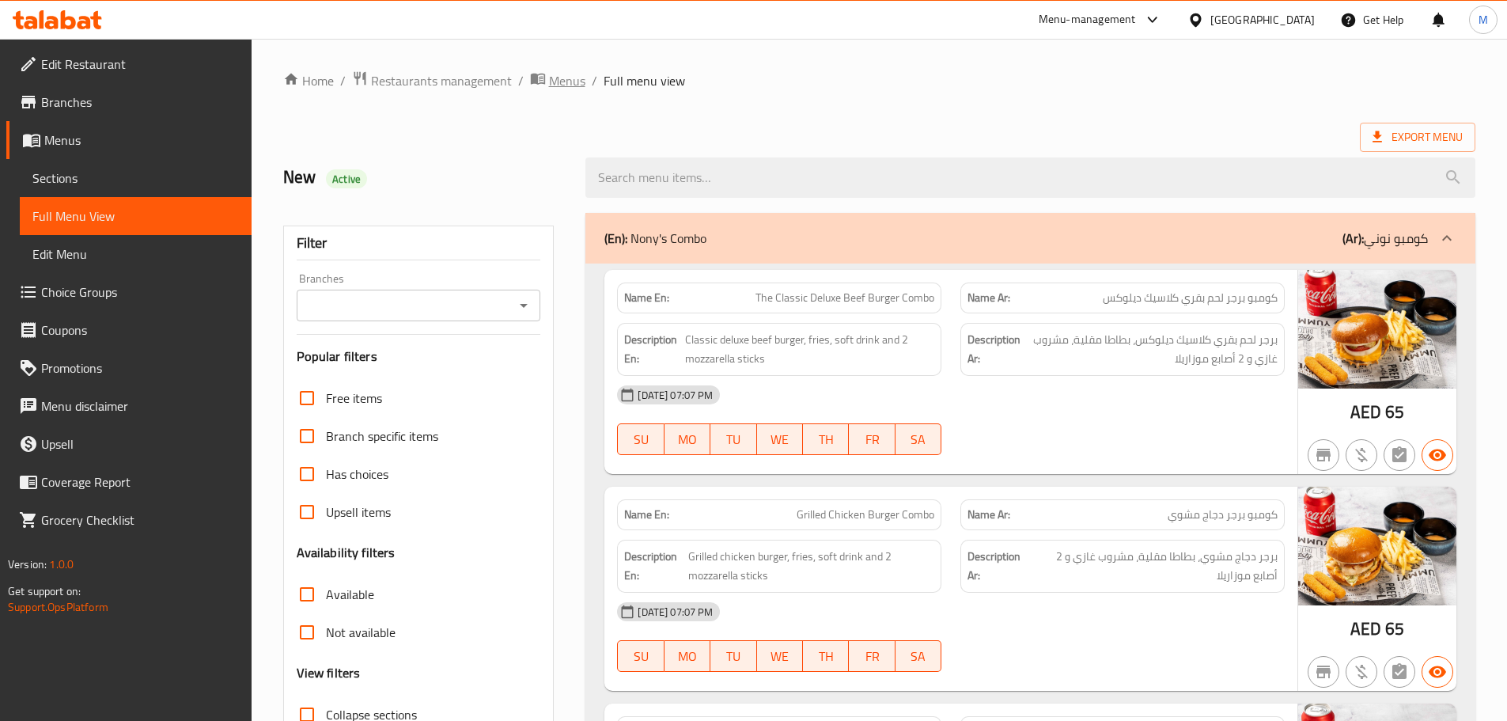
click at [567, 73] on span "Menus" at bounding box center [567, 80] width 36 height 19
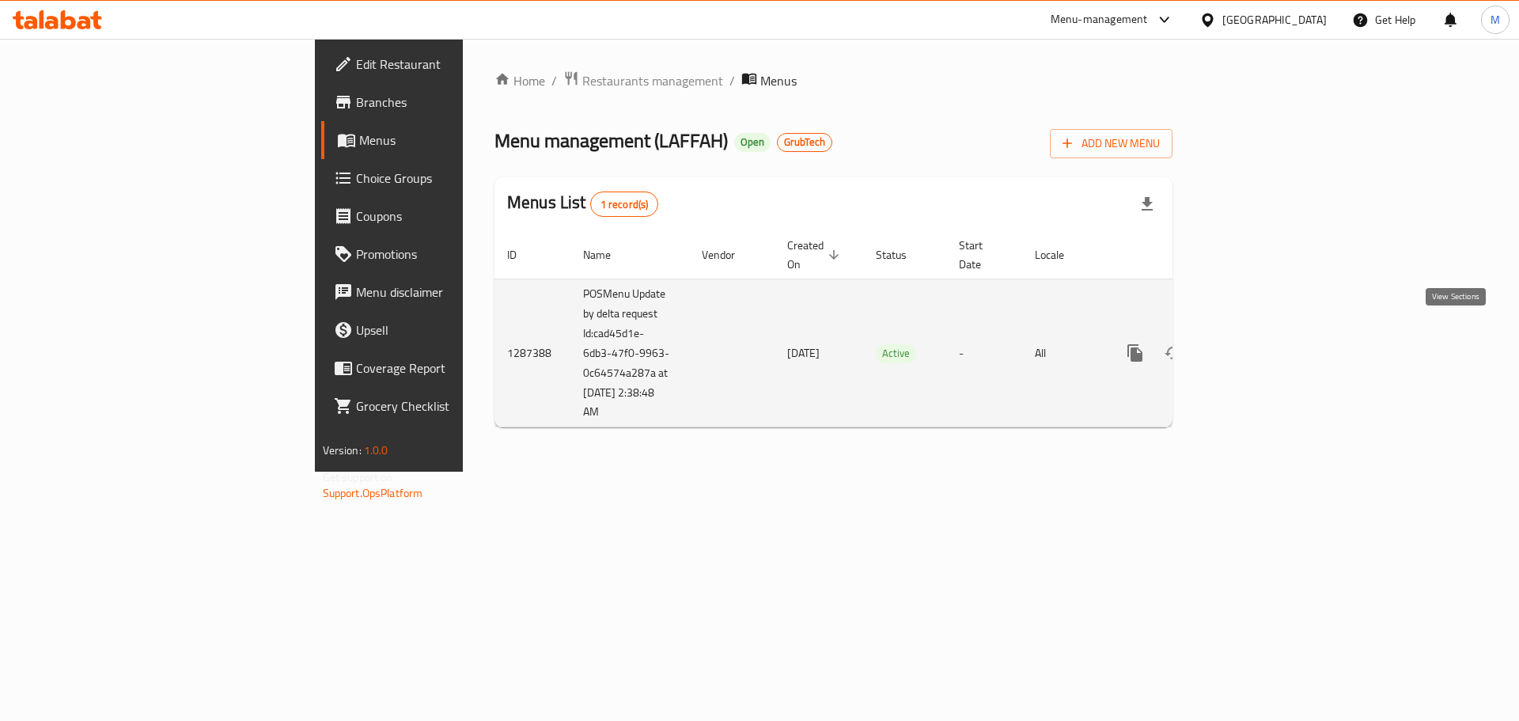
click at [1259, 343] on icon "enhanced table" at bounding box center [1249, 352] width 19 height 19
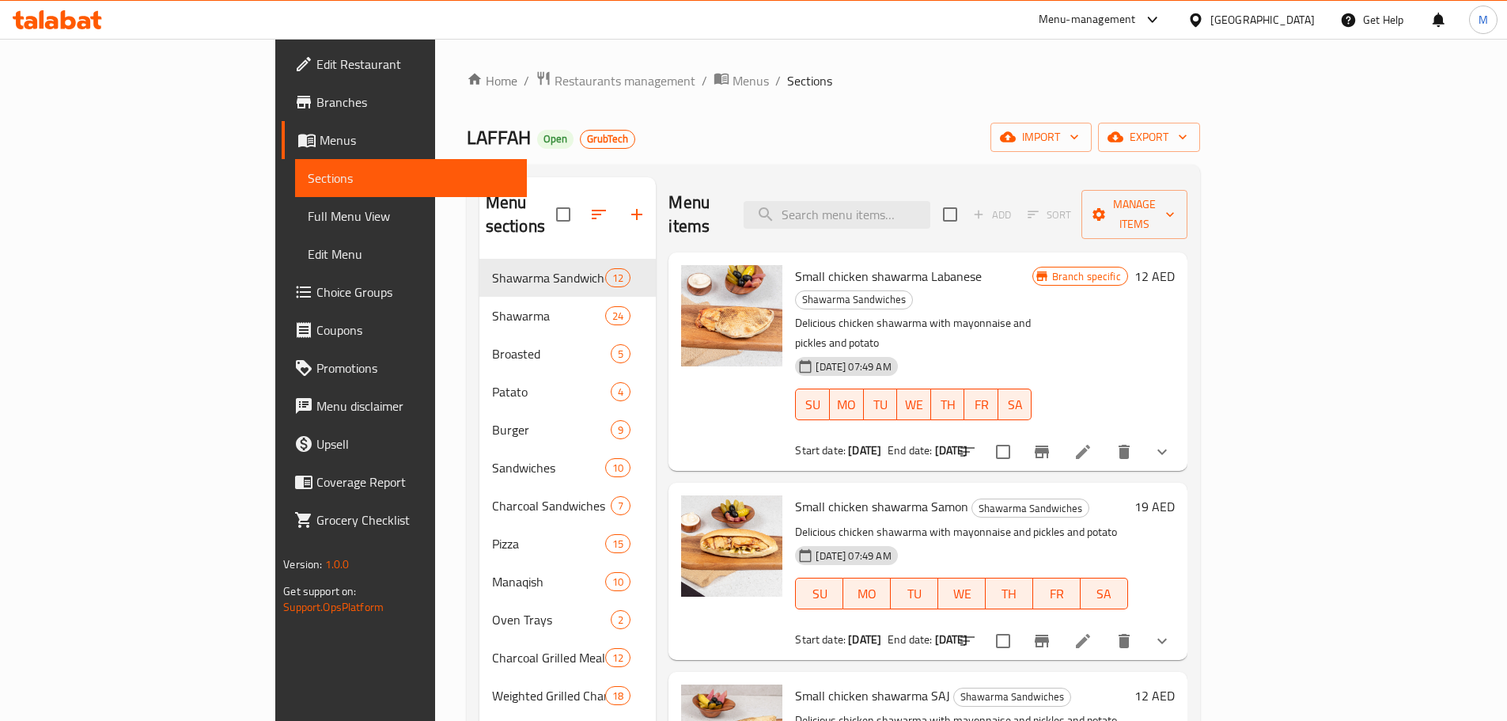
click at [895, 126] on div "LAFFAH Open GrubTech import export" at bounding box center [833, 137] width 733 height 29
click at [1188, 138] on span "export" at bounding box center [1149, 137] width 77 height 20
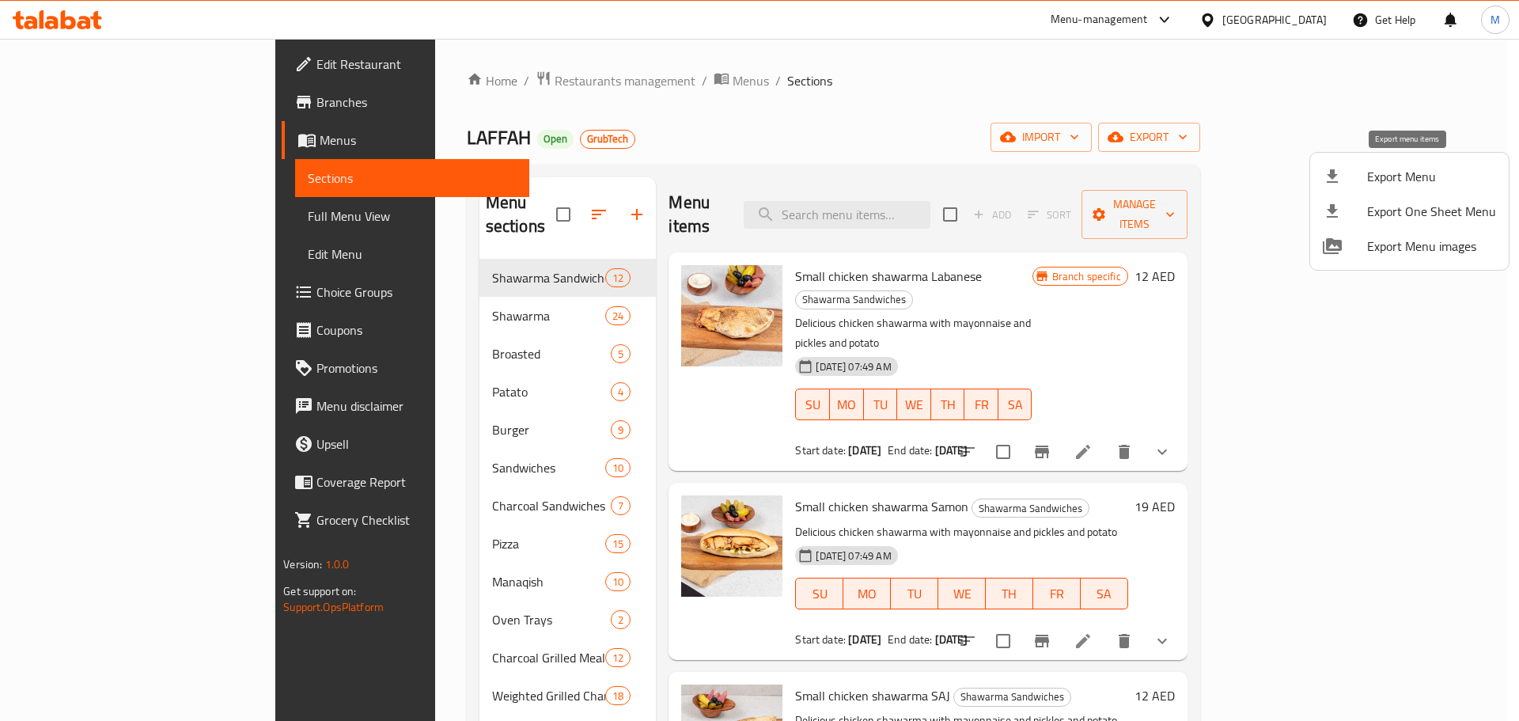
click at [1400, 169] on span "Export Menu" at bounding box center [1431, 176] width 129 height 19
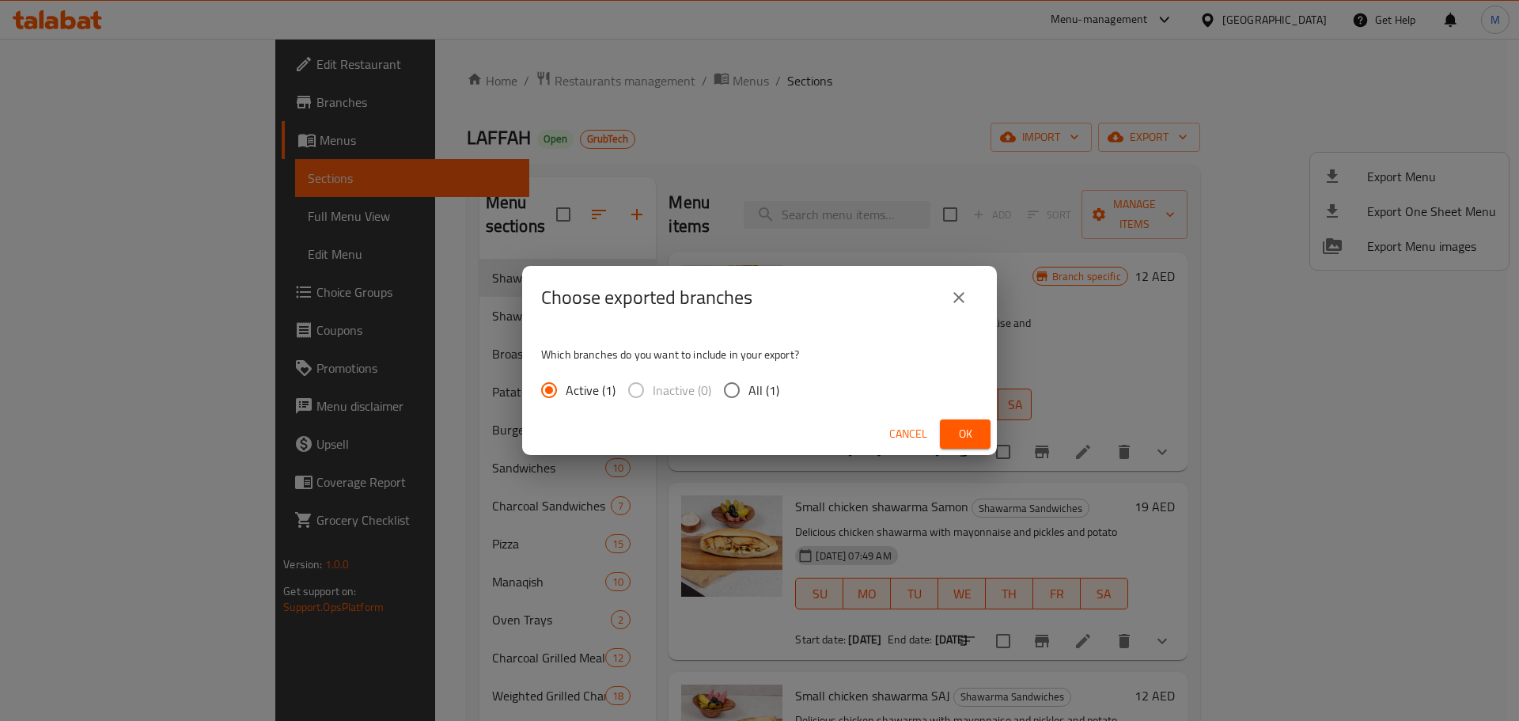
click at [737, 385] on input "All (1)" at bounding box center [731, 389] width 33 height 33
radio input "true"
click at [952, 427] on button "Ok" at bounding box center [965, 433] width 51 height 29
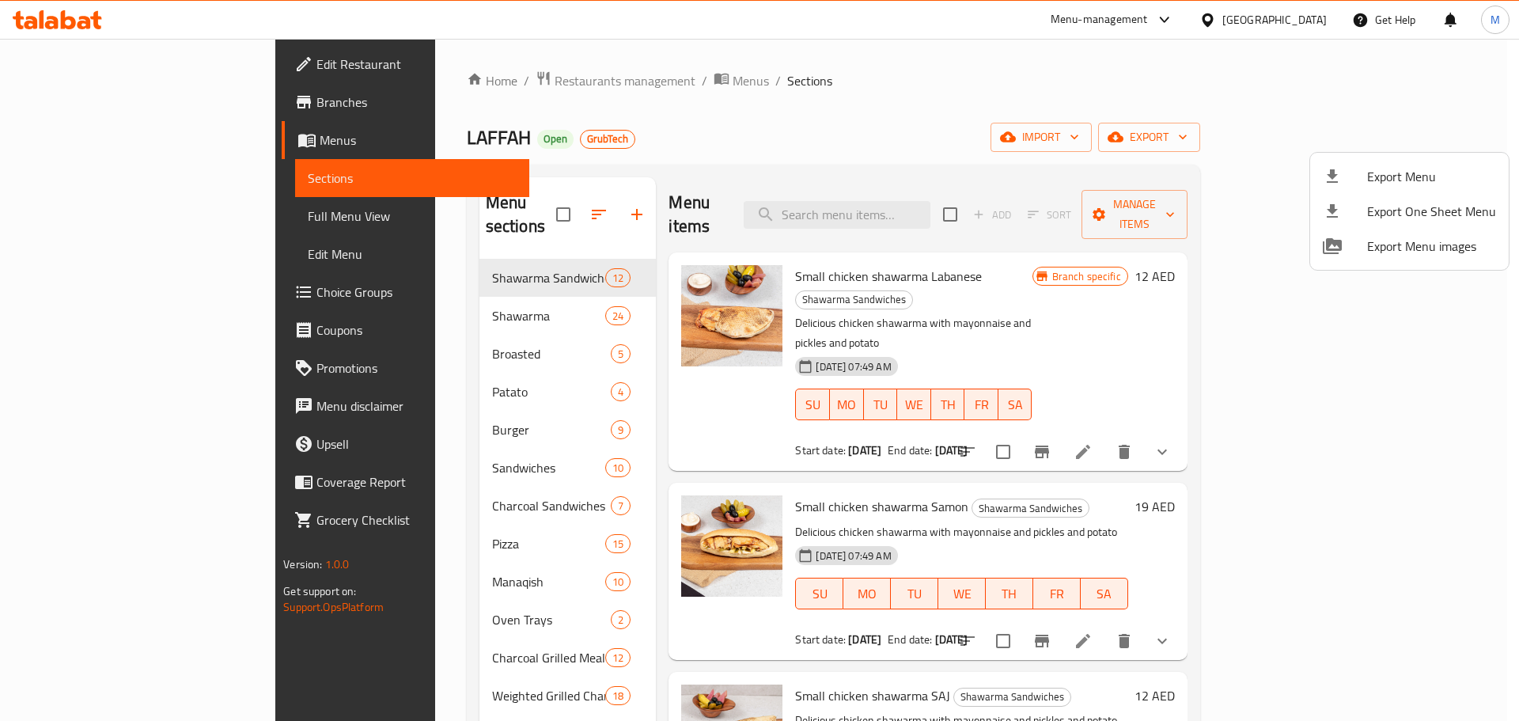
click at [1423, 239] on span "Export Menu images" at bounding box center [1431, 246] width 129 height 19
